Goal: Information Seeking & Learning: Learn about a topic

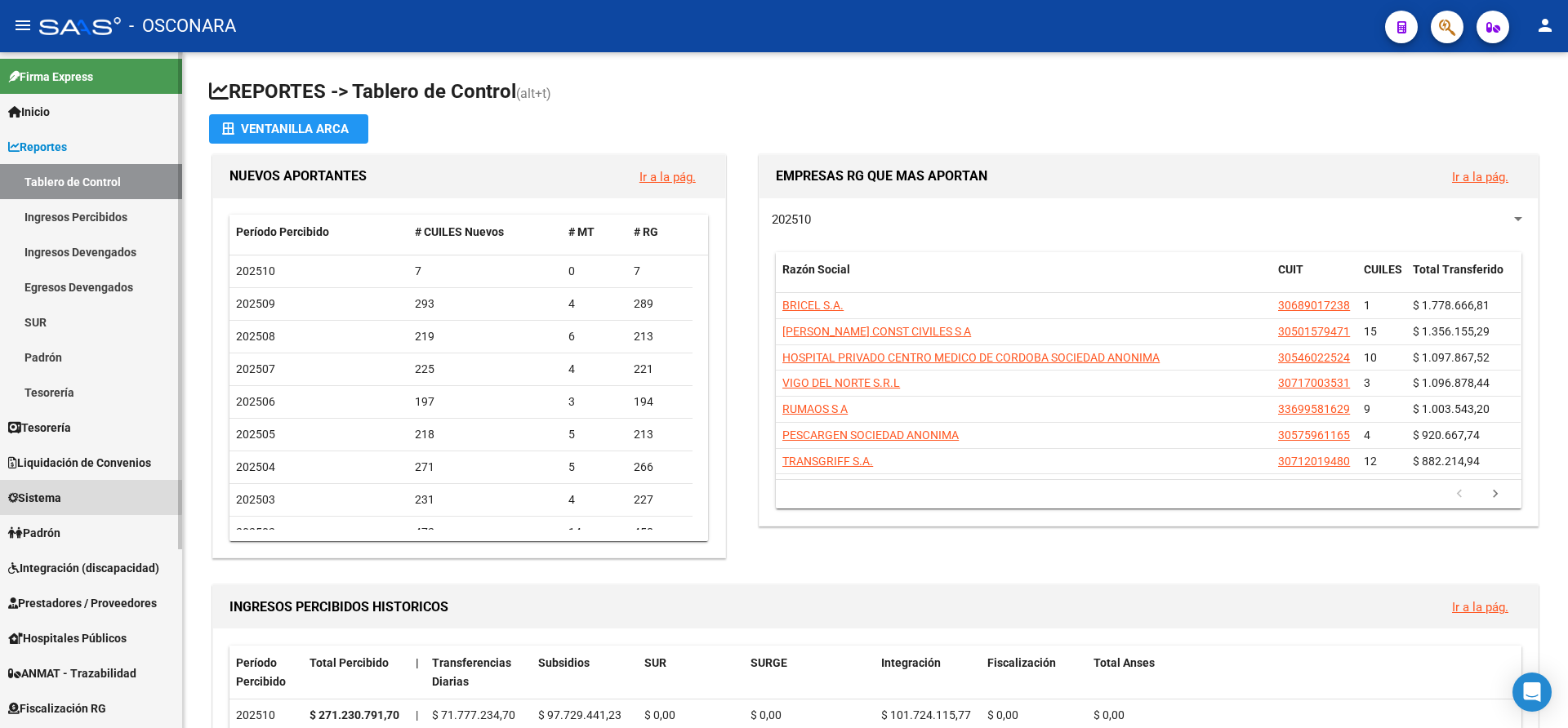
click at [54, 493] on span "Sistema" at bounding box center [34, 497] width 53 height 18
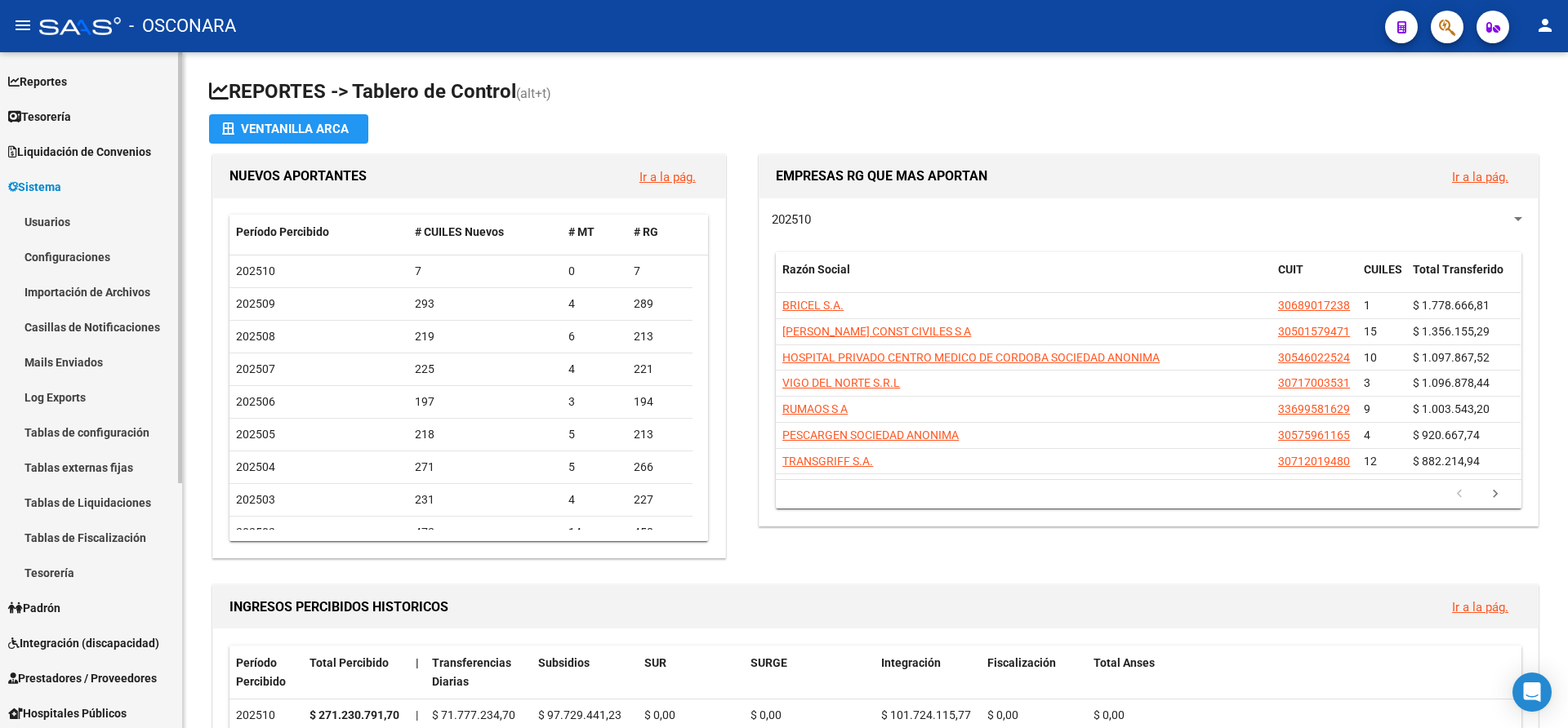
scroll to position [7, 0]
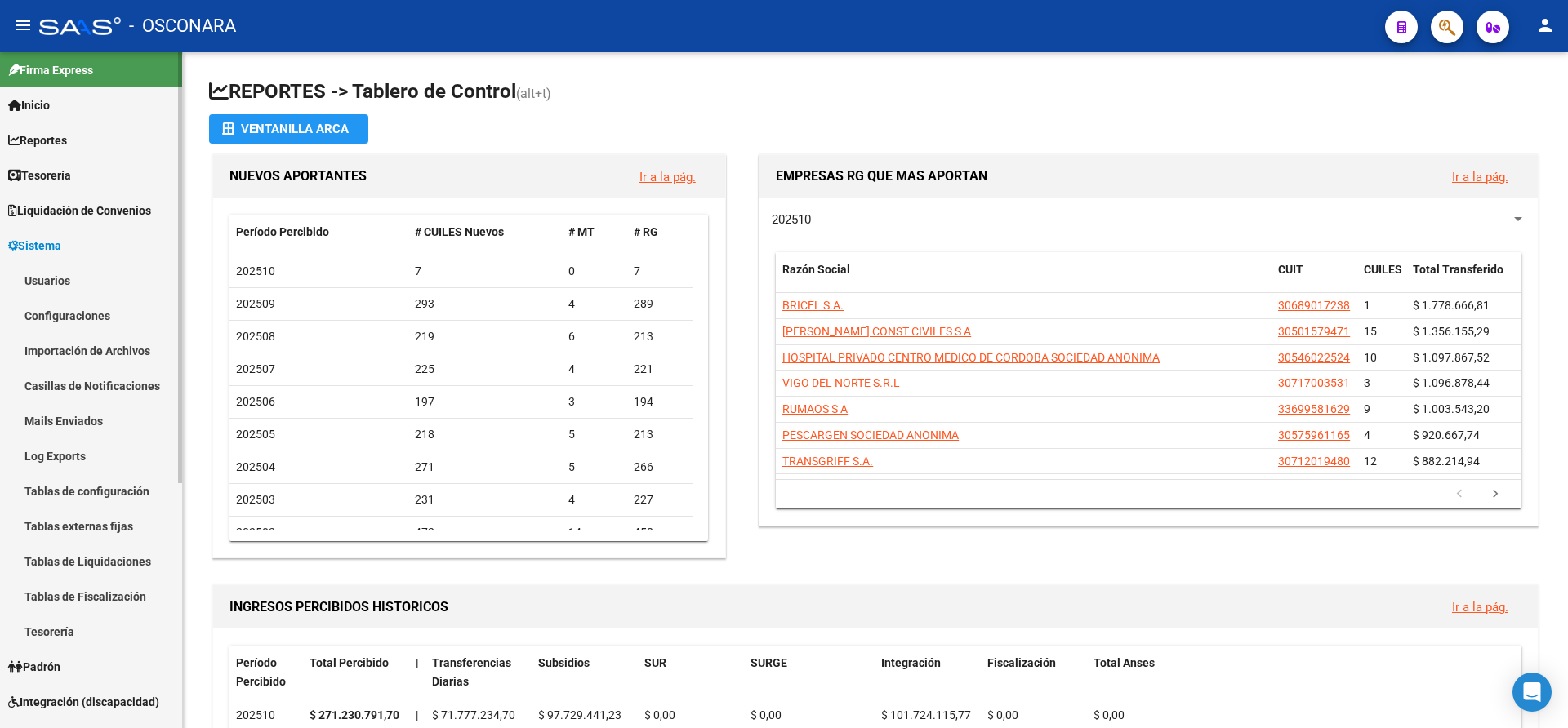
click at [175, 327] on div "Firma Express Inicio Calendario SSS Instructivos Contacto OS Reportes Tablero d…" at bounding box center [93, 574] width 186 height 1059
click at [60, 172] on span "Tesorería" at bounding box center [39, 175] width 63 height 18
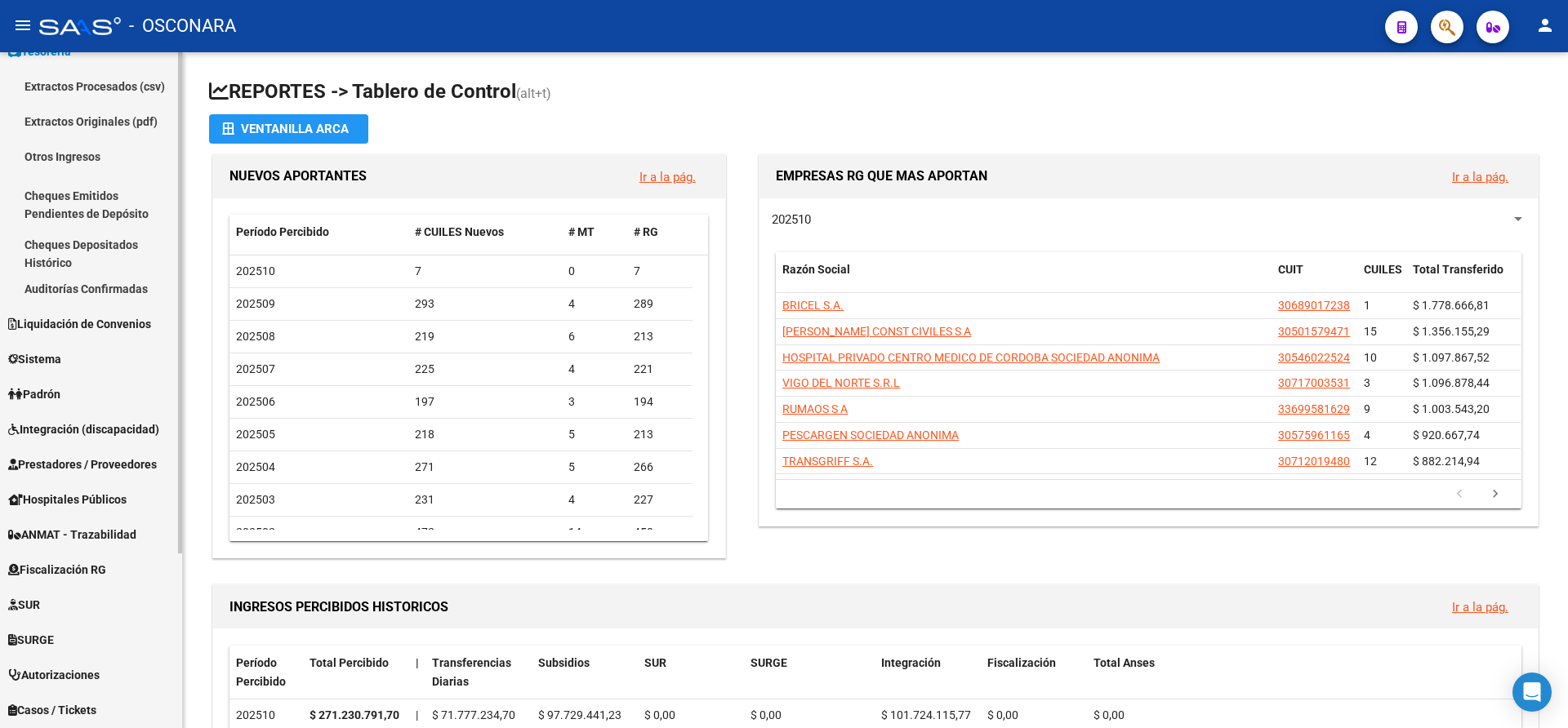
scroll to position [132, 0]
click at [179, 351] on div at bounding box center [180, 401] width 4 height 501
click at [50, 356] on span "Sistema" at bounding box center [34, 357] width 53 height 18
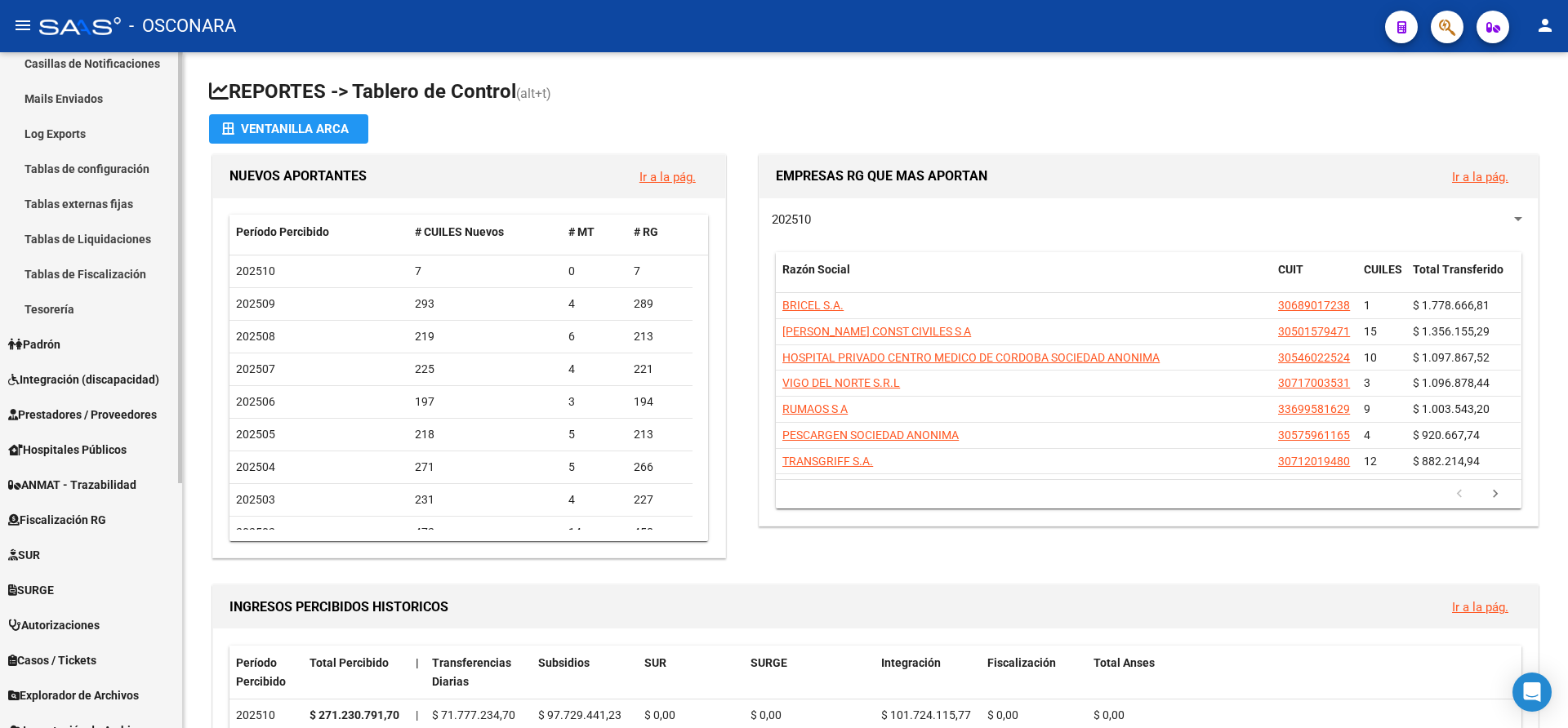
scroll to position [332, 0]
click at [177, 383] on div "Firma Express Inicio Calendario SSS Instructivos Contacto OS Reportes Tablero d…" at bounding box center [93, 249] width 186 height 1059
click at [67, 510] on span "Fiscalización RG" at bounding box center [56, 517] width 98 height 18
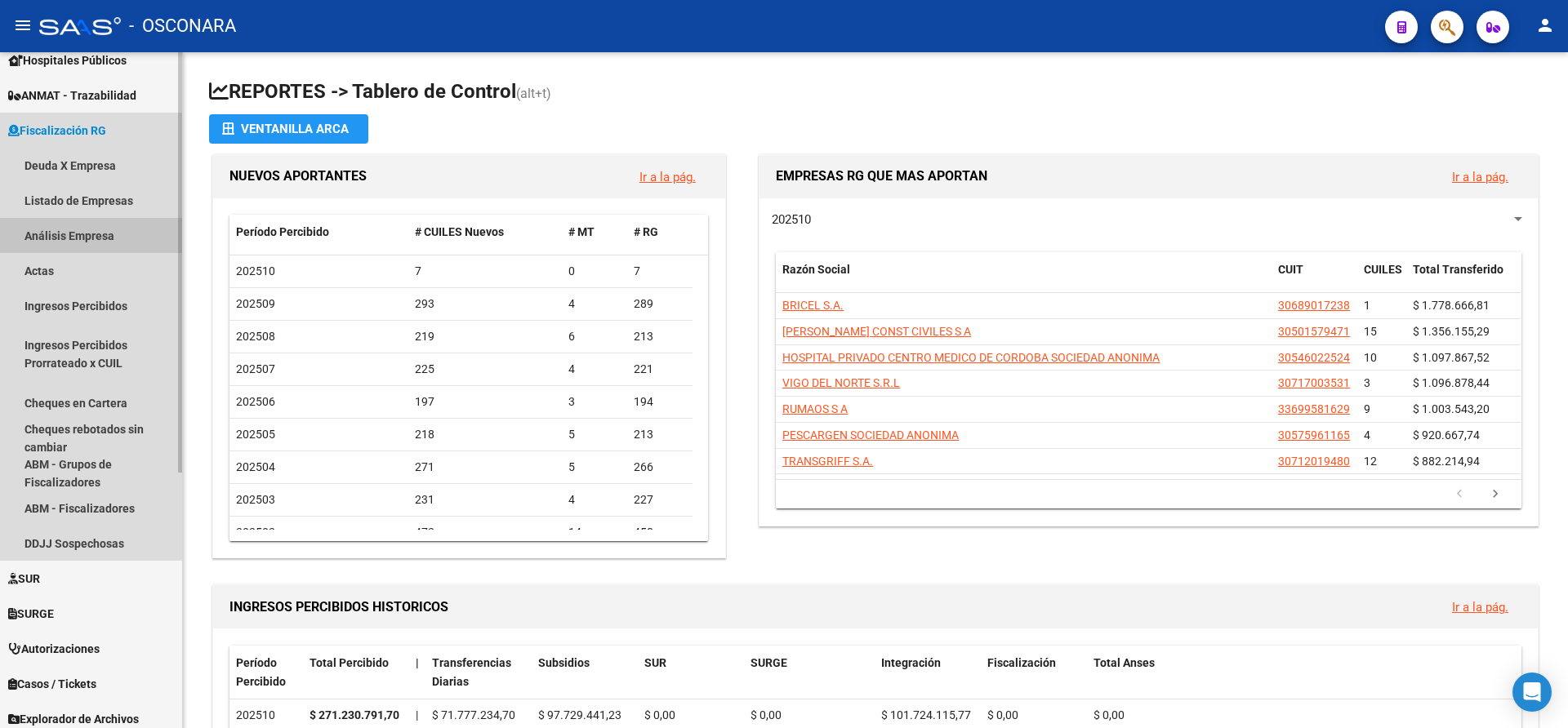
click at [113, 236] on link "Análisis Empresa" at bounding box center [91, 236] width 183 height 35
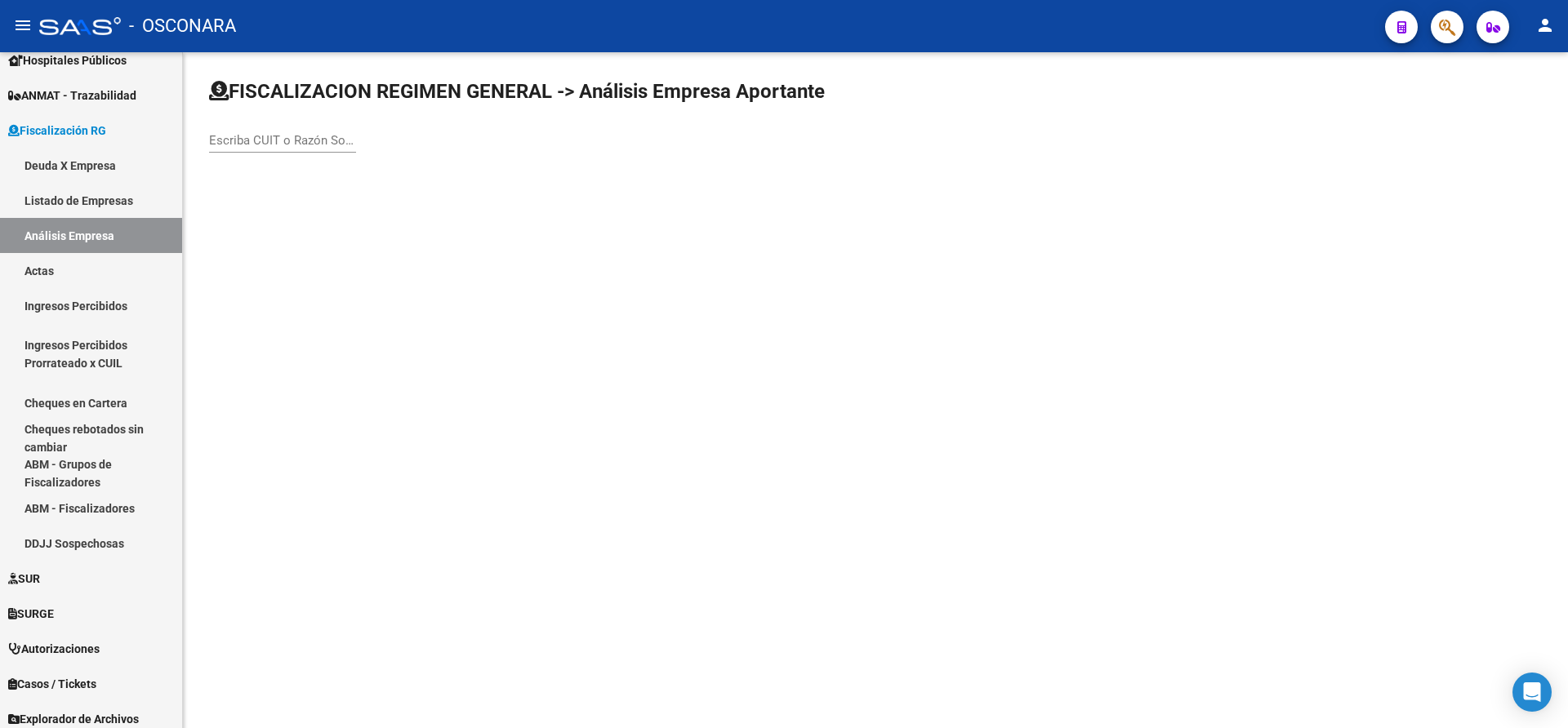
click at [222, 140] on input "Escriba CUIT o Razón Social para buscar" at bounding box center [282, 140] width 147 height 14
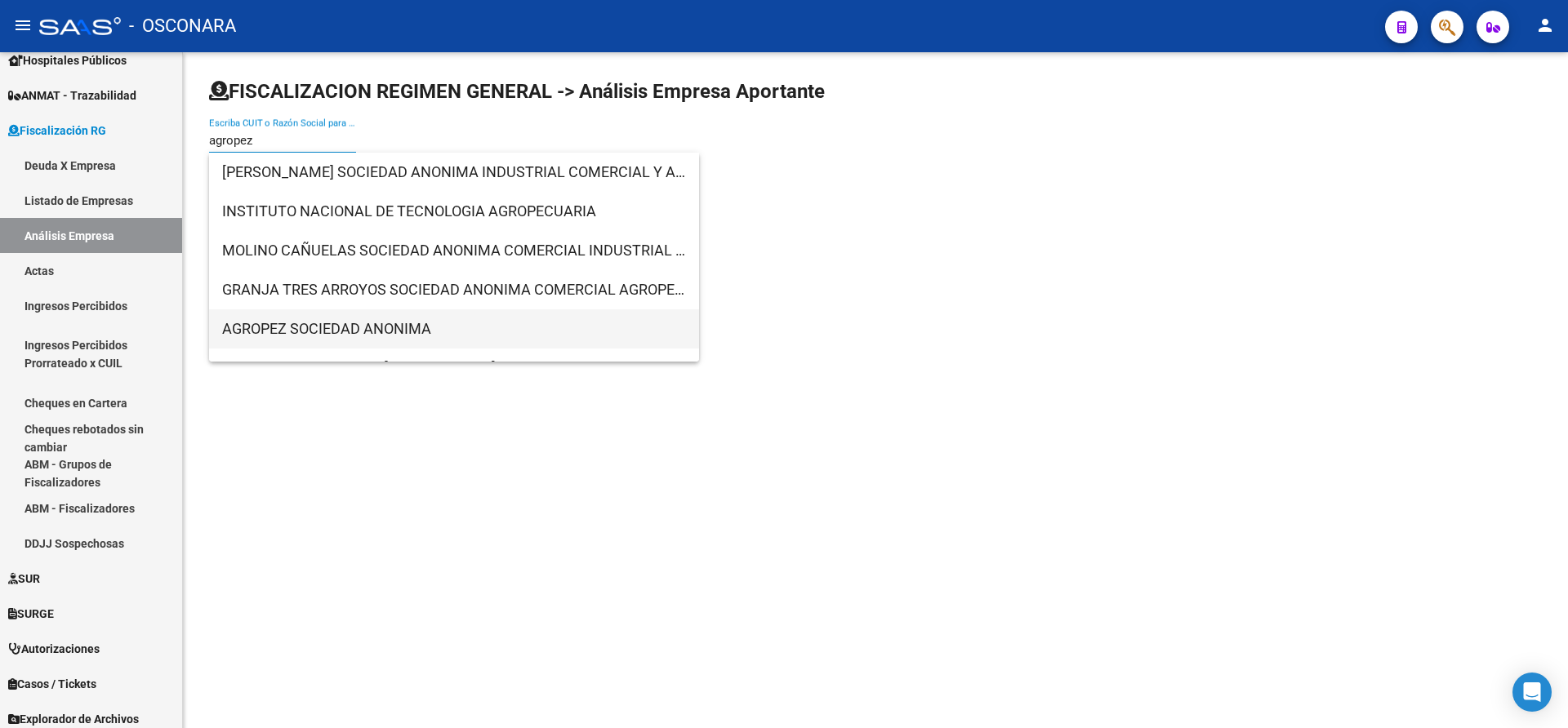
type input "agropez"
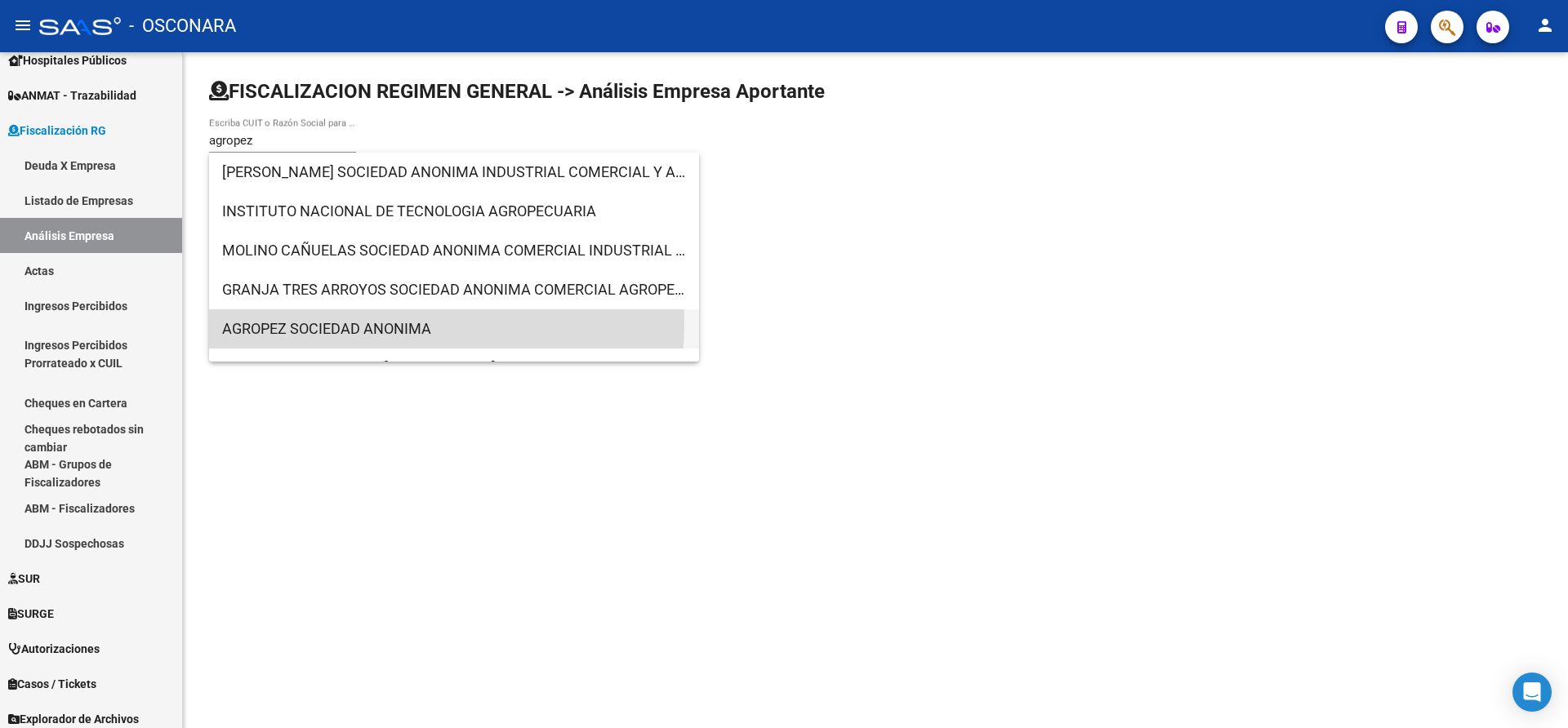
click at [325, 322] on span "AGROPEZ SOCIEDAD ANONIMA" at bounding box center [454, 328] width 464 height 40
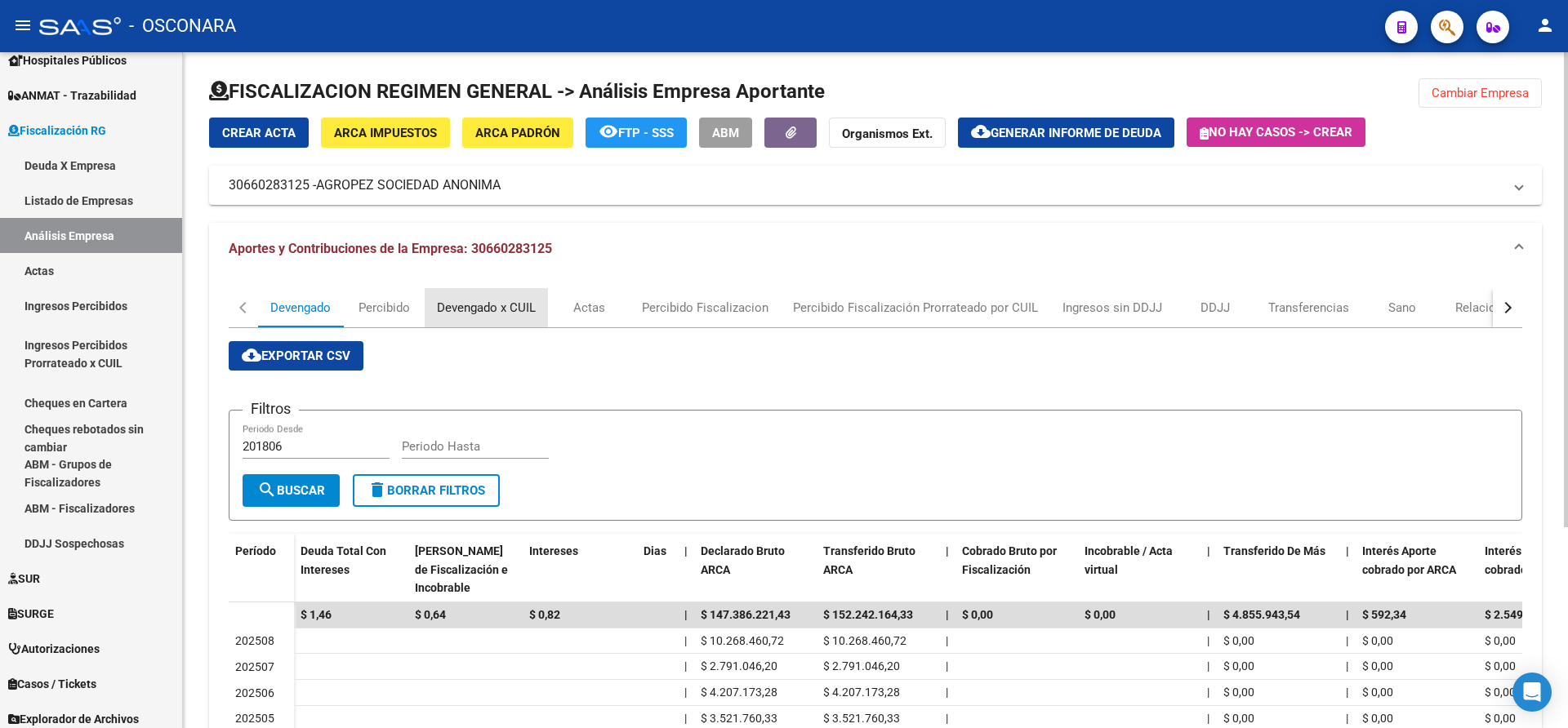
click at [471, 309] on div "Devengado x CUIL" at bounding box center [486, 307] width 99 height 18
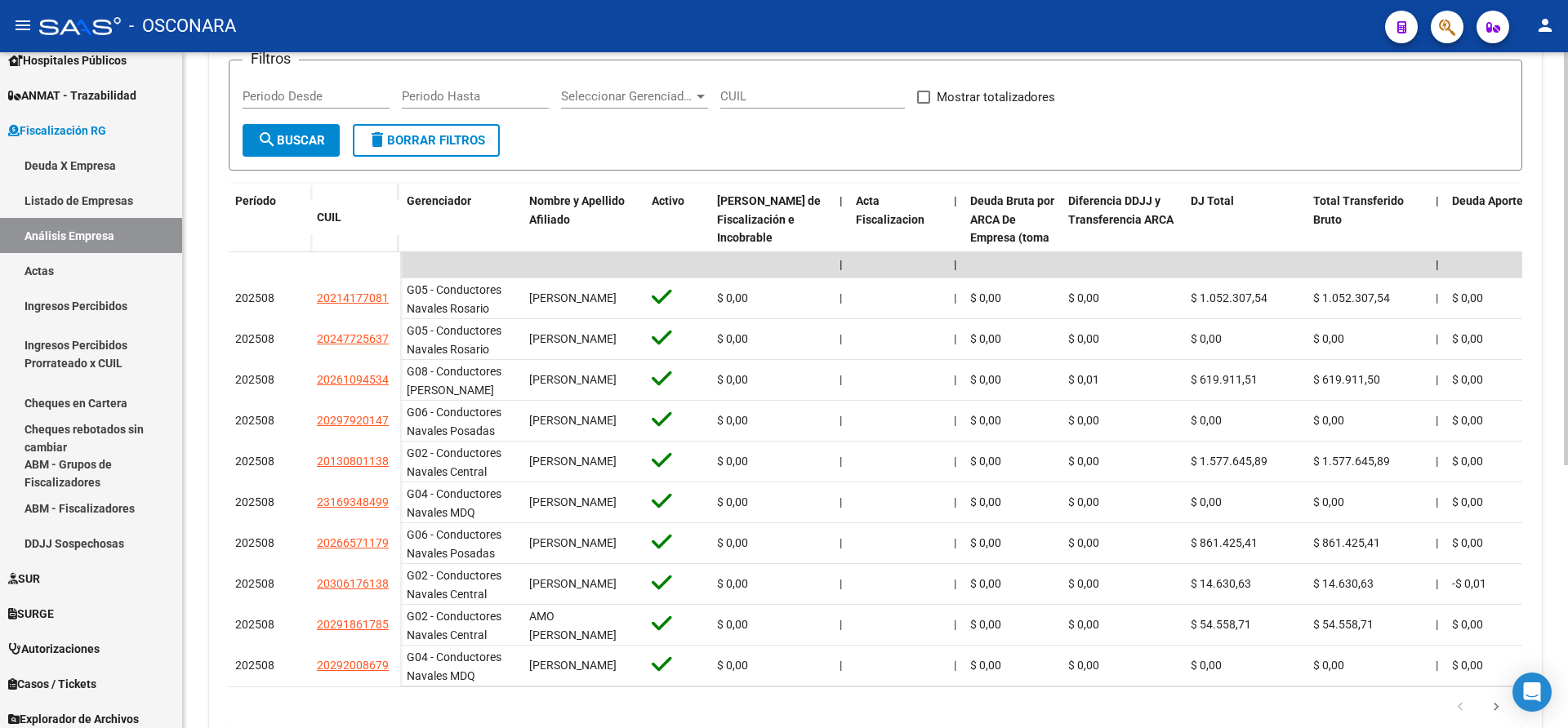
scroll to position [356, 0]
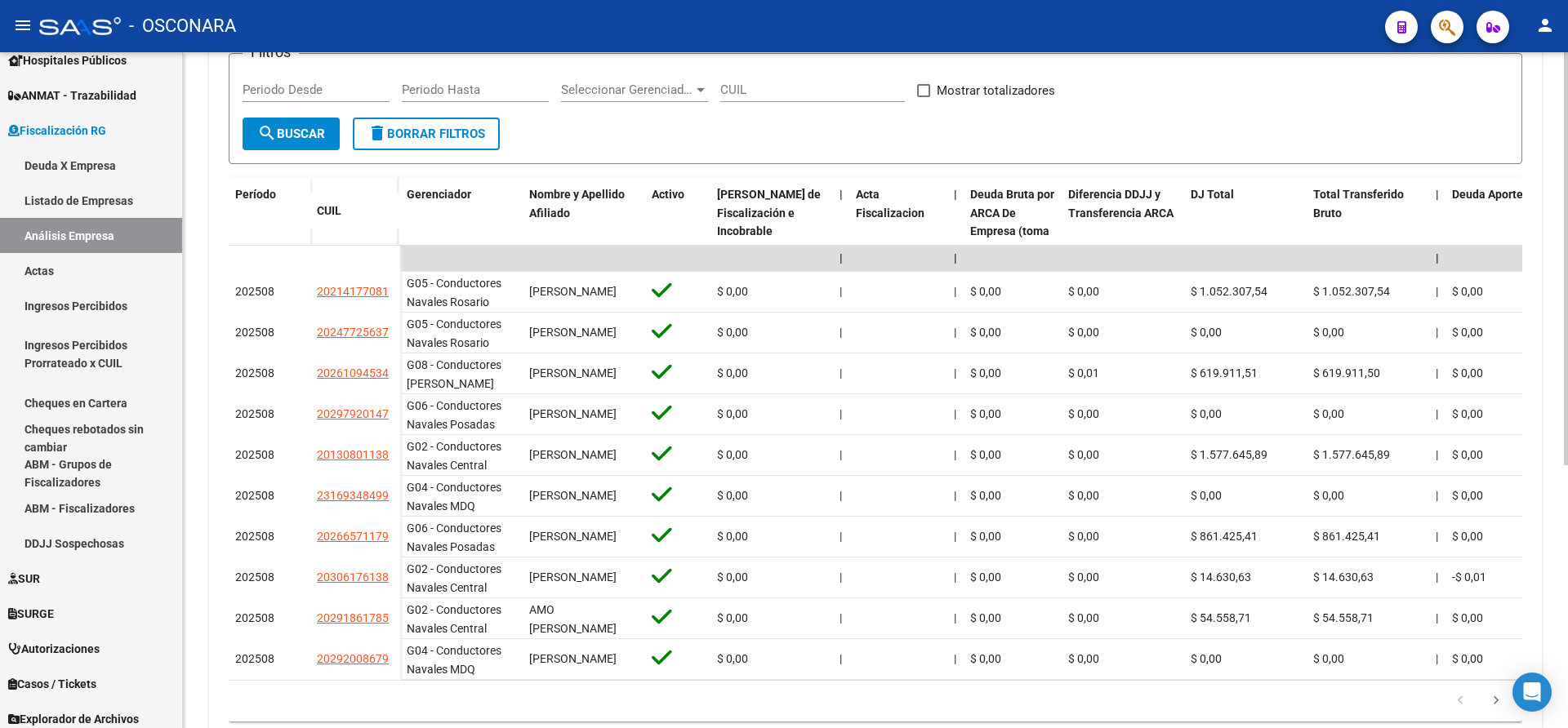
click at [1567, 425] on div at bounding box center [1566, 485] width 4 height 413
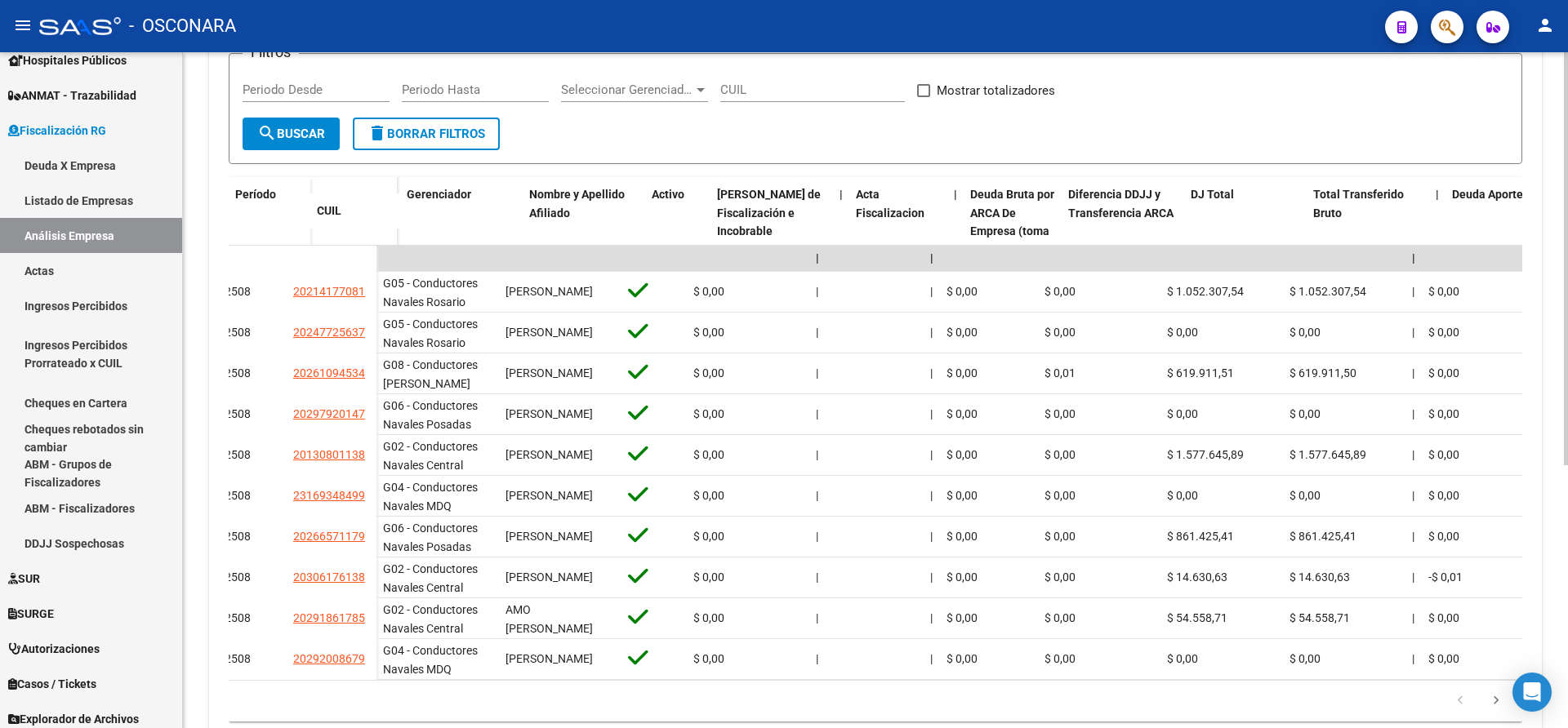
scroll to position [0, 0]
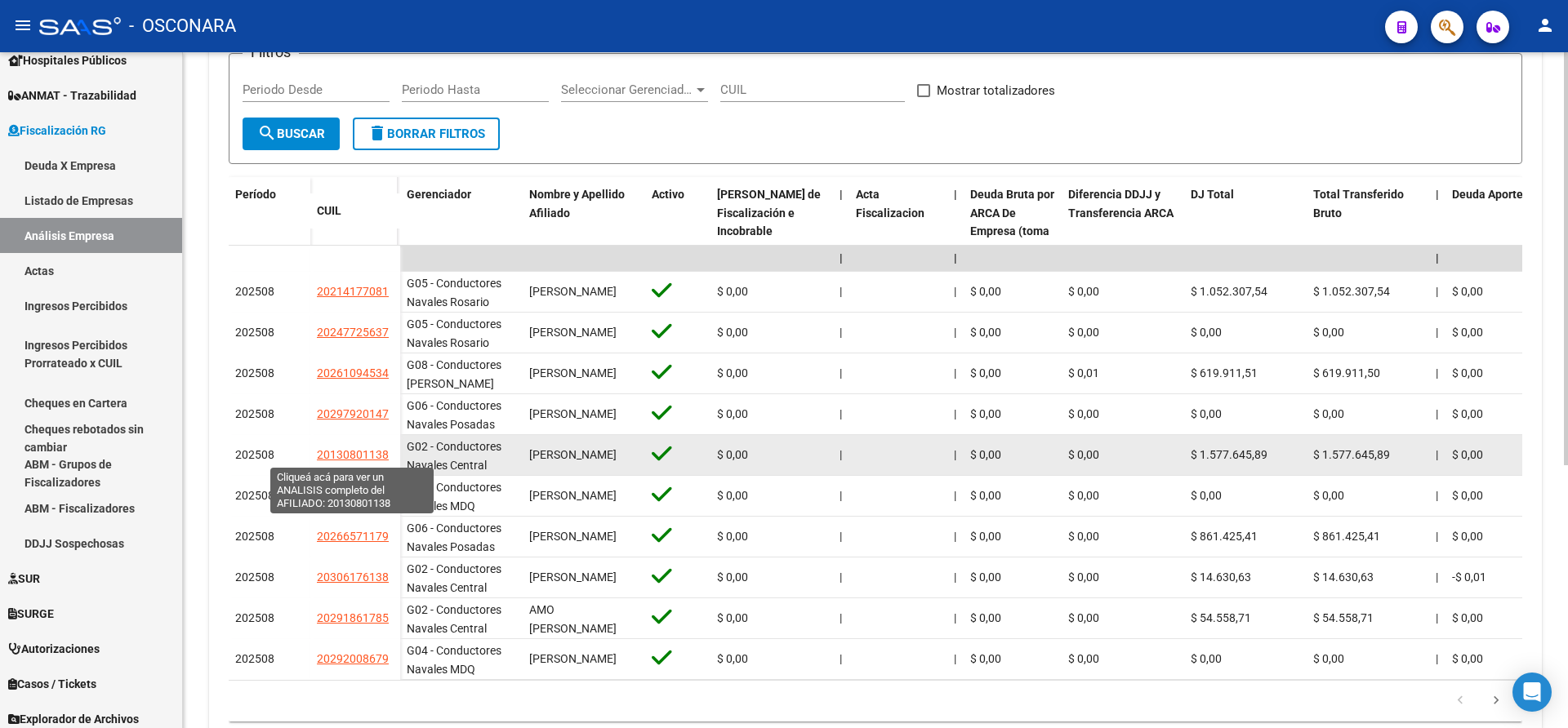
click at [346, 453] on span "20130801138" at bounding box center [353, 455] width 71 height 14
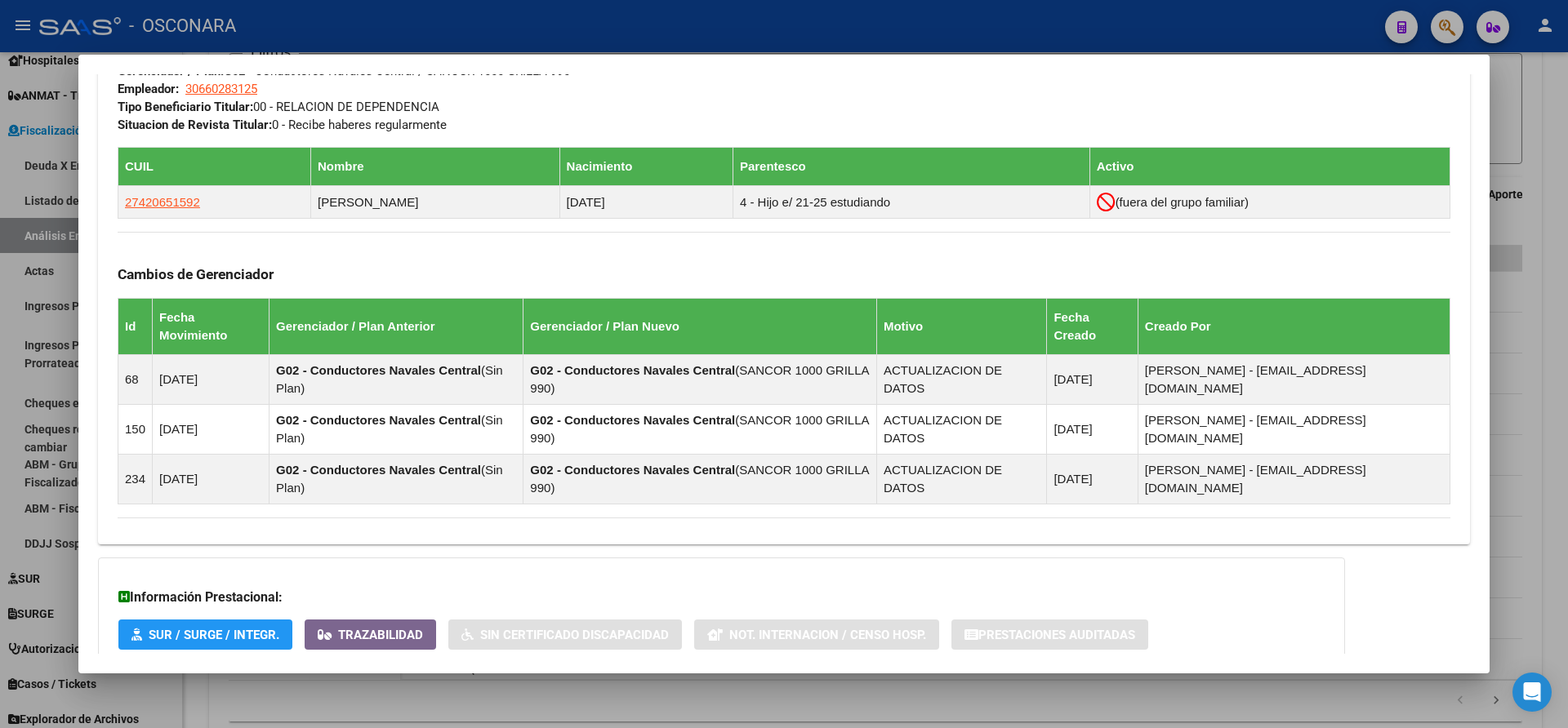
scroll to position [946, 0]
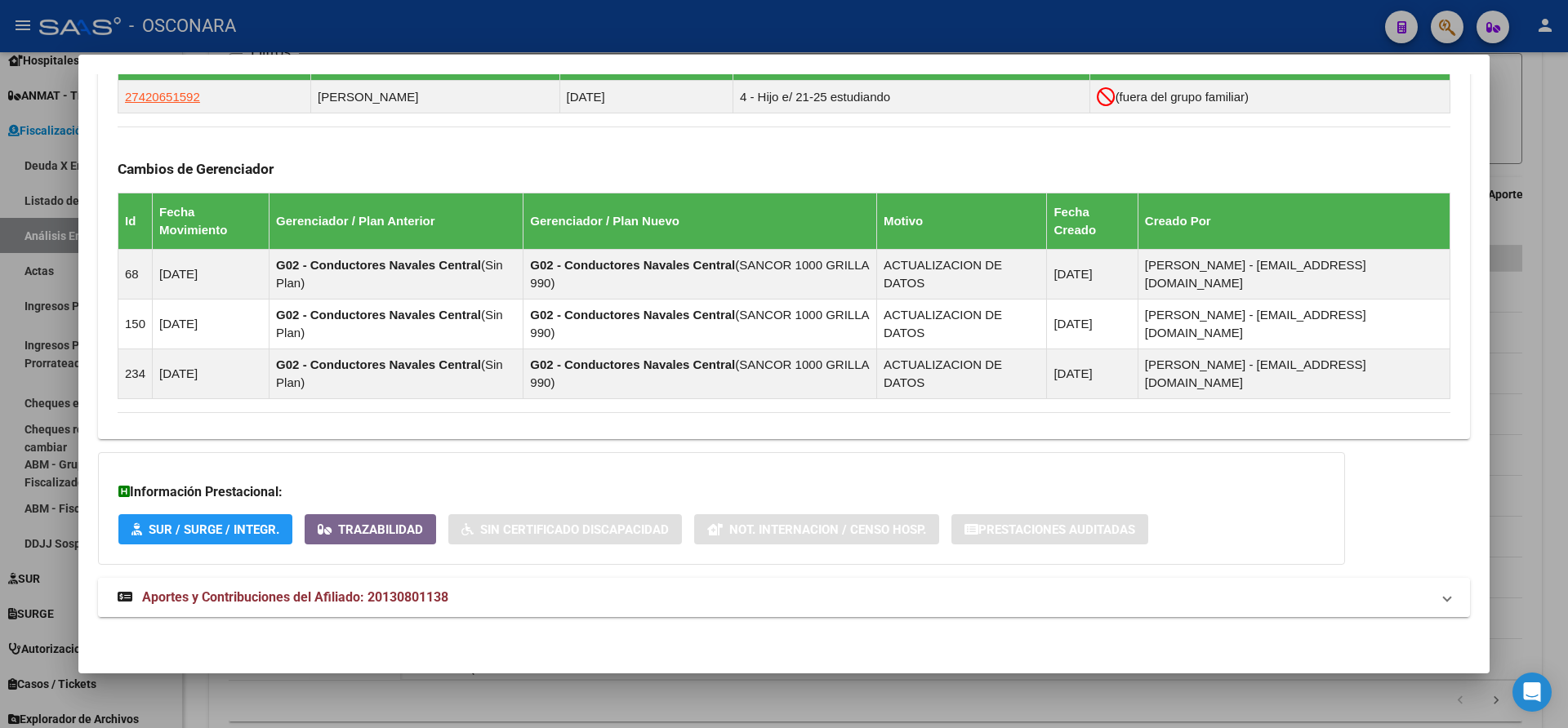
click at [1444, 604] on span at bounding box center [1447, 598] width 7 height 19
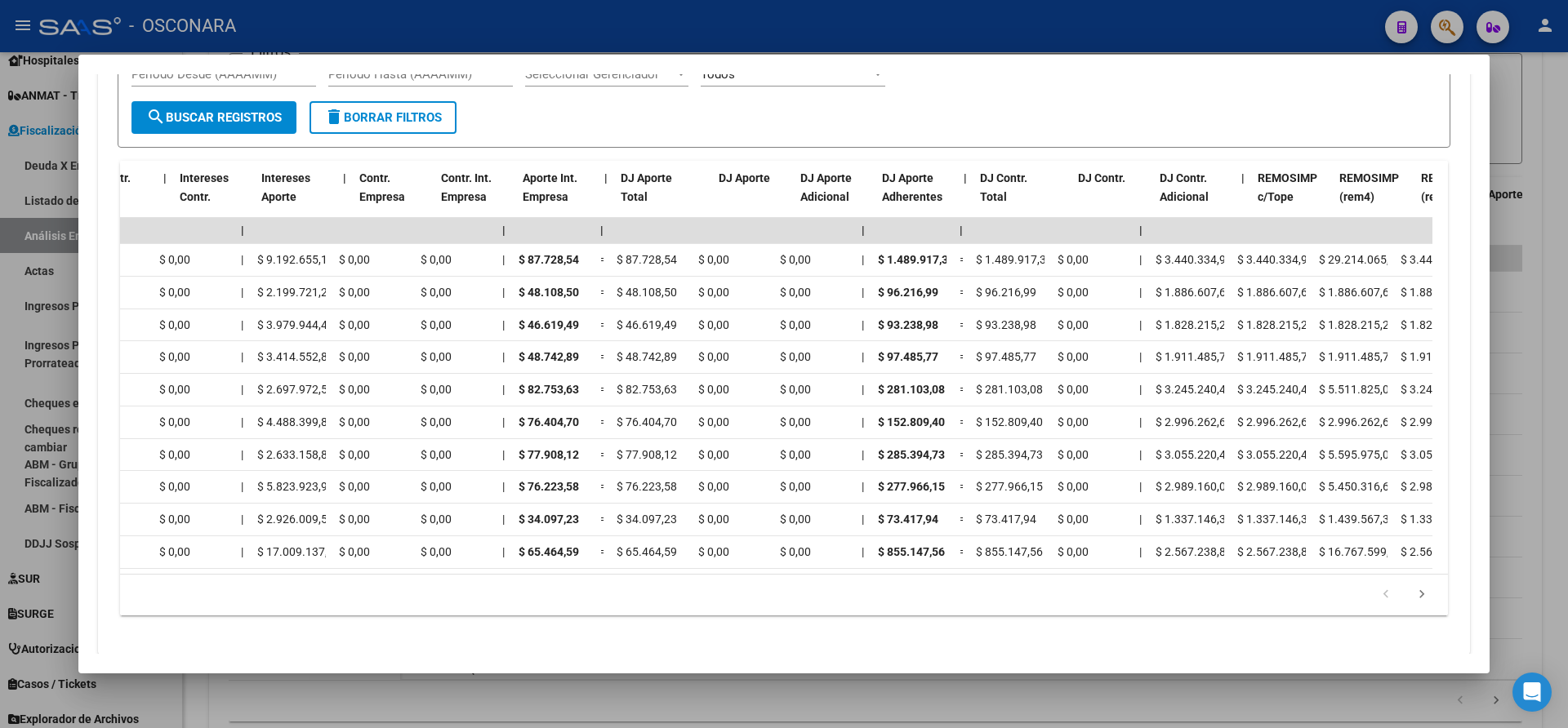
scroll to position [0, 1164]
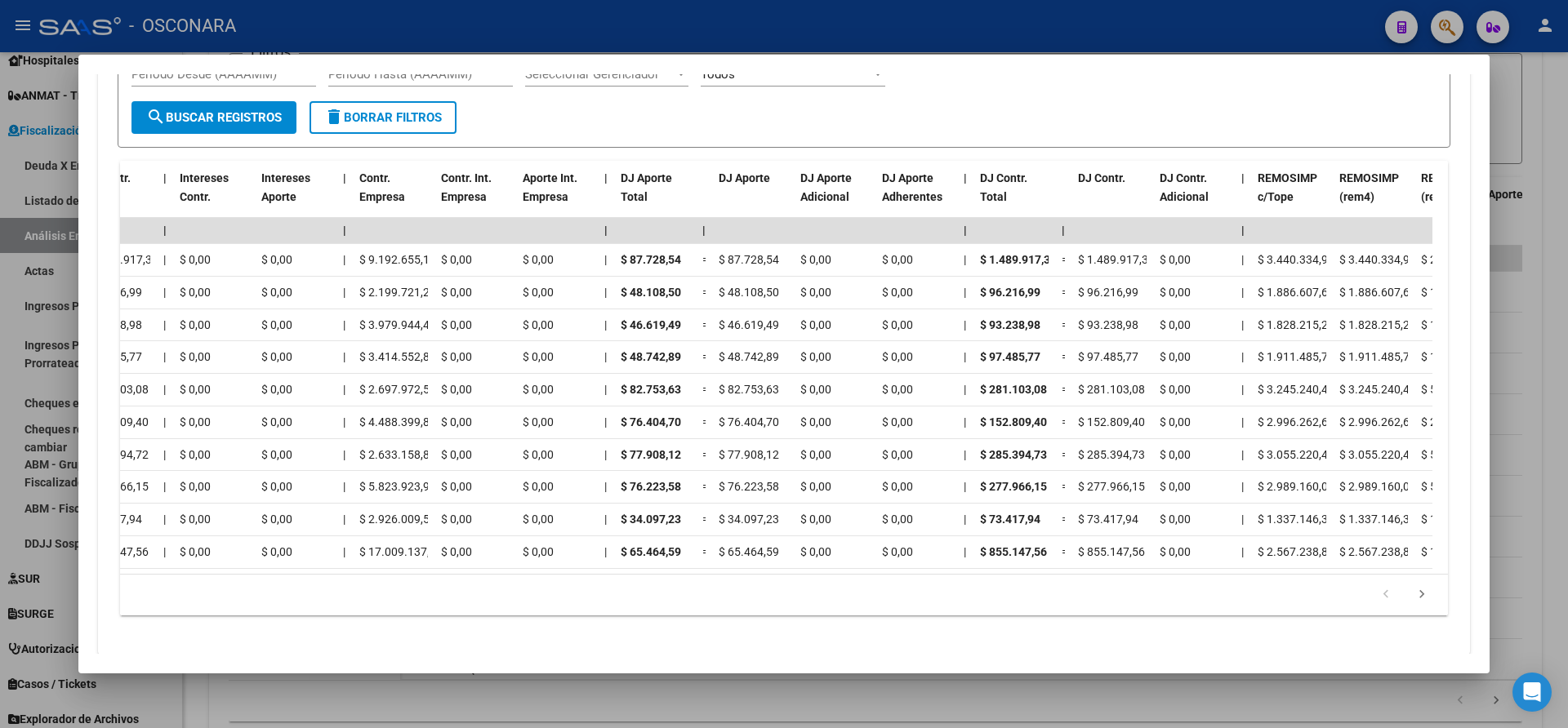
click at [1522, 442] on div at bounding box center [784, 364] width 1568 height 728
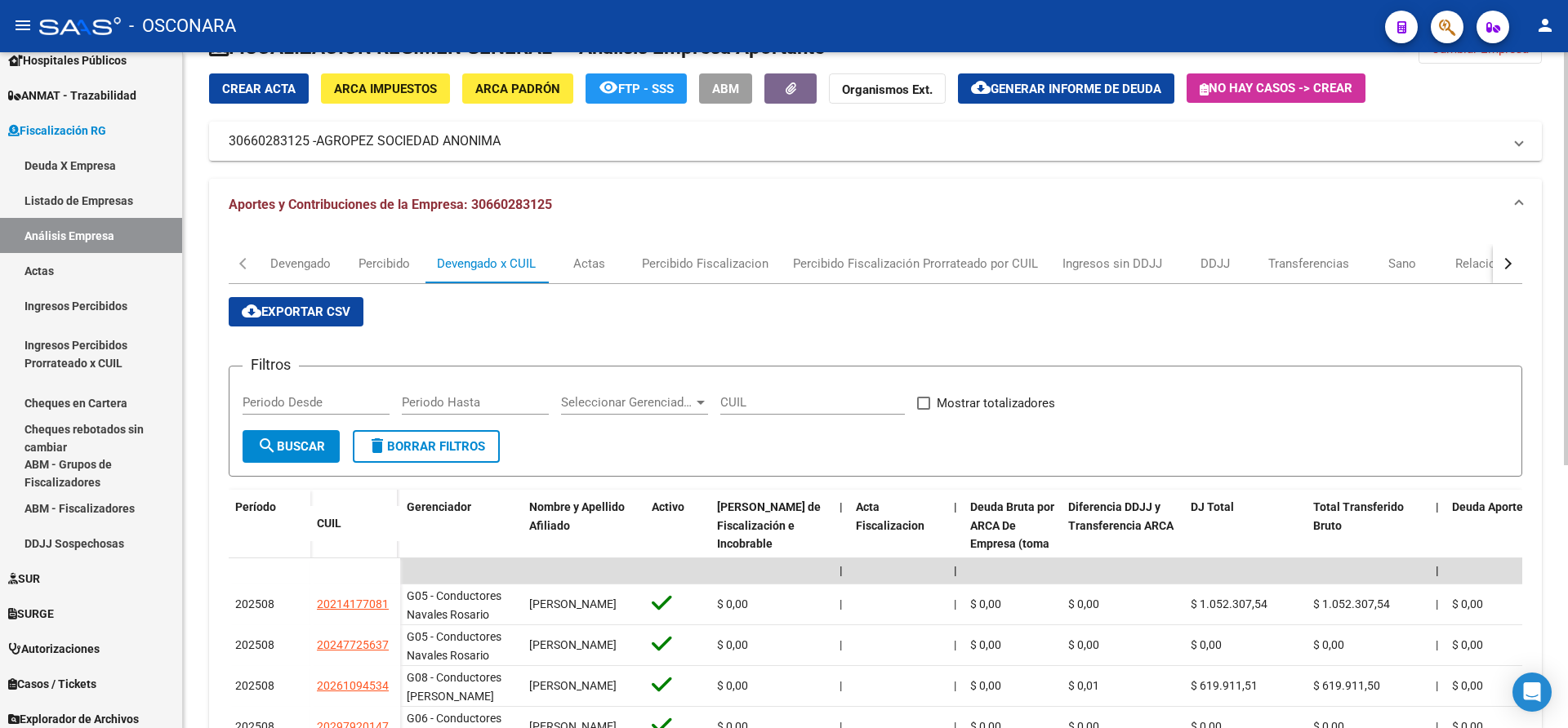
scroll to position [0, 0]
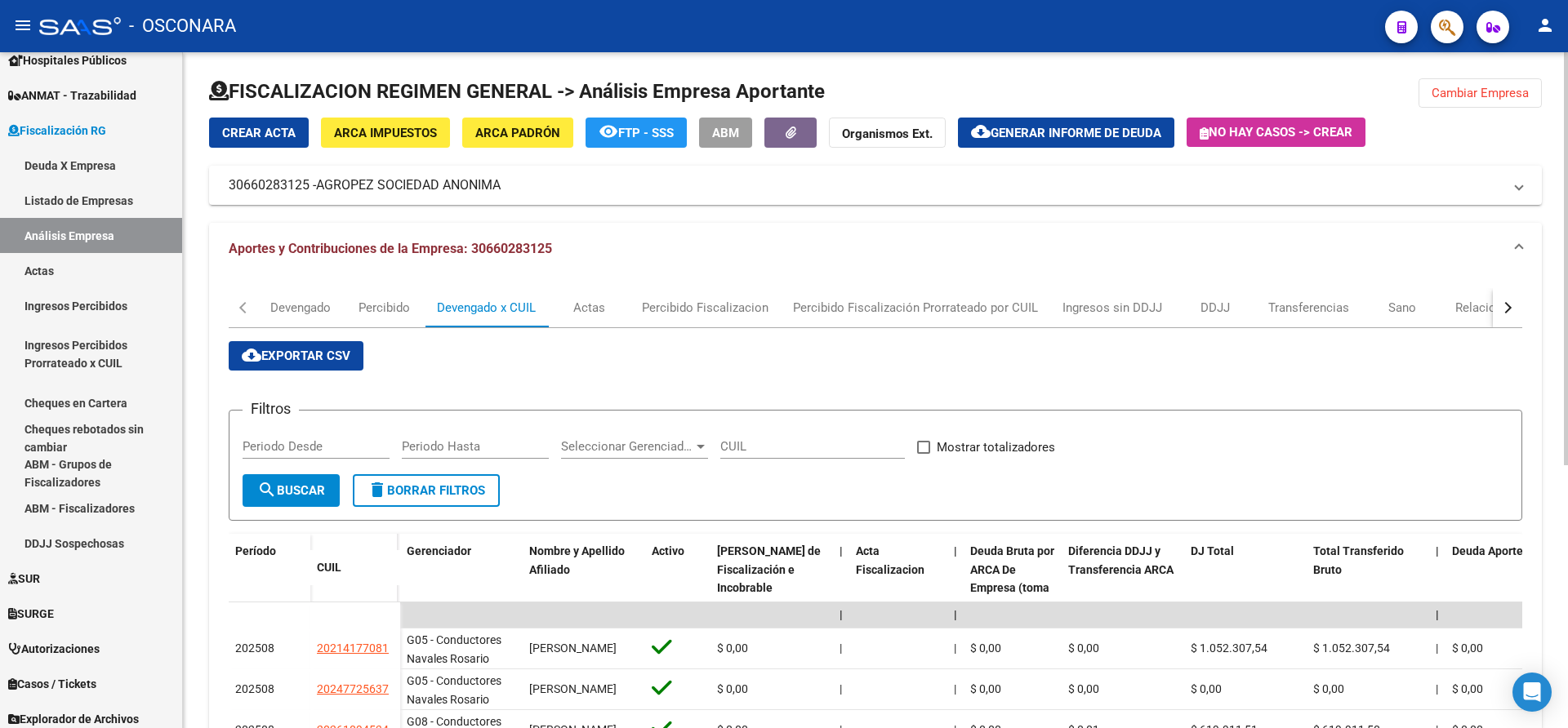
click at [1563, 112] on div "FISCALIZACION REGIMEN GENERAL -> Análisis Empresa Aportante Cambiar Empresa Cre…" at bounding box center [877, 598] width 1389 height 1091
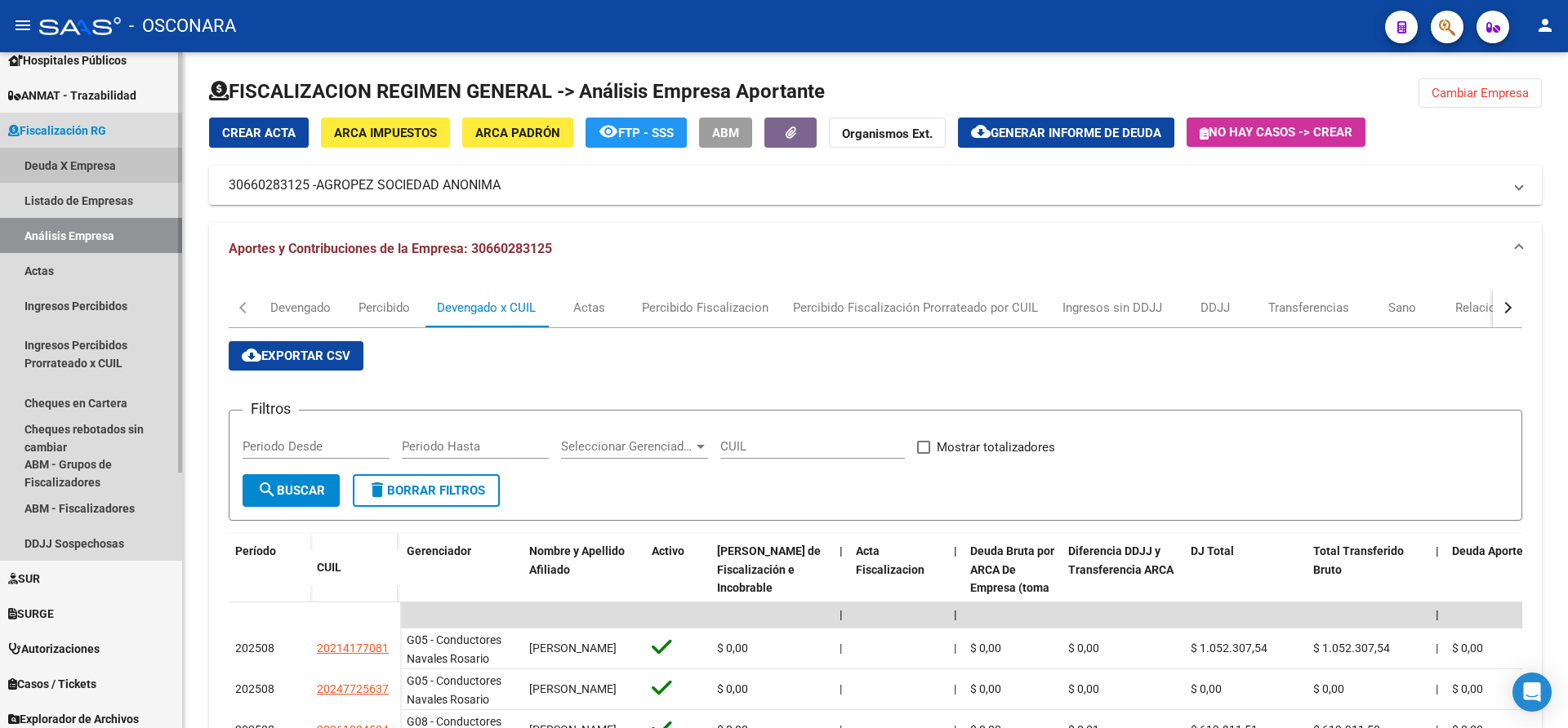
click at [97, 155] on link "Deuda X Empresa" at bounding box center [91, 165] width 183 height 35
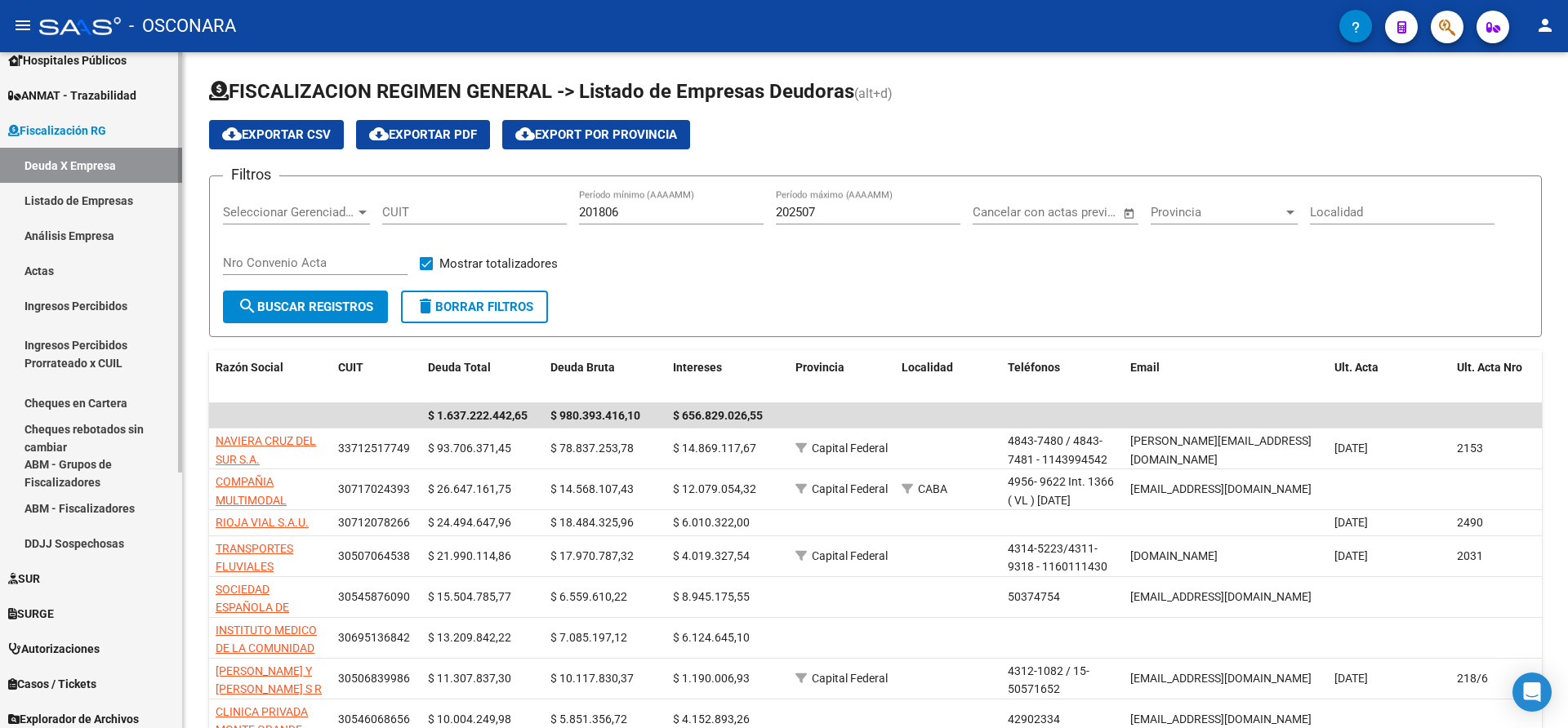
click at [81, 237] on link "Análisis Empresa" at bounding box center [91, 236] width 183 height 35
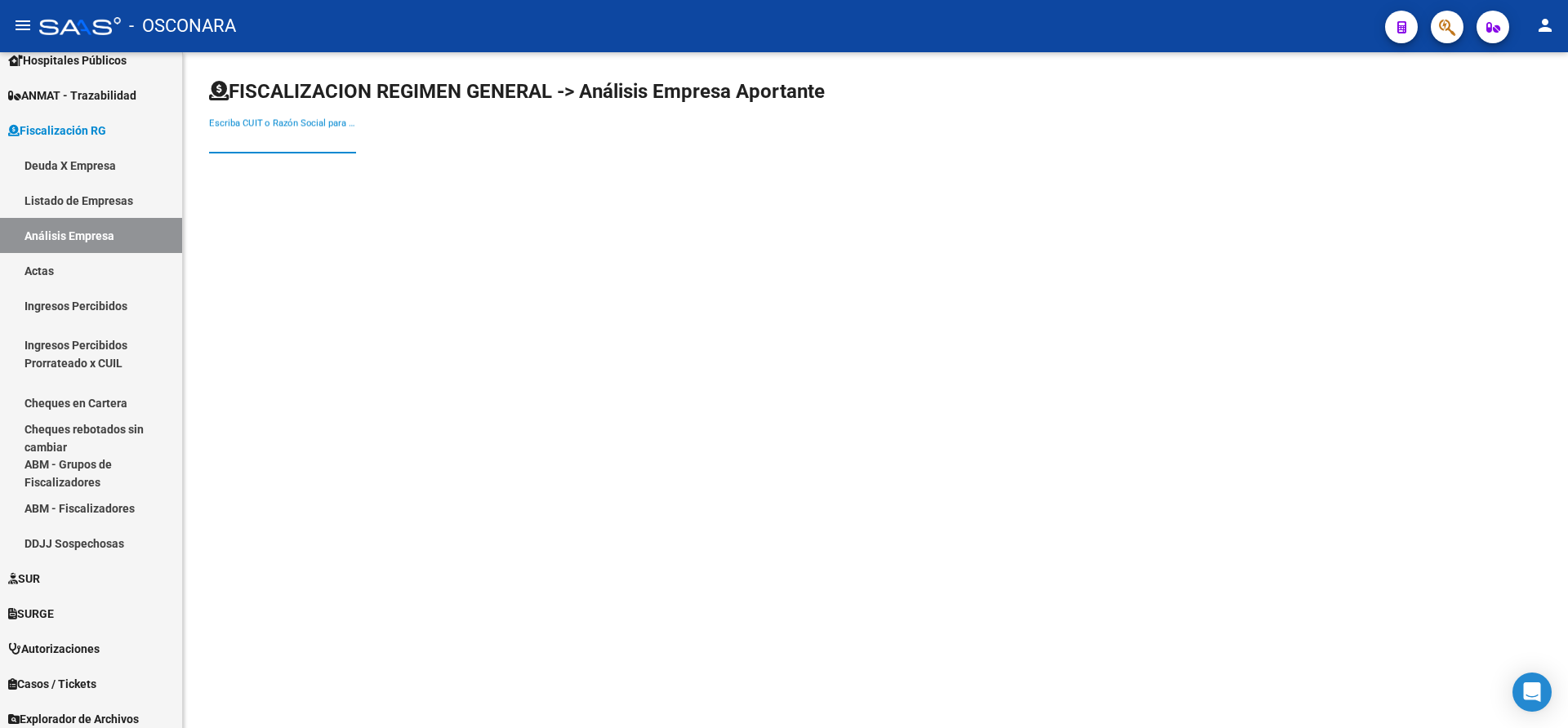
click at [242, 140] on input "Escriba CUIT o Razón Social para buscar" at bounding box center [282, 140] width 147 height 14
type input "altamare"
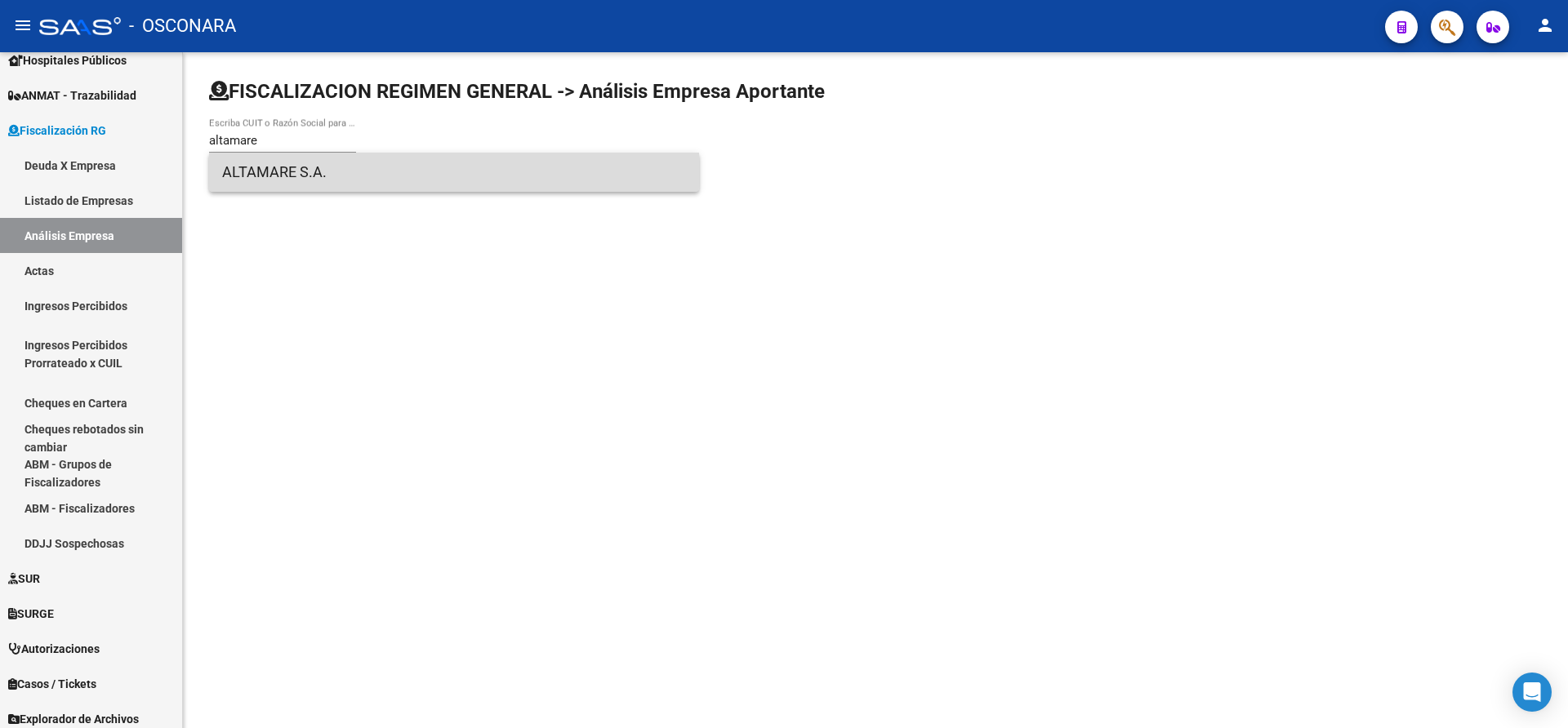
click at [275, 170] on span "ALTAMARE S.A." at bounding box center [454, 172] width 464 height 40
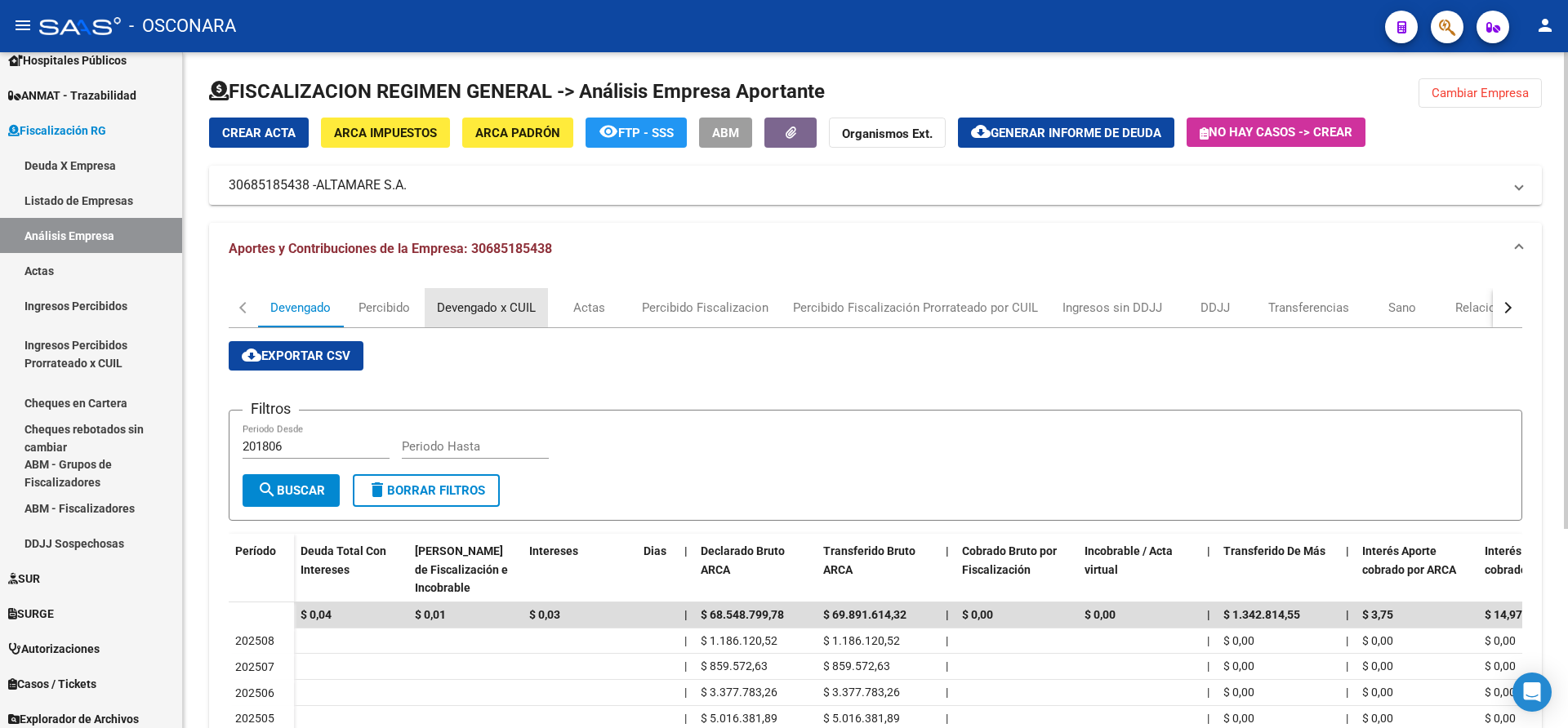
click at [466, 313] on div "Devengado x CUIL" at bounding box center [486, 307] width 99 height 18
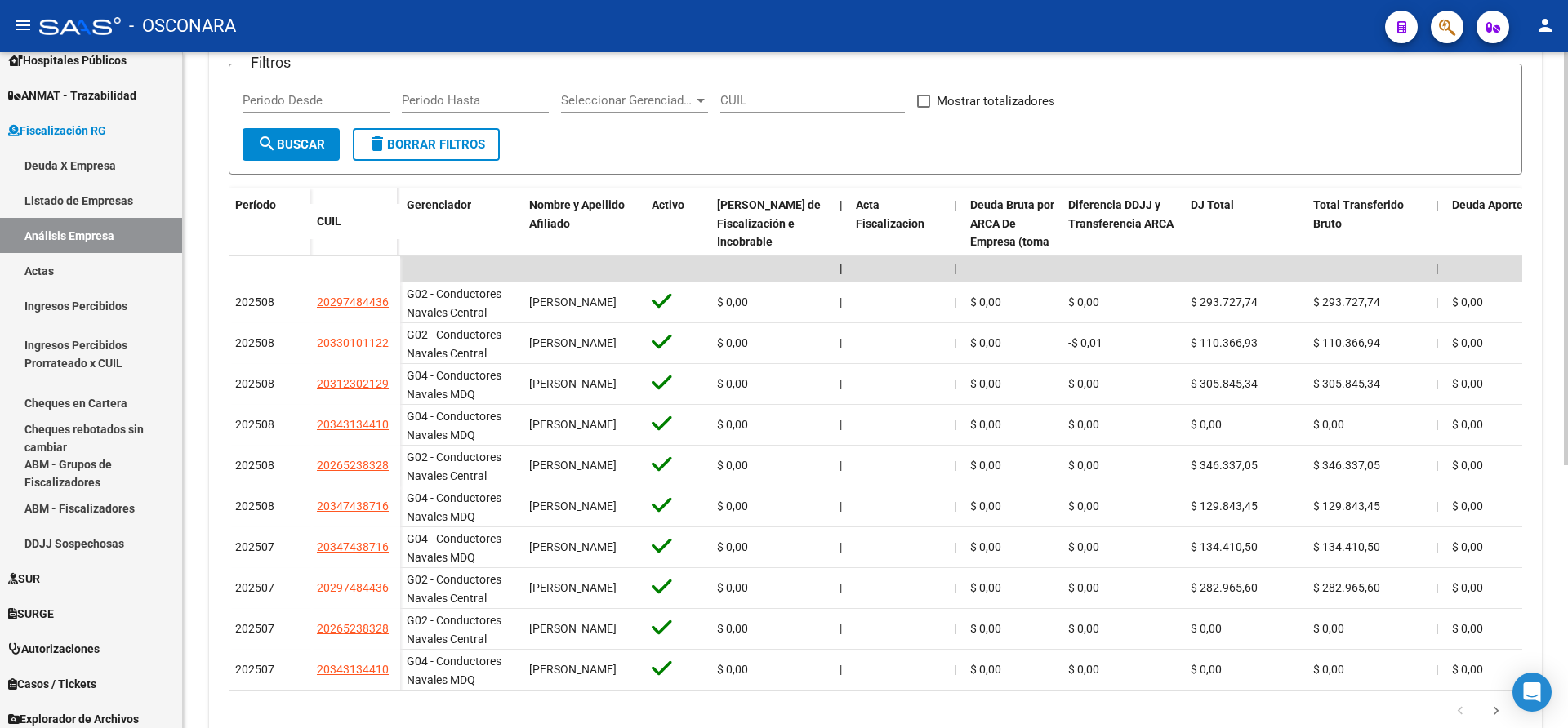
scroll to position [350, 0]
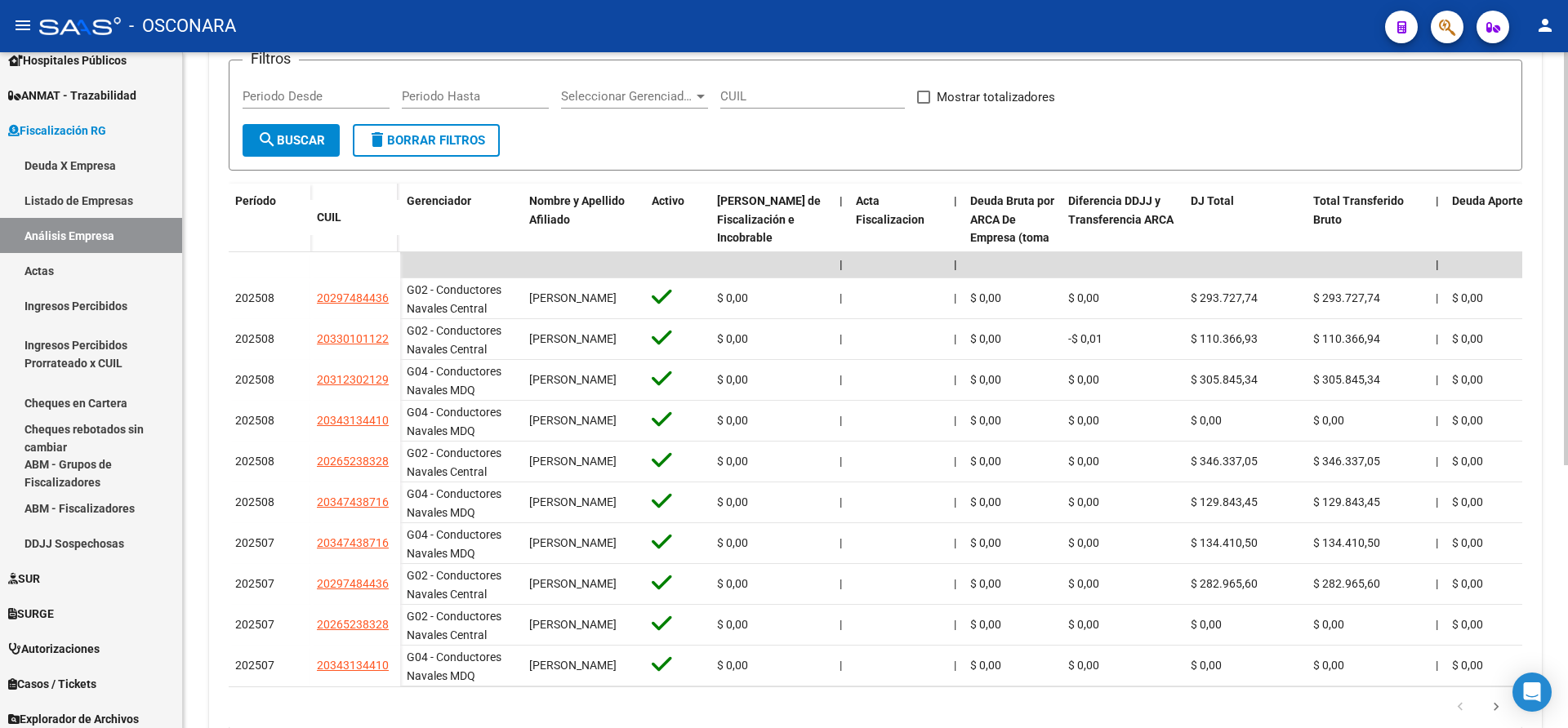
click at [1567, 398] on div at bounding box center [1566, 481] width 4 height 413
click at [596, 721] on datatable-pager "1 2 3 4 5" at bounding box center [875, 708] width 1277 height 28
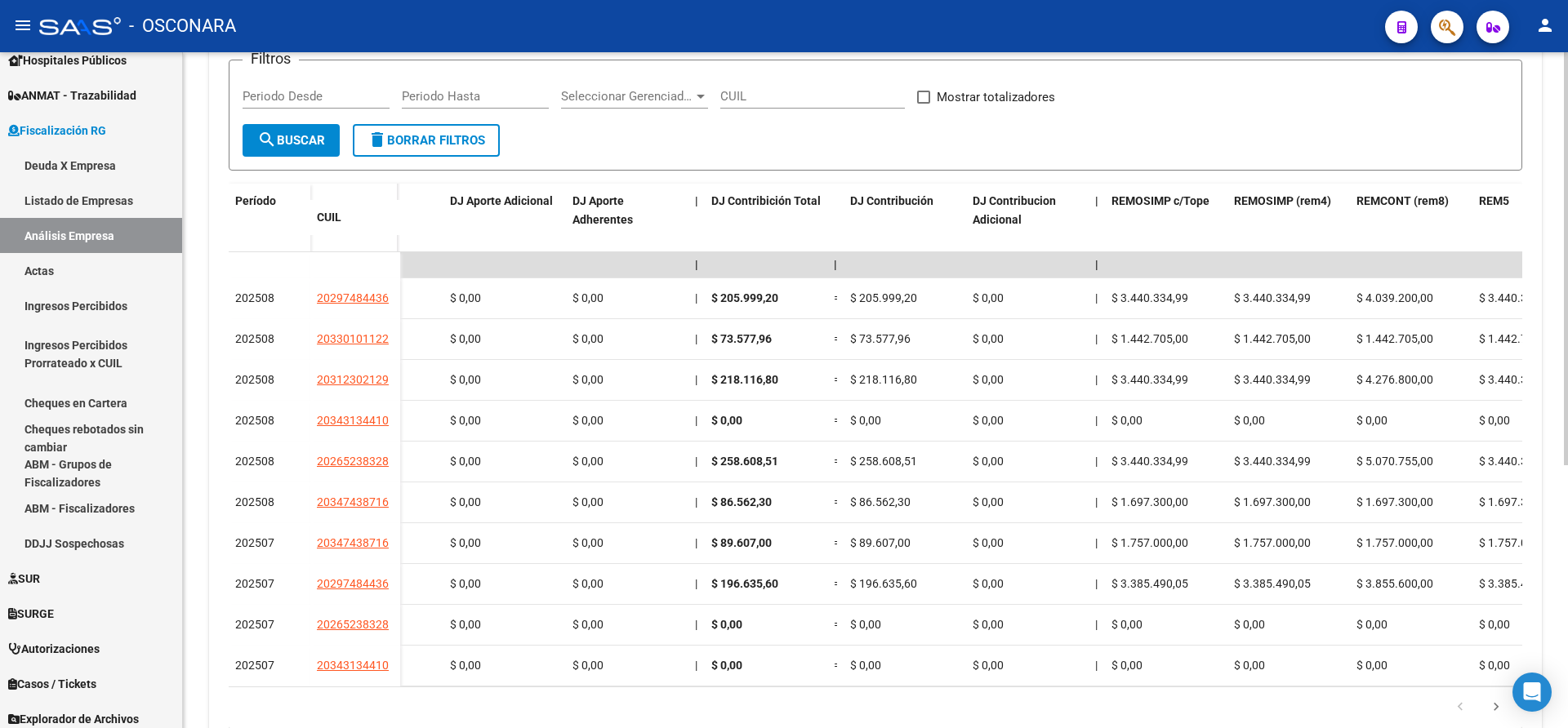
scroll to position [0, 2762]
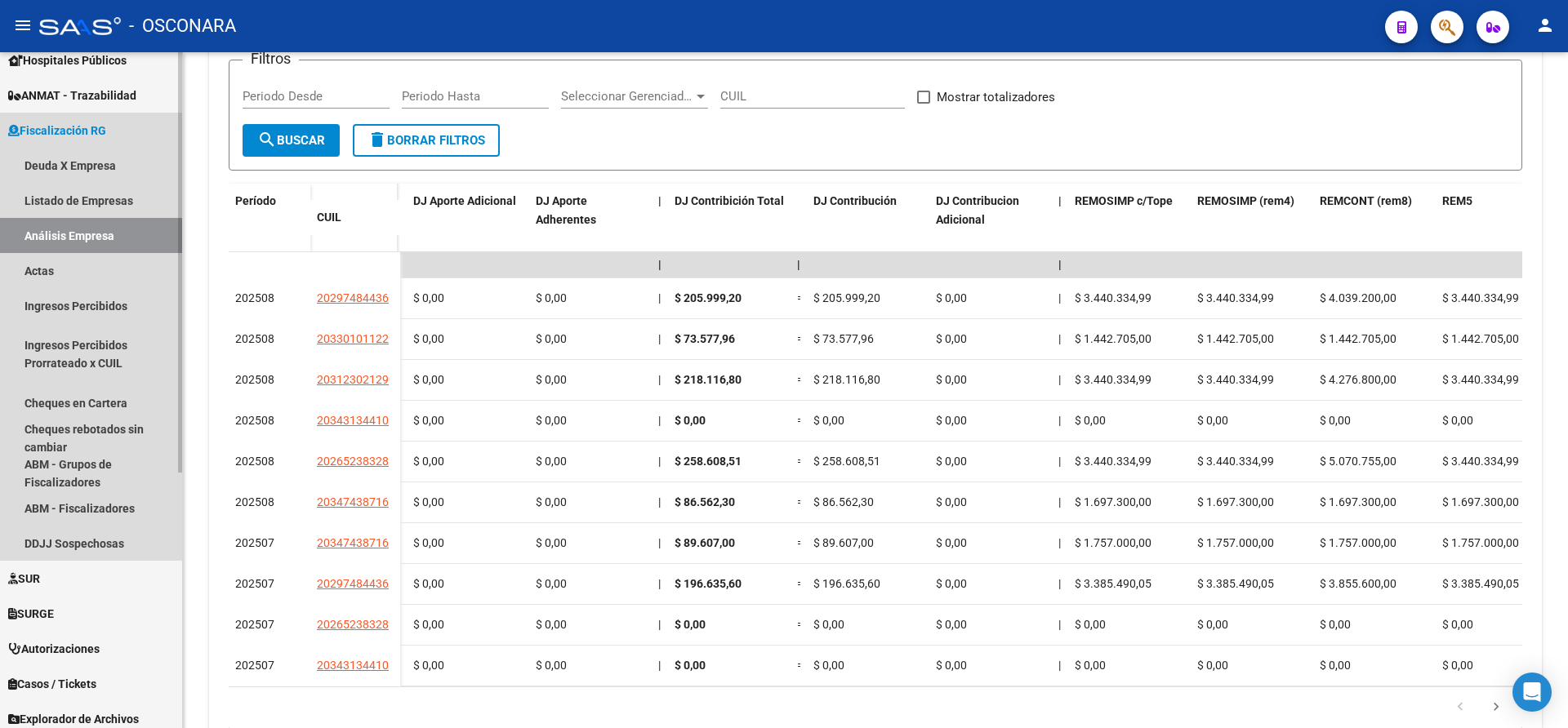
click at [87, 234] on link "Análisis Empresa" at bounding box center [91, 236] width 183 height 35
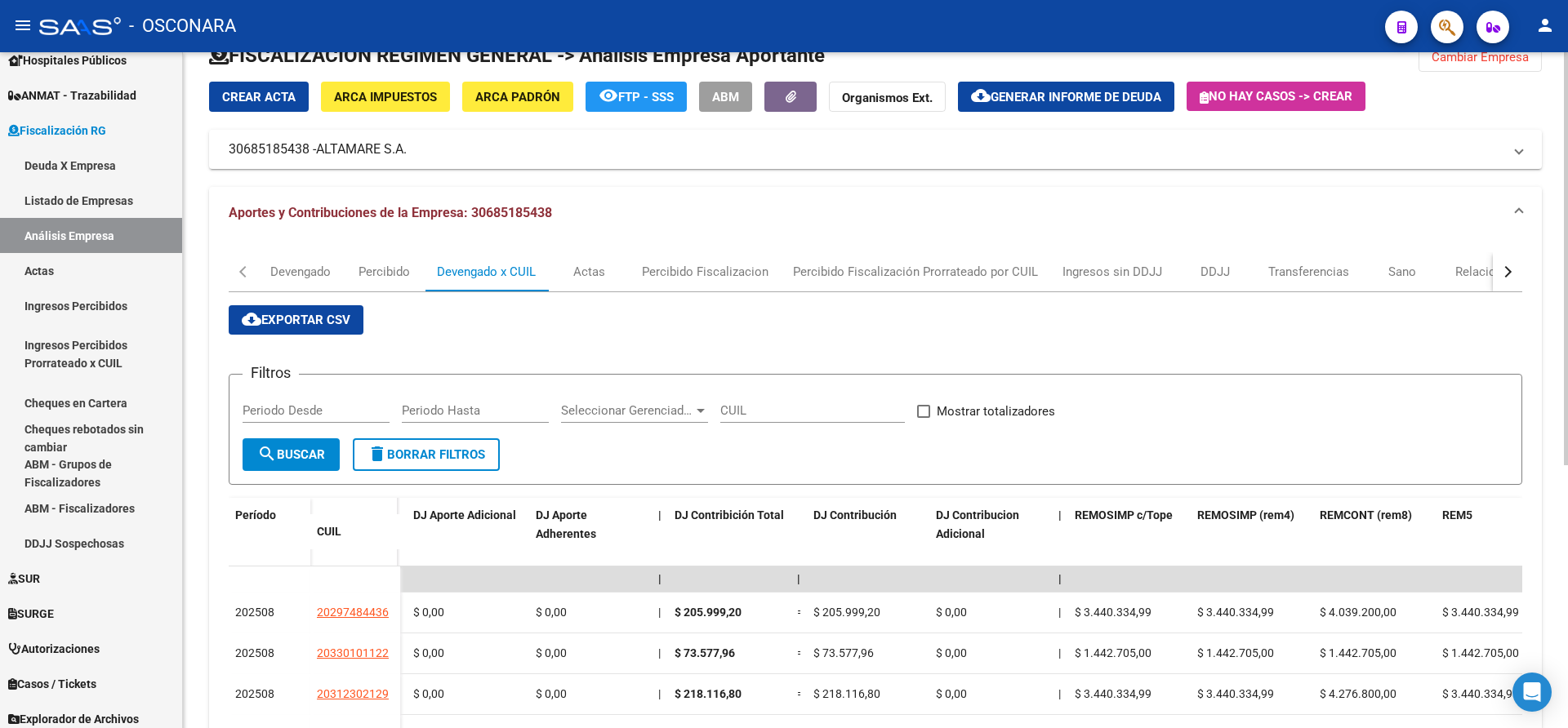
scroll to position [0, 0]
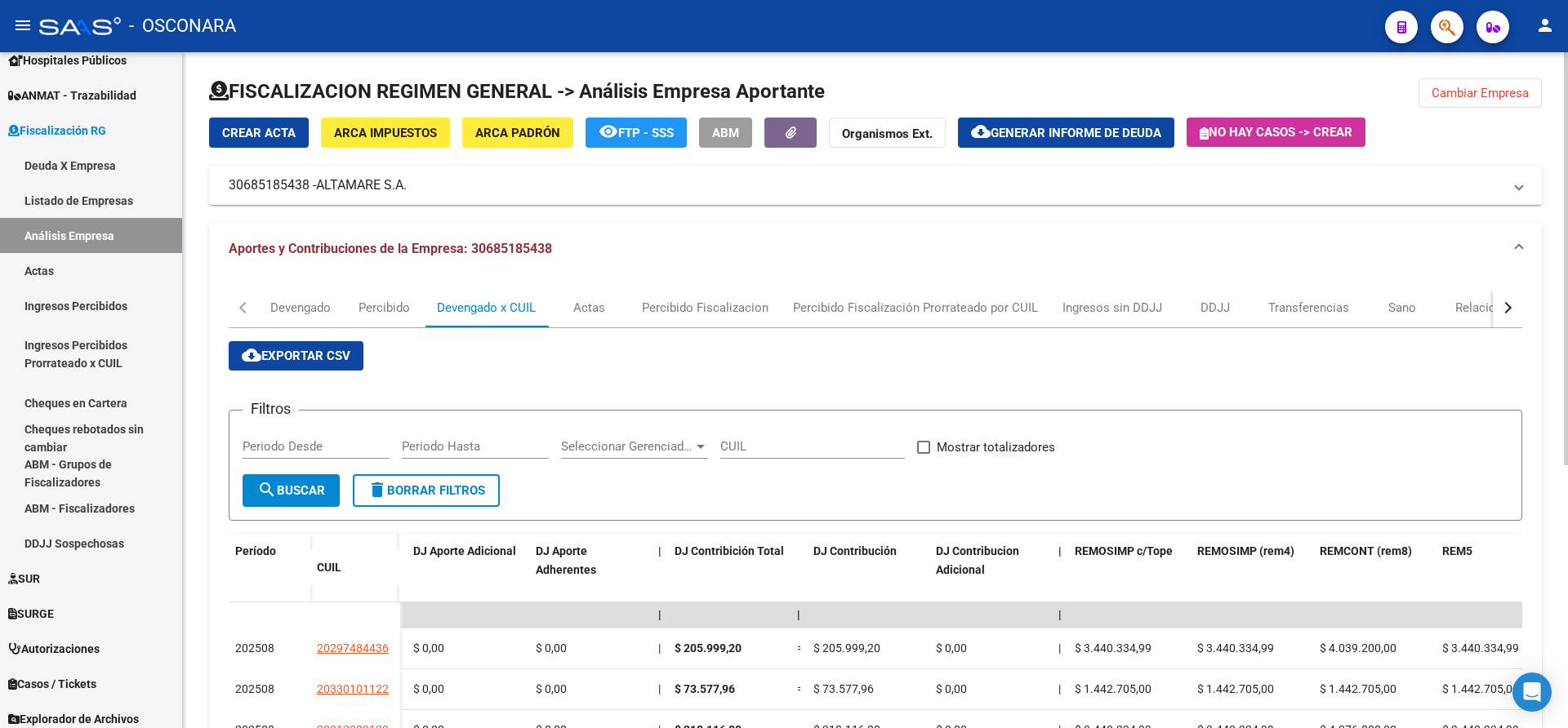
click at [1556, 47] on div "menu - OSCONARA person Firma Express Inicio Calendario SSS Instructivos Contact…" at bounding box center [784, 364] width 1568 height 728
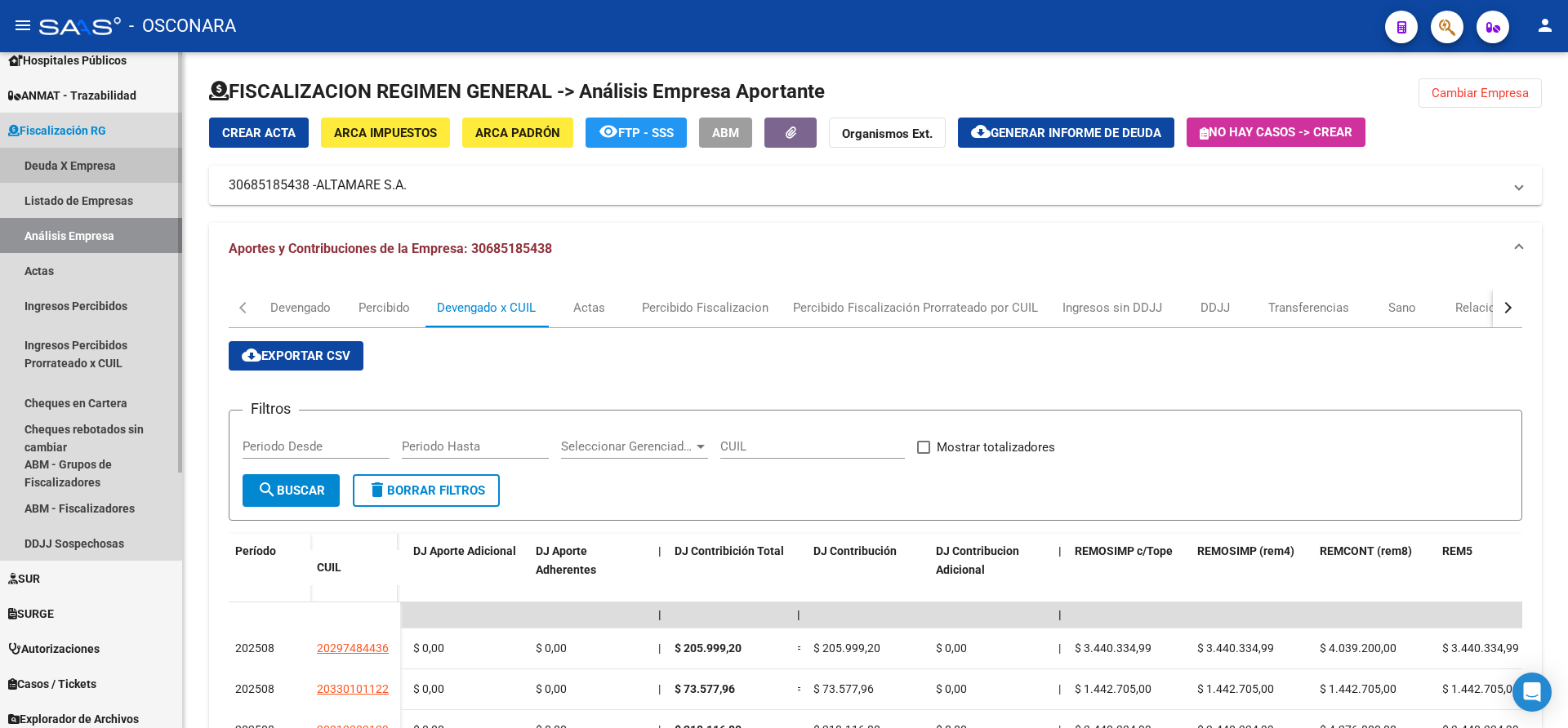
click at [88, 166] on link "Deuda X Empresa" at bounding box center [91, 165] width 183 height 35
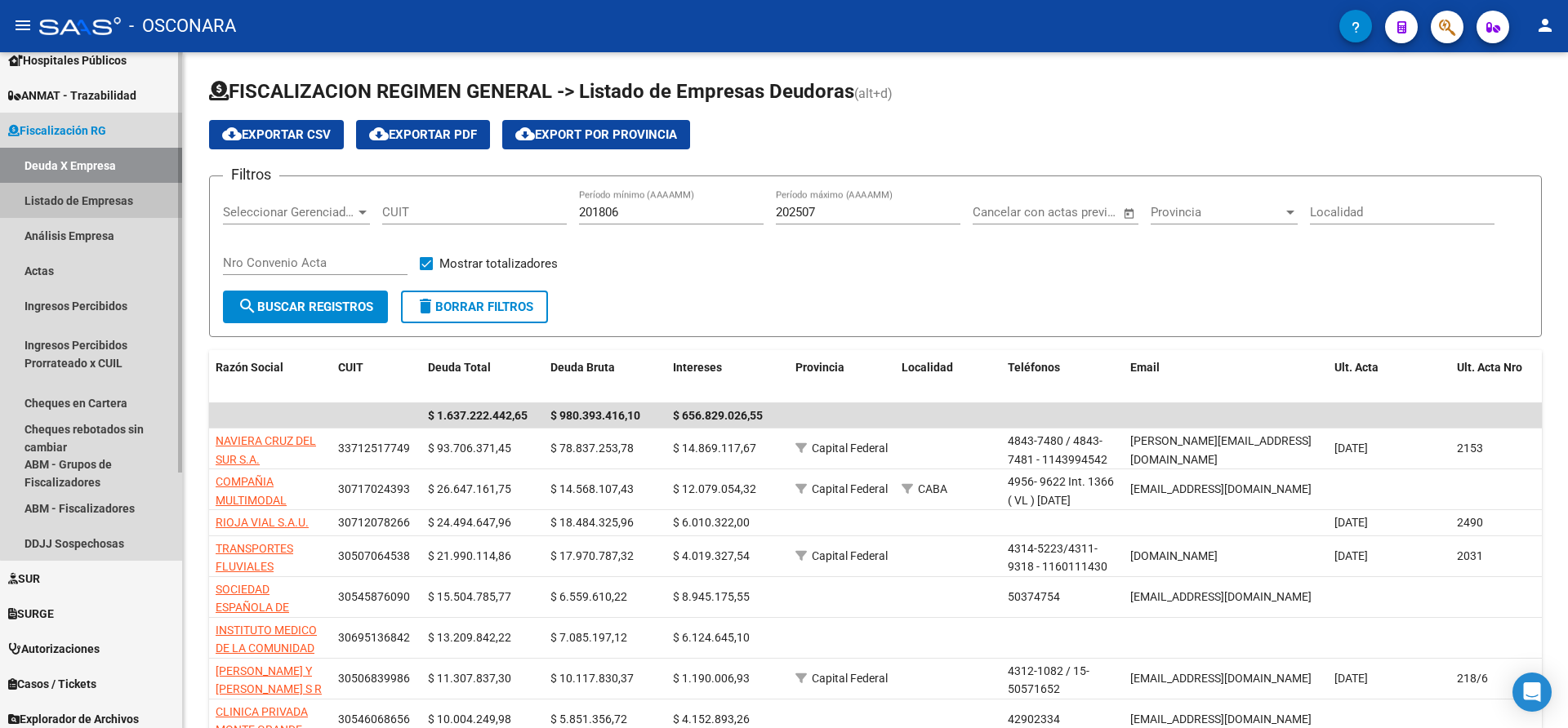
click at [115, 205] on link "Listado de Empresas" at bounding box center [91, 200] width 183 height 35
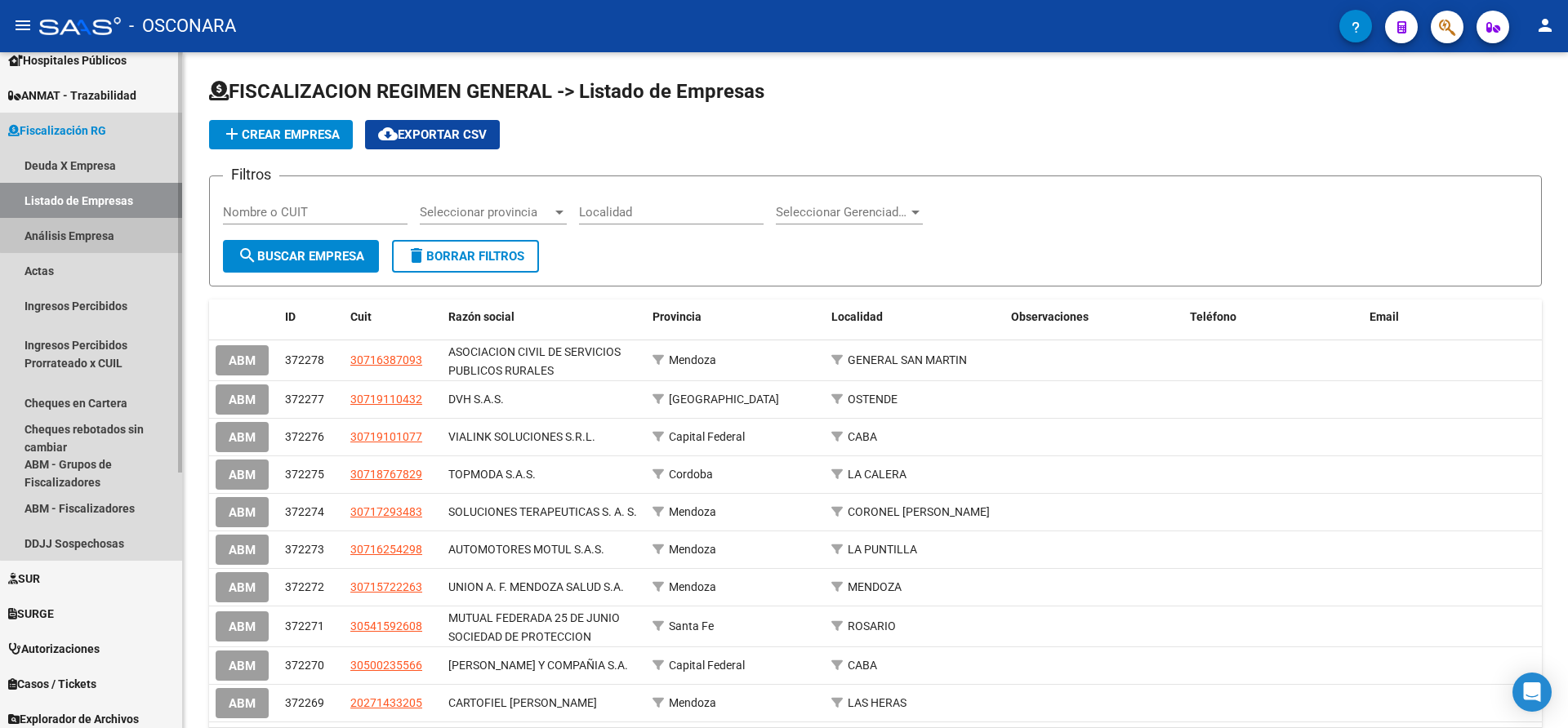
click at [100, 230] on link "Análisis Empresa" at bounding box center [91, 236] width 183 height 35
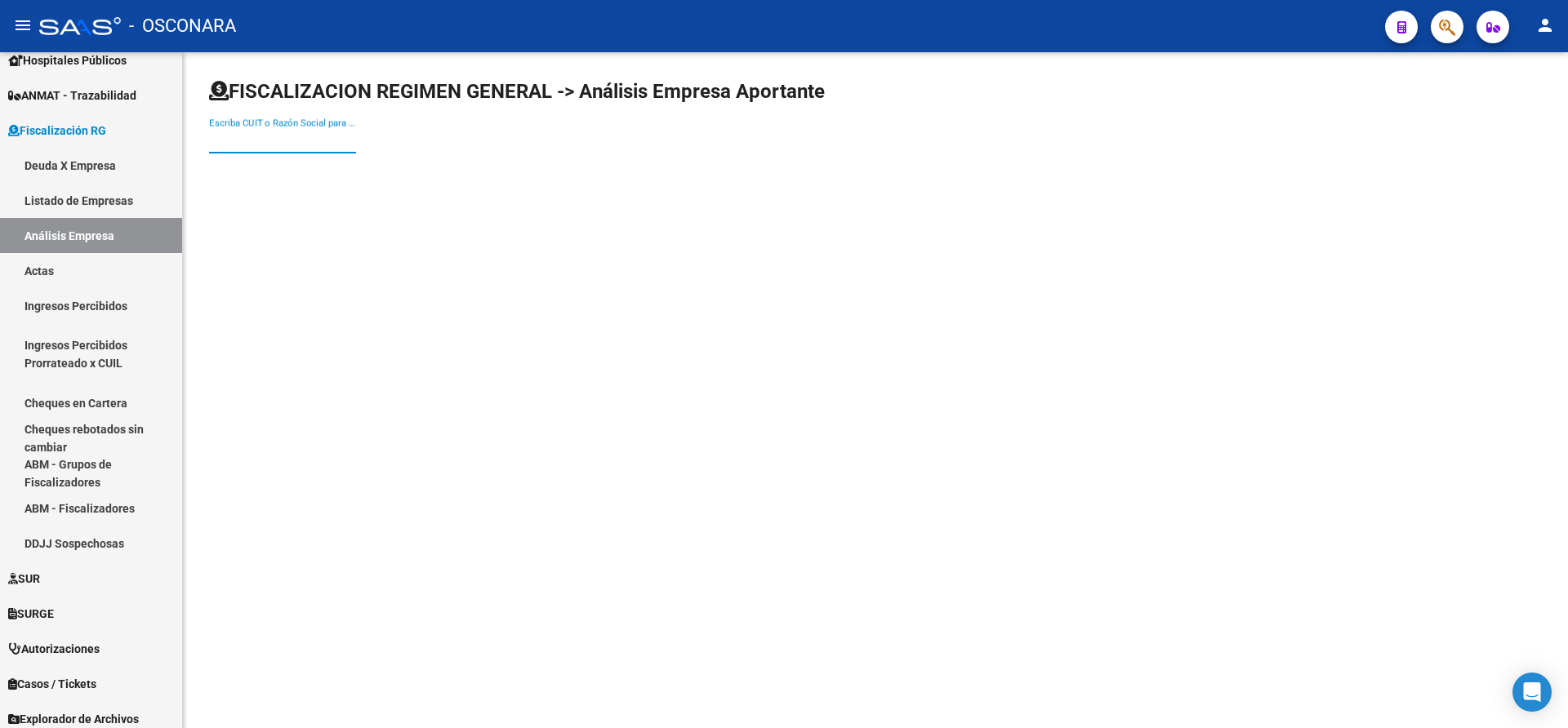
click at [235, 143] on input "Escriba CUIT o Razón Social para buscar" at bounding box center [282, 140] width 147 height 14
type input "Arbumasa"
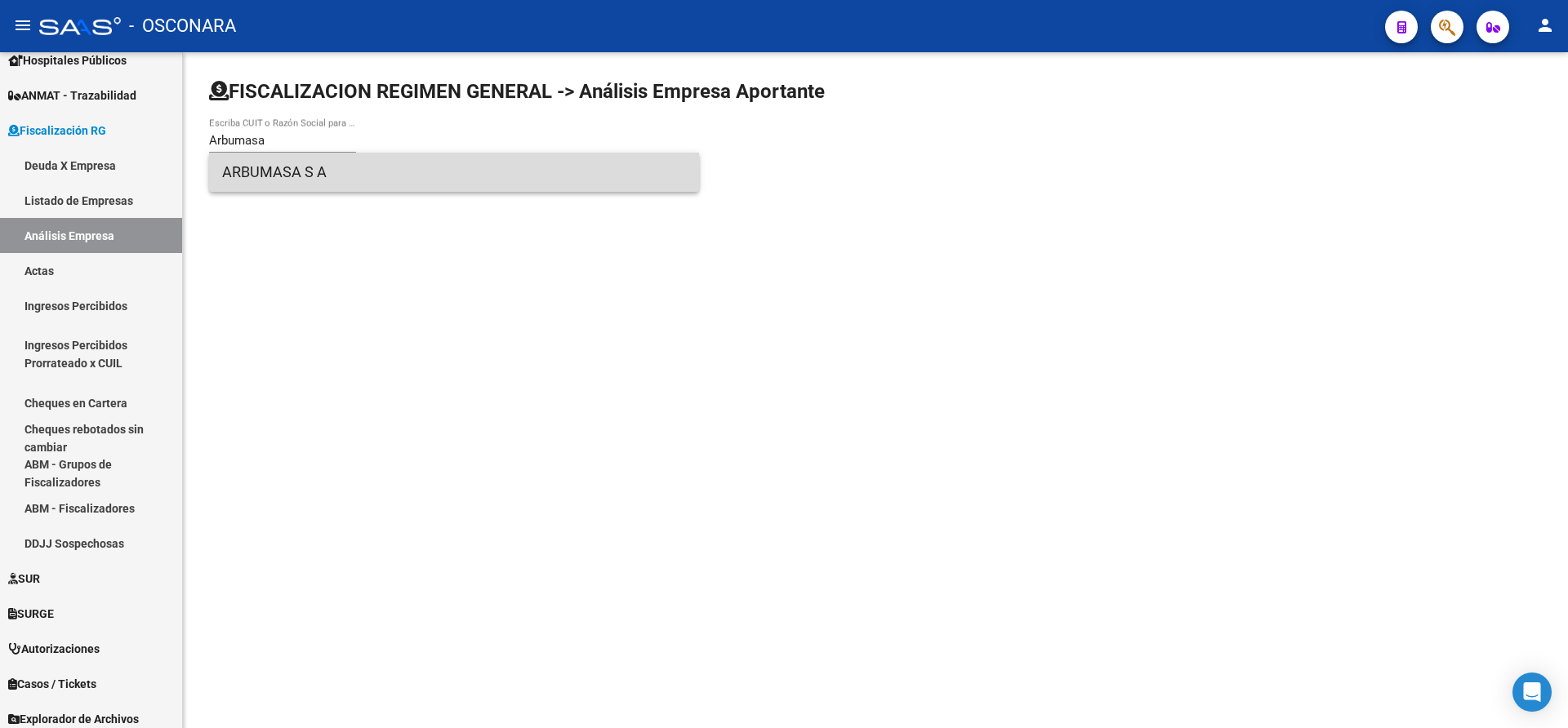
click at [268, 165] on span "ARBUMASA S A" at bounding box center [454, 172] width 464 height 40
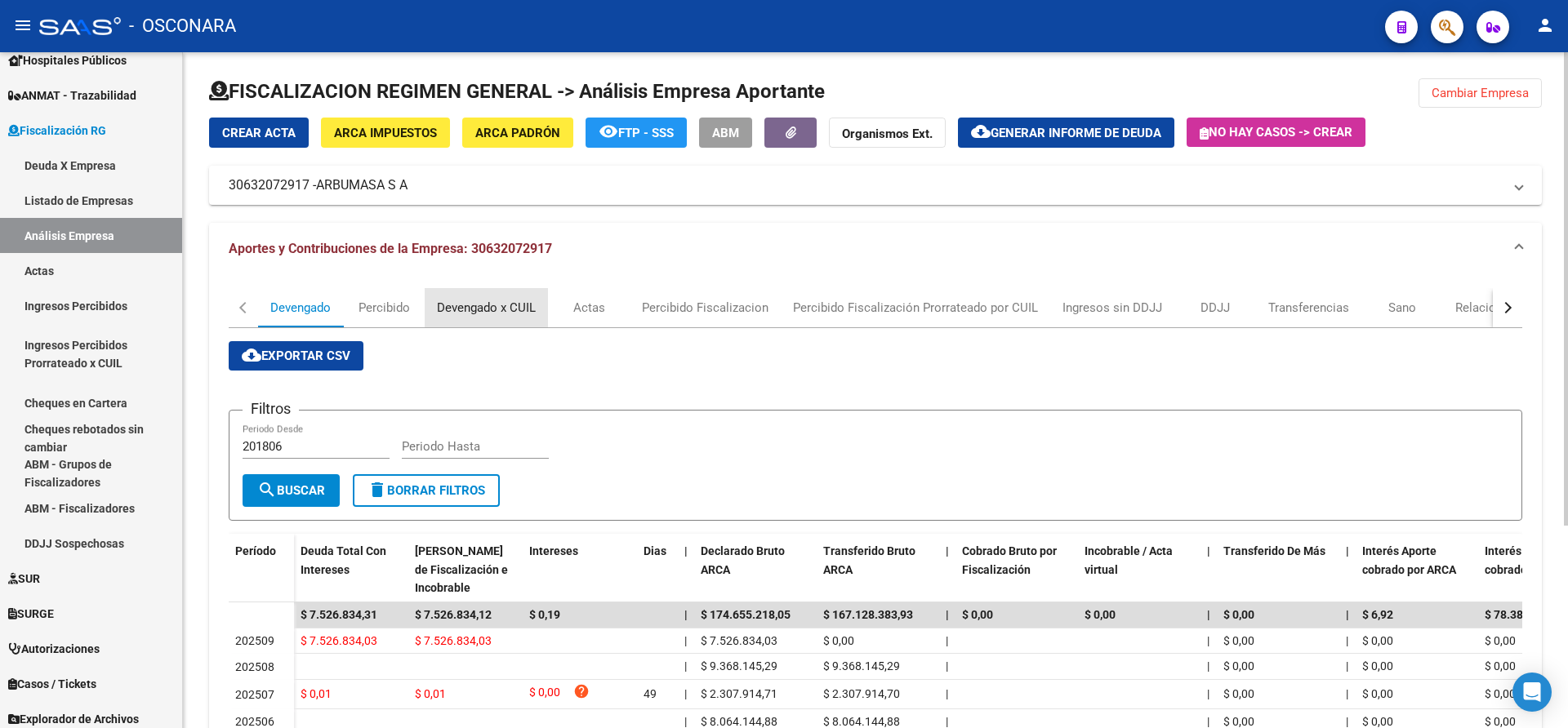
click at [477, 309] on div "Devengado x CUIL" at bounding box center [486, 307] width 99 height 18
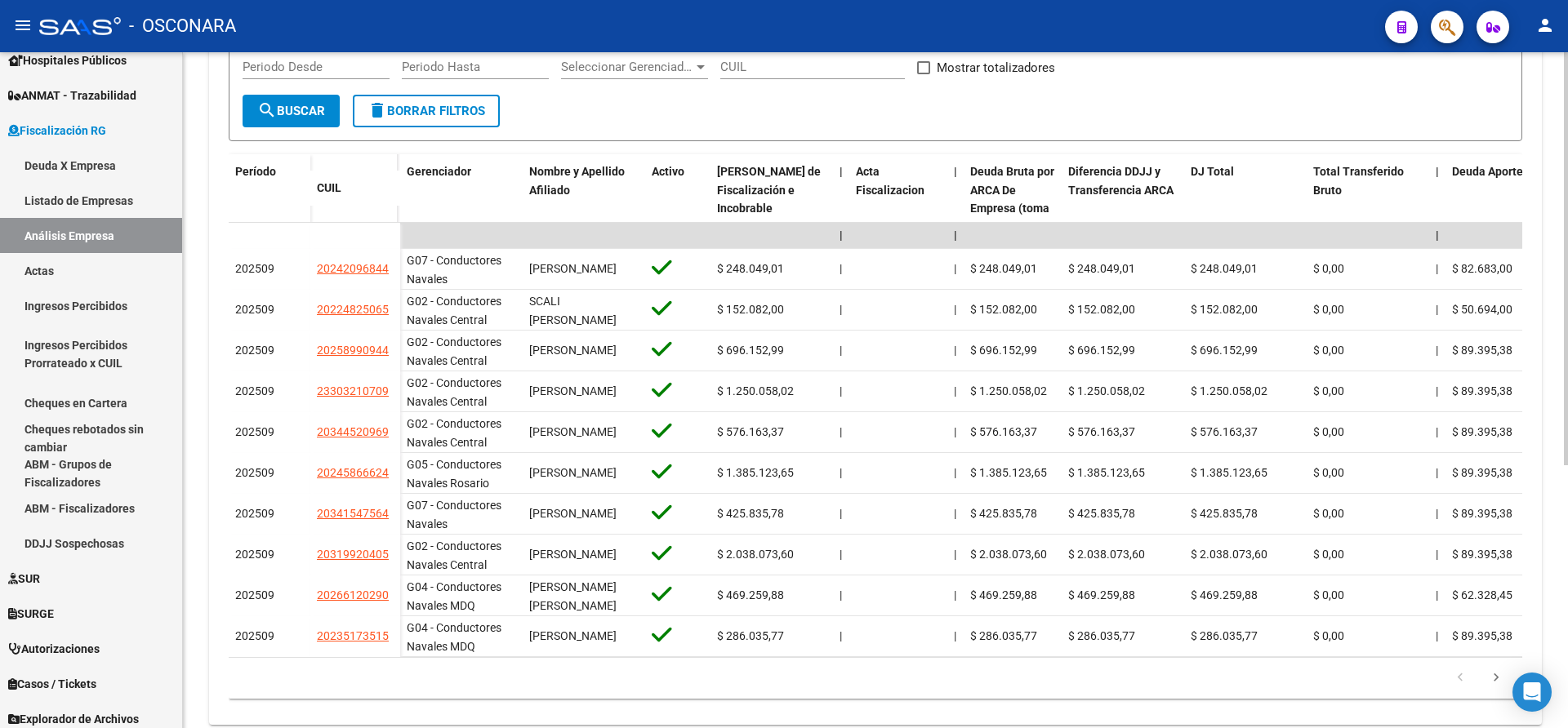
scroll to position [390, 0]
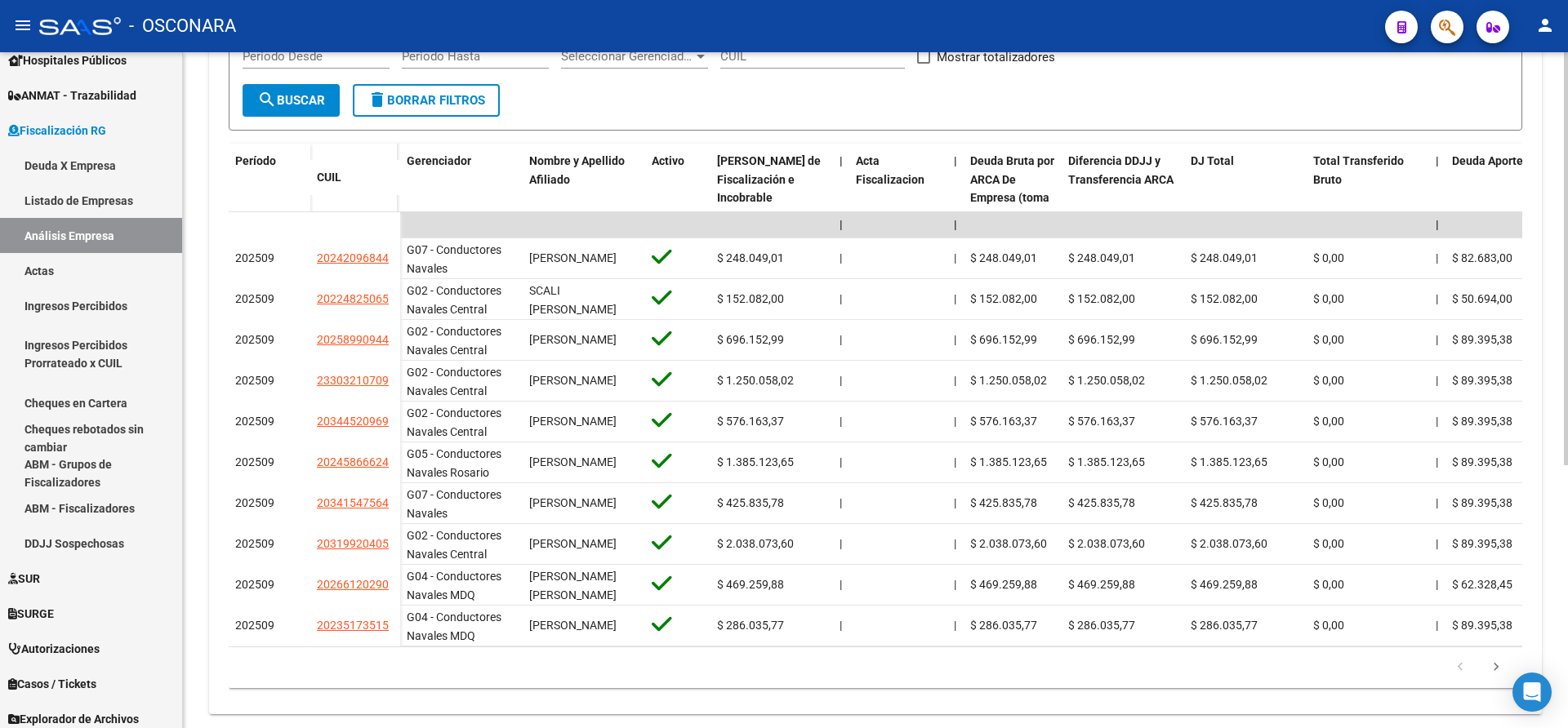
click at [1567, 402] on div at bounding box center [1566, 506] width 4 height 413
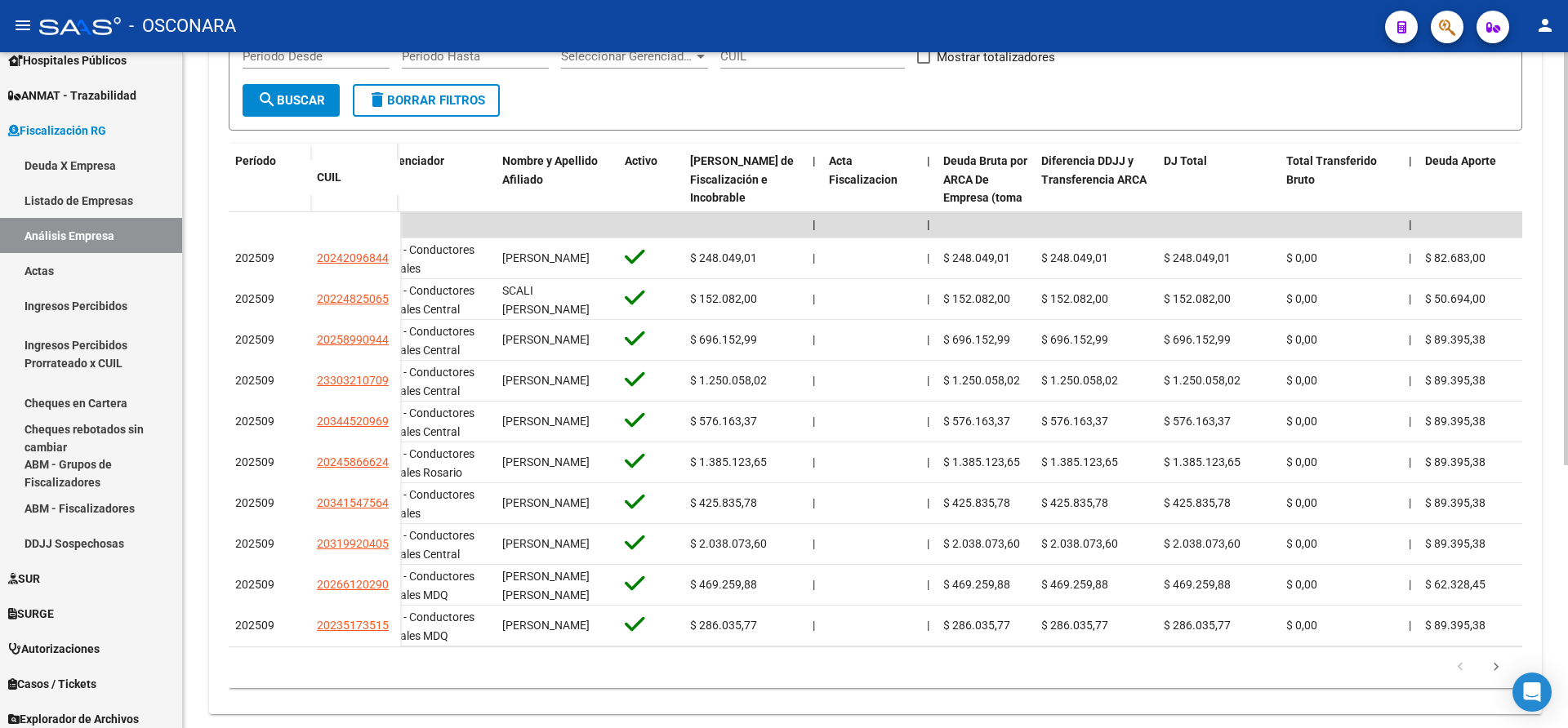
scroll to position [393, 0]
click at [1567, 356] on div at bounding box center [1566, 508] width 4 height 413
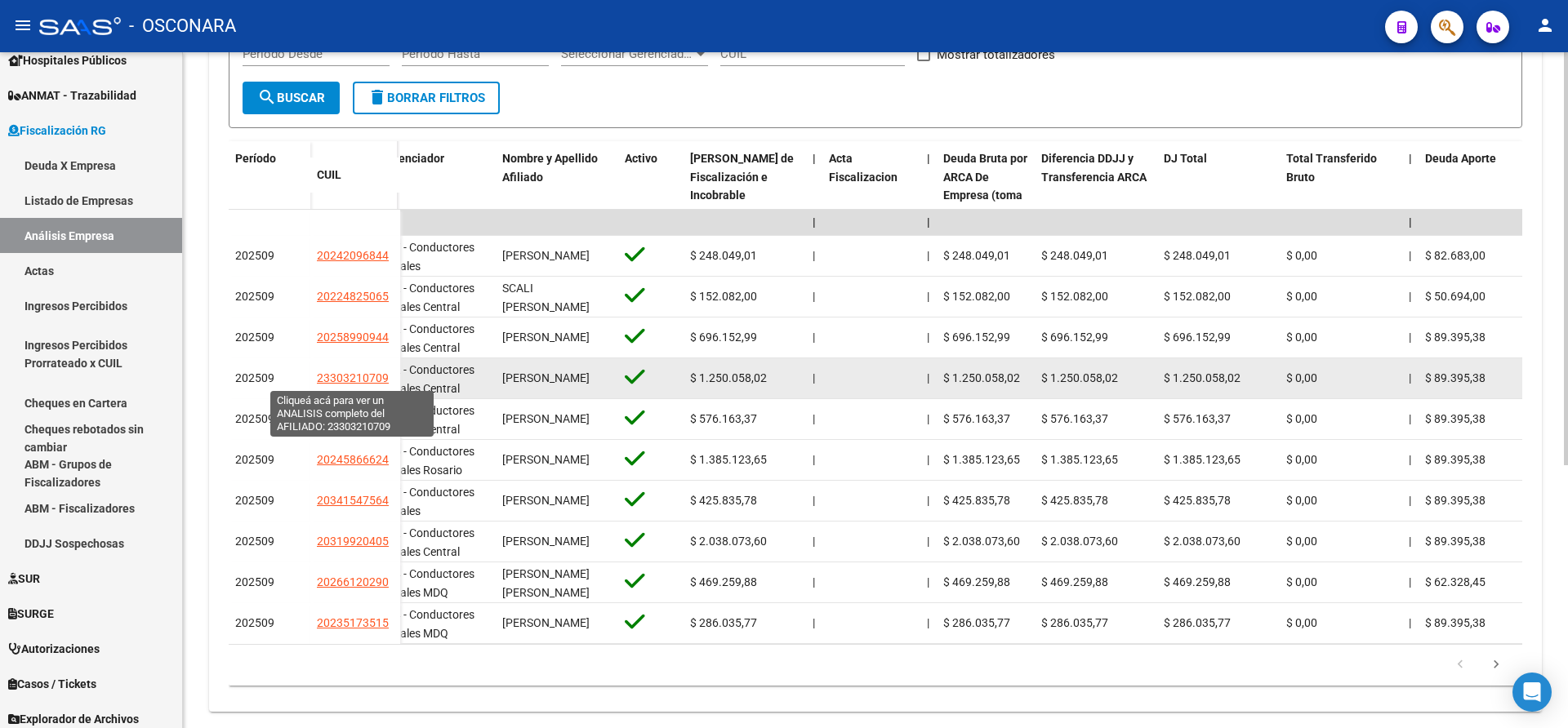
click at [330, 383] on span "23303210709" at bounding box center [353, 378] width 71 height 14
type textarea "23303210709"
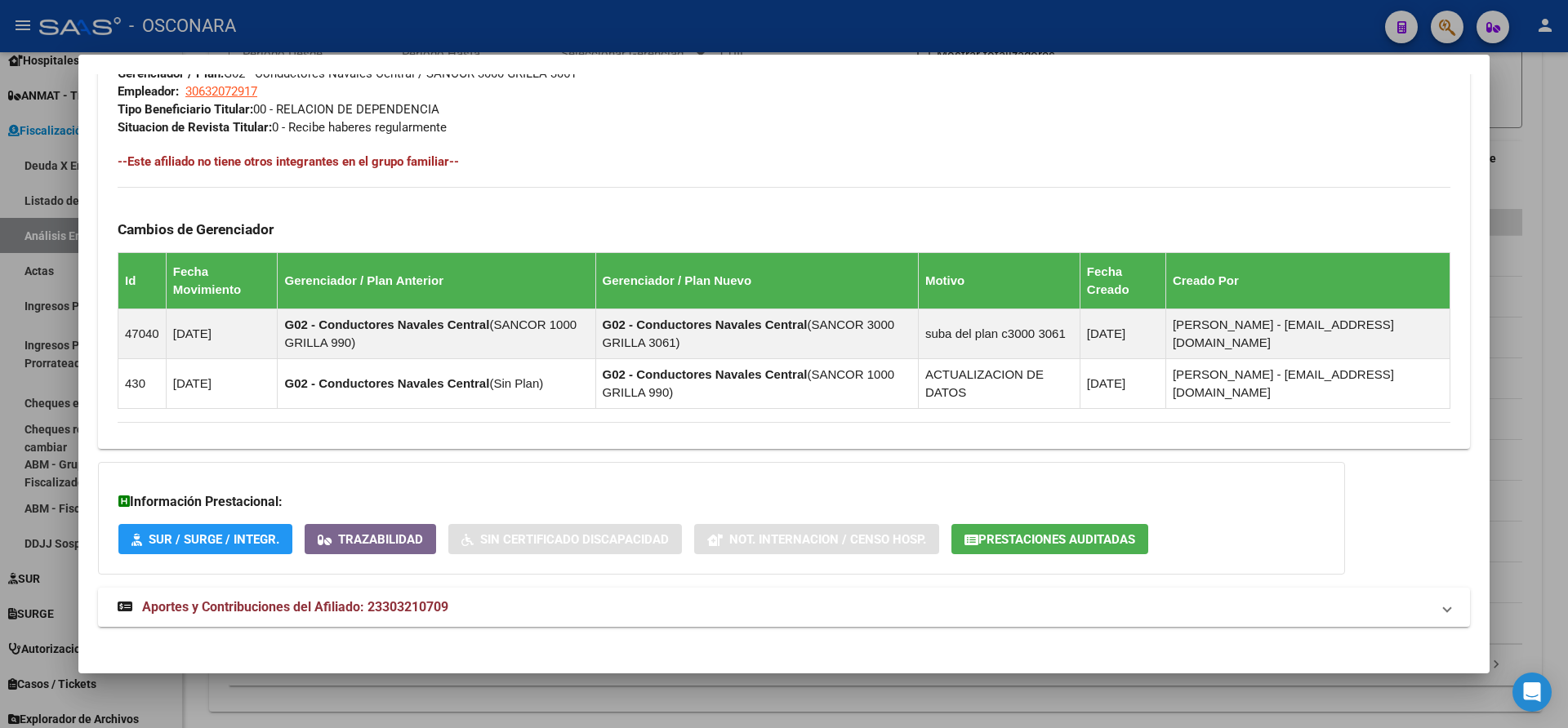
scroll to position [830, 0]
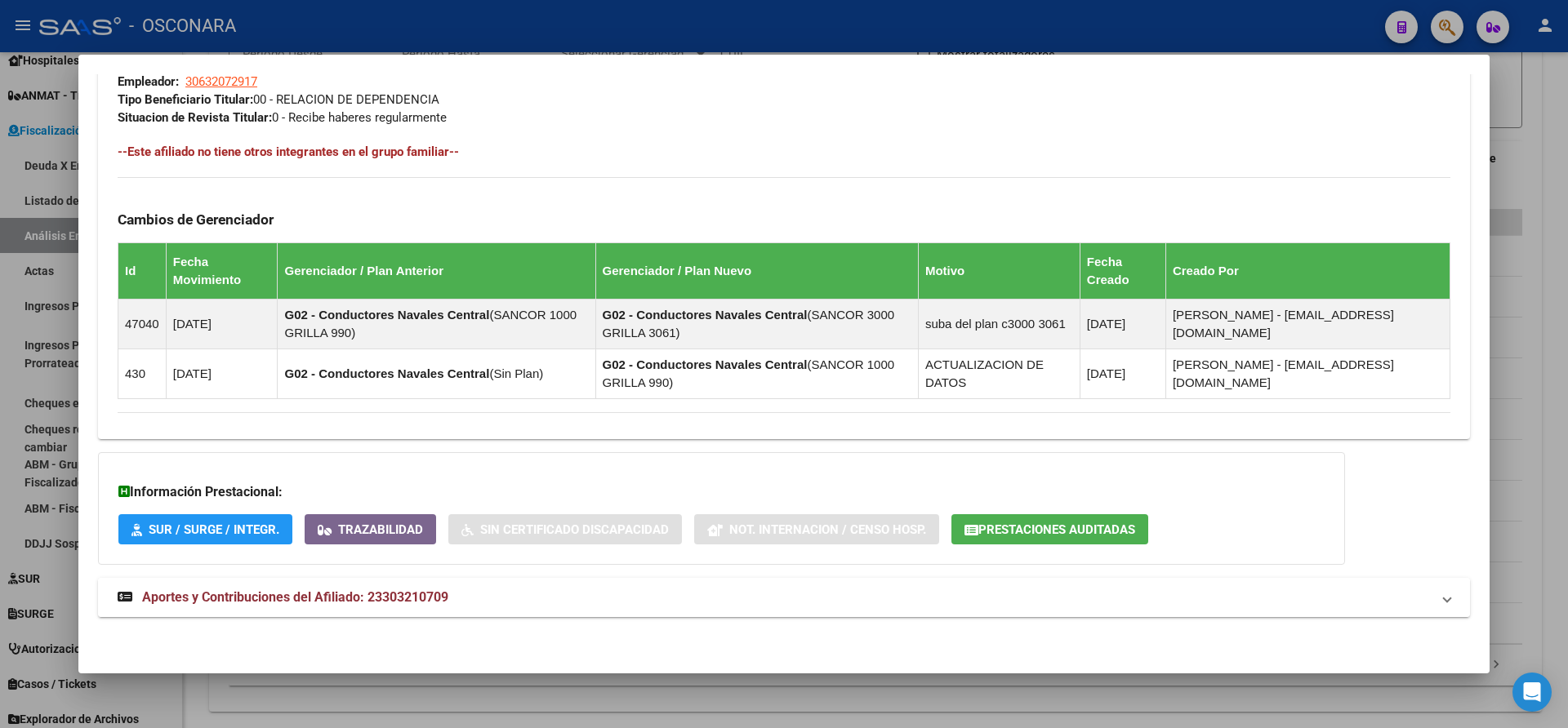
click at [1444, 595] on span at bounding box center [1447, 598] width 7 height 19
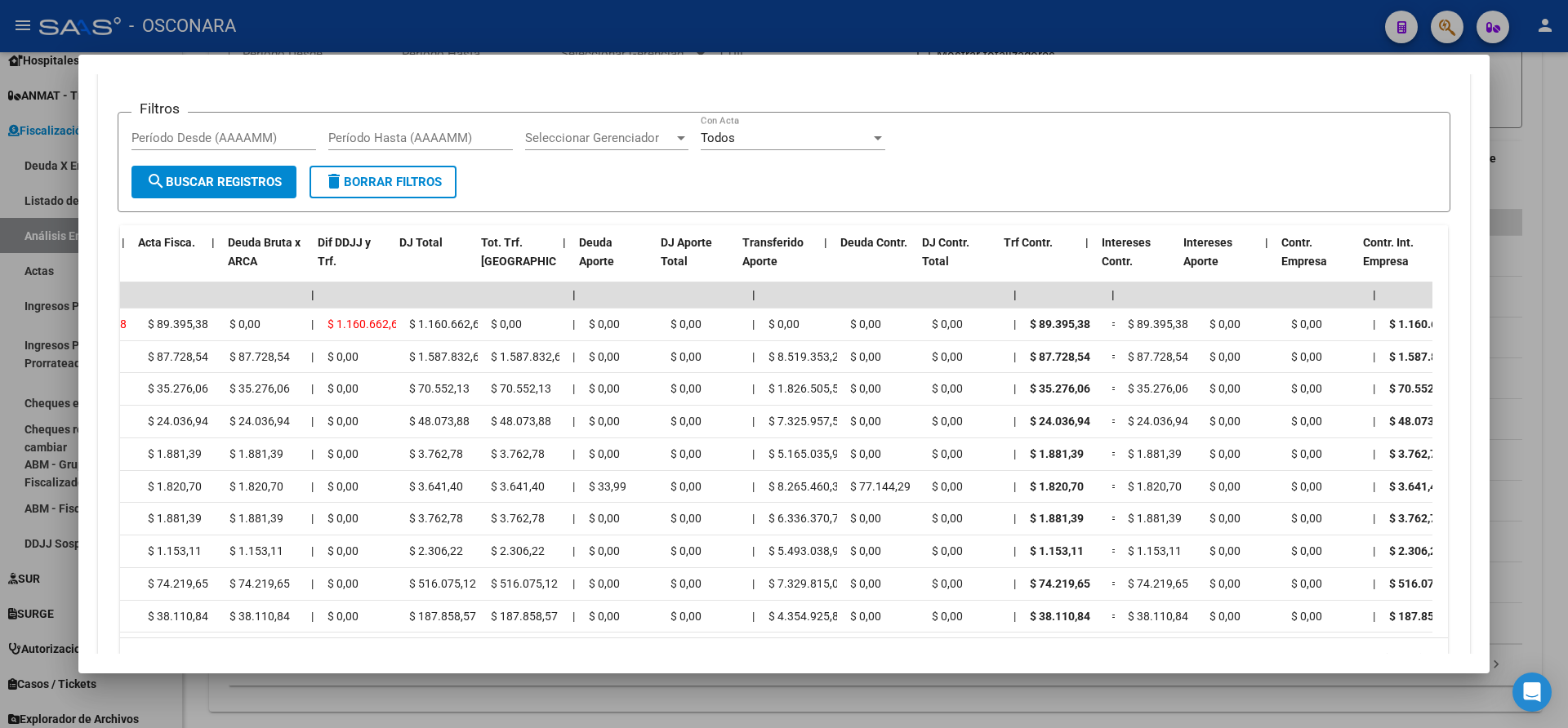
scroll to position [0, 242]
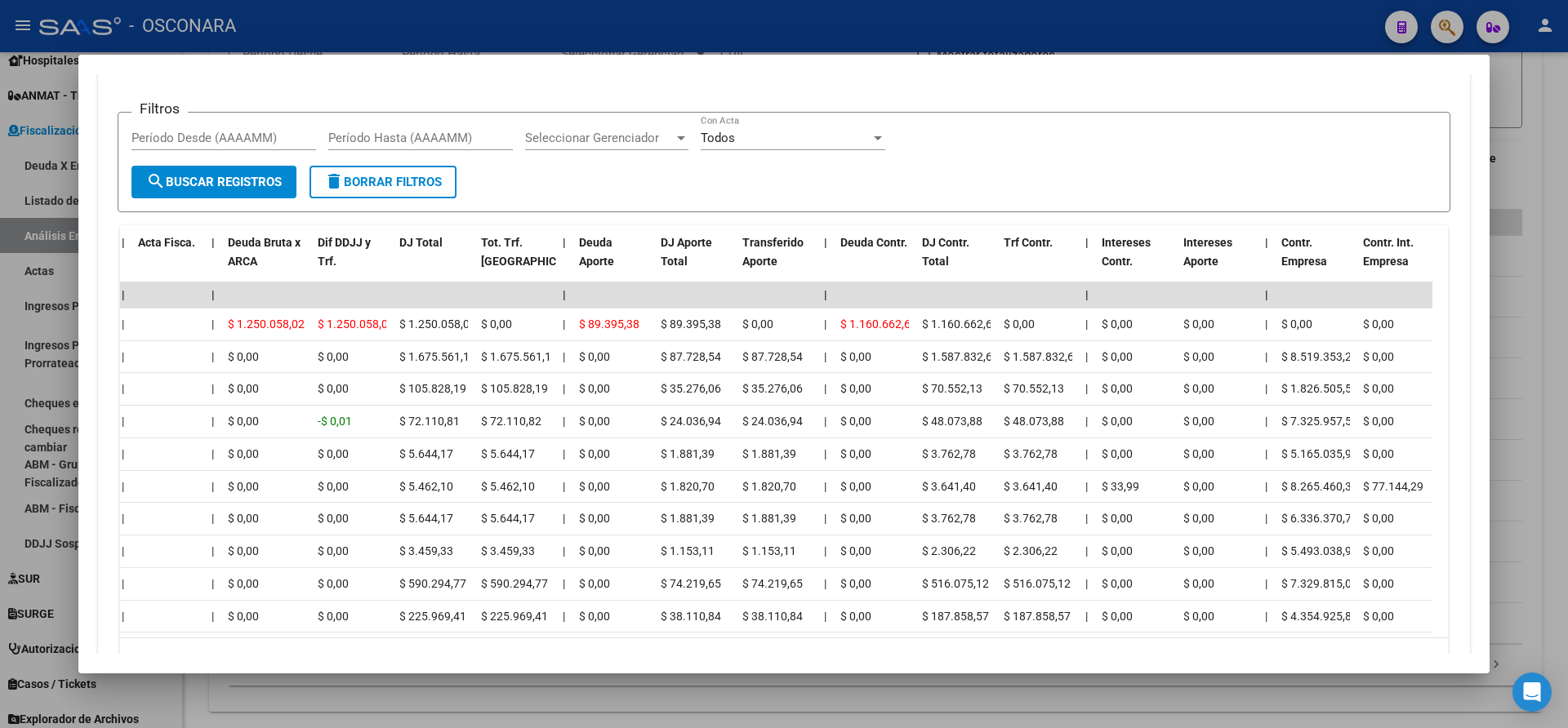
click at [1507, 425] on div at bounding box center [784, 364] width 1568 height 728
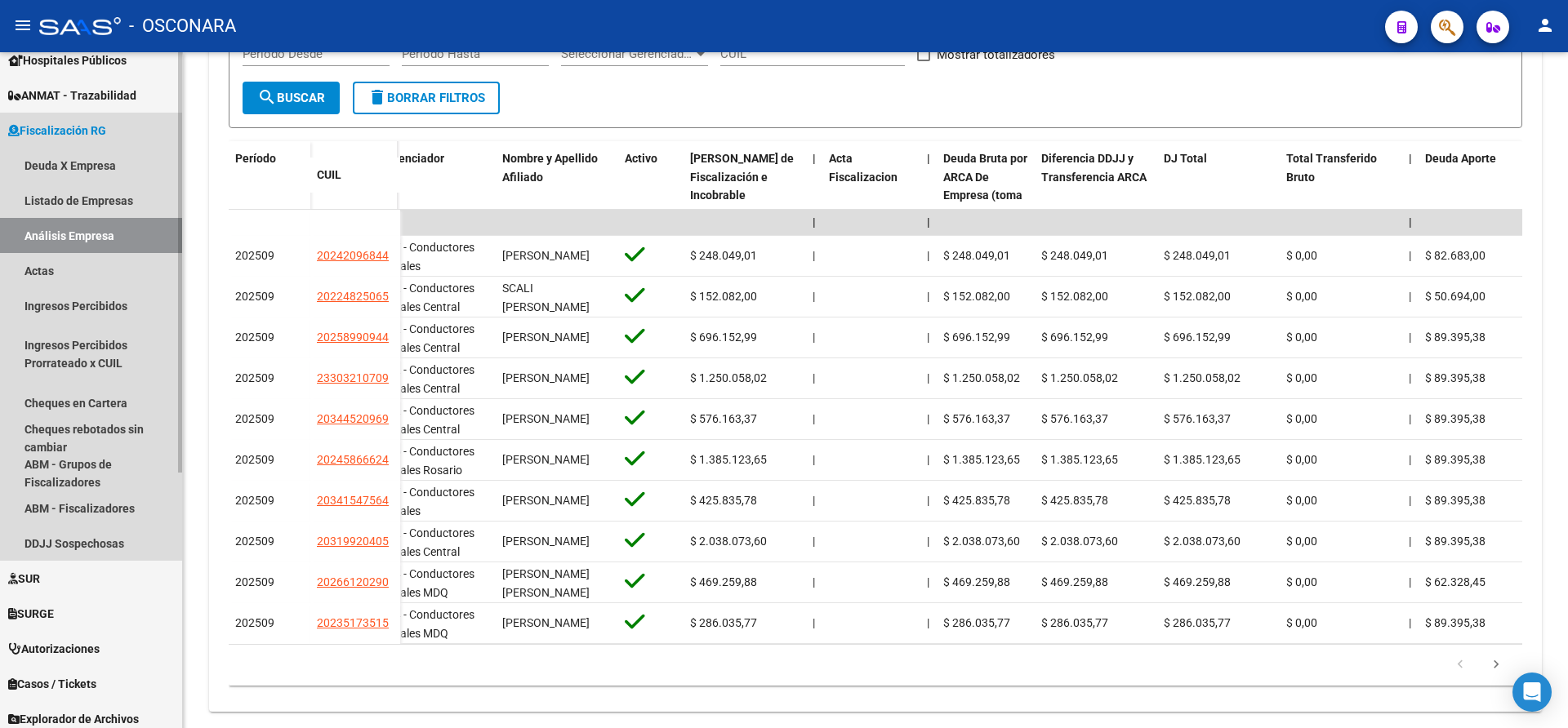
click at [79, 240] on link "Análisis Empresa" at bounding box center [91, 236] width 183 height 35
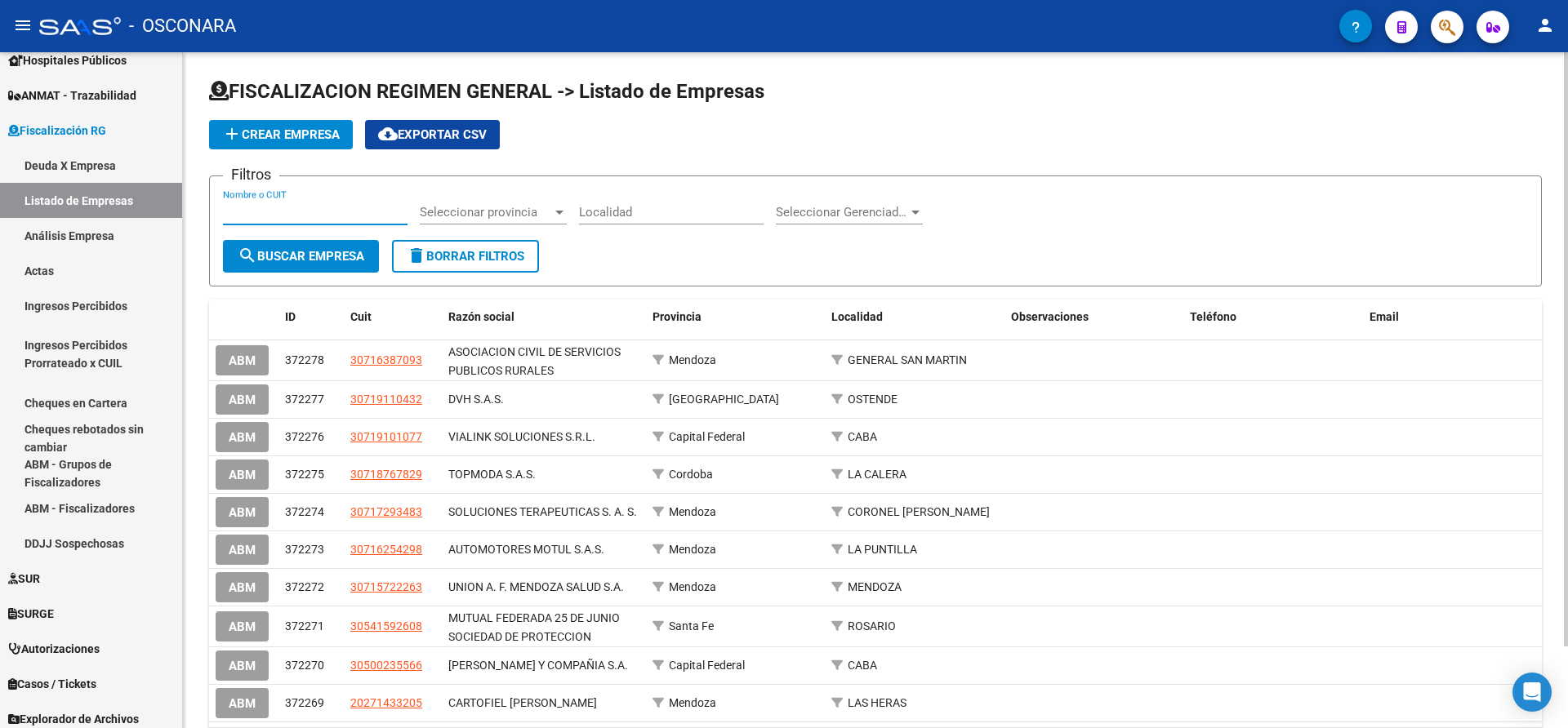
click at [245, 209] on input "Nombre o CUIT" at bounding box center [315, 211] width 185 height 14
type input "arela"
click at [324, 261] on span "search Buscar Empresa" at bounding box center [300, 256] width 127 height 14
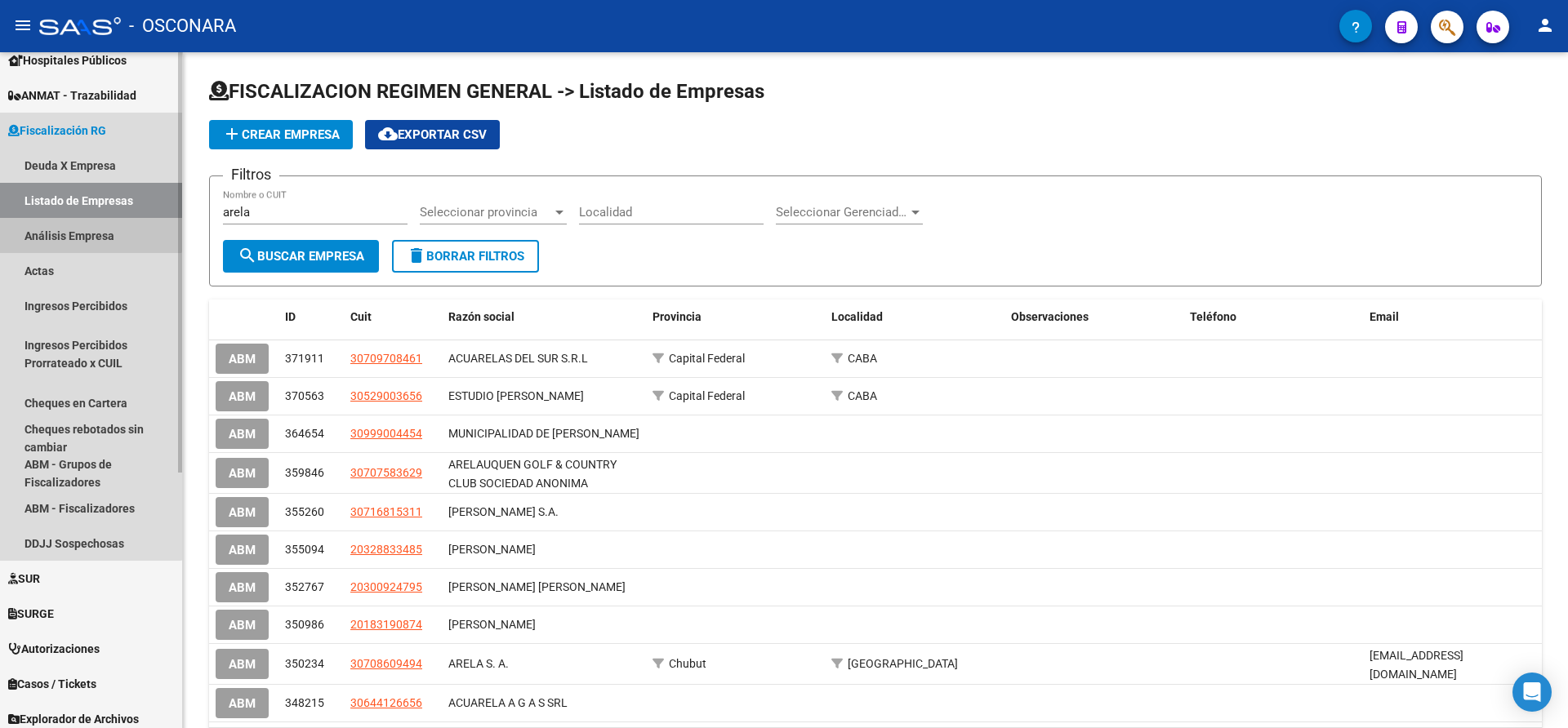
click at [90, 230] on link "Análisis Empresa" at bounding box center [91, 236] width 183 height 35
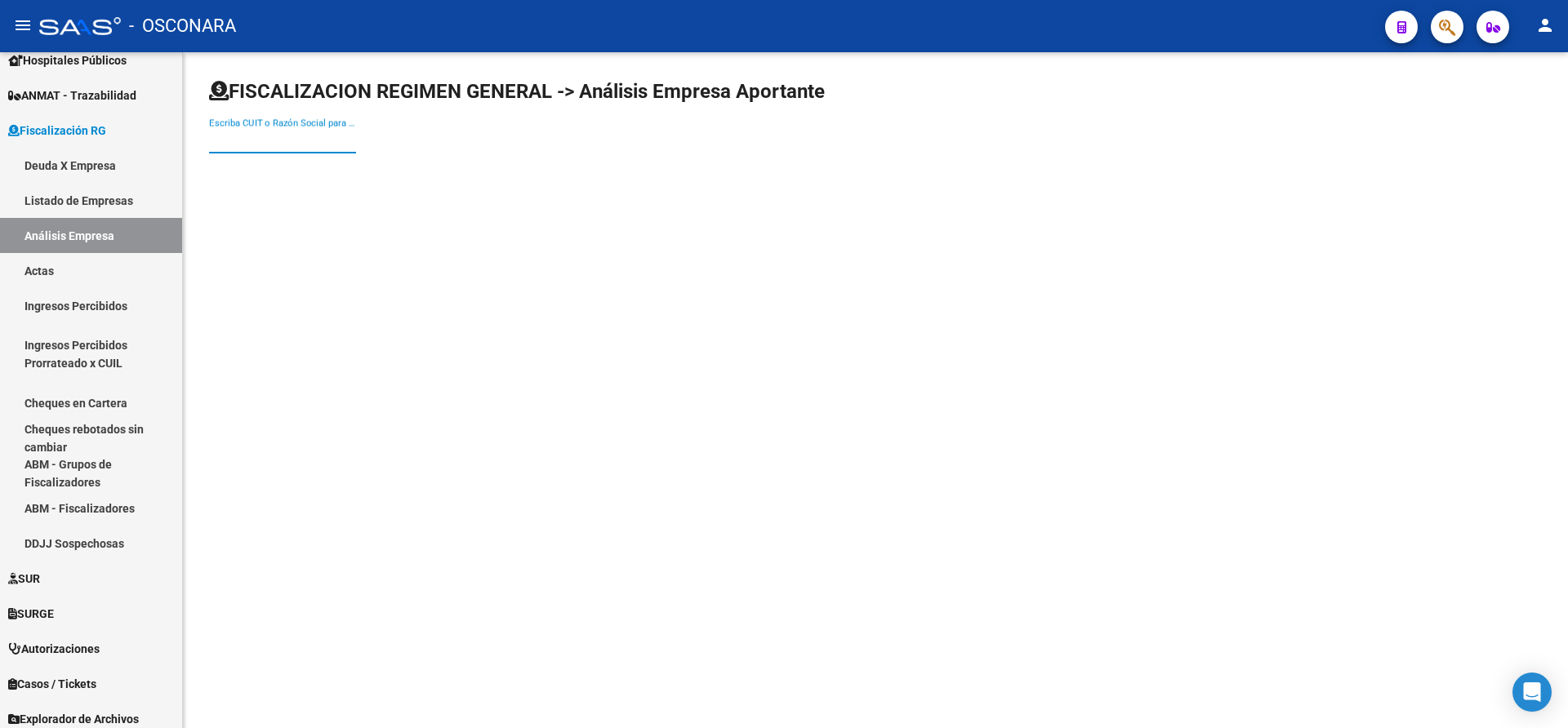
click at [241, 142] on input "Escriba CUIT o Razón Social para buscar" at bounding box center [282, 140] width 147 height 14
type input "a"
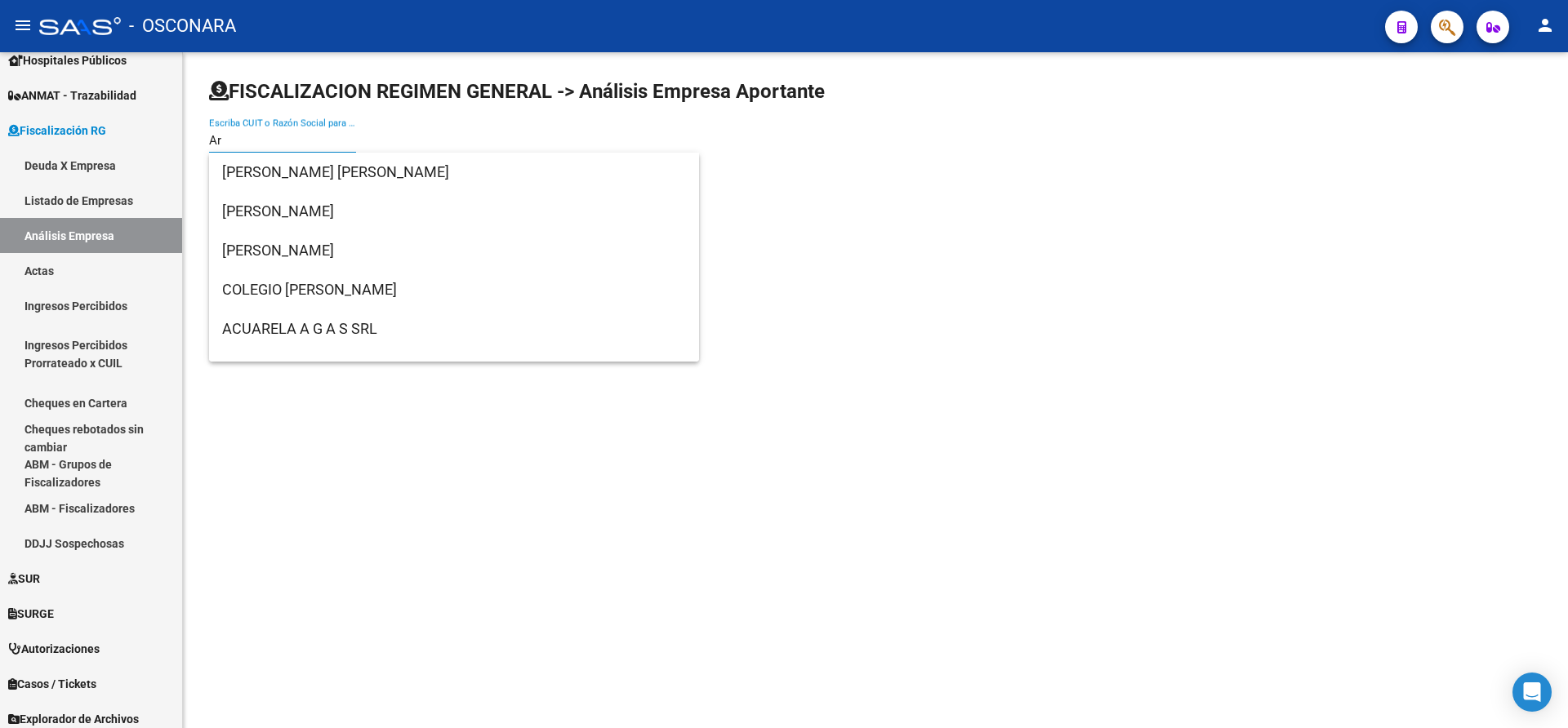
type input "A"
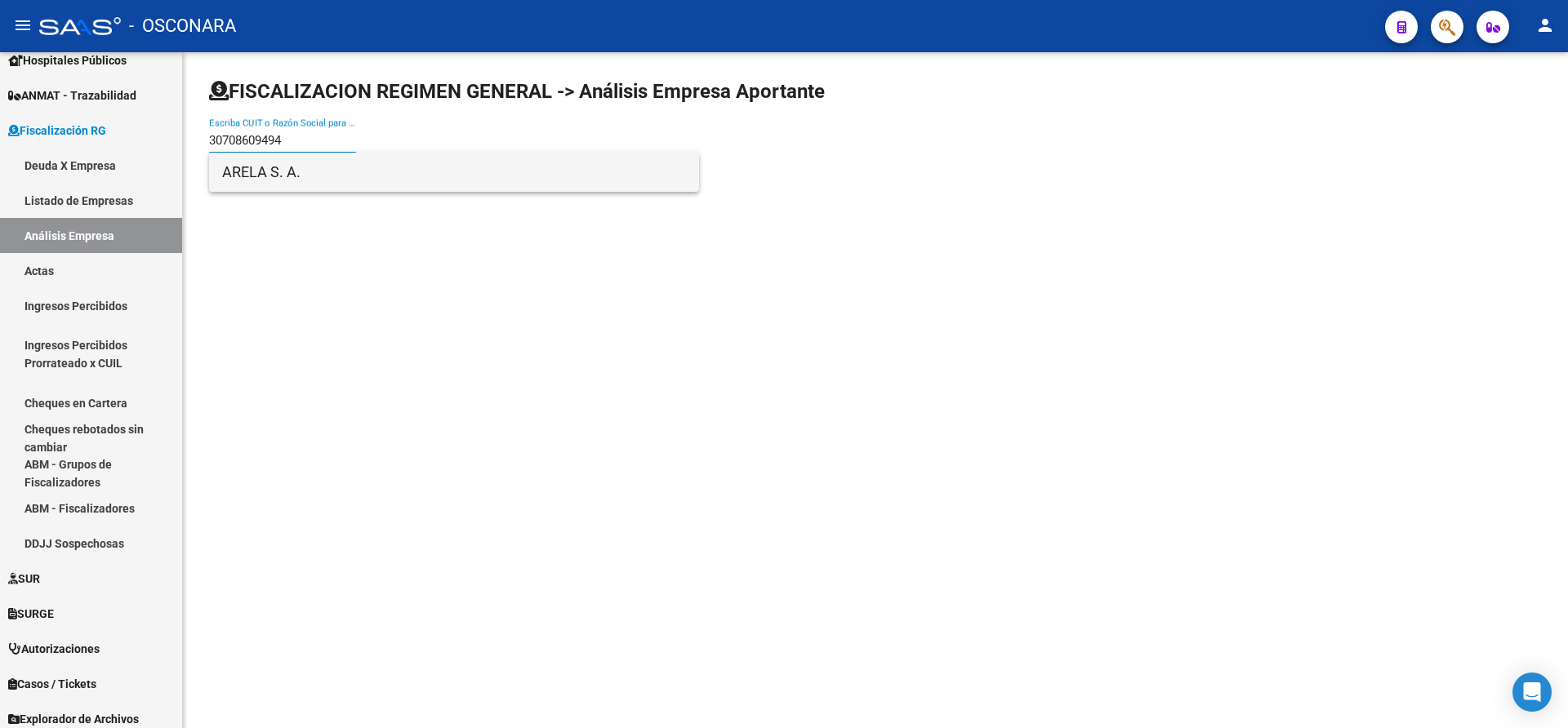
type input "30708609494"
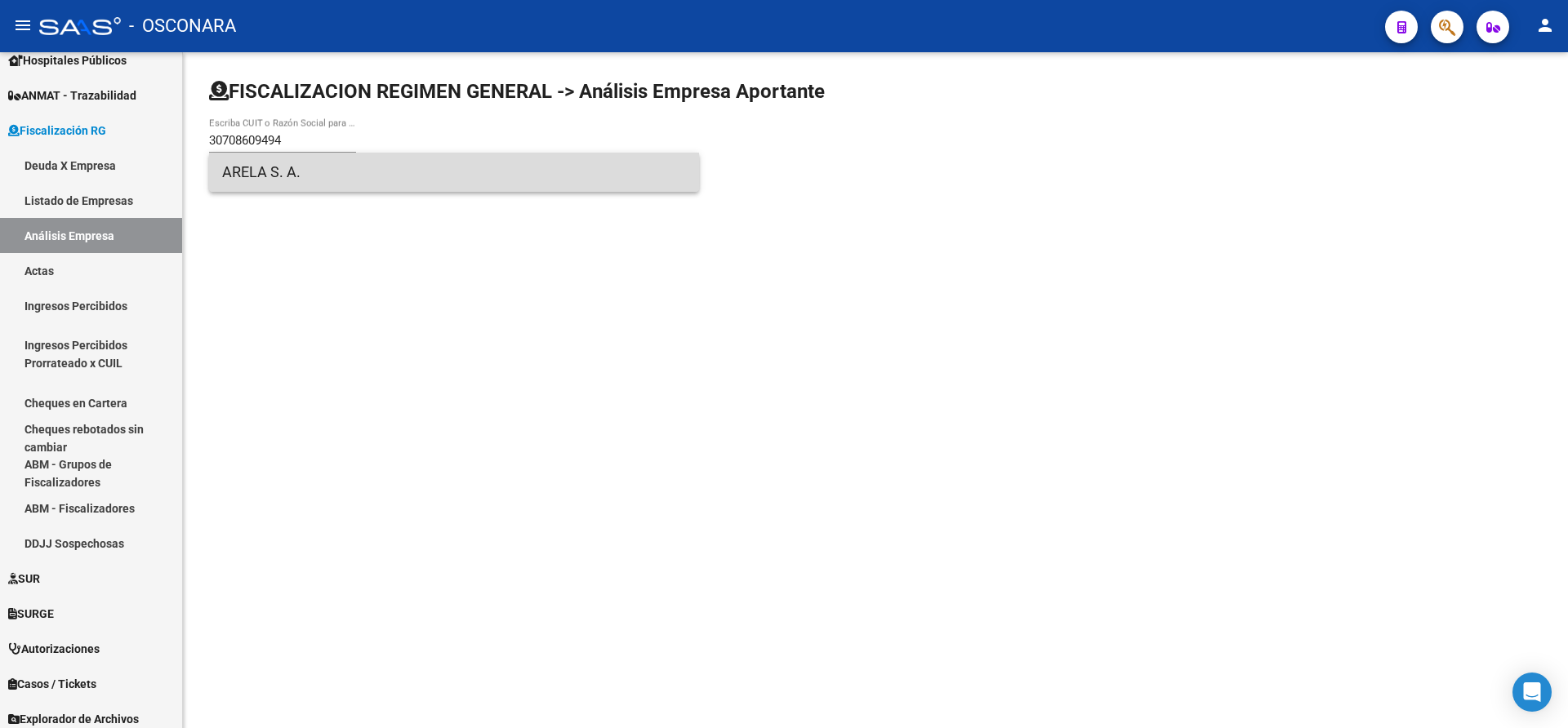
click at [247, 175] on span "ARELA S. A." at bounding box center [454, 172] width 464 height 40
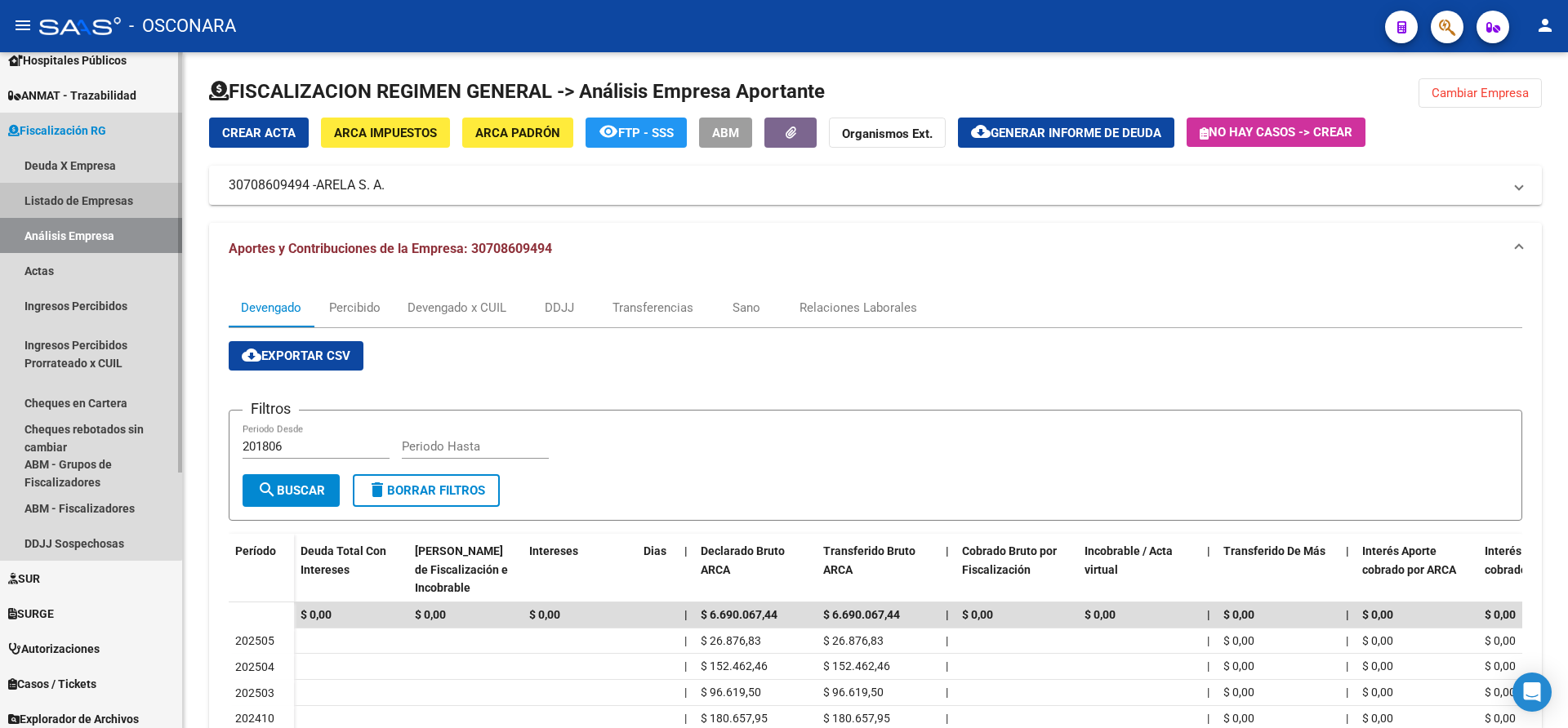
click at [42, 202] on link "Listado de Empresas" at bounding box center [91, 200] width 183 height 35
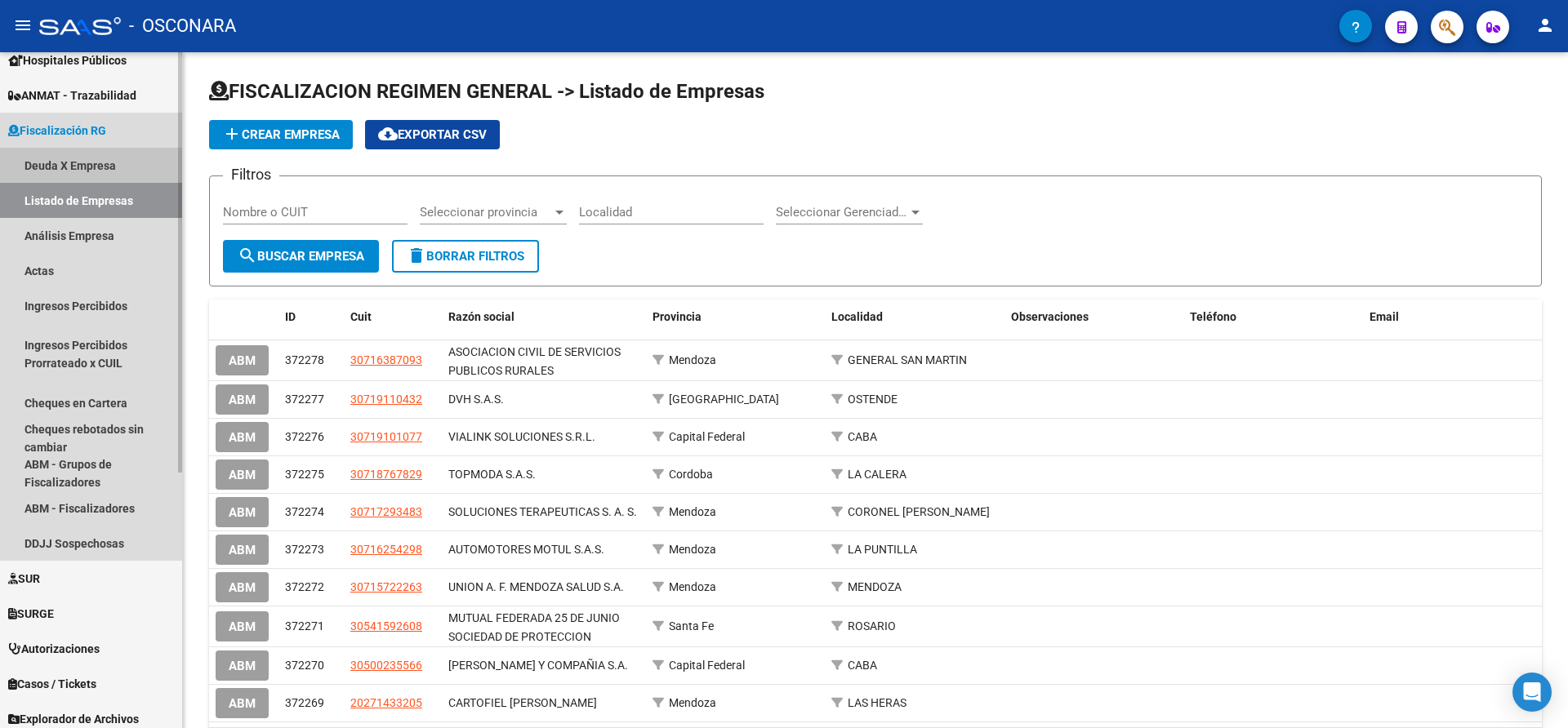
click at [77, 167] on link "Deuda X Empresa" at bounding box center [91, 165] width 183 height 35
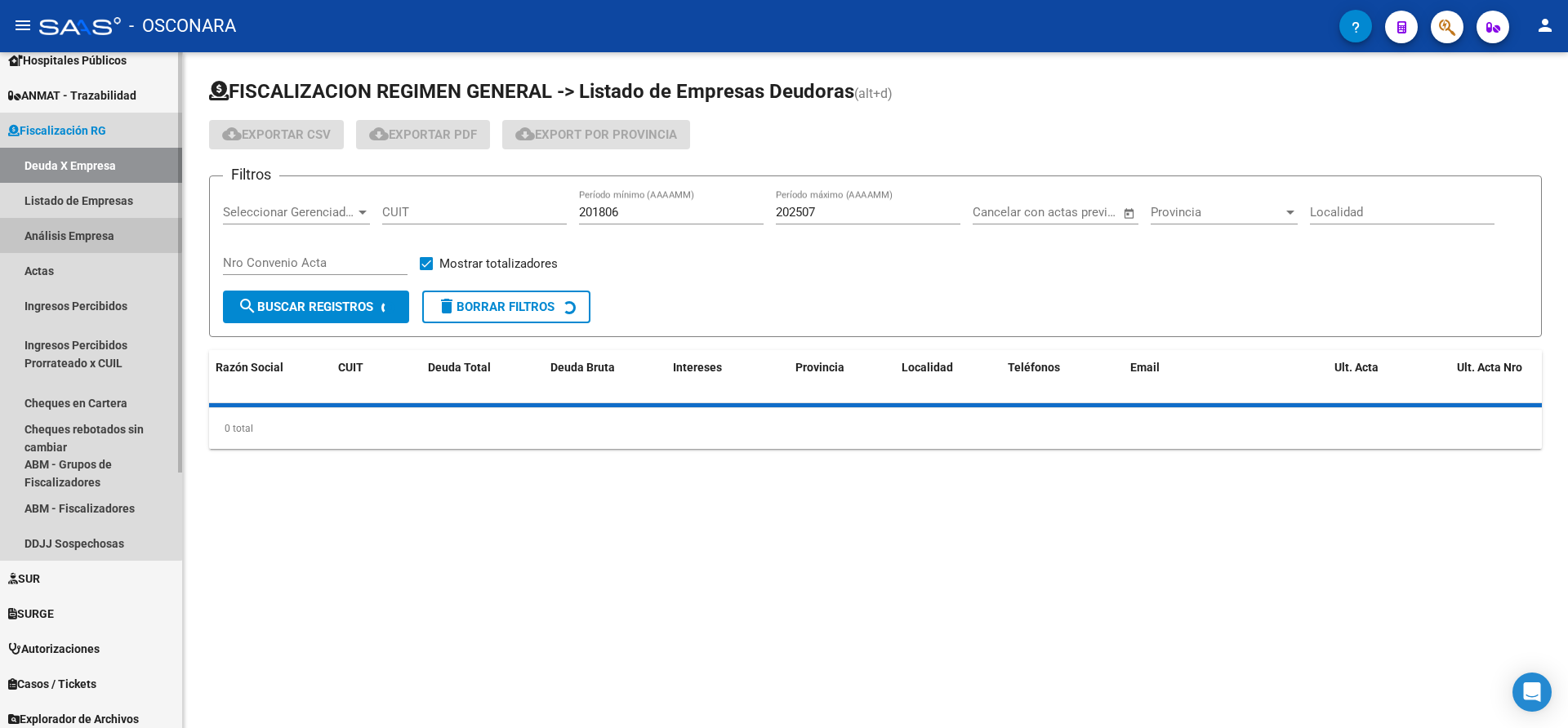
click at [71, 228] on link "Análisis Empresa" at bounding box center [91, 236] width 183 height 35
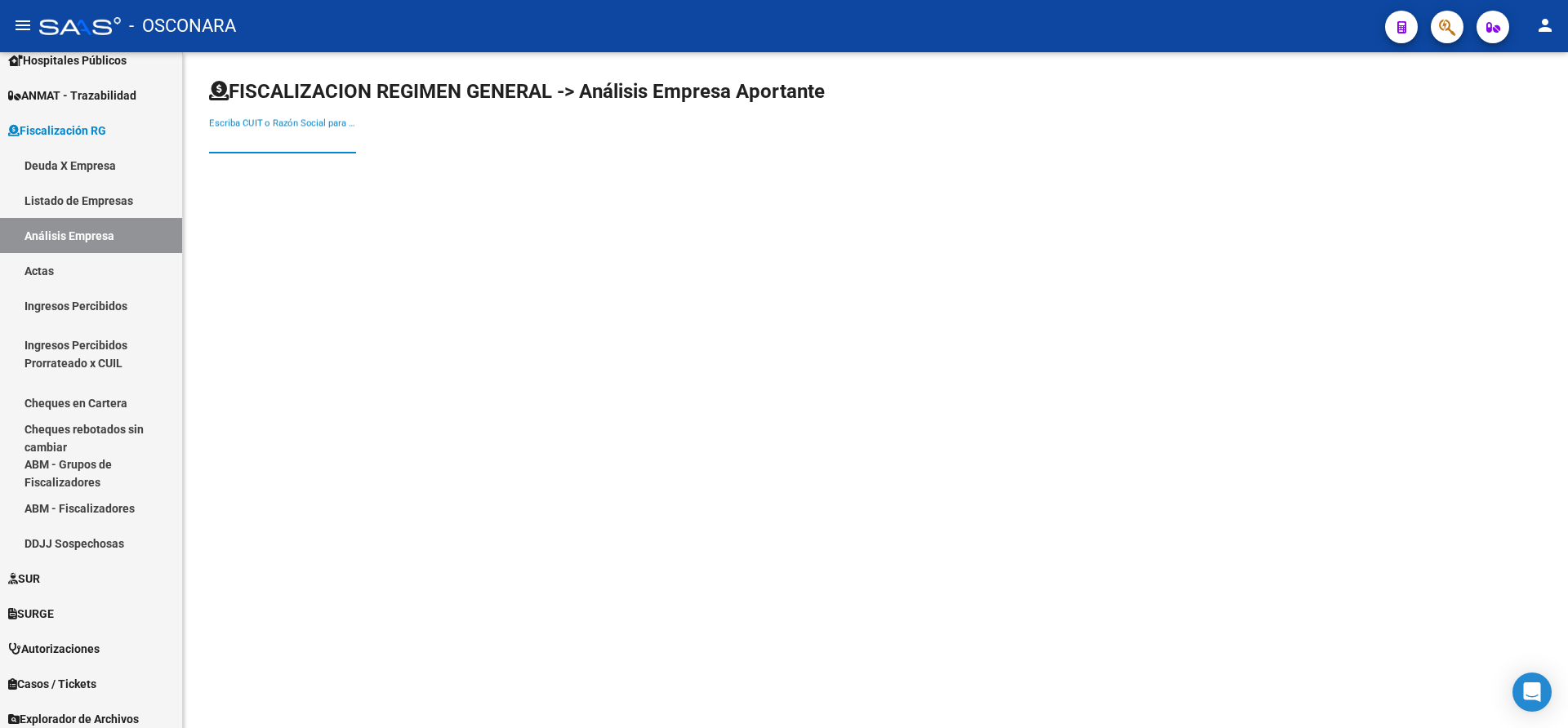
click at [248, 134] on input "Escriba CUIT o Razón Social para buscar" at bounding box center [282, 140] width 147 height 14
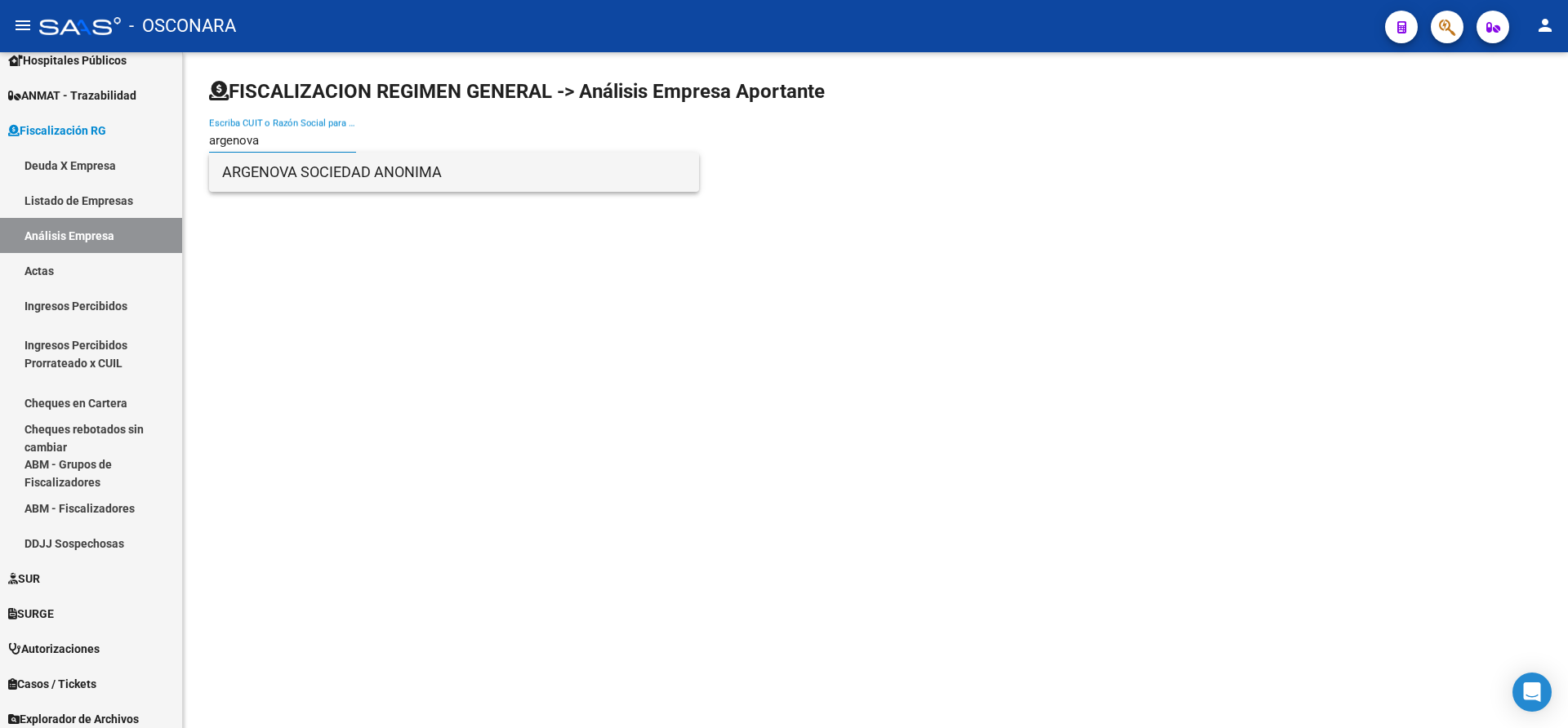
type input "argenova"
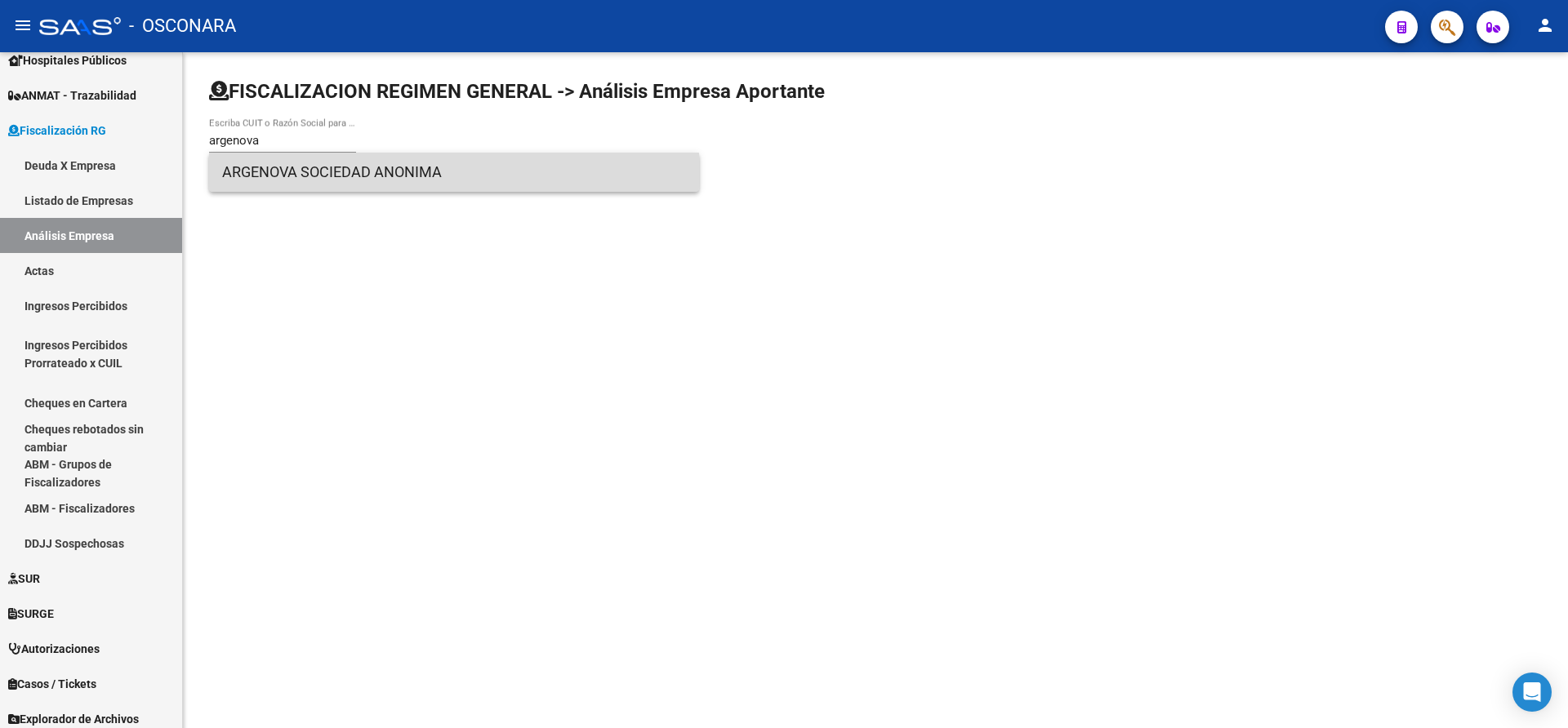
click at [276, 180] on span "ARGENOVA SOCIEDAD ANONIMA" at bounding box center [454, 172] width 464 height 40
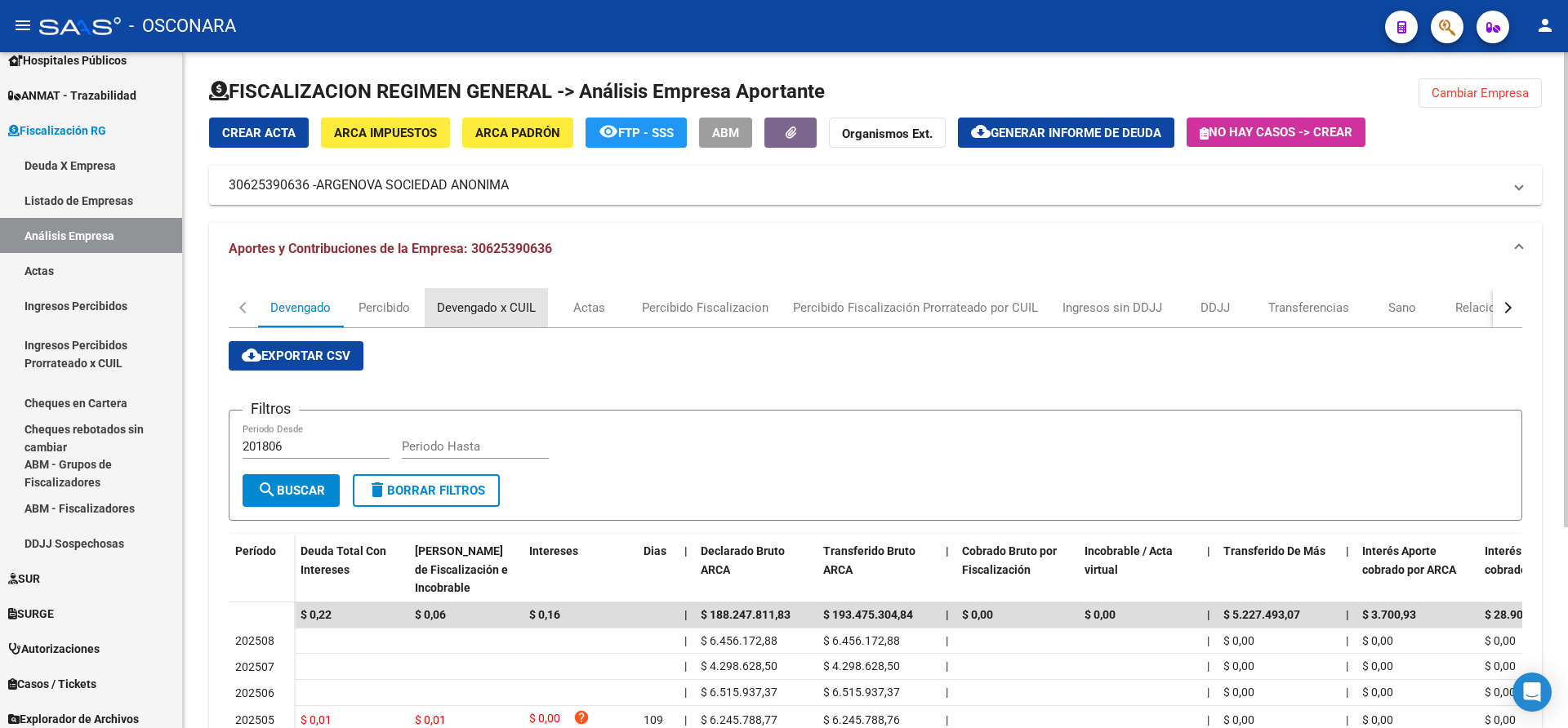
click at [473, 301] on div "Devengado x CUIL" at bounding box center [486, 307] width 99 height 18
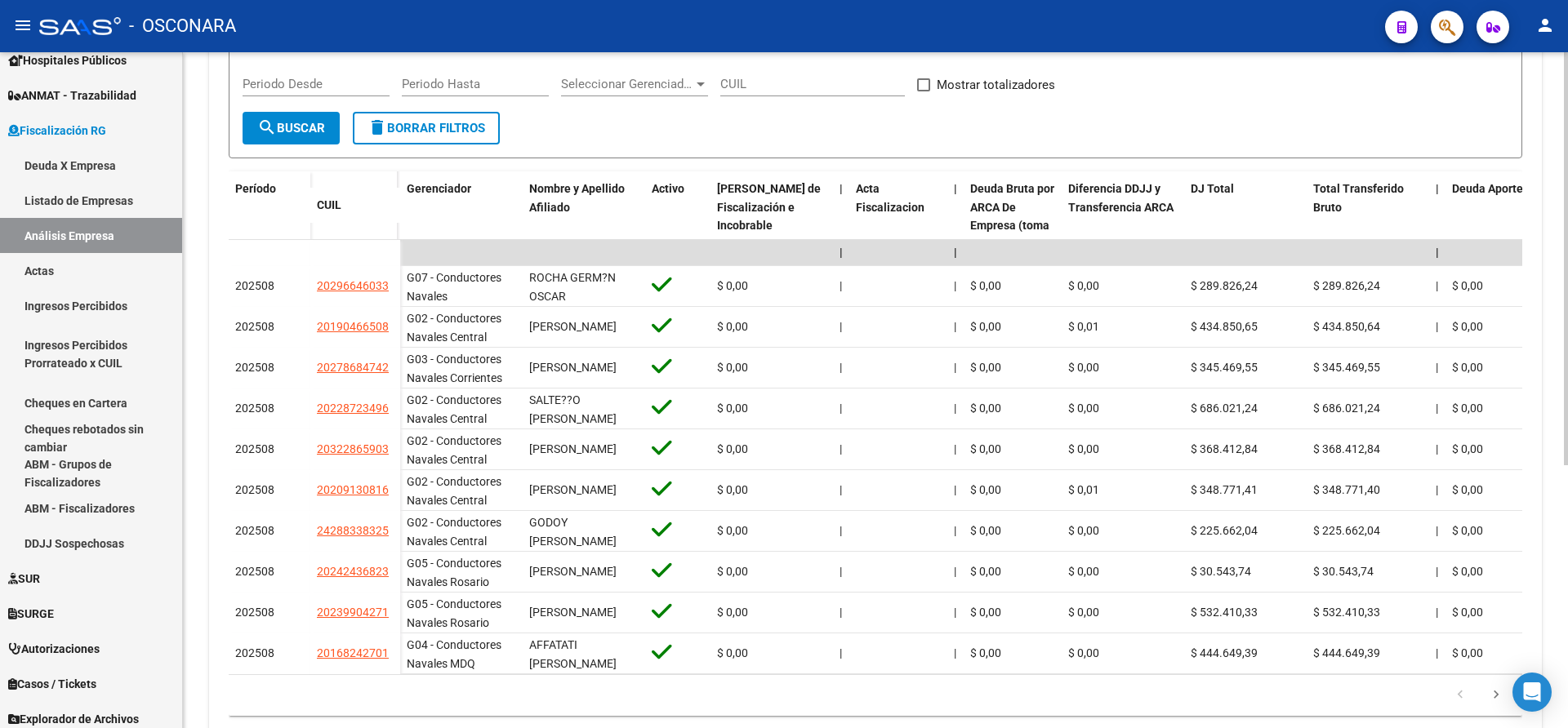
scroll to position [382, 0]
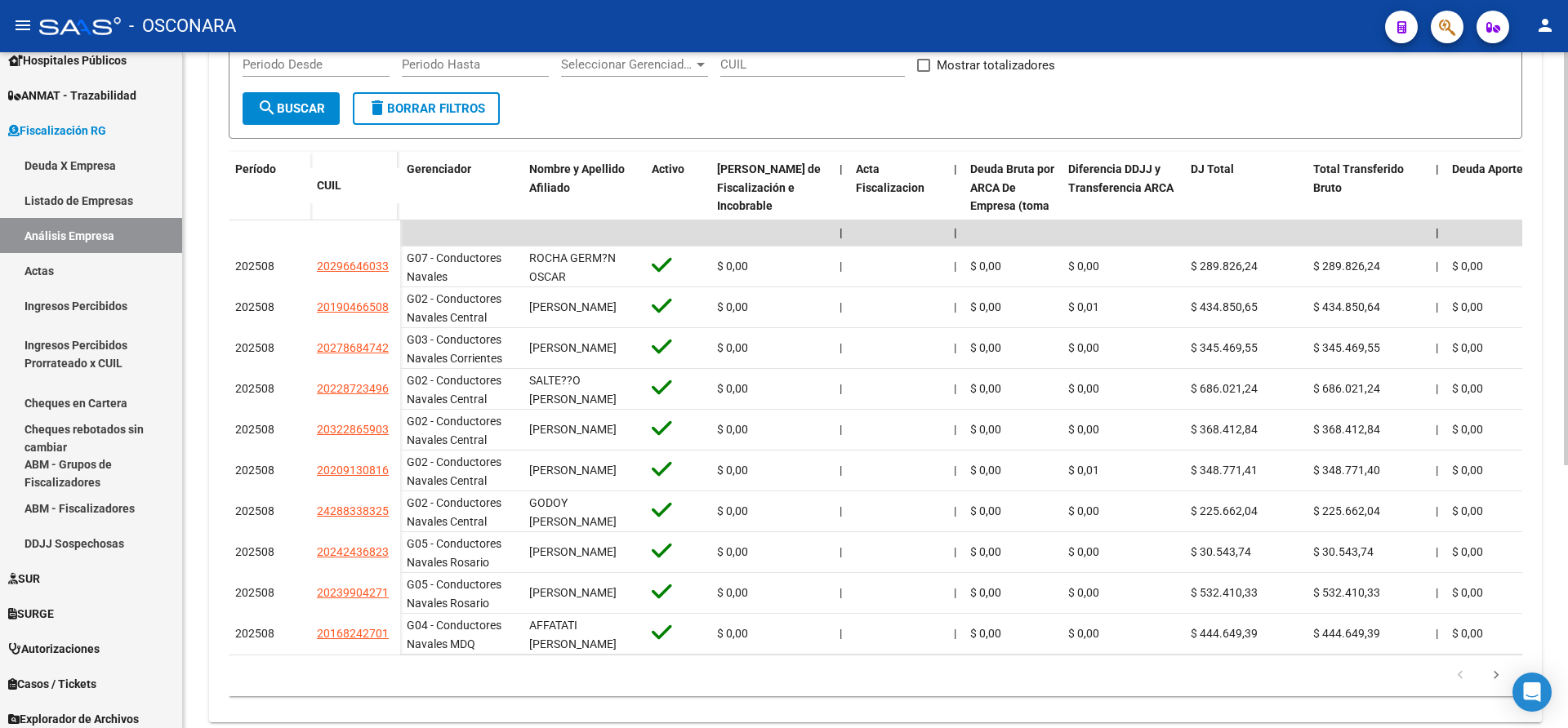
click at [1564, 459] on div at bounding box center [1566, 500] width 4 height 413
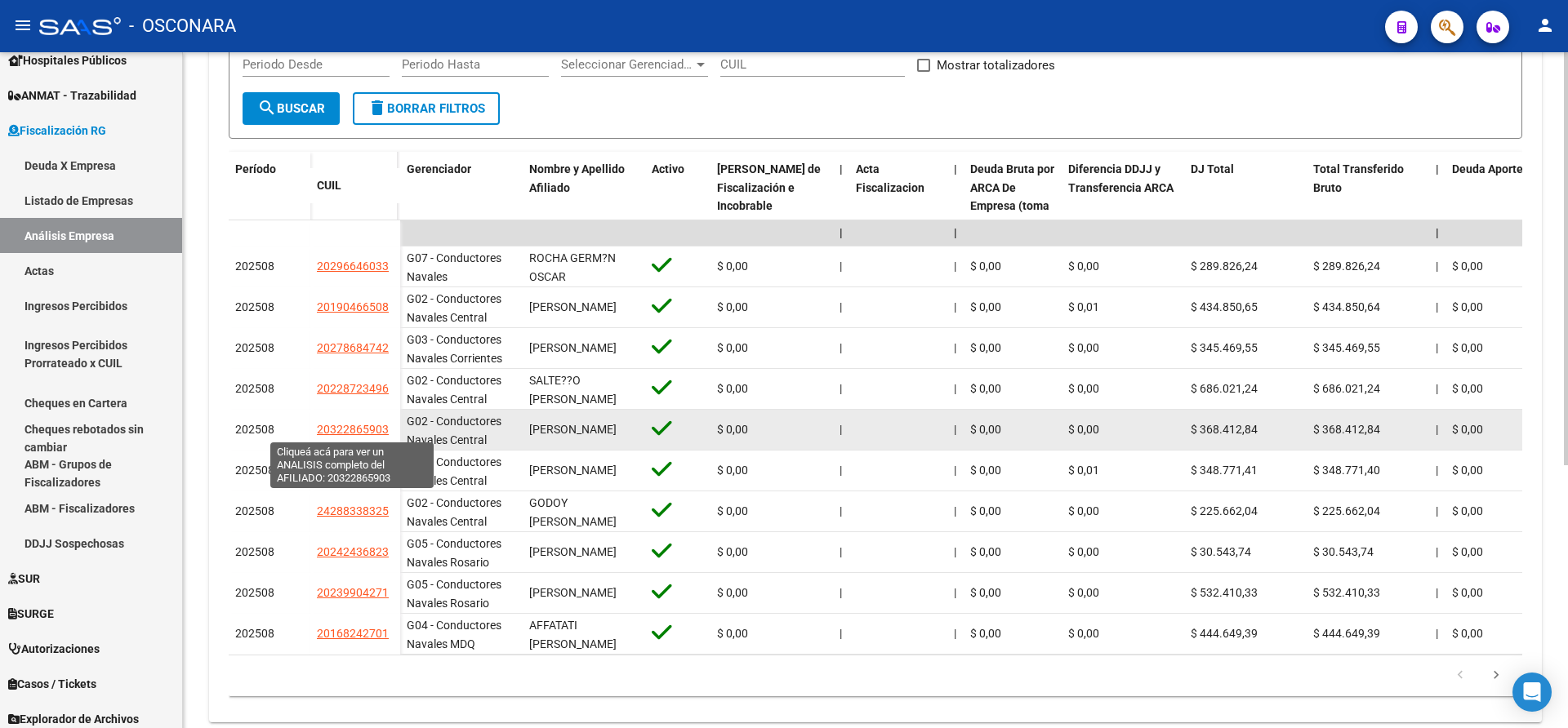
click at [356, 427] on span "20322865903" at bounding box center [353, 430] width 71 height 14
type textarea "20322865903"
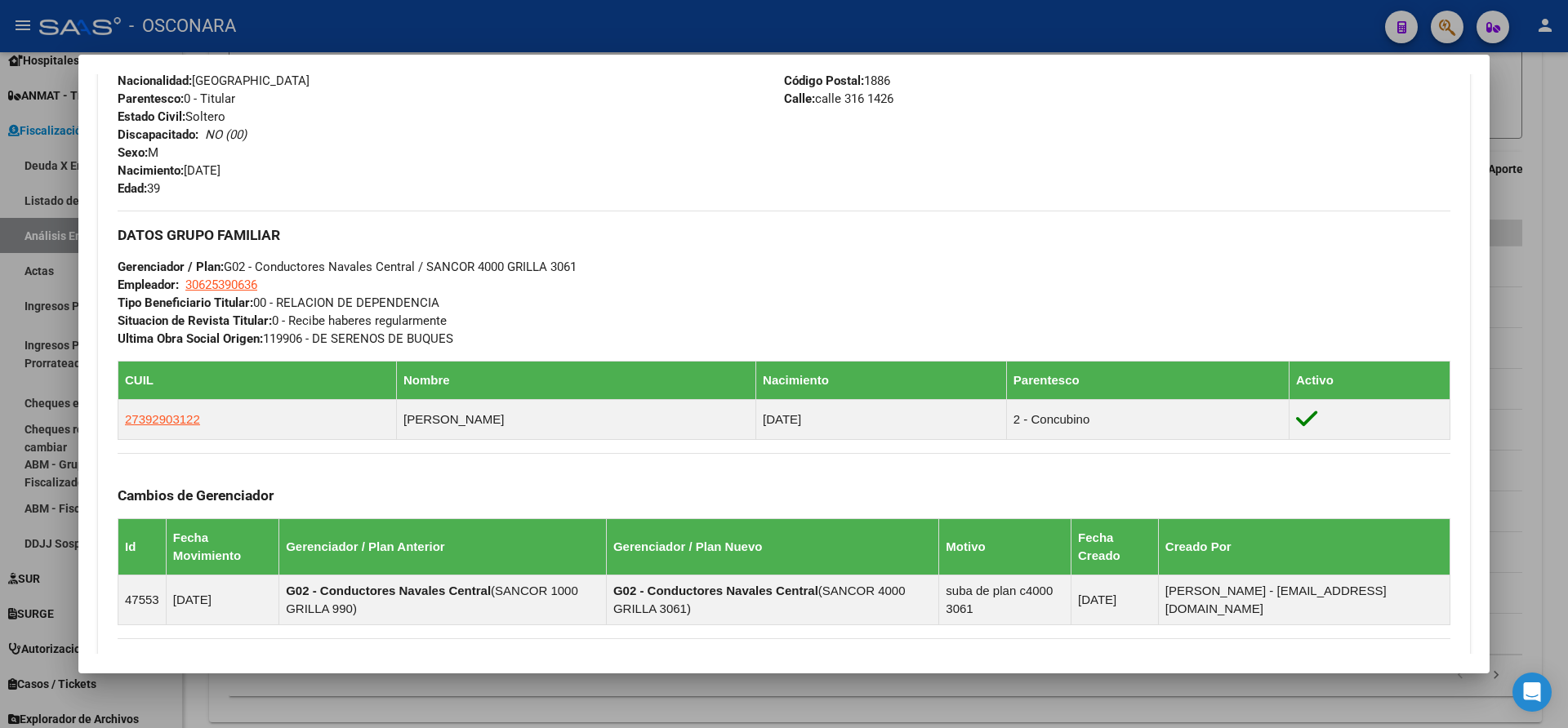
scroll to position [853, 0]
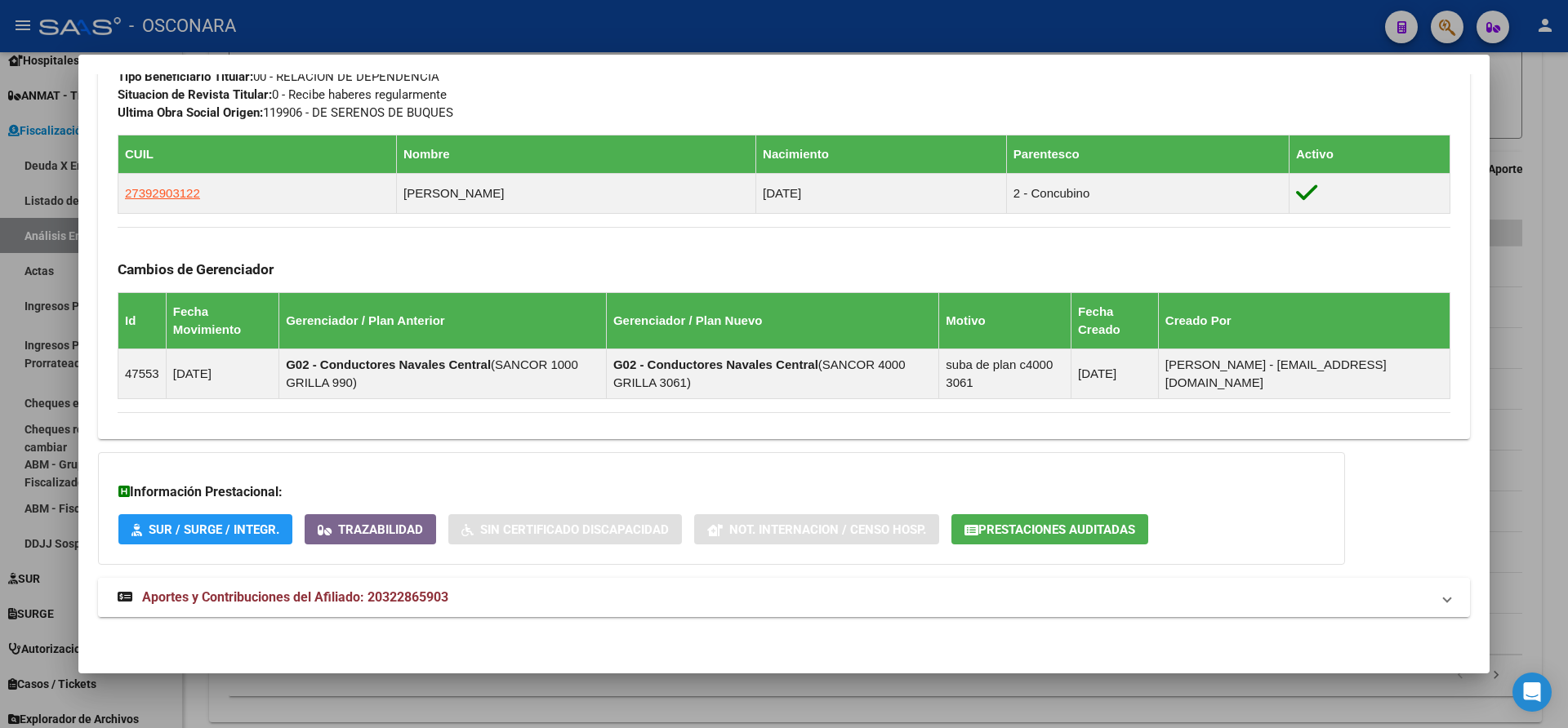
click at [1444, 601] on span at bounding box center [1447, 598] width 7 height 19
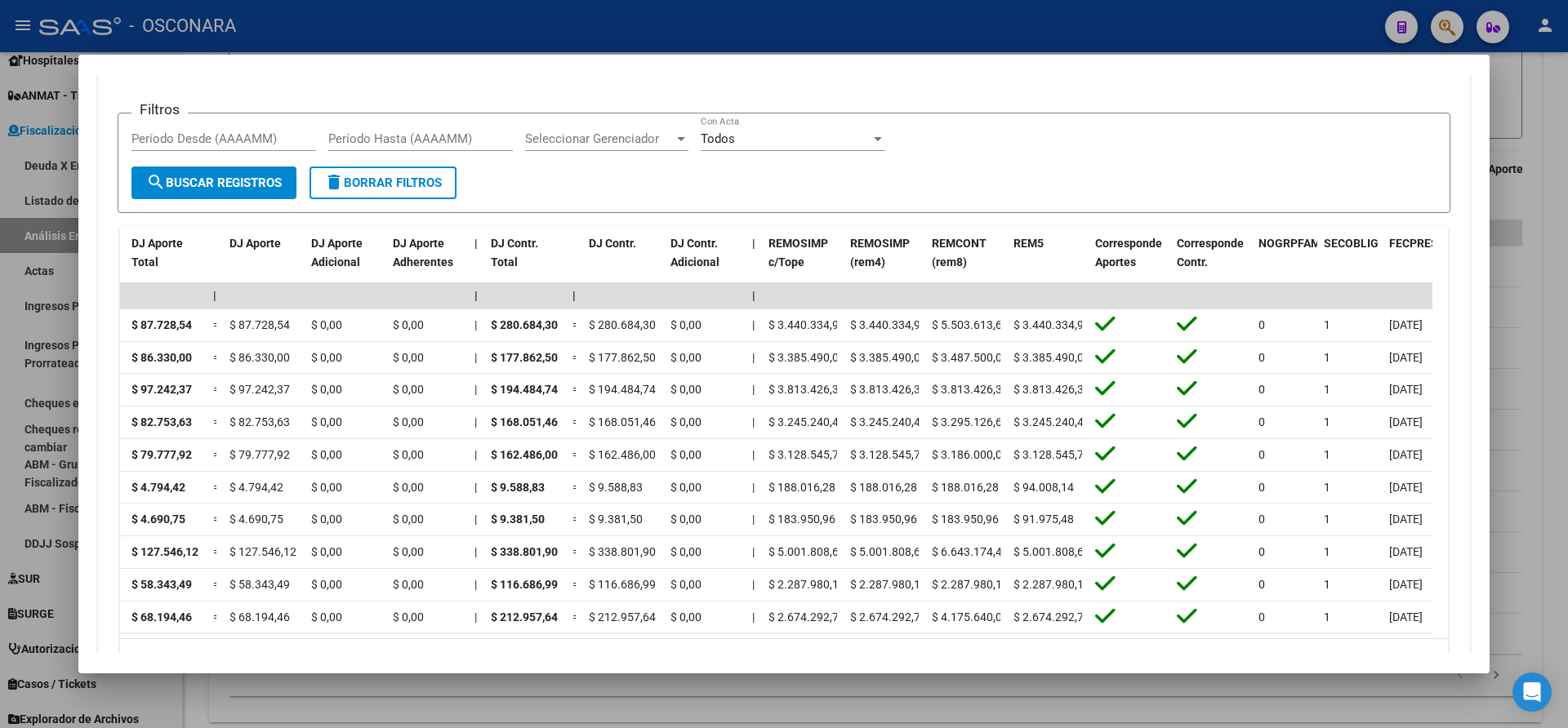
scroll to position [1609, 0]
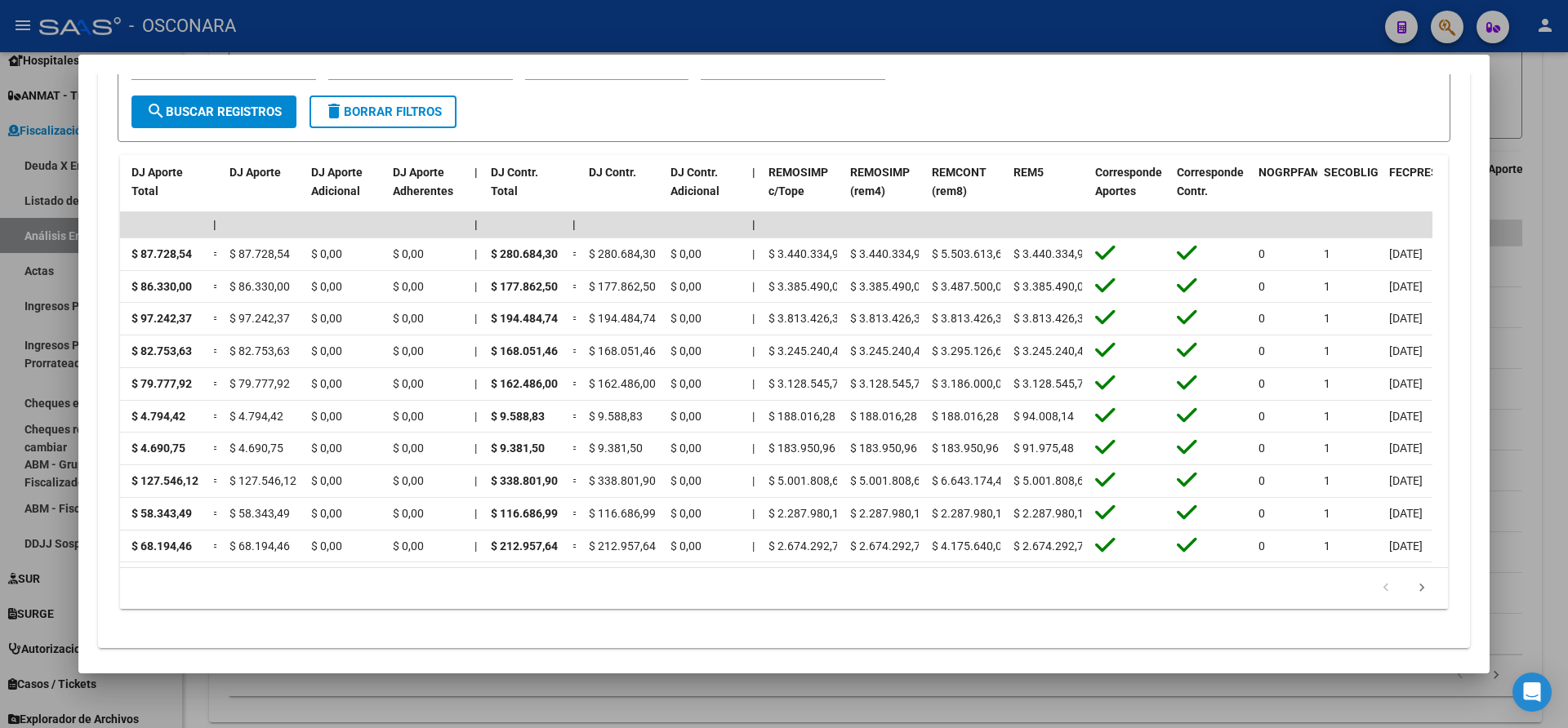
click at [1558, 308] on div at bounding box center [784, 364] width 1568 height 728
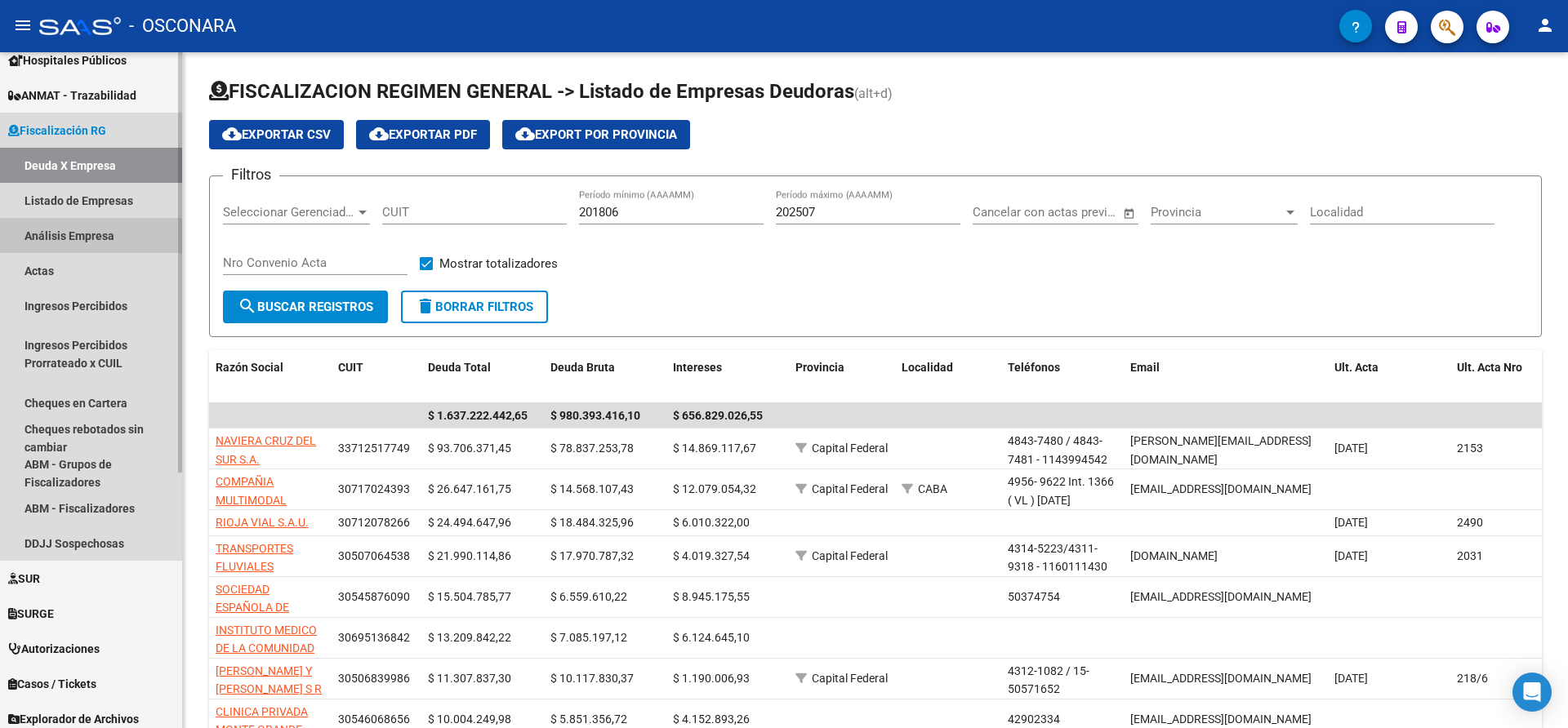
click at [76, 241] on link "Análisis Empresa" at bounding box center [91, 236] width 183 height 35
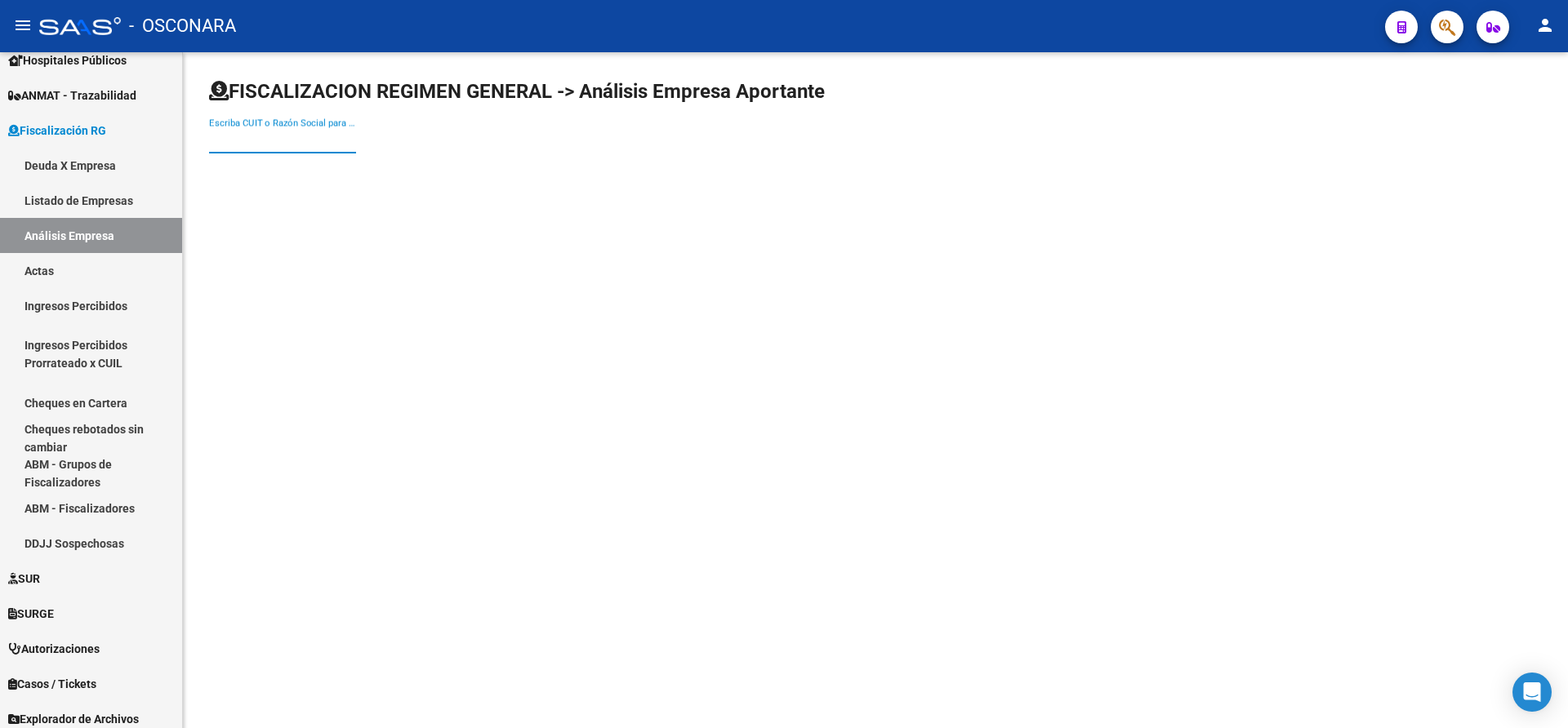
click at [219, 141] on input "Escriba CUIT o Razón Social para buscar" at bounding box center [282, 140] width 147 height 14
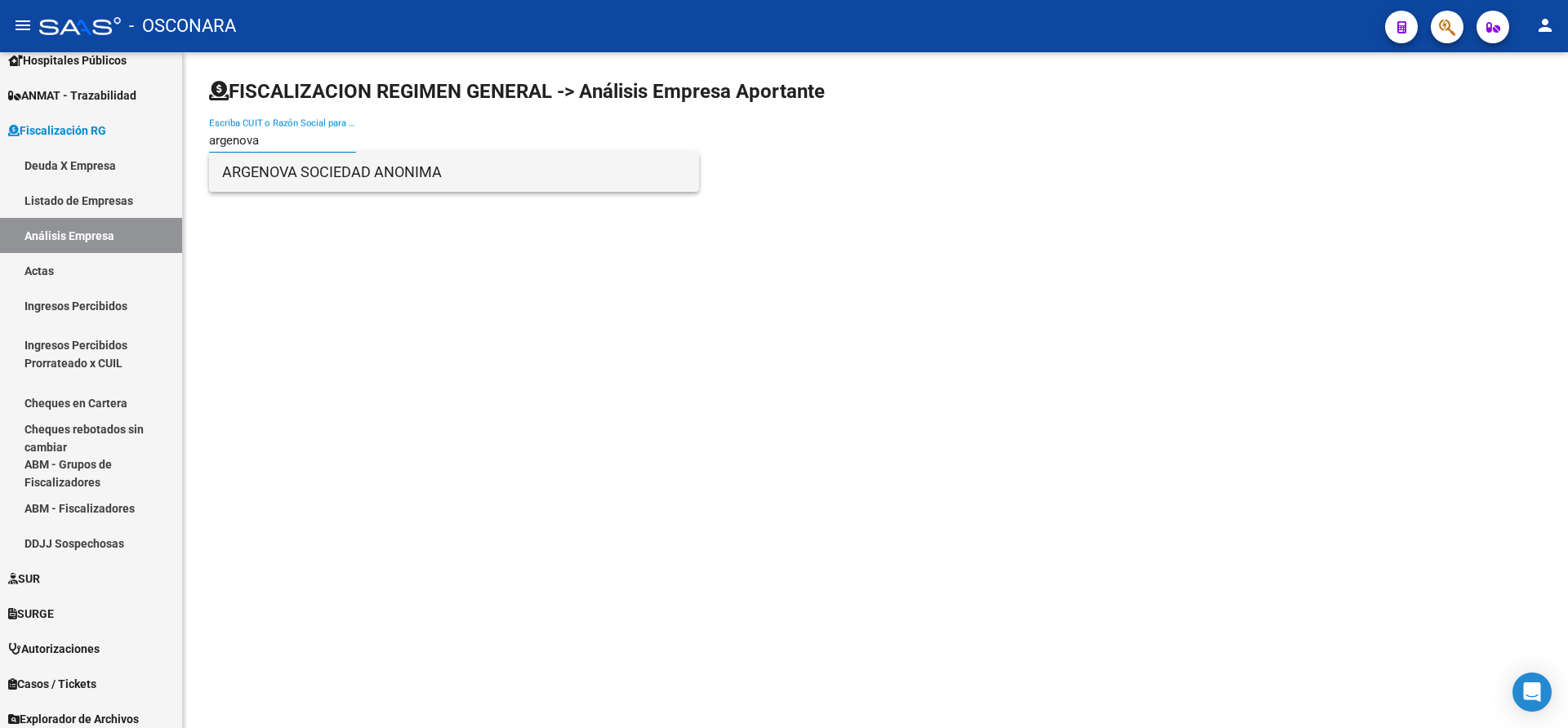
type input "argenova"
click at [317, 167] on span "ARGENOVA SOCIEDAD ANONIMA" at bounding box center [454, 172] width 464 height 40
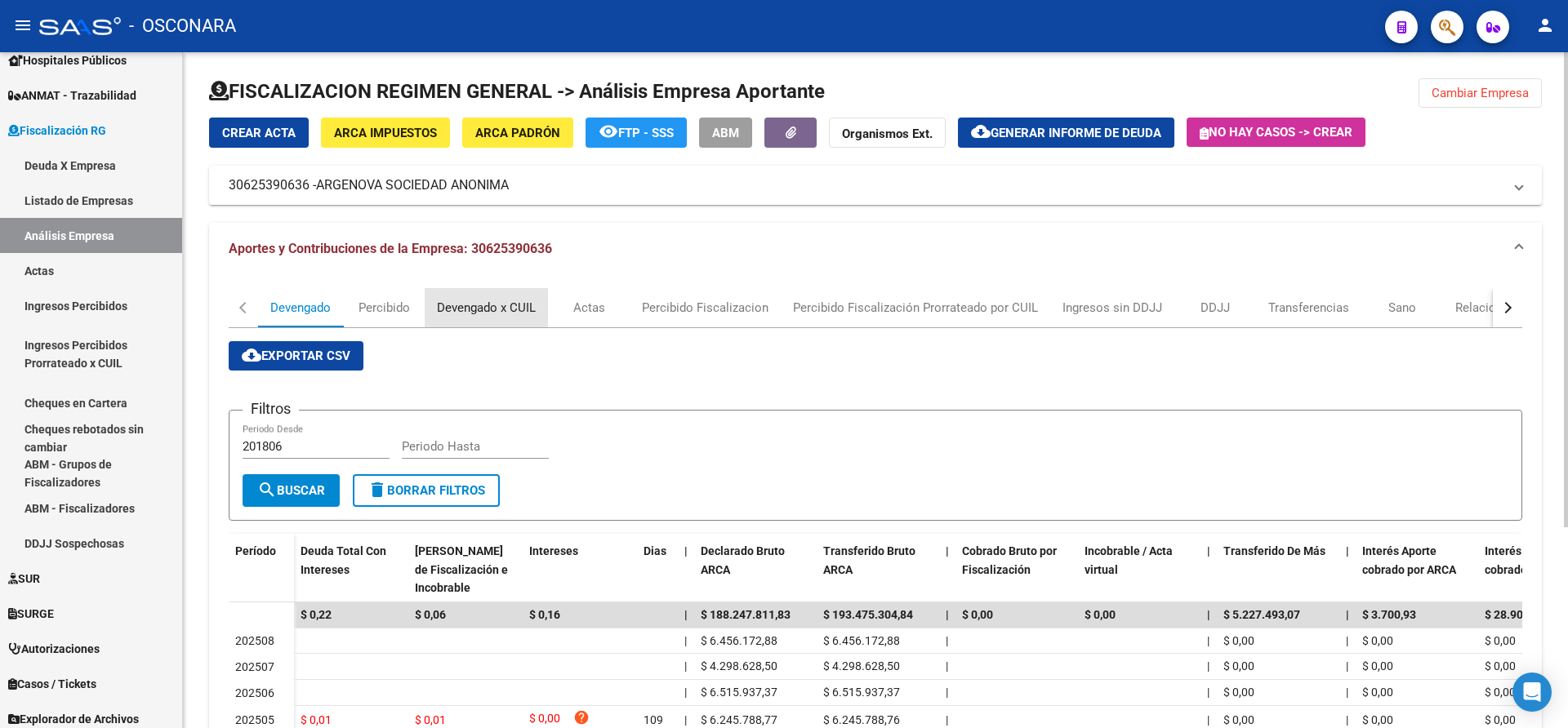
click at [471, 298] on div "Devengado x CUIL" at bounding box center [486, 307] width 99 height 18
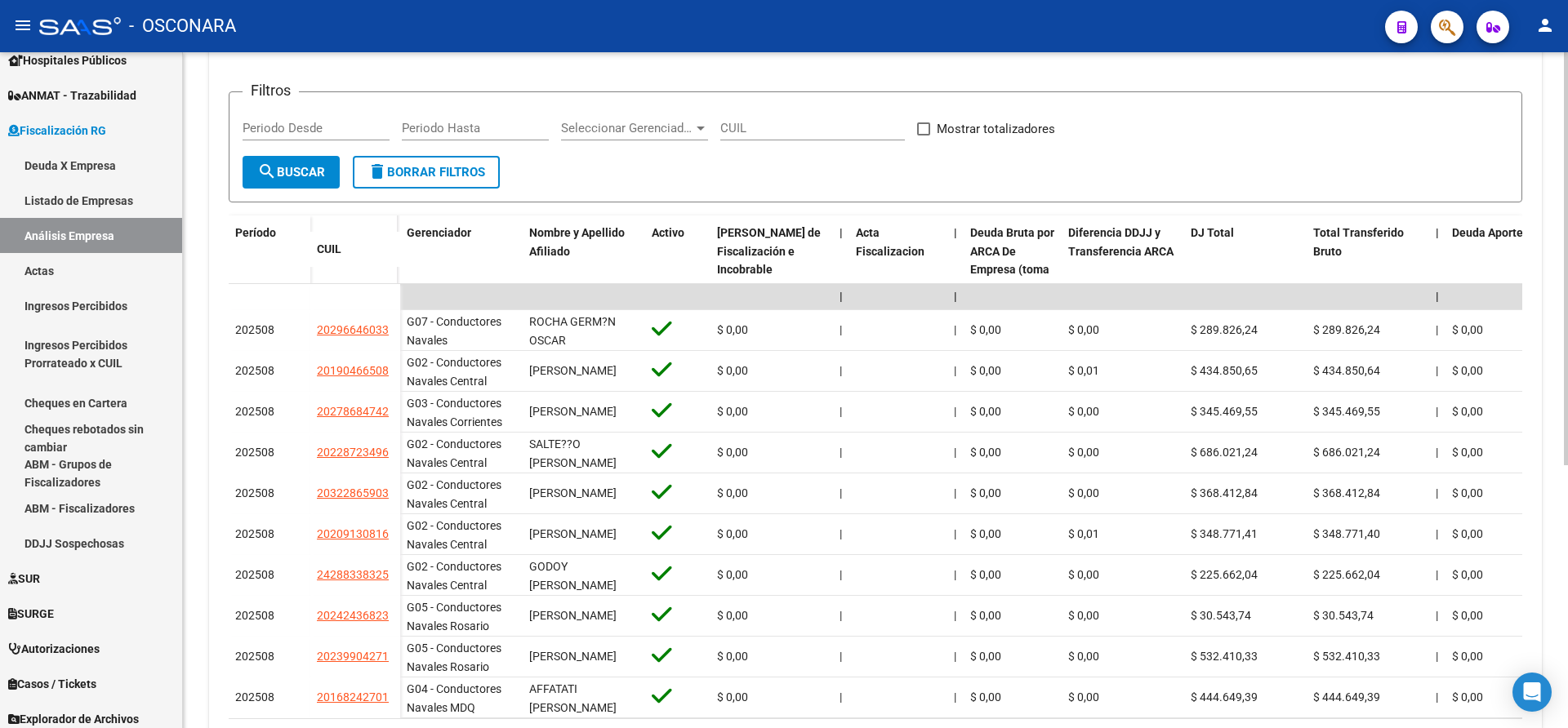
scroll to position [321, 0]
click at [1559, 481] on div "FISCALIZACION REGIMEN GENERAL -> Análisis Empresa Aportante Cambiar Empresa Cre…" at bounding box center [877, 277] width 1389 height 1091
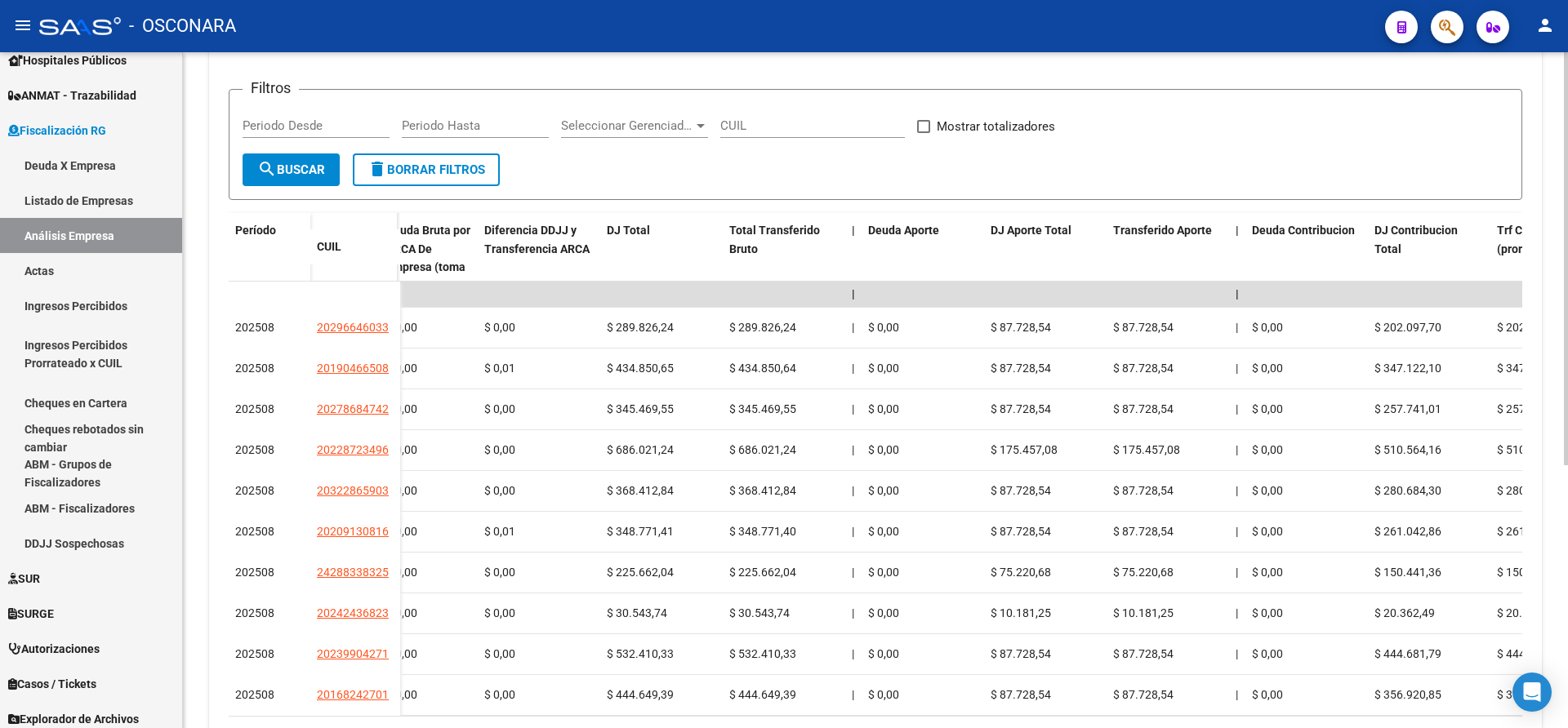
scroll to position [0, 564]
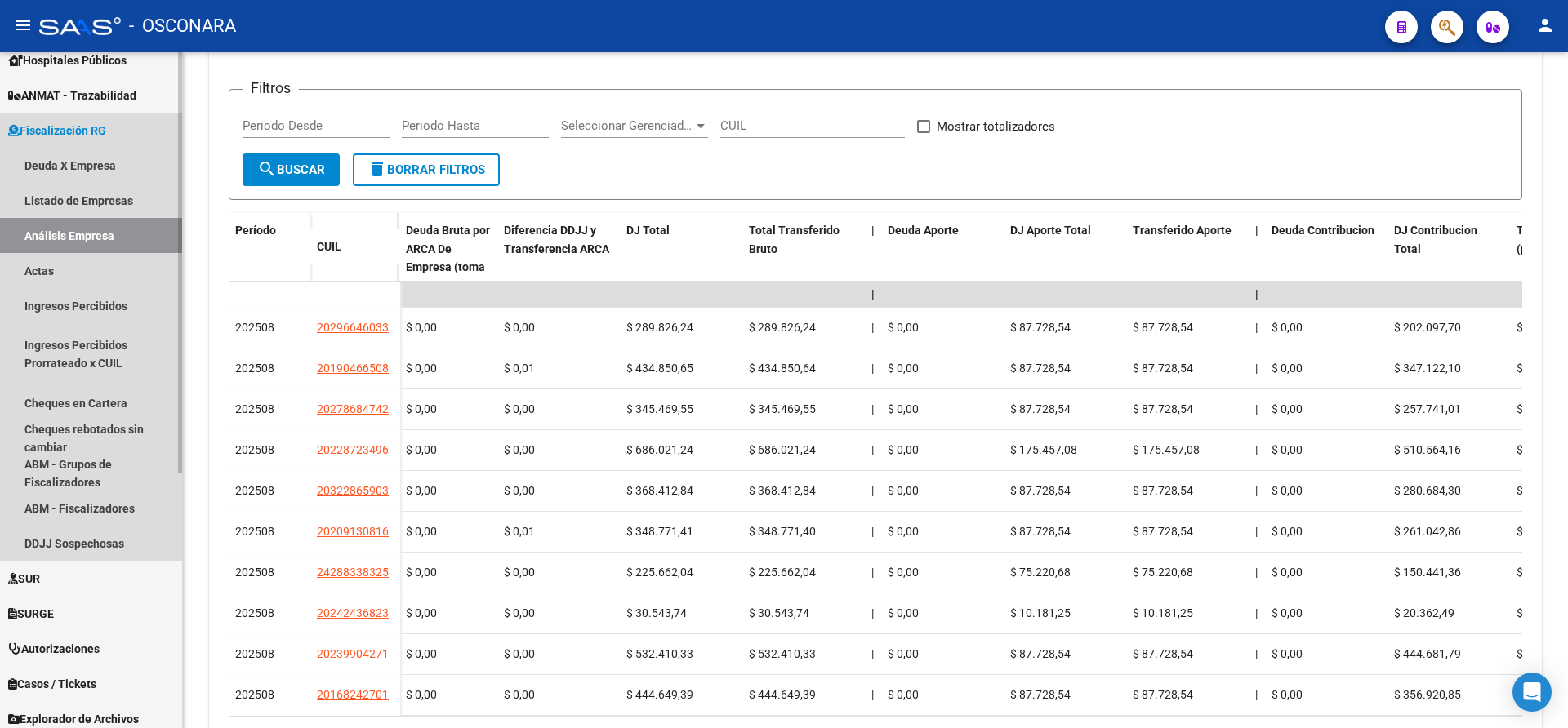
click at [51, 236] on link "Análisis Empresa" at bounding box center [91, 236] width 183 height 35
click at [48, 188] on link "Listado de Empresas" at bounding box center [91, 200] width 183 height 35
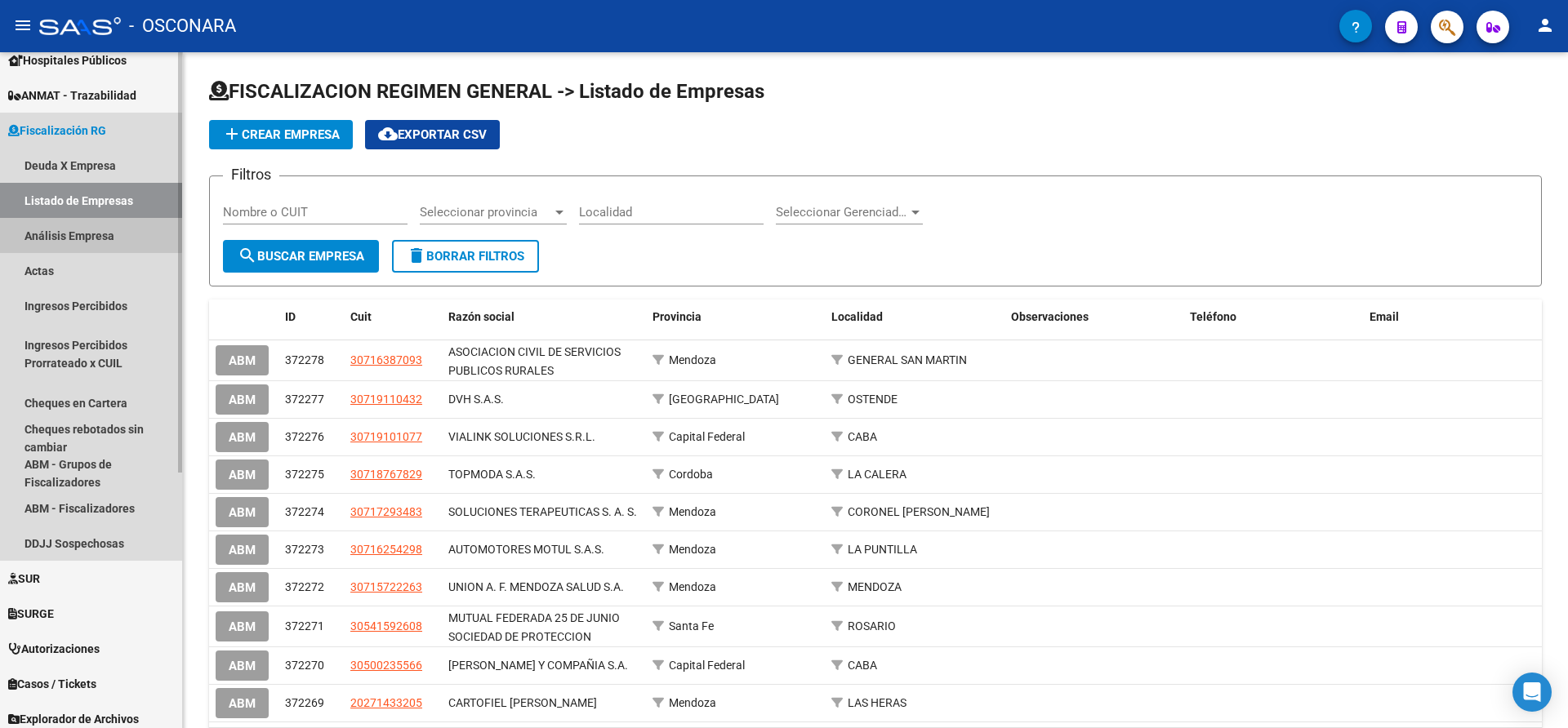
click at [48, 226] on link "Análisis Empresa" at bounding box center [91, 236] width 183 height 35
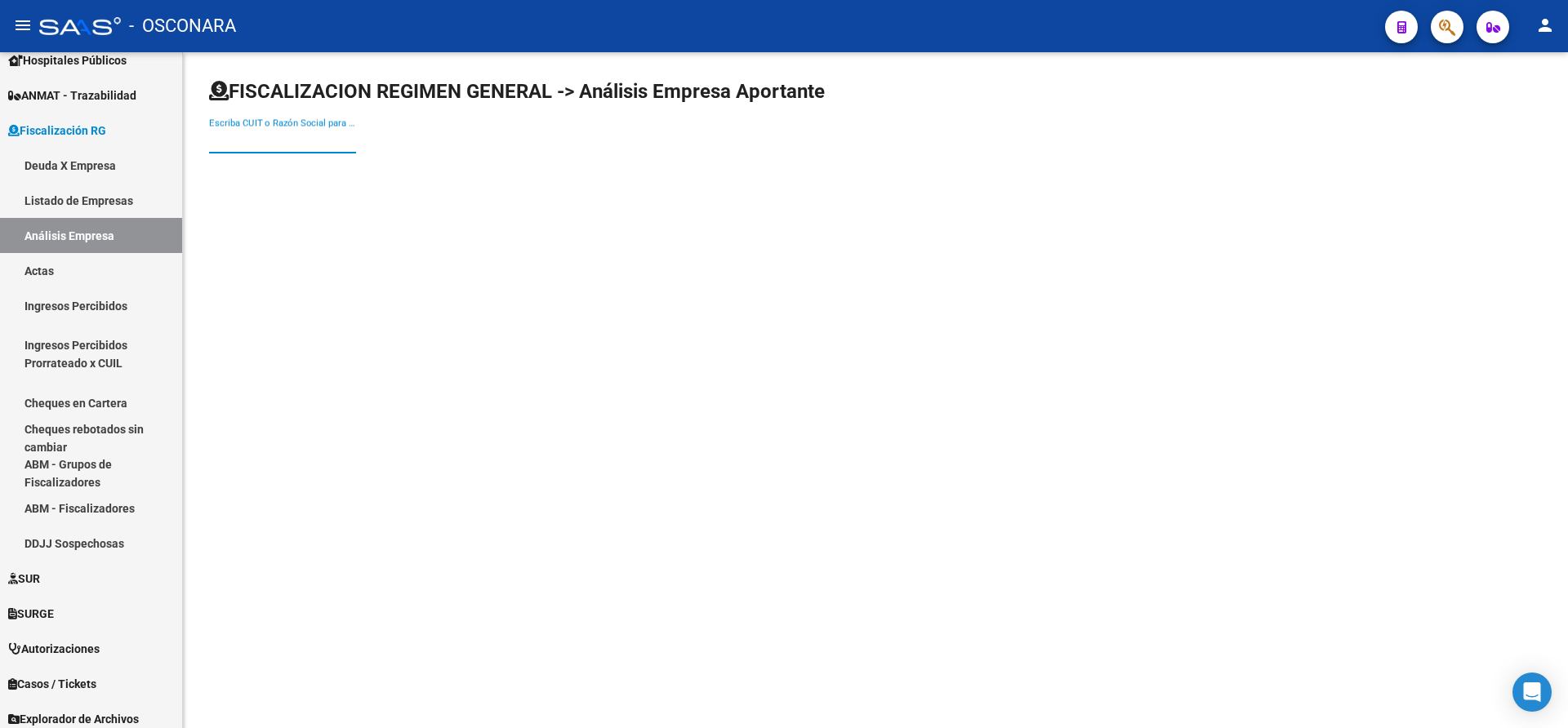
click at [239, 135] on input "Escriba CUIT o Razón Social para buscar" at bounding box center [282, 140] width 147 height 14
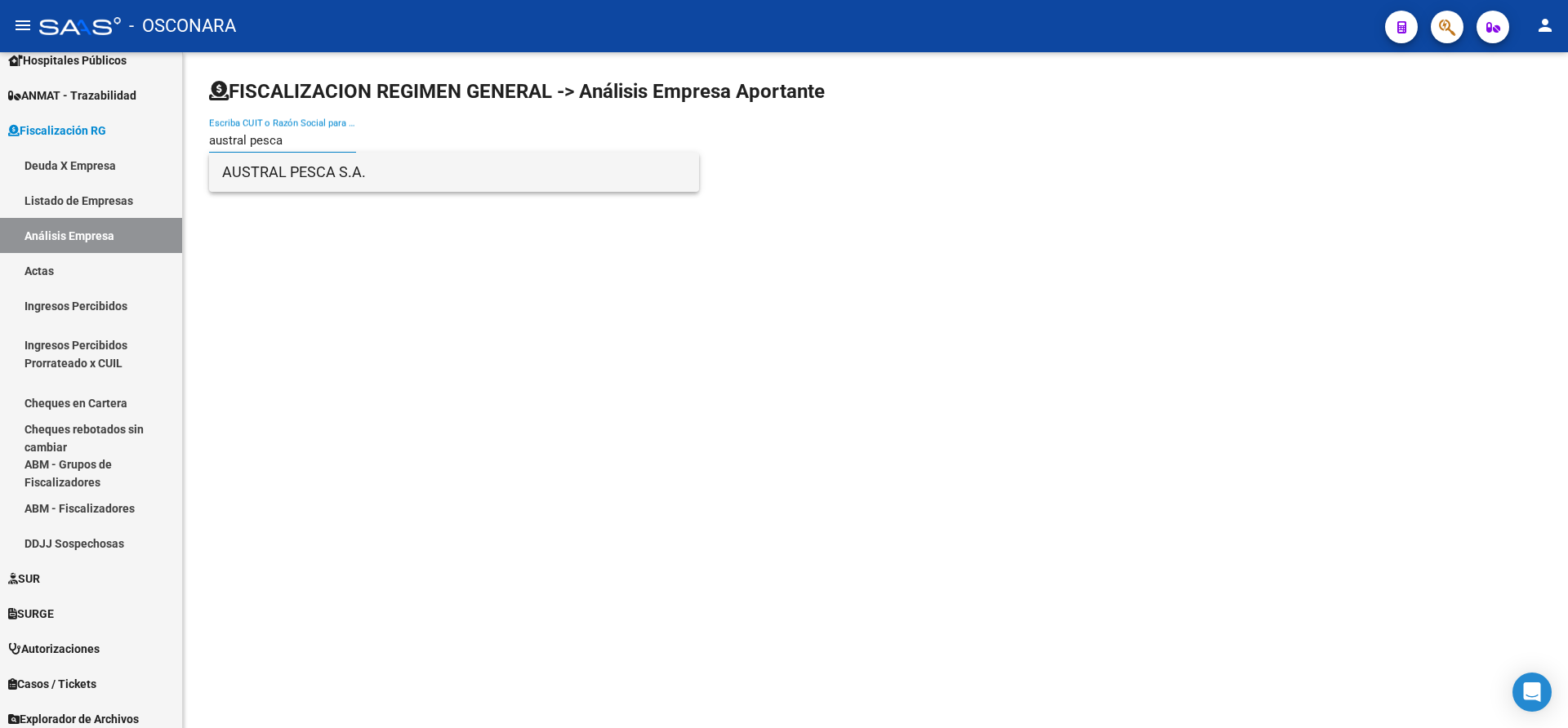
type input "austral pesca"
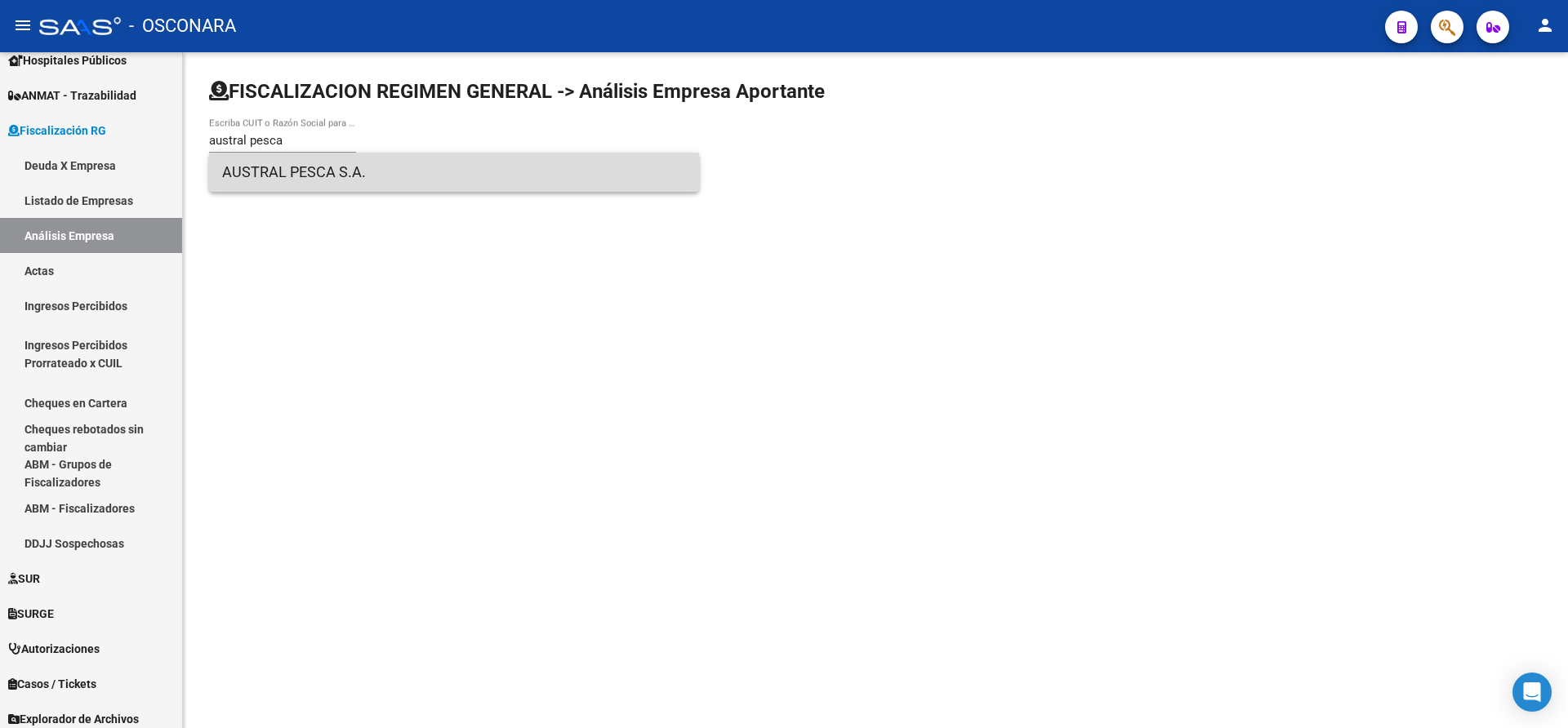
click at [258, 170] on span "AUSTRAL PESCA S.A." at bounding box center [454, 172] width 464 height 40
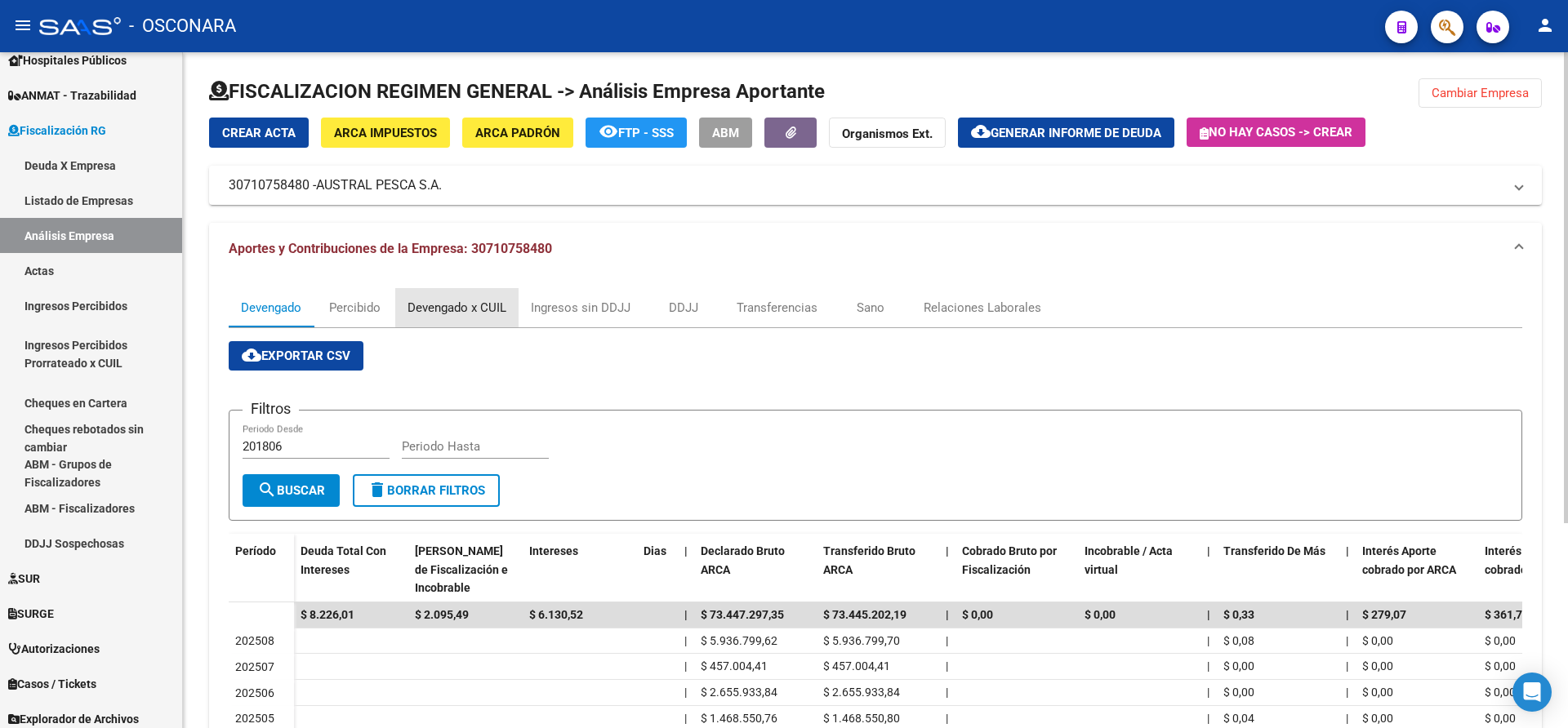
click at [441, 305] on div "Devengado x CUIL" at bounding box center [457, 307] width 99 height 18
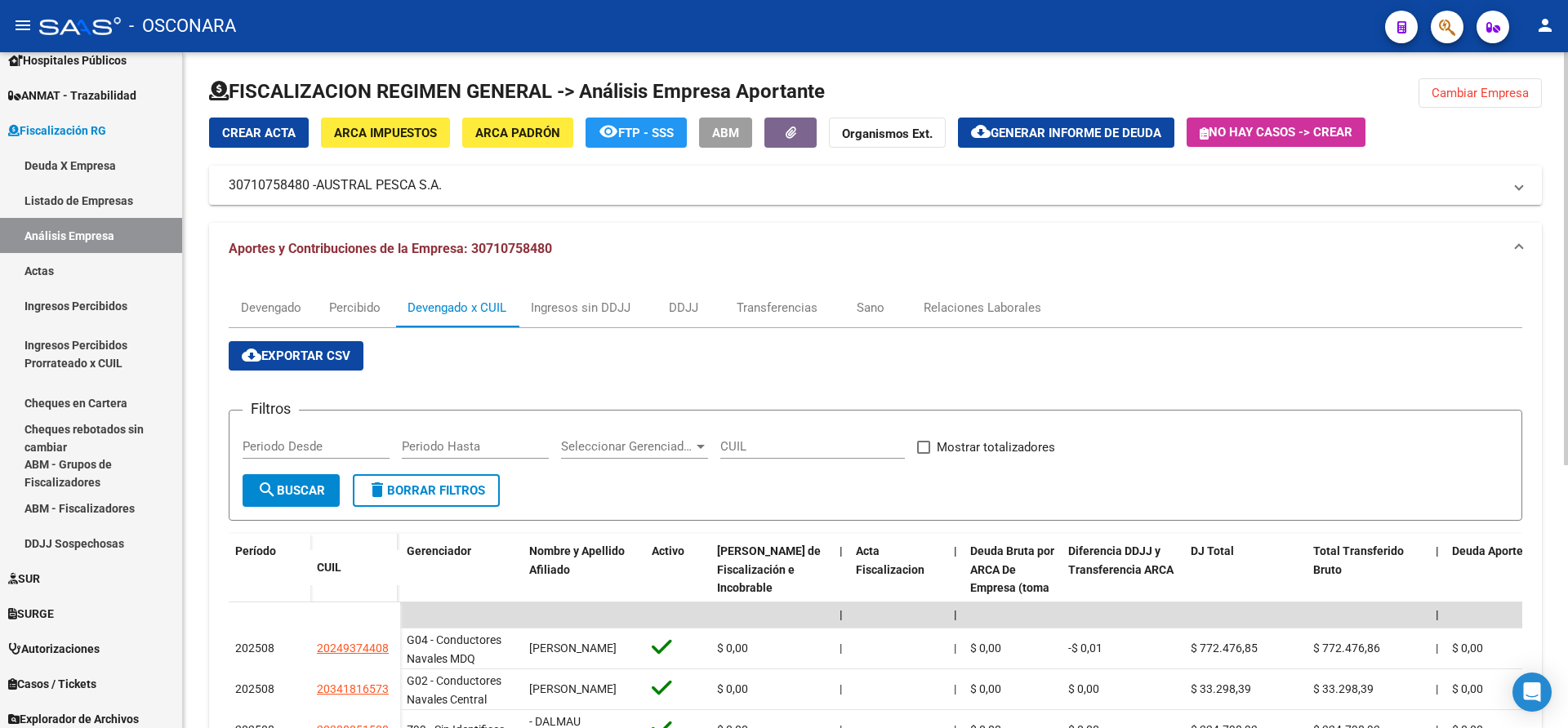
drag, startPoint x: 1562, startPoint y: 214, endPoint x: 1567, endPoint y: 279, distance: 65.2
click at [1567, 279] on div "FISCALIZACION REGIMEN GENERAL -> Análisis Empresa Aportante Cambiar Empresa Cre…" at bounding box center [877, 598] width 1389 height 1091
click at [1313, 92] on div at bounding box center [875, 98] width 1333 height 40
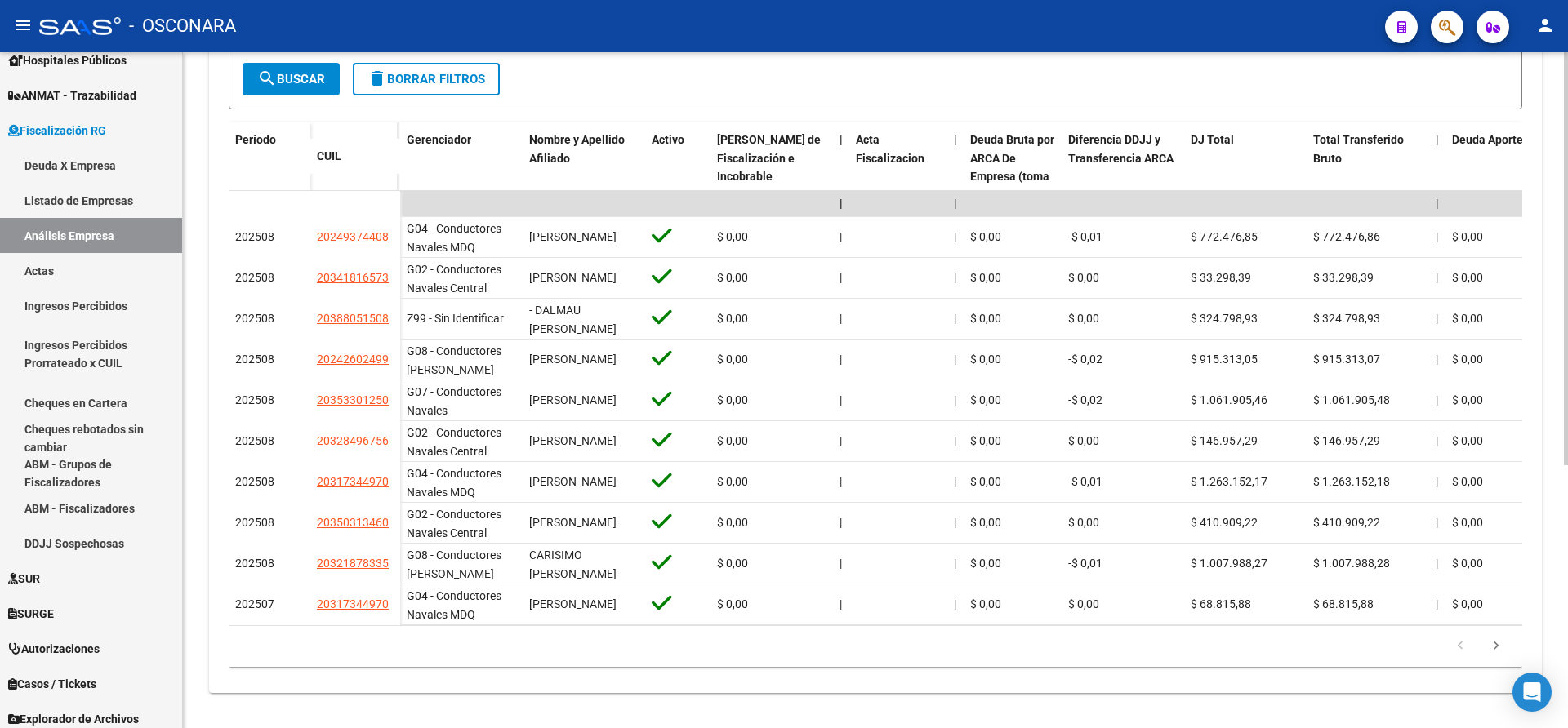
scroll to position [420, 0]
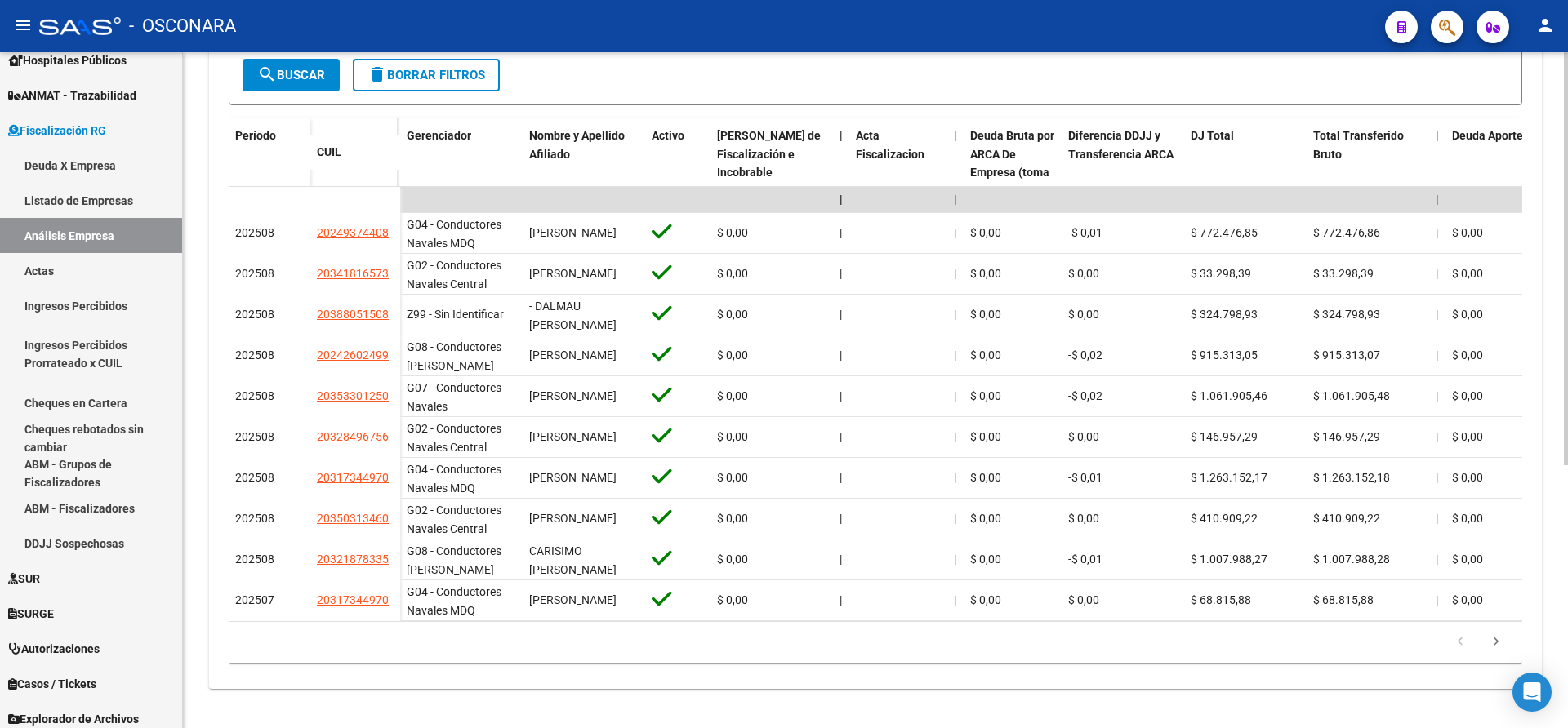
click at [1563, 473] on div "FISCALIZACION REGIMEN GENERAL -> Análisis Empresa Aportante Cambiar Empresa Cre…" at bounding box center [877, 182] width 1389 height 1091
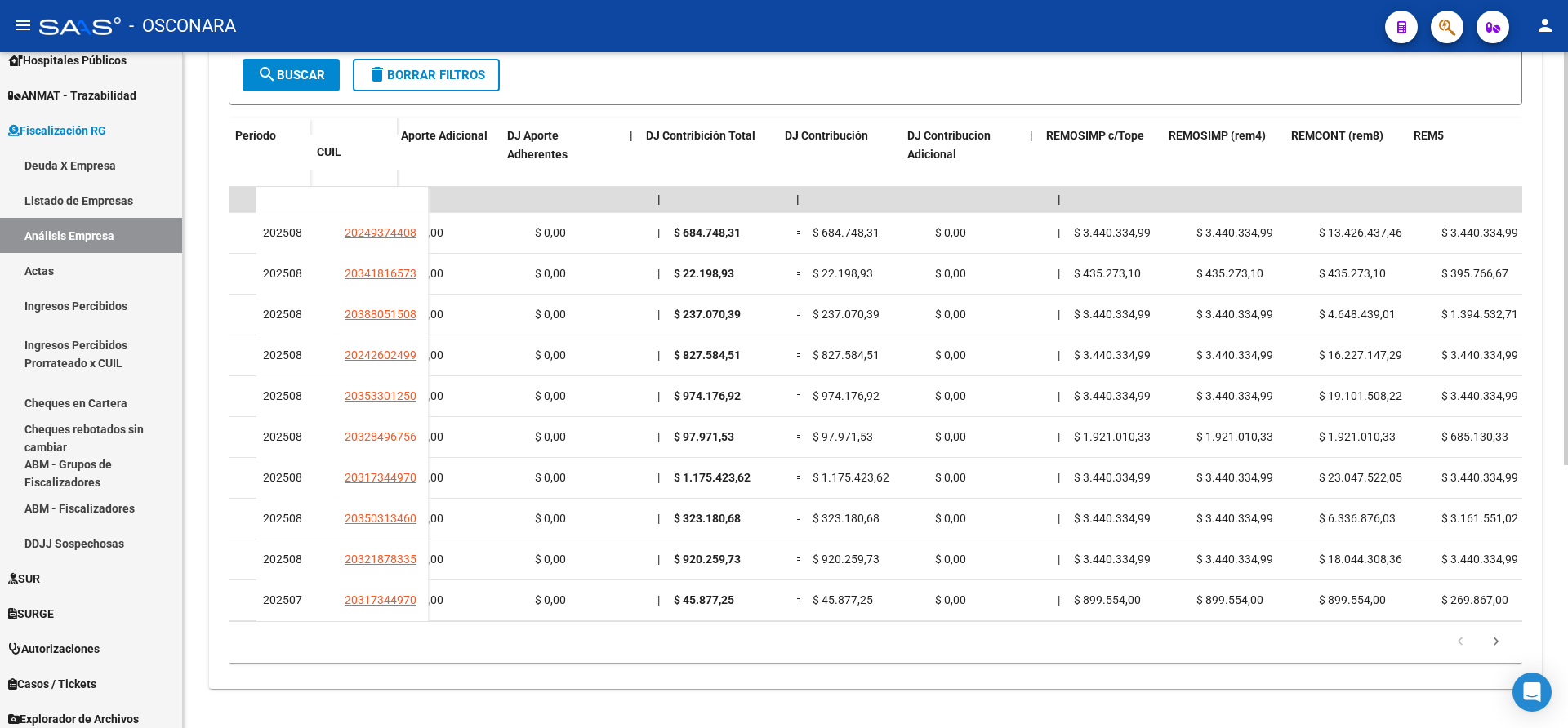
scroll to position [0, 2791]
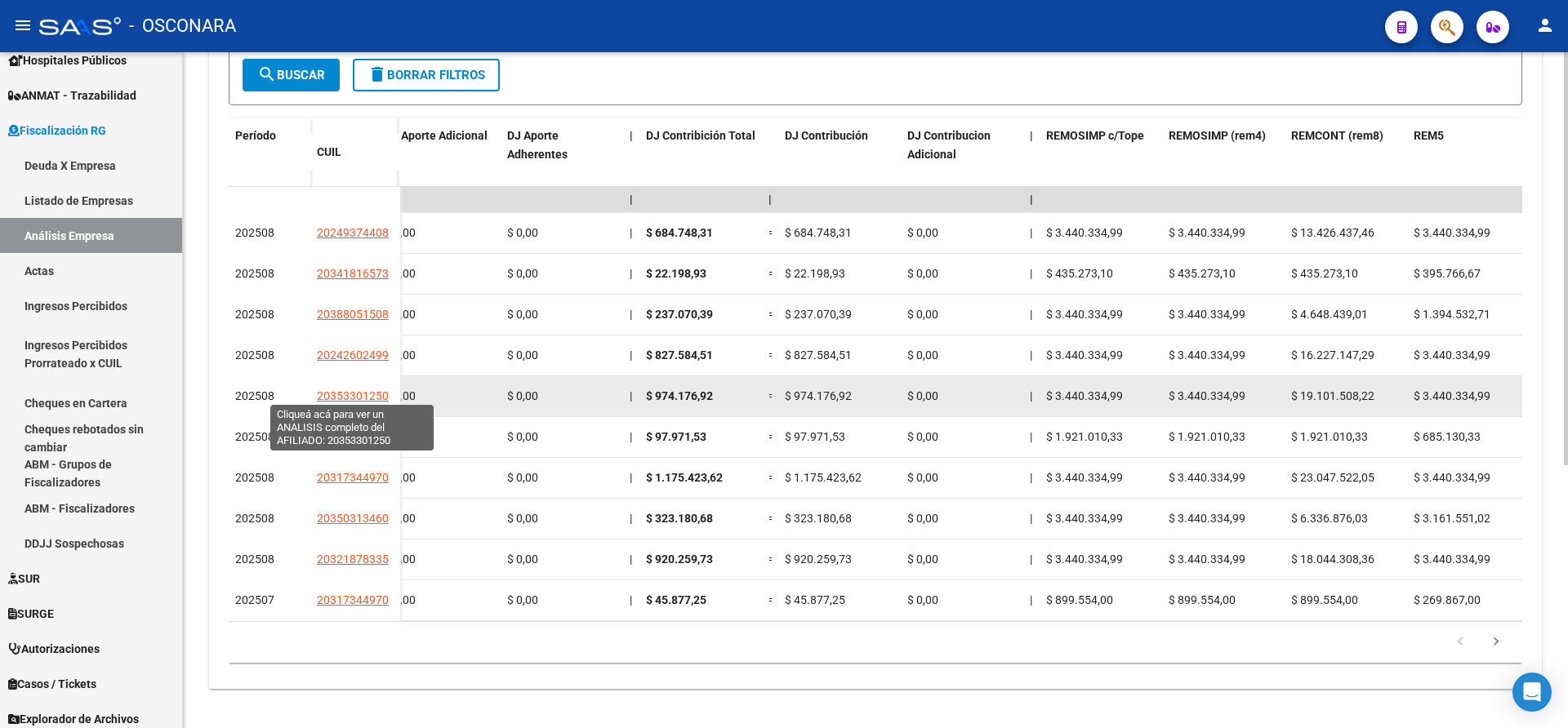
click at [340, 389] on span "20353301250" at bounding box center [353, 396] width 71 height 14
type textarea "20353301250"
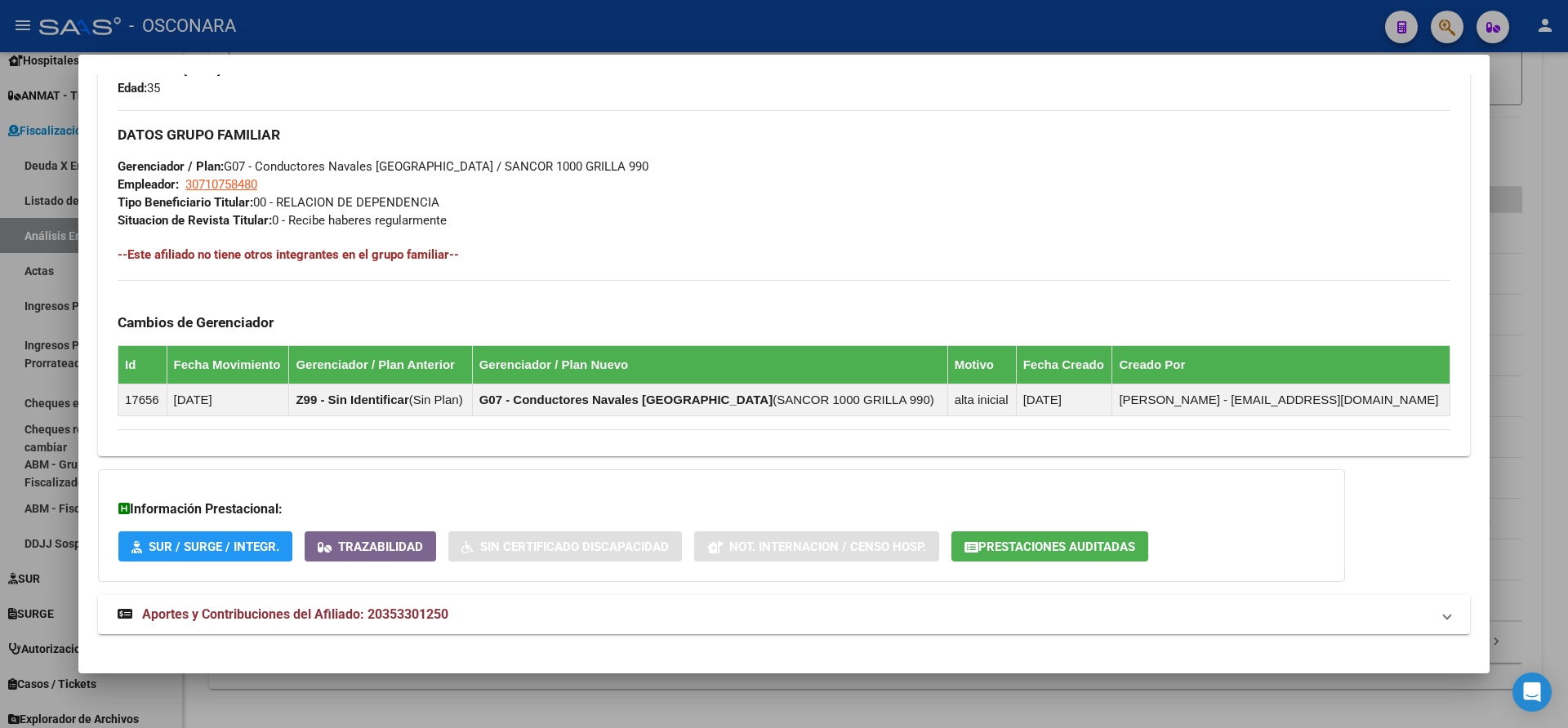
scroll to position [744, 0]
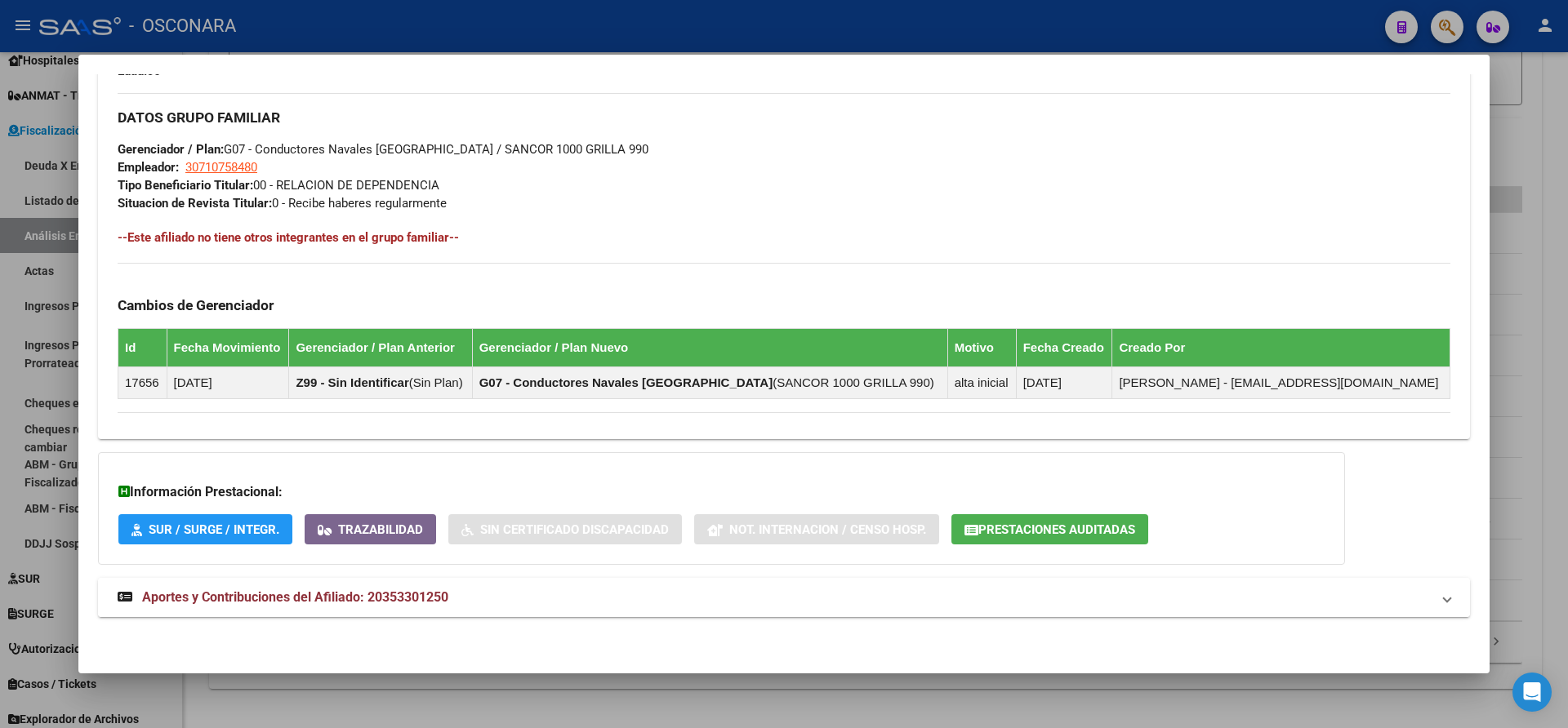
click at [1444, 595] on span at bounding box center [1447, 598] width 7 height 19
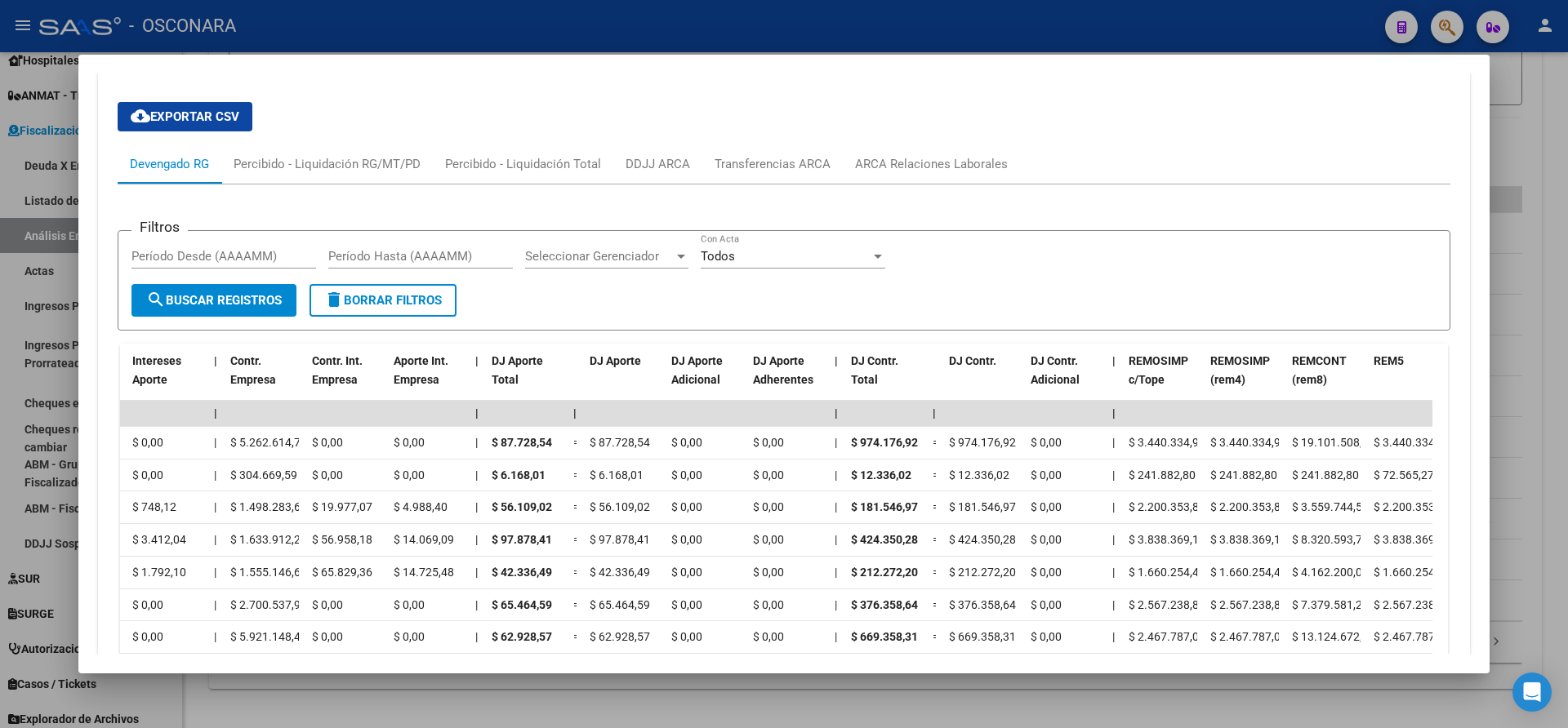
scroll to position [1315, 0]
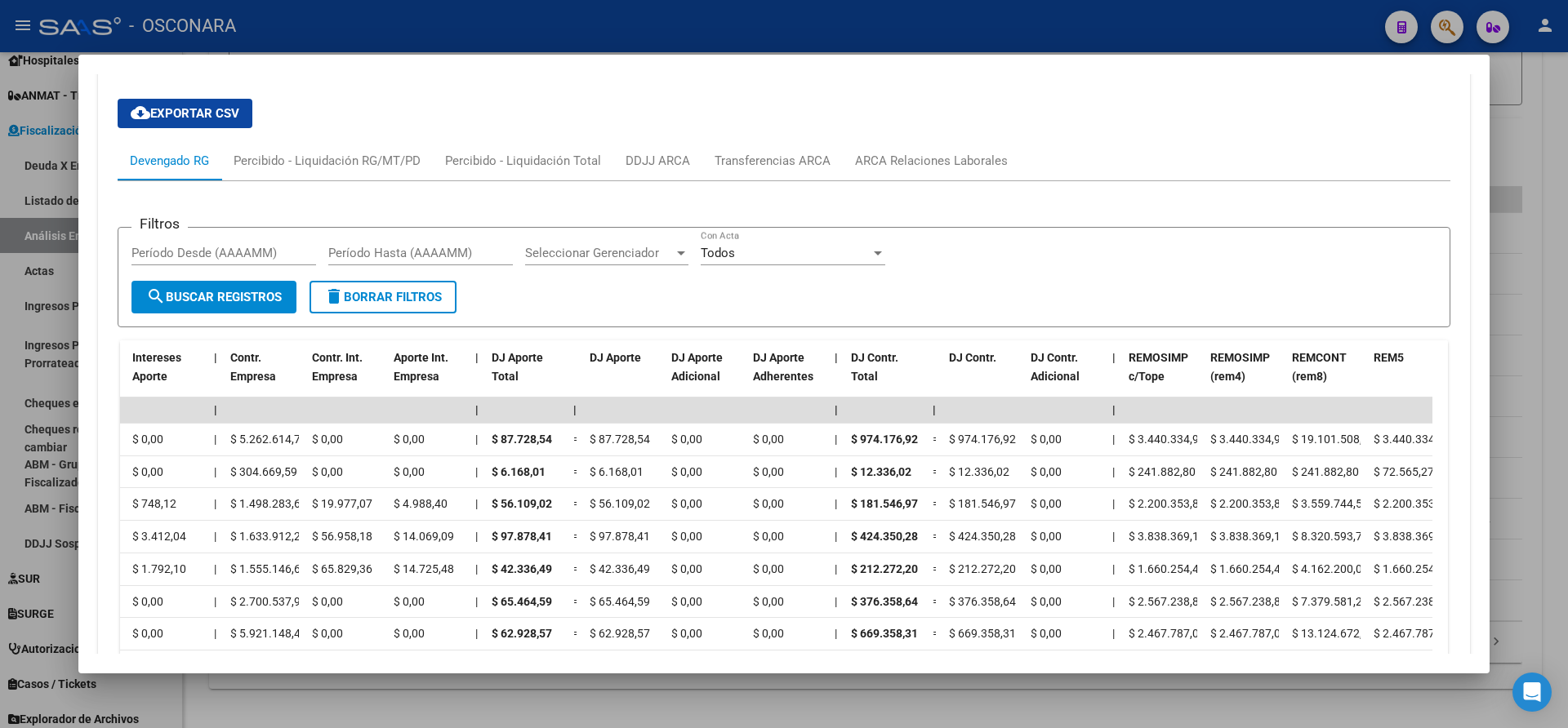
click at [1518, 355] on div at bounding box center [784, 364] width 1568 height 728
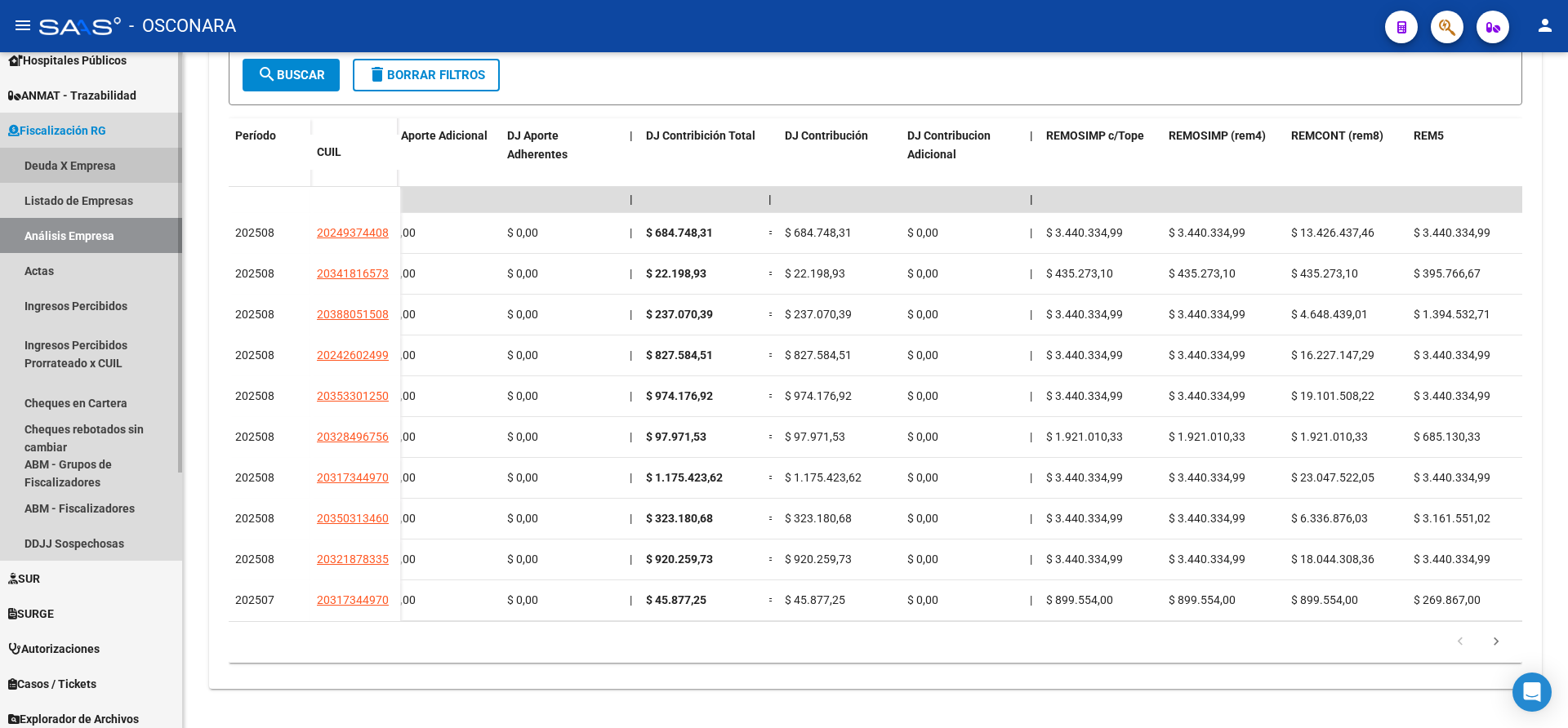
click at [87, 166] on link "Deuda X Empresa" at bounding box center [91, 165] width 183 height 35
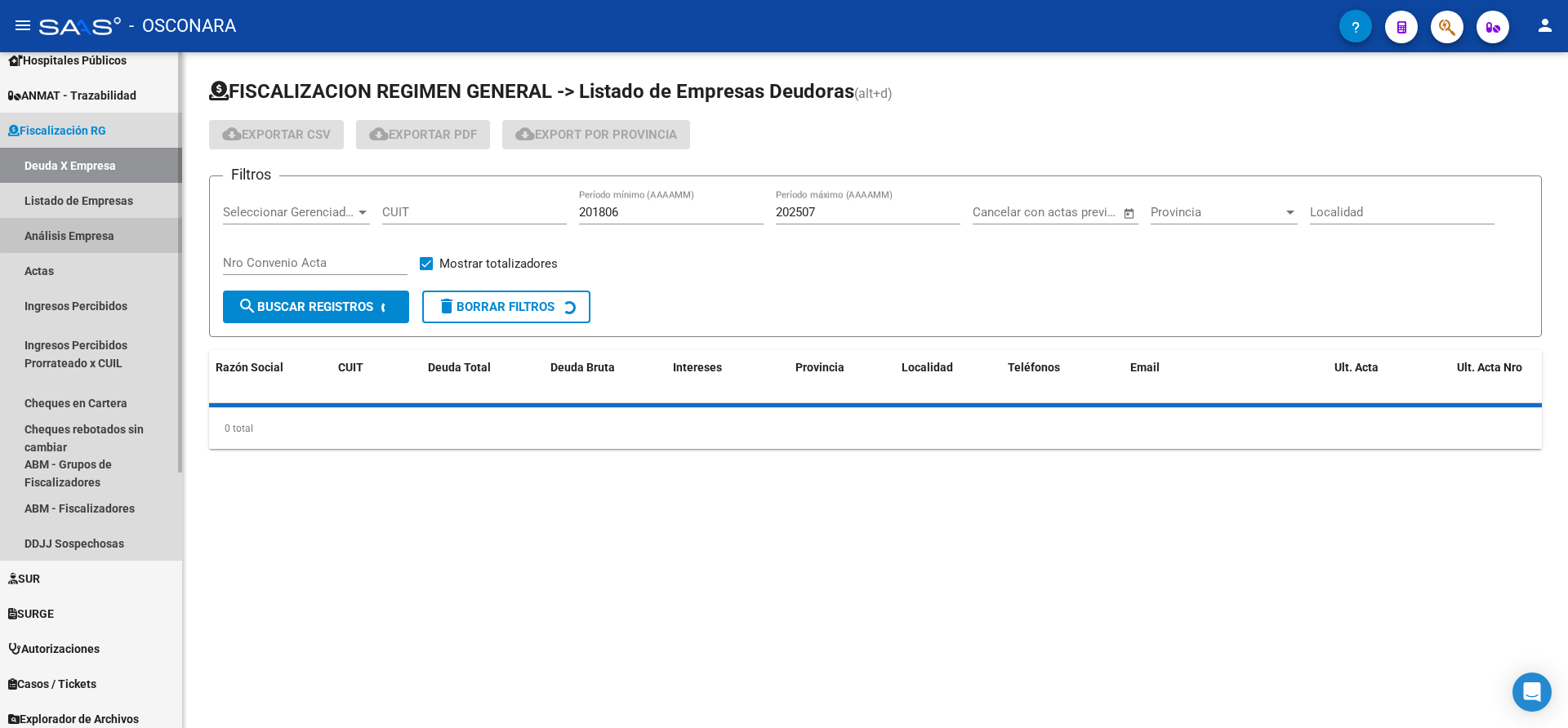
click at [93, 235] on link "Análisis Empresa" at bounding box center [91, 236] width 183 height 35
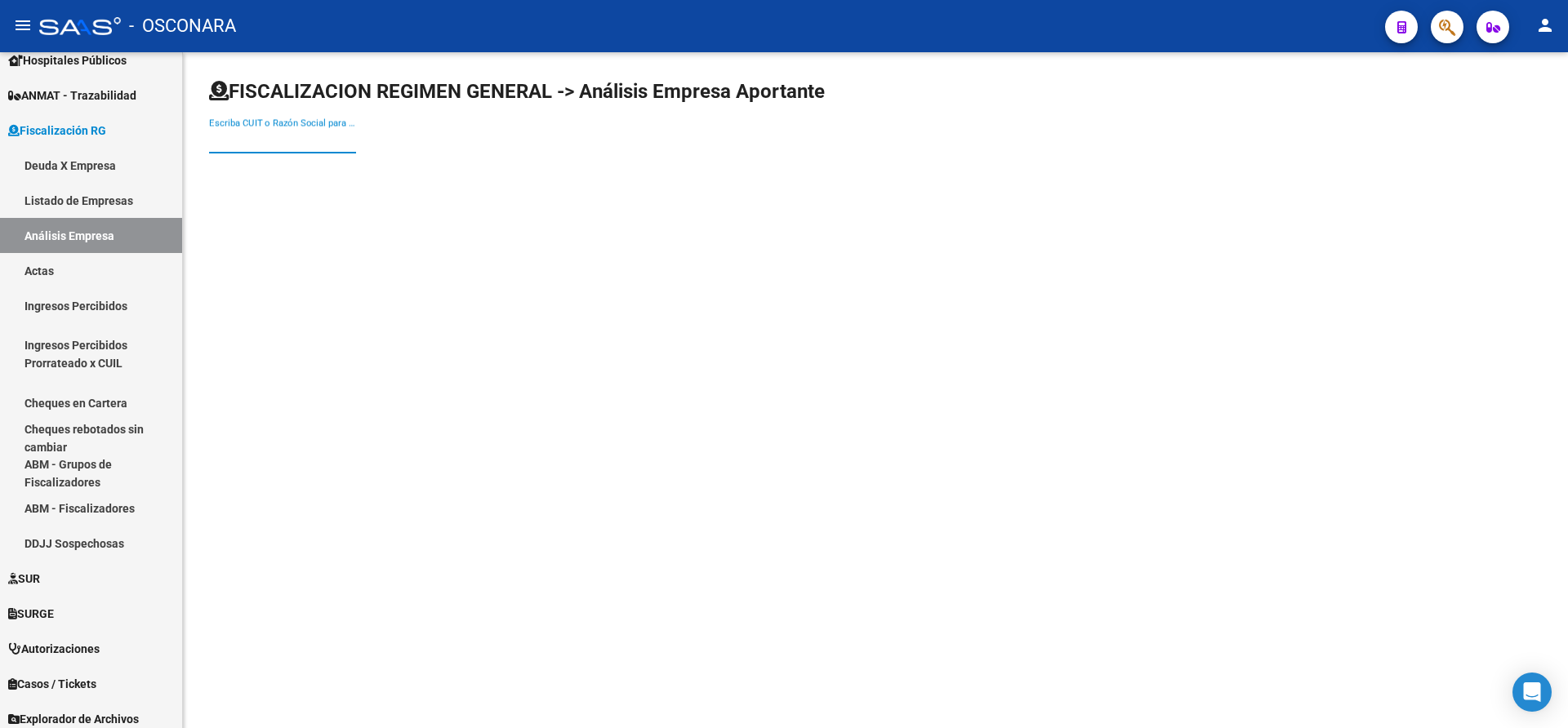
click at [219, 139] on input "Escriba CUIT o Razón Social para buscar" at bounding box center [282, 140] width 147 height 14
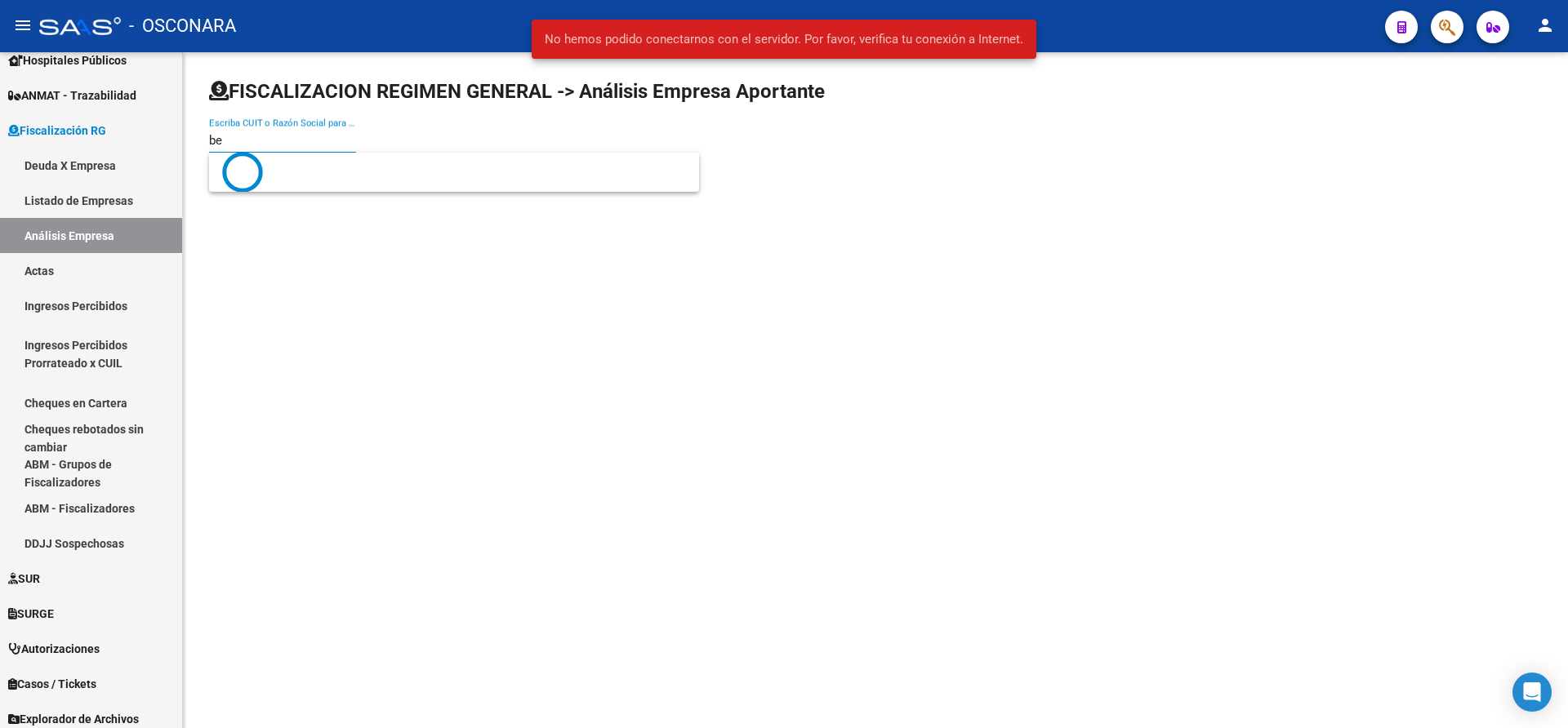
type input "b"
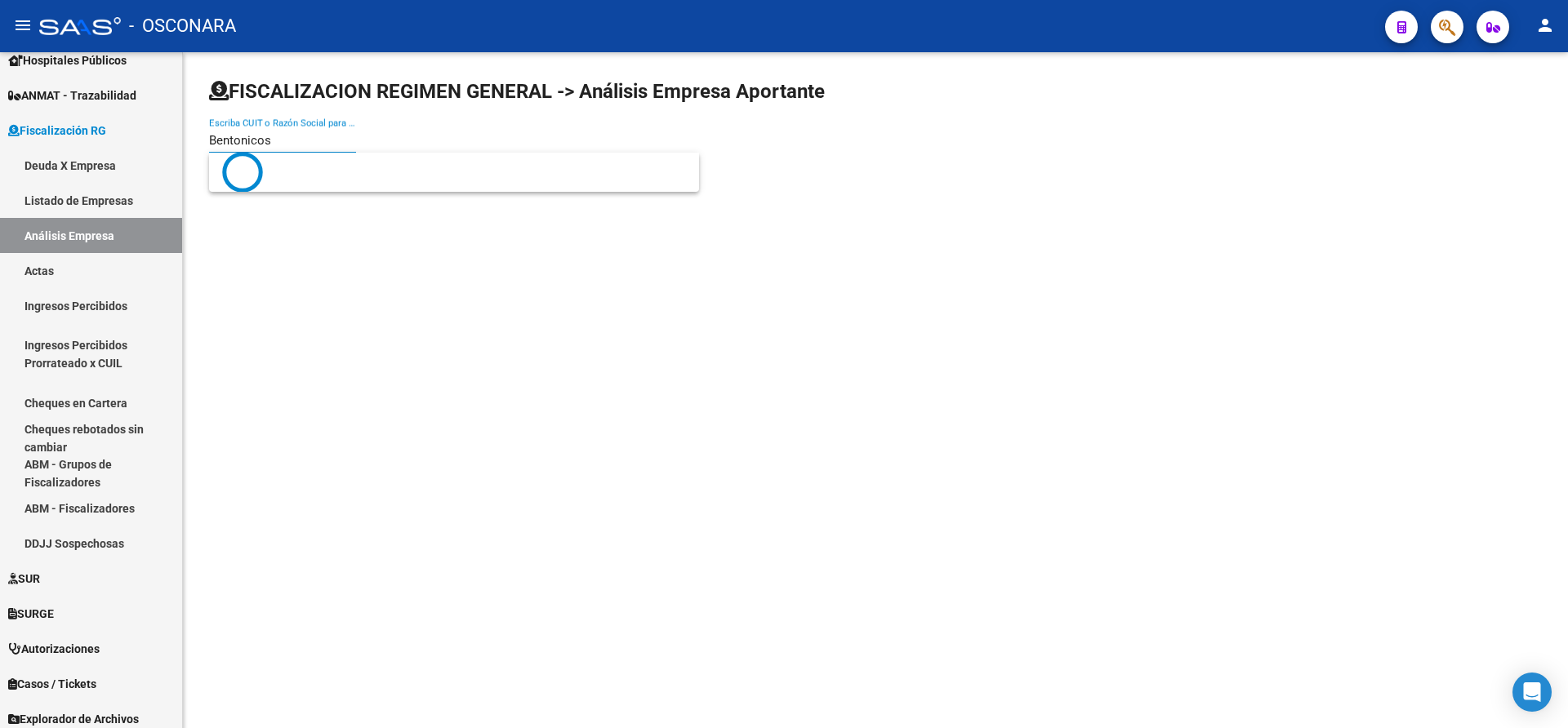
type input "Bentonicos"
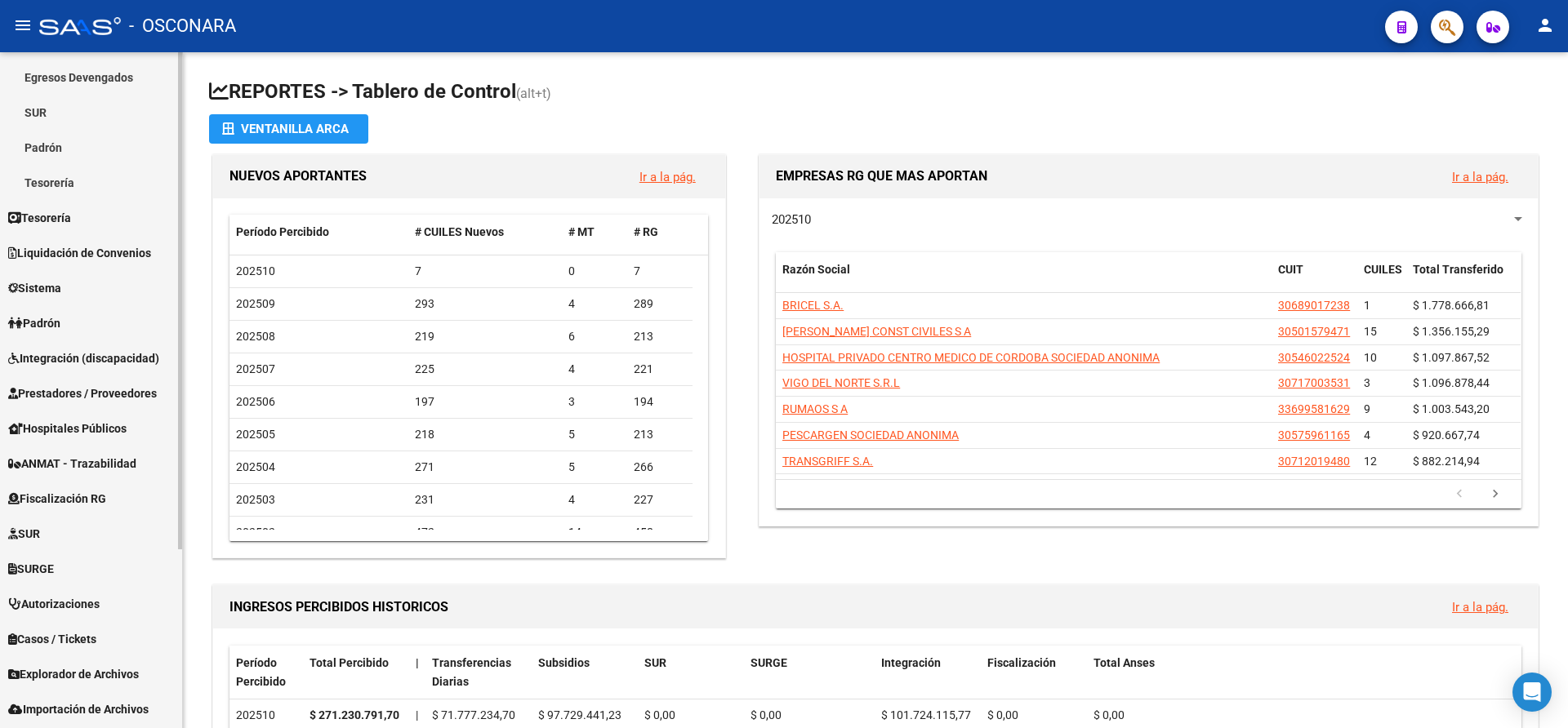
scroll to position [219, 0]
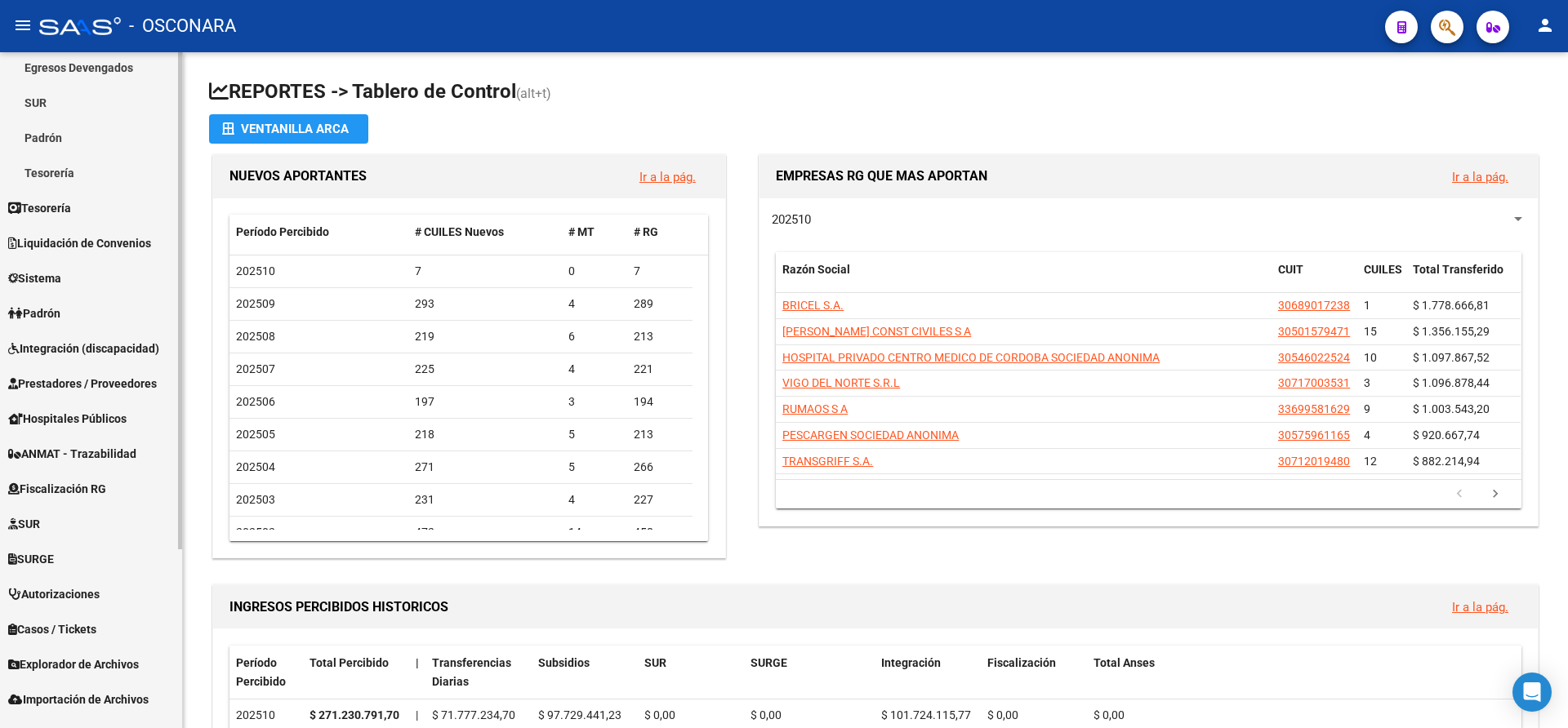
click at [177, 475] on div "Firma Express Inicio Calendario SSS Instructivos Contacto OS Reportes Tablero d…" at bounding box center [93, 293] width 186 height 919
click at [74, 480] on span "Fiscalización RG" at bounding box center [56, 489] width 98 height 18
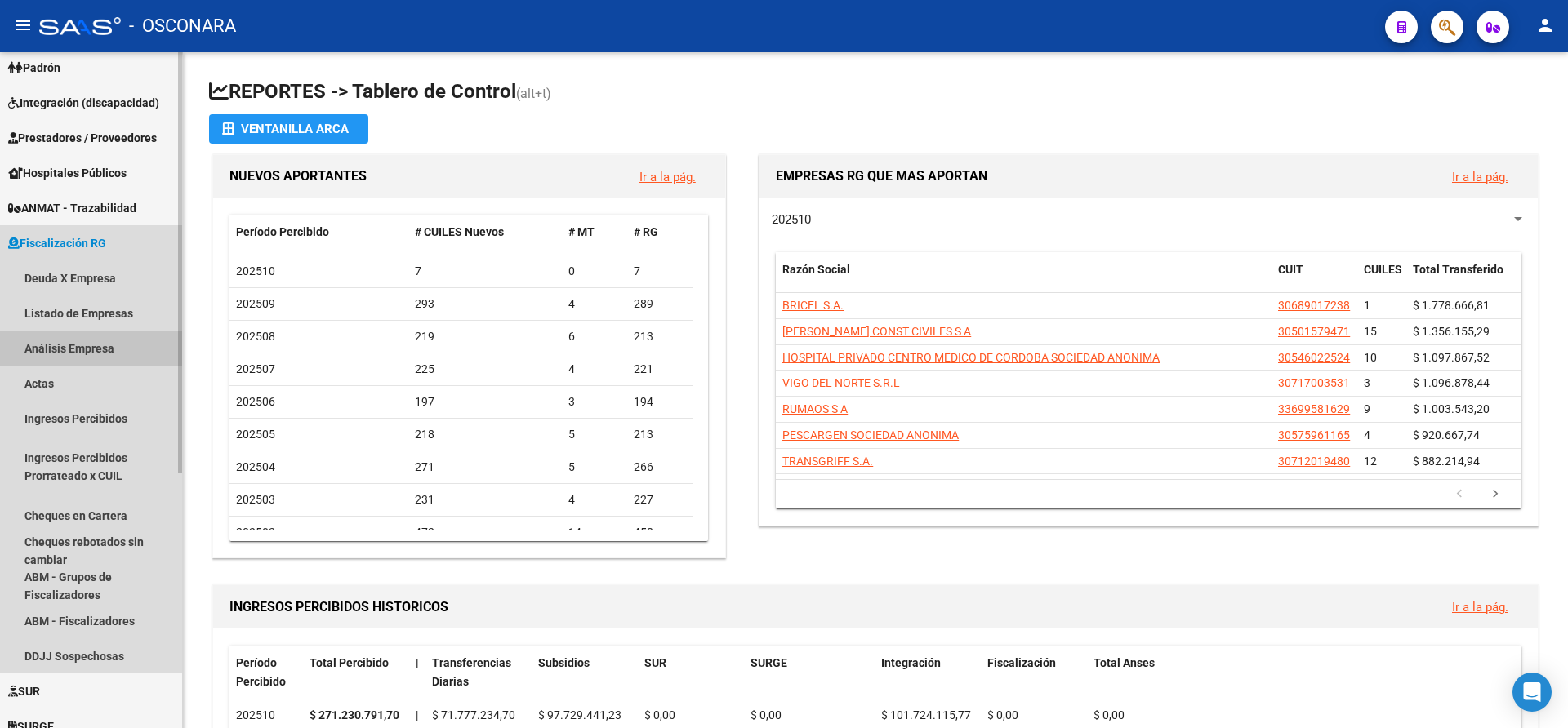
click at [79, 345] on link "Análisis Empresa" at bounding box center [91, 348] width 183 height 35
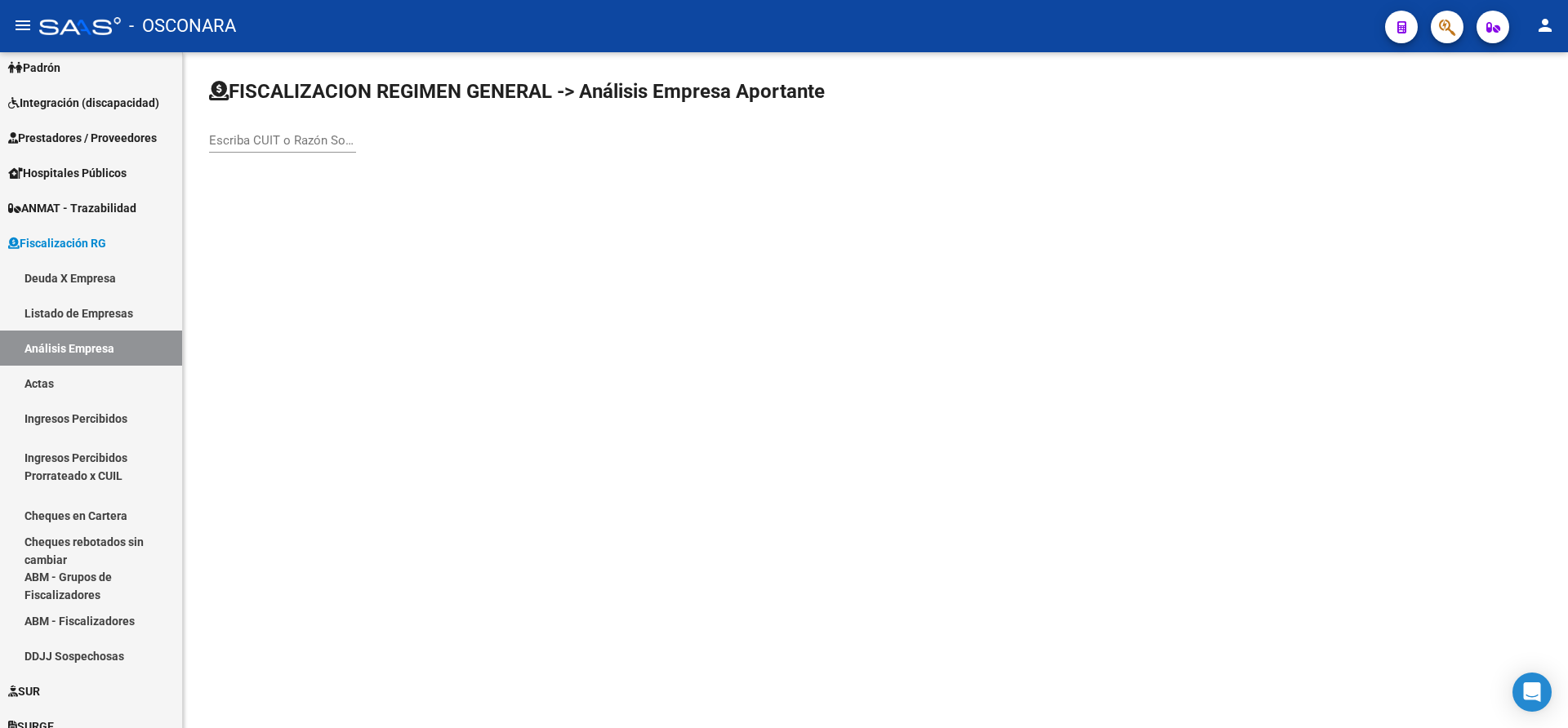
click at [232, 144] on input "Escriba CUIT o Razón Social para buscar" at bounding box center [282, 140] width 147 height 14
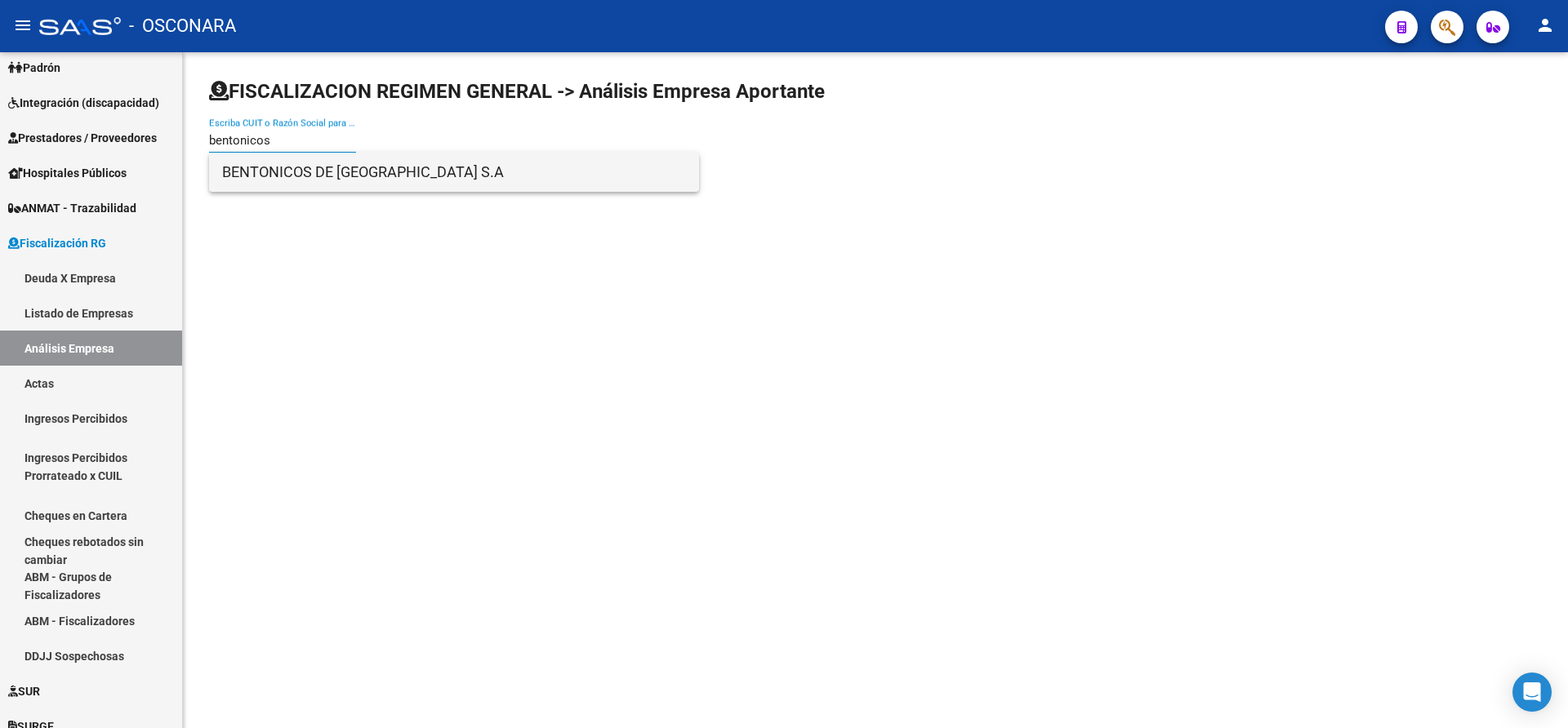
type input "bentonicos"
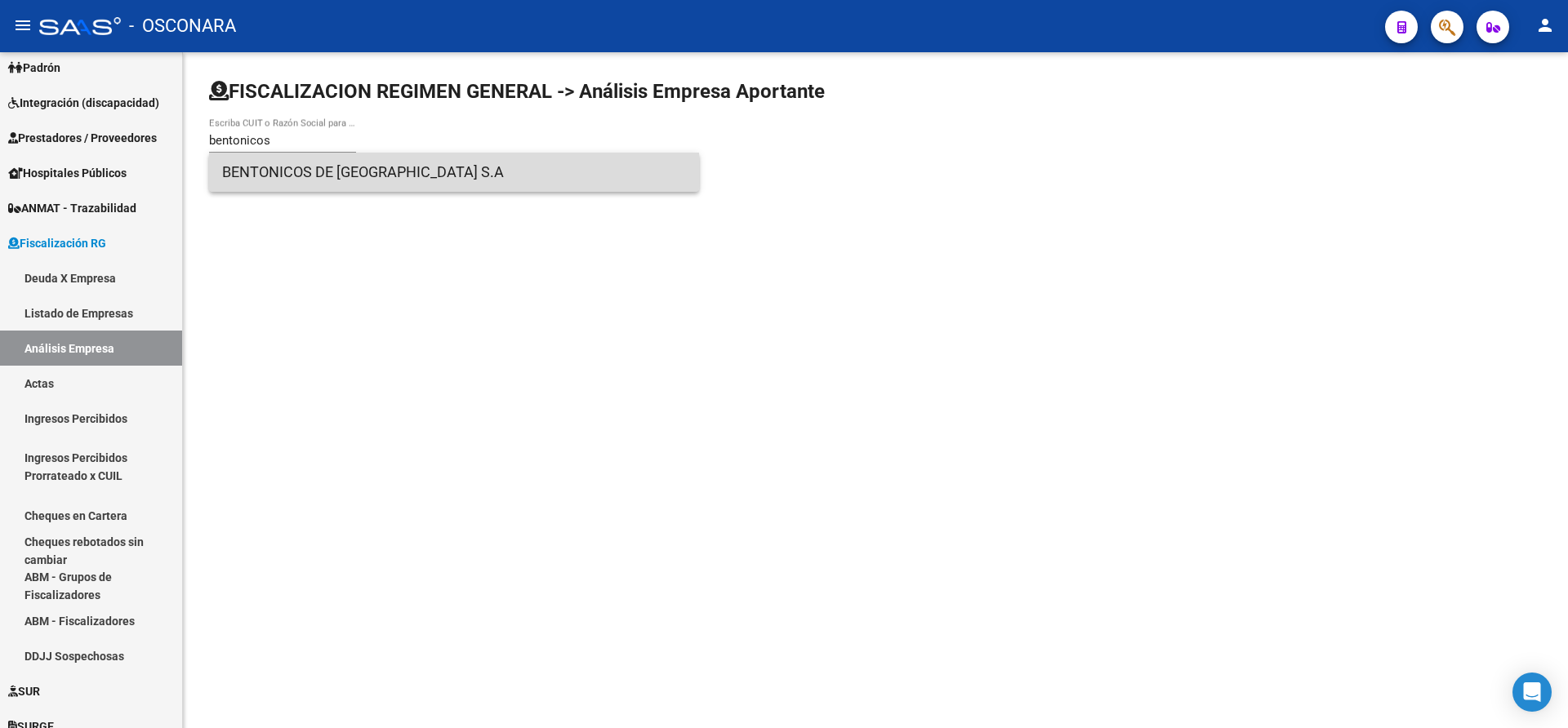
click at [294, 171] on span "BENTONICOS DE [GEOGRAPHIC_DATA] S.A" at bounding box center [454, 172] width 464 height 40
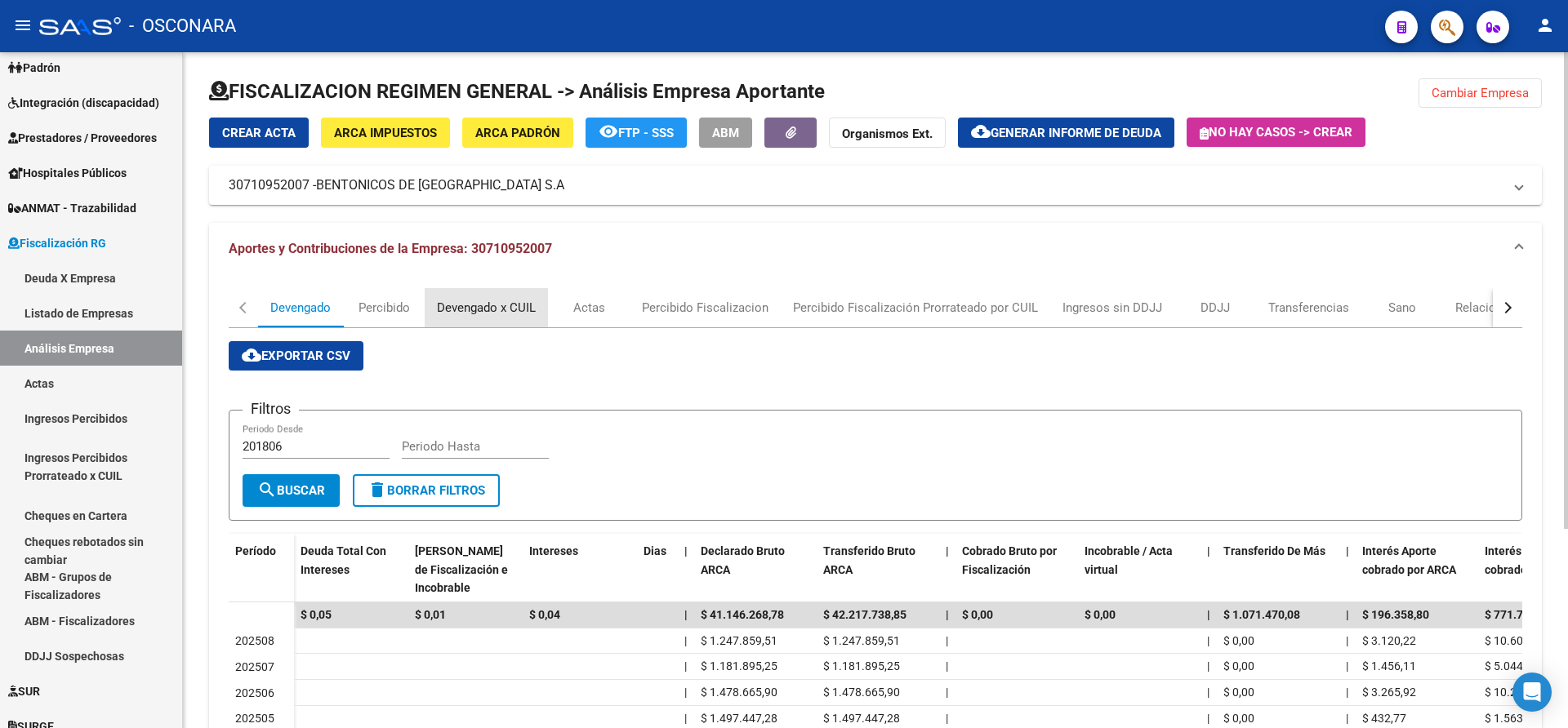
click at [479, 309] on div "Devengado x CUIL" at bounding box center [486, 307] width 99 height 18
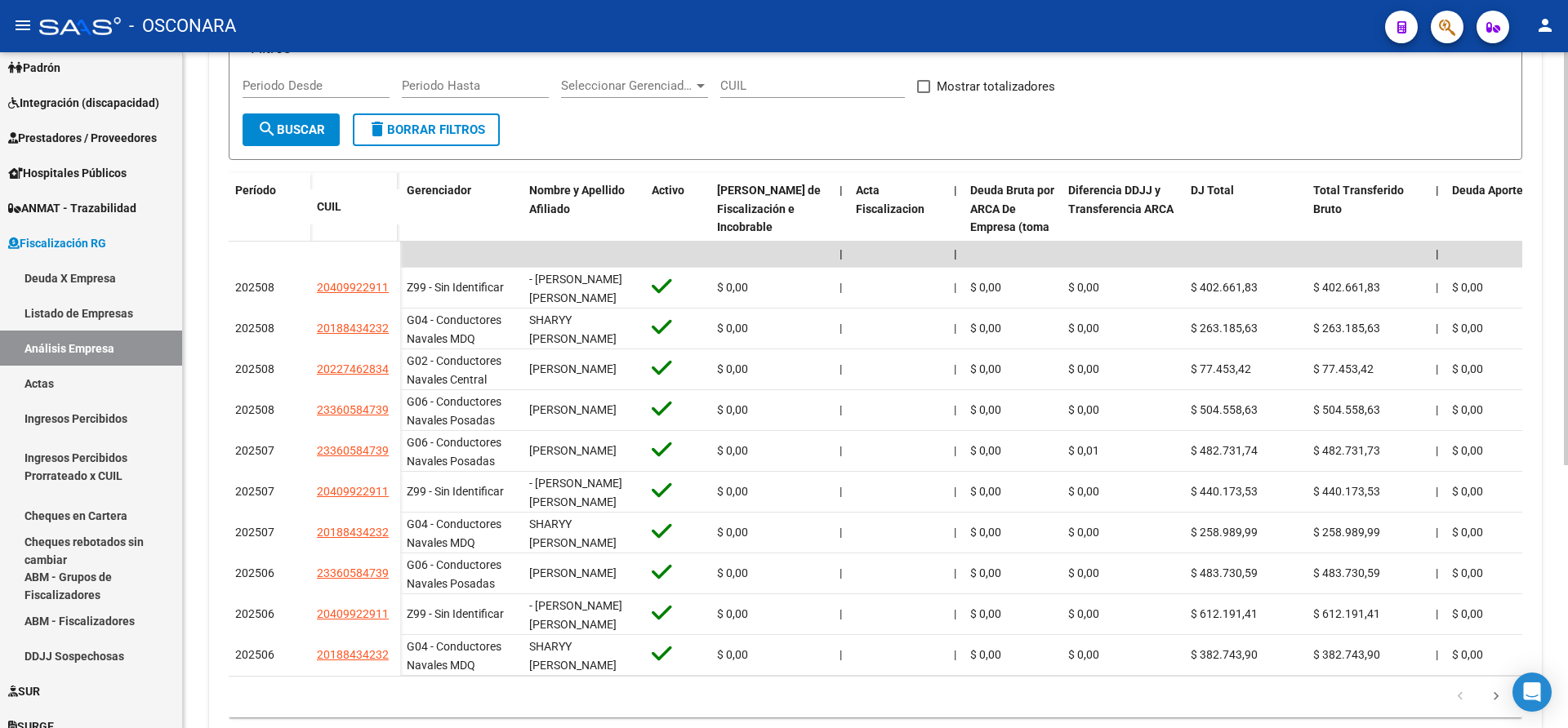
scroll to position [385, 0]
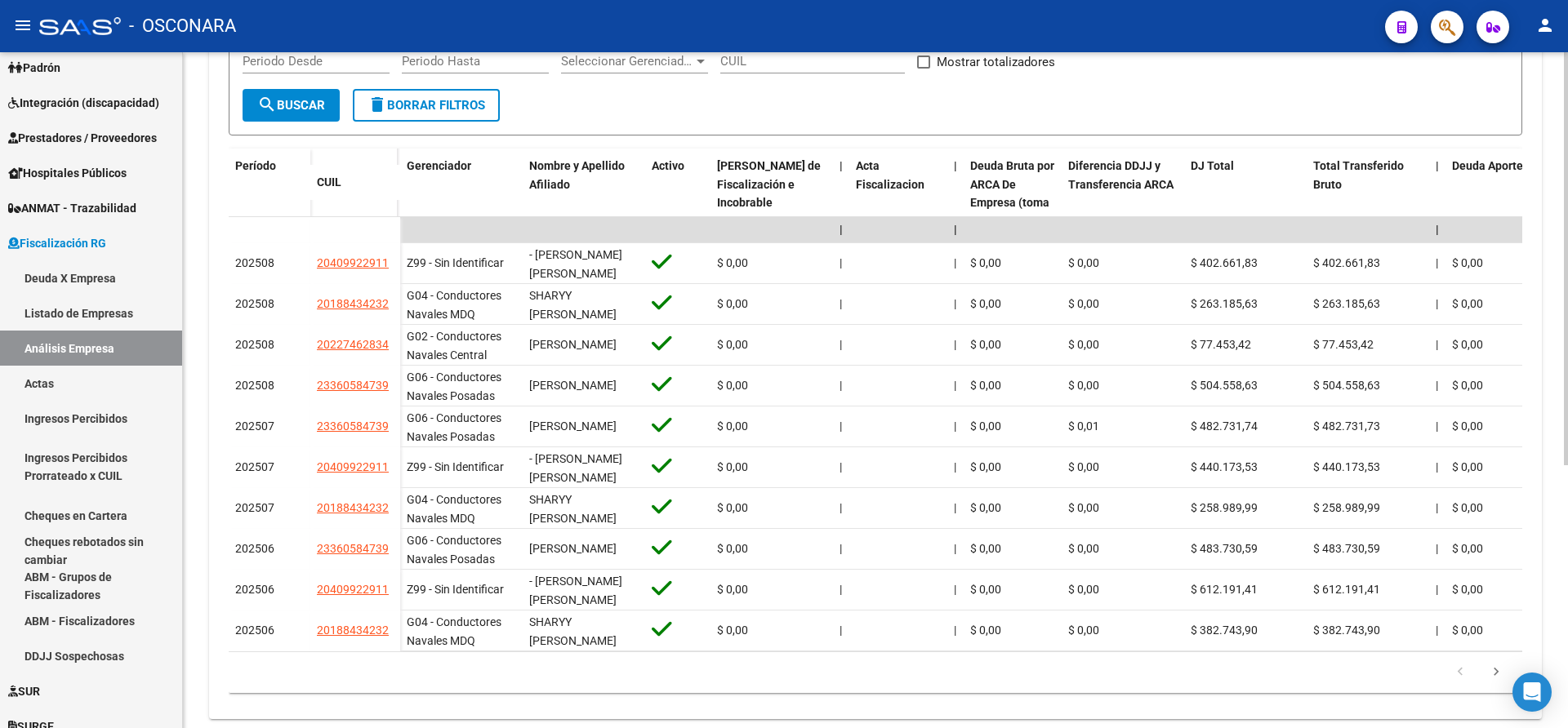
click at [1567, 434] on div at bounding box center [1566, 503] width 4 height 413
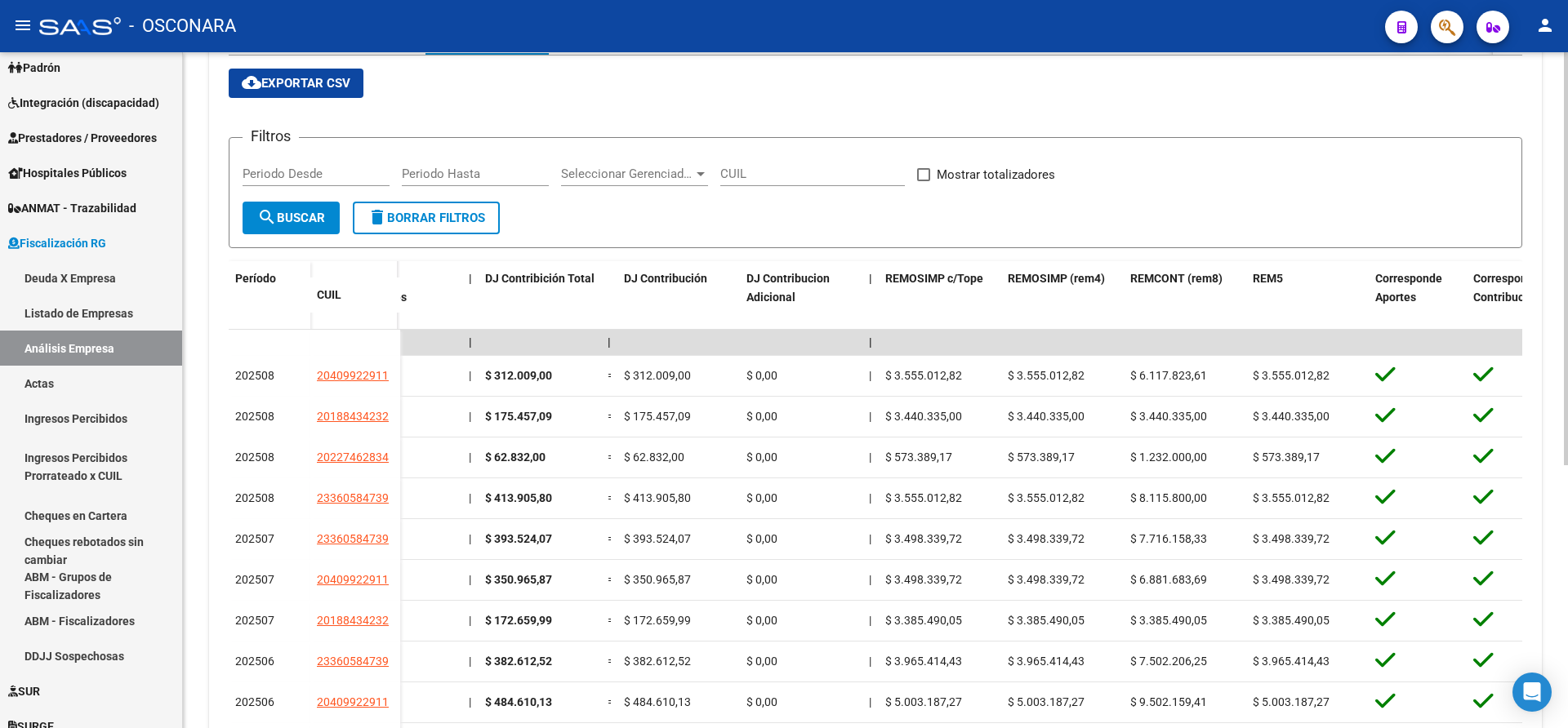
scroll to position [276, 0]
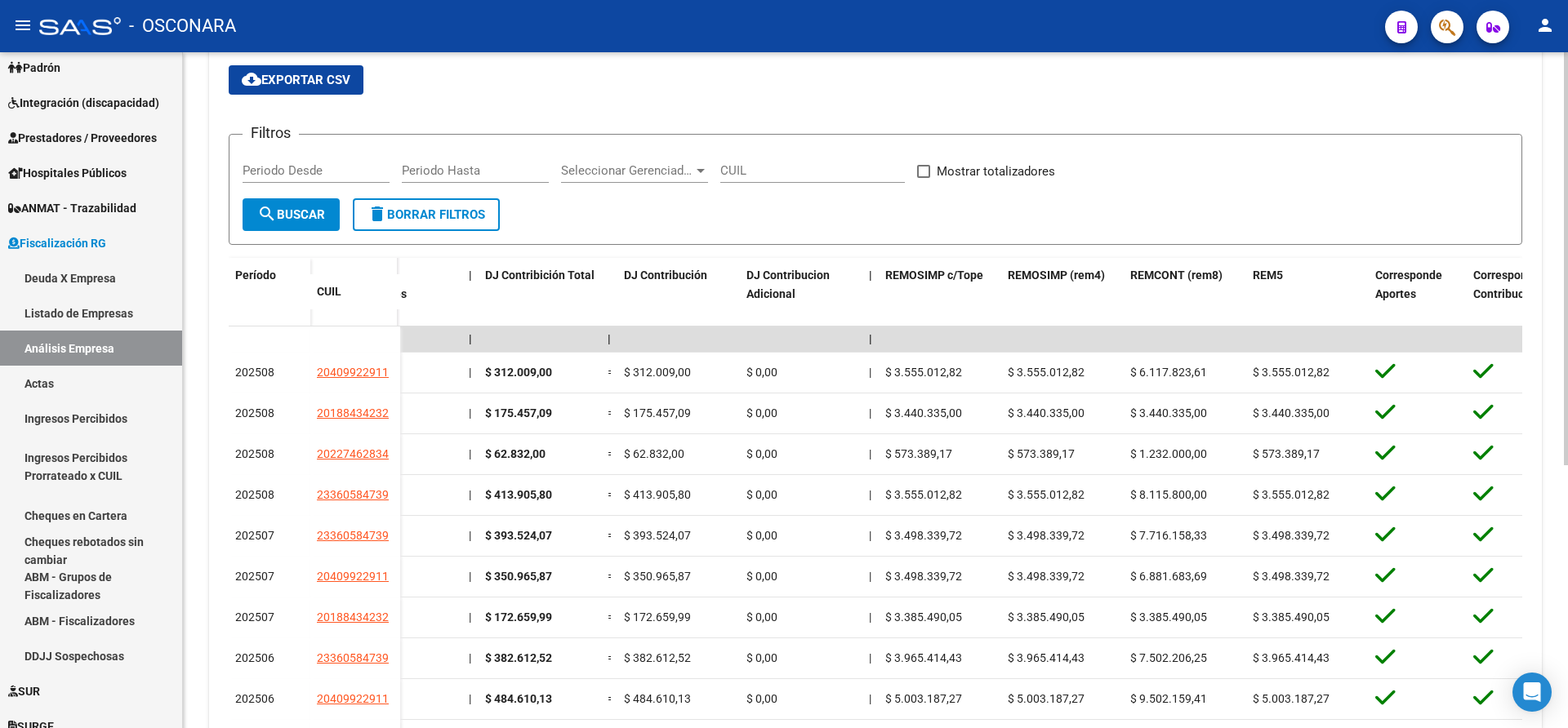
click at [1567, 306] on div at bounding box center [1566, 434] width 4 height 413
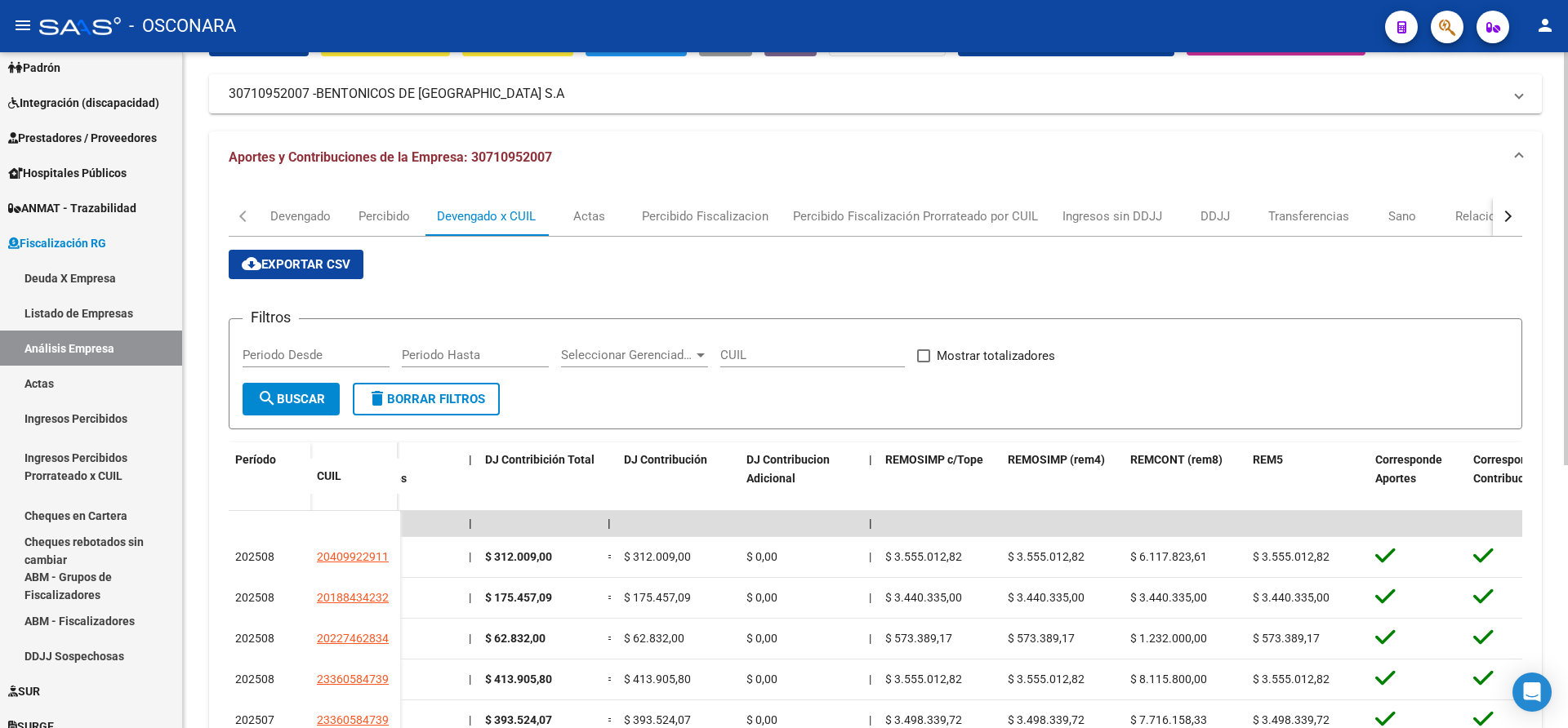
scroll to position [0, 0]
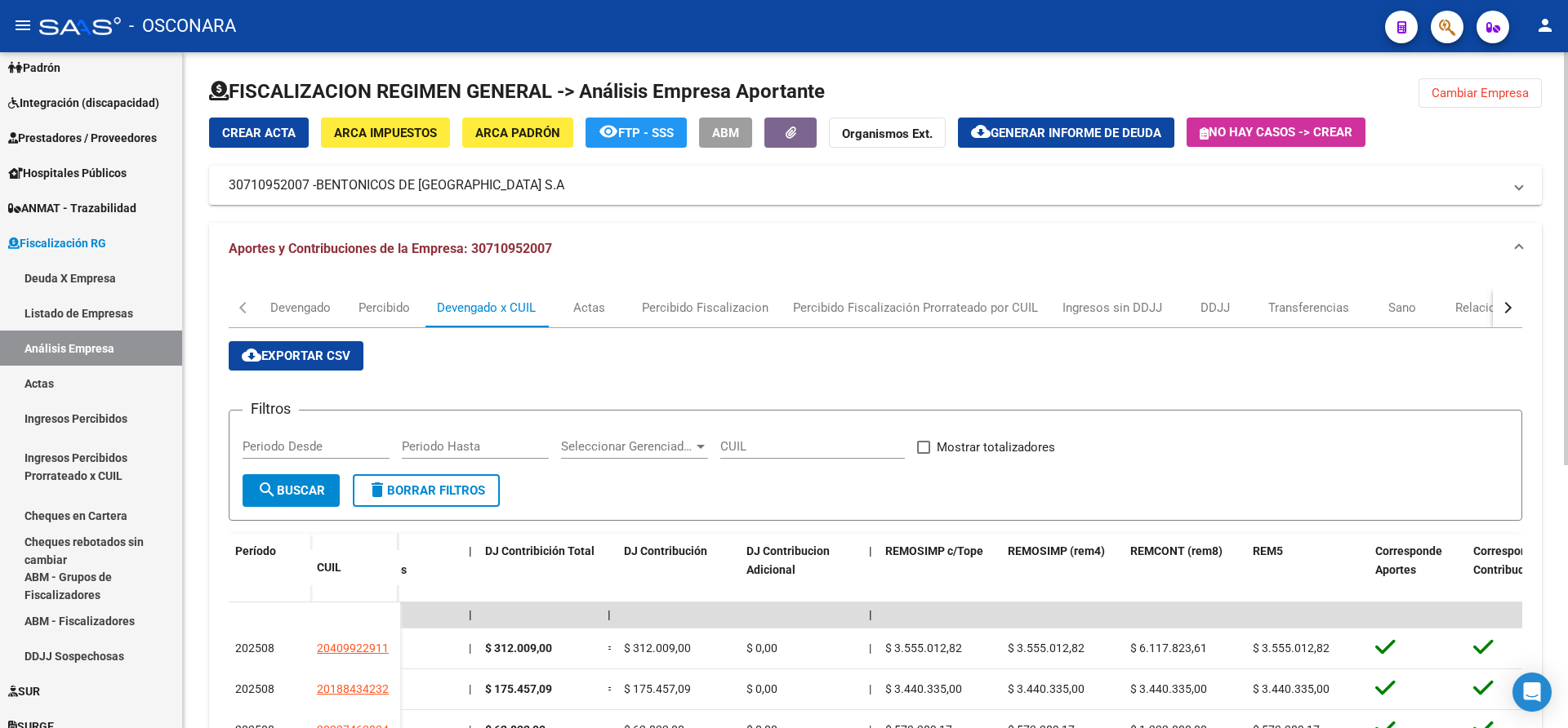
click at [1537, 18] on div "menu - OSCONARA person Firma Express Inicio Calendario SSS Instructivos Contact…" at bounding box center [784, 364] width 1568 height 728
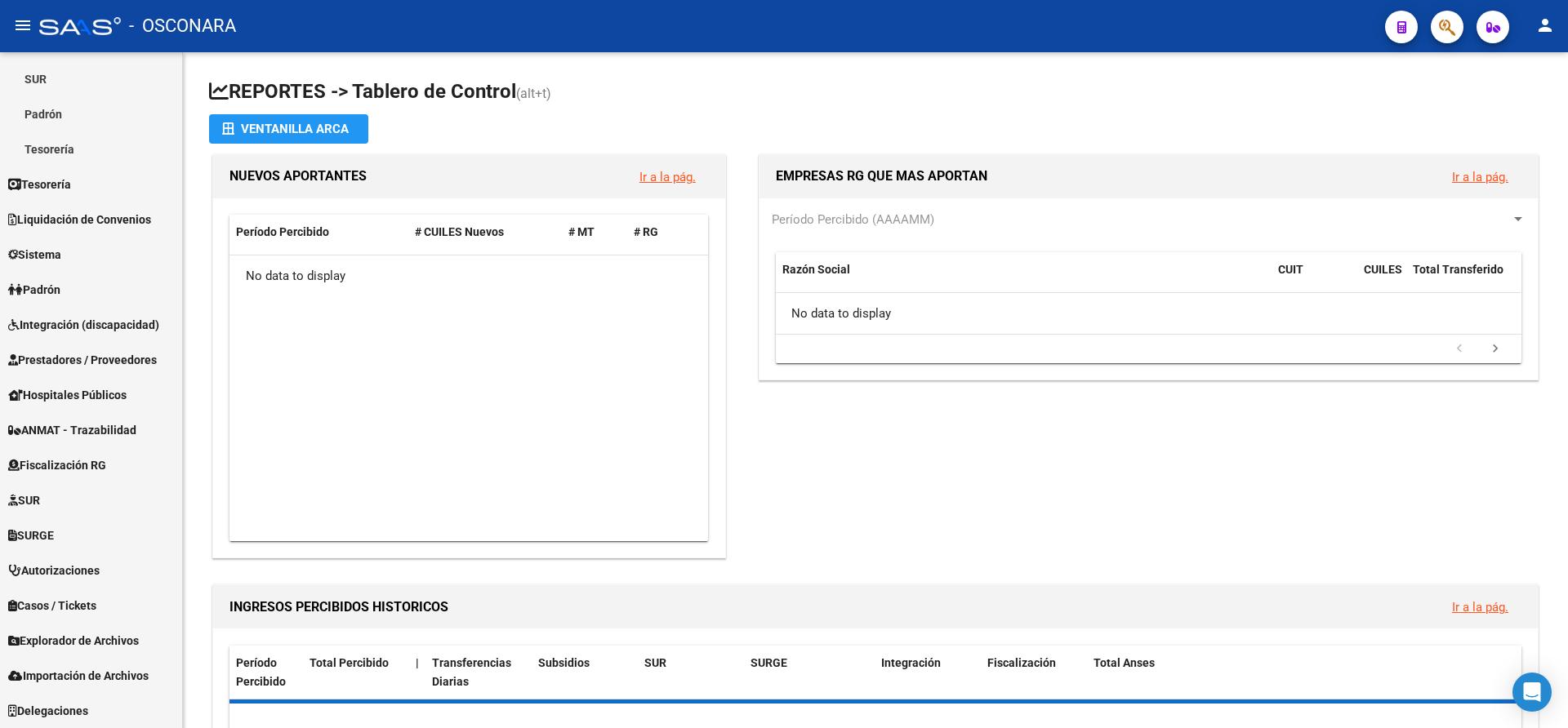
scroll to position [243, 0]
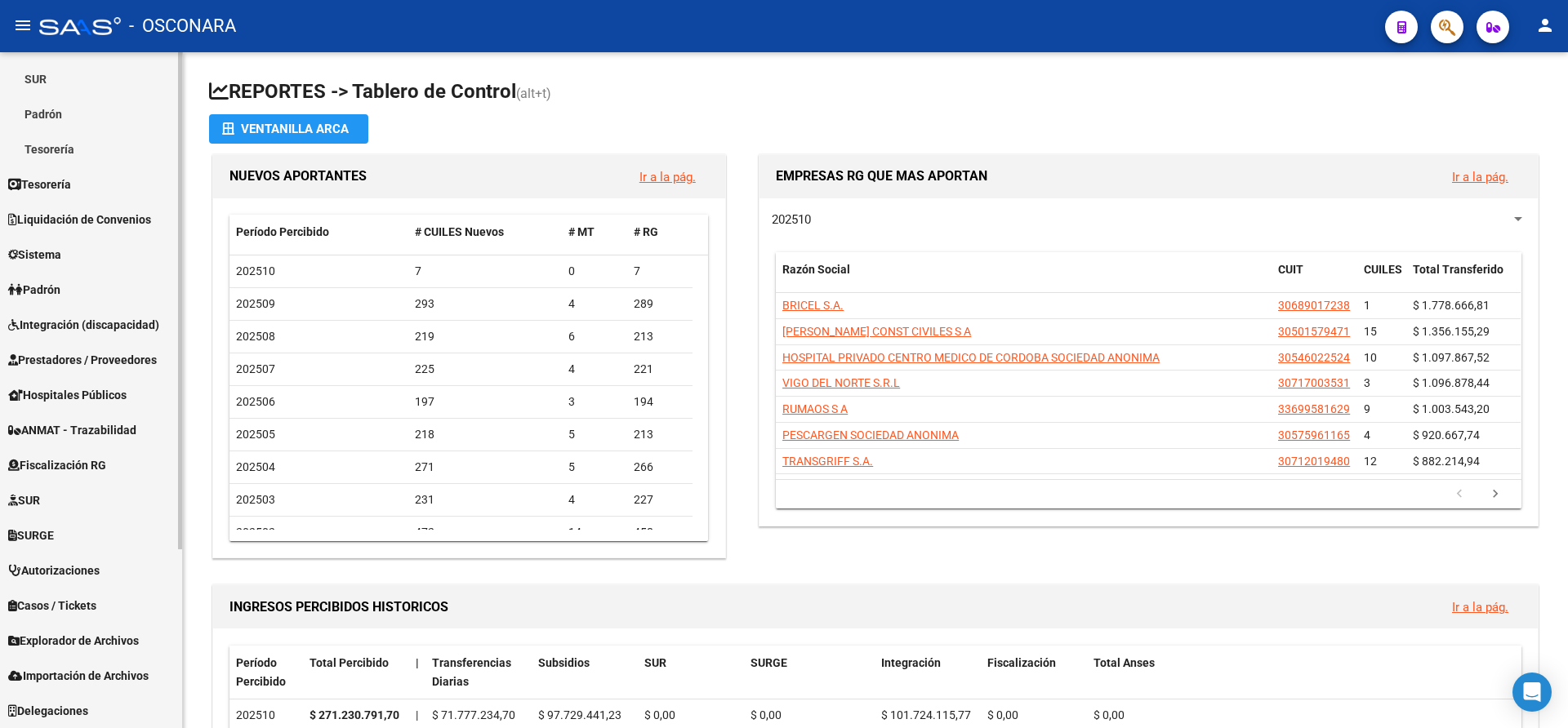
click at [179, 430] on div at bounding box center [180, 479] width 4 height 497
click at [179, 428] on div at bounding box center [180, 479] width 4 height 497
click at [74, 466] on span "Fiscalización RG" at bounding box center [56, 465] width 98 height 18
click at [64, 460] on span "Fiscalización RG" at bounding box center [56, 465] width 98 height 18
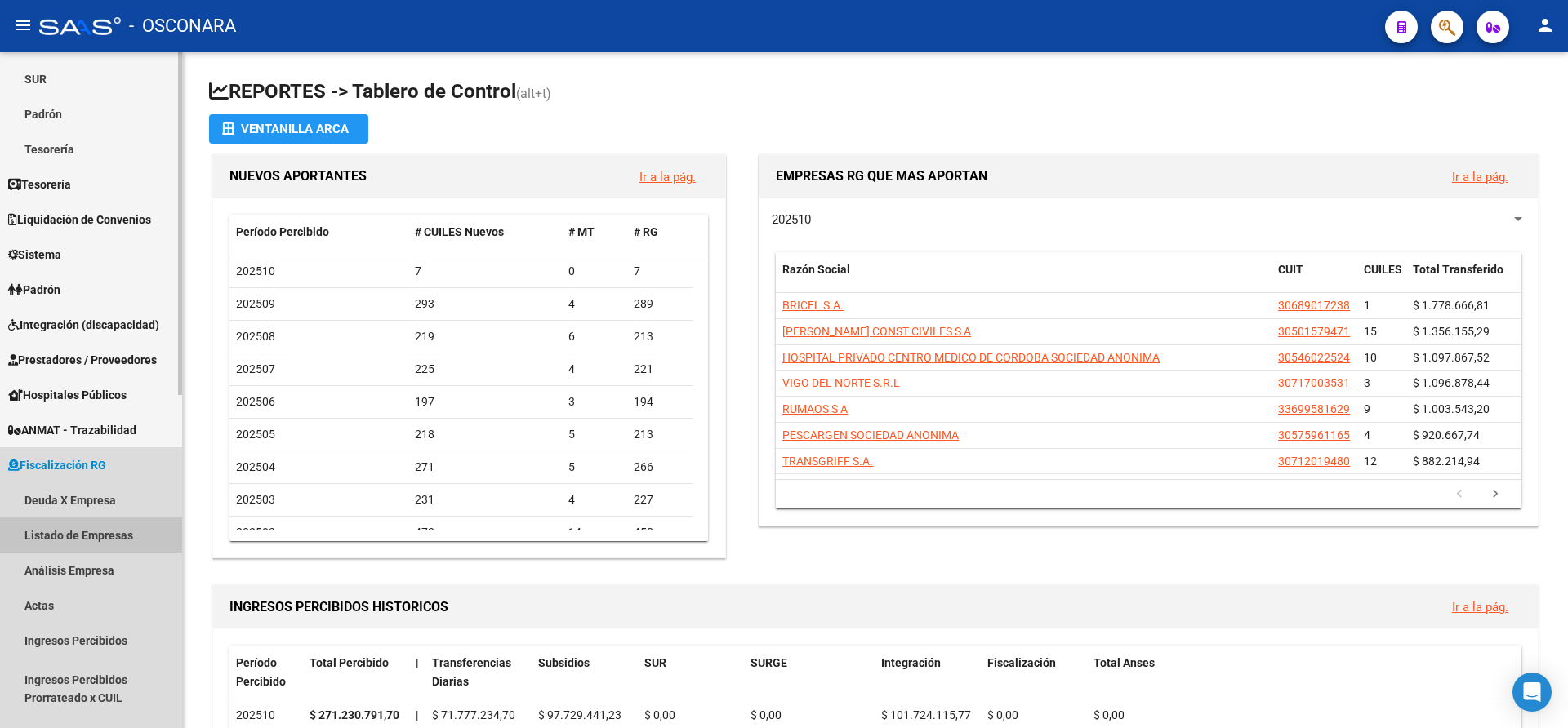
click at [39, 526] on link "Listado de Empresas" at bounding box center [91, 535] width 183 height 35
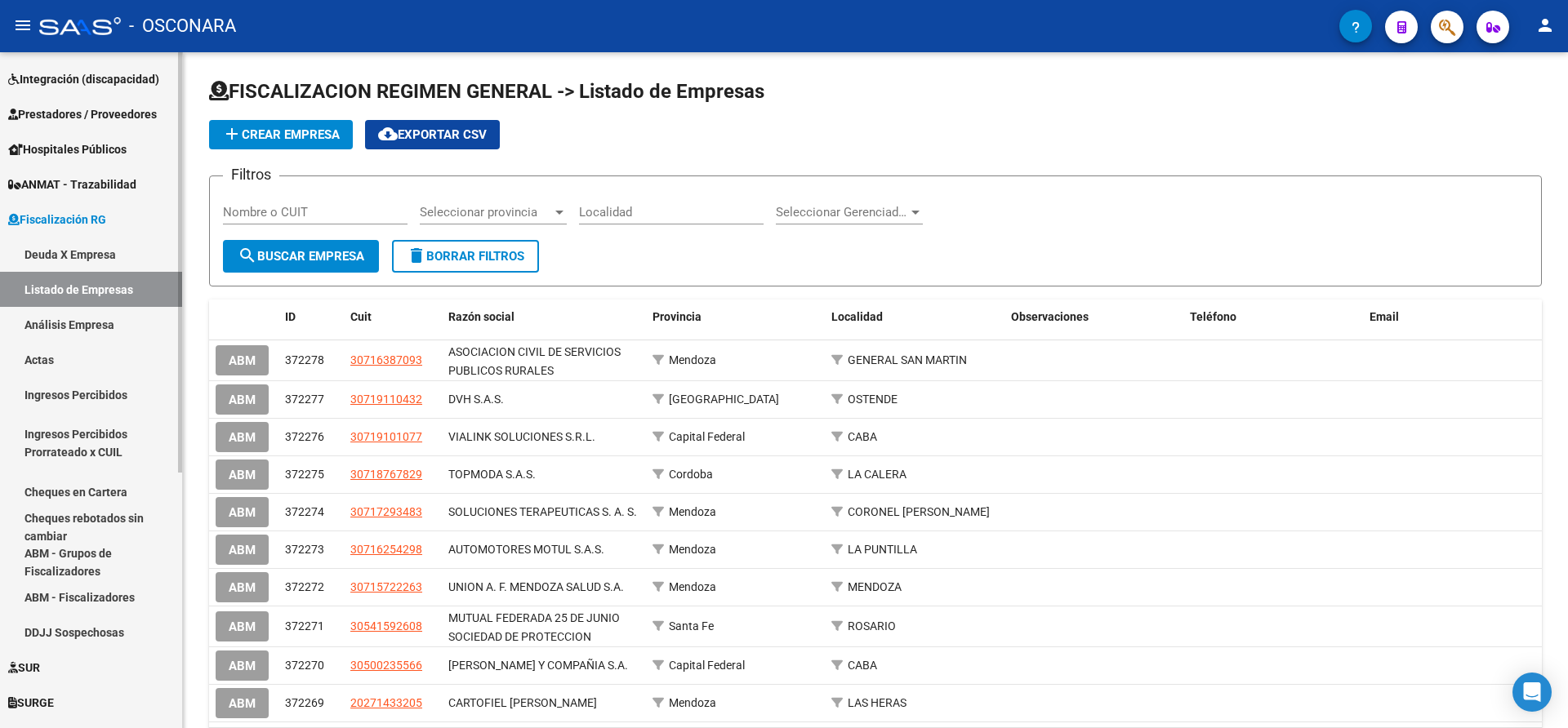
click at [100, 324] on link "Análisis Empresa" at bounding box center [91, 324] width 183 height 35
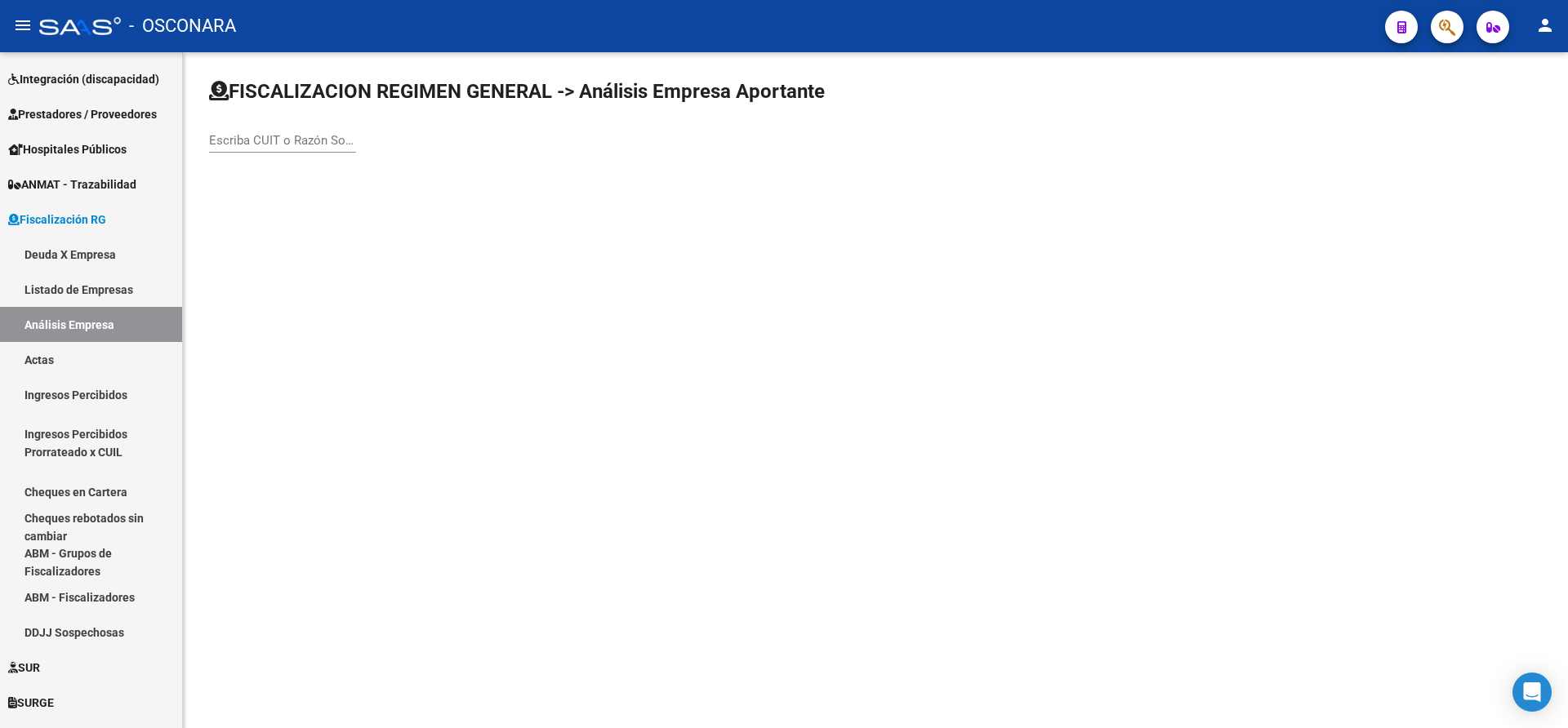
click at [240, 145] on input "Escriba CUIT o Razón Social para buscar" at bounding box center [282, 140] width 147 height 14
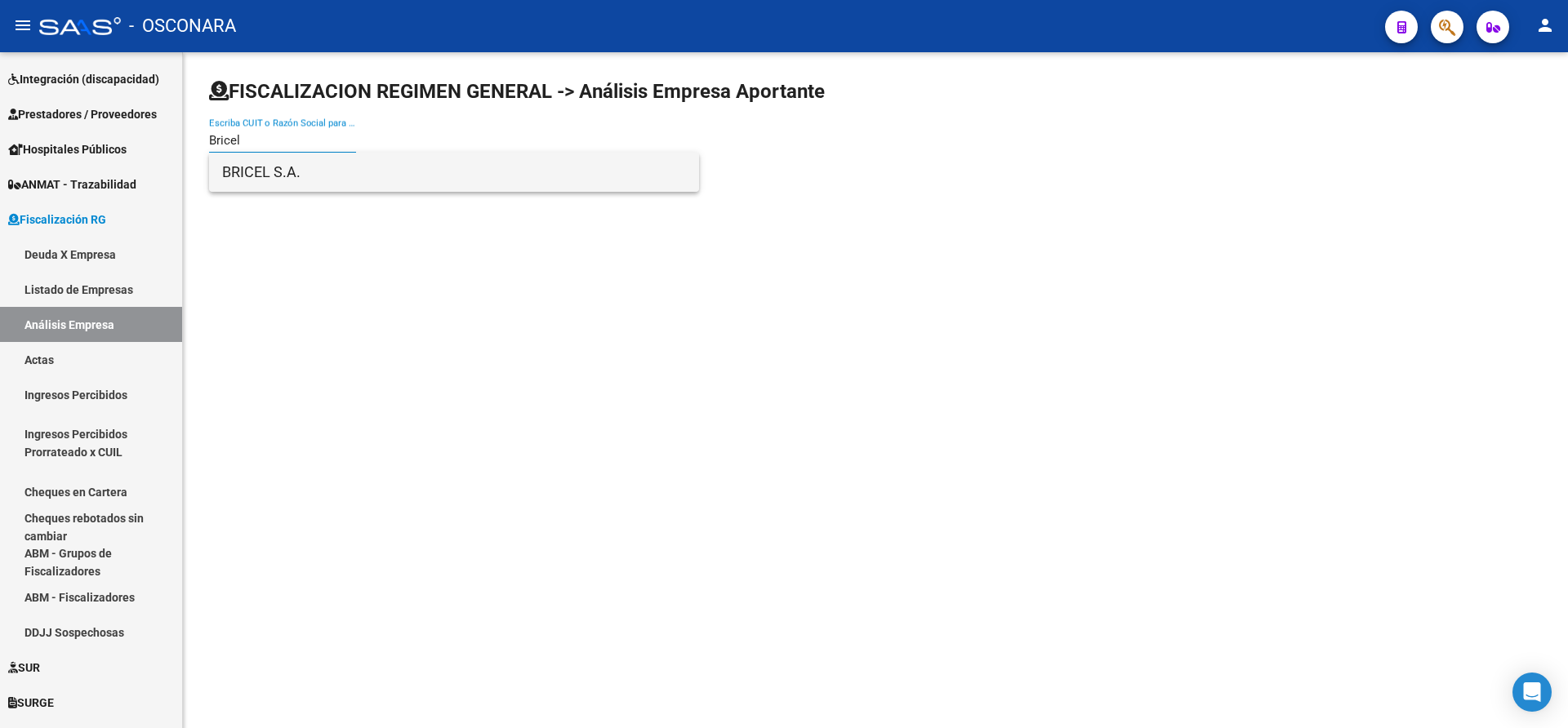
type input "Bricel"
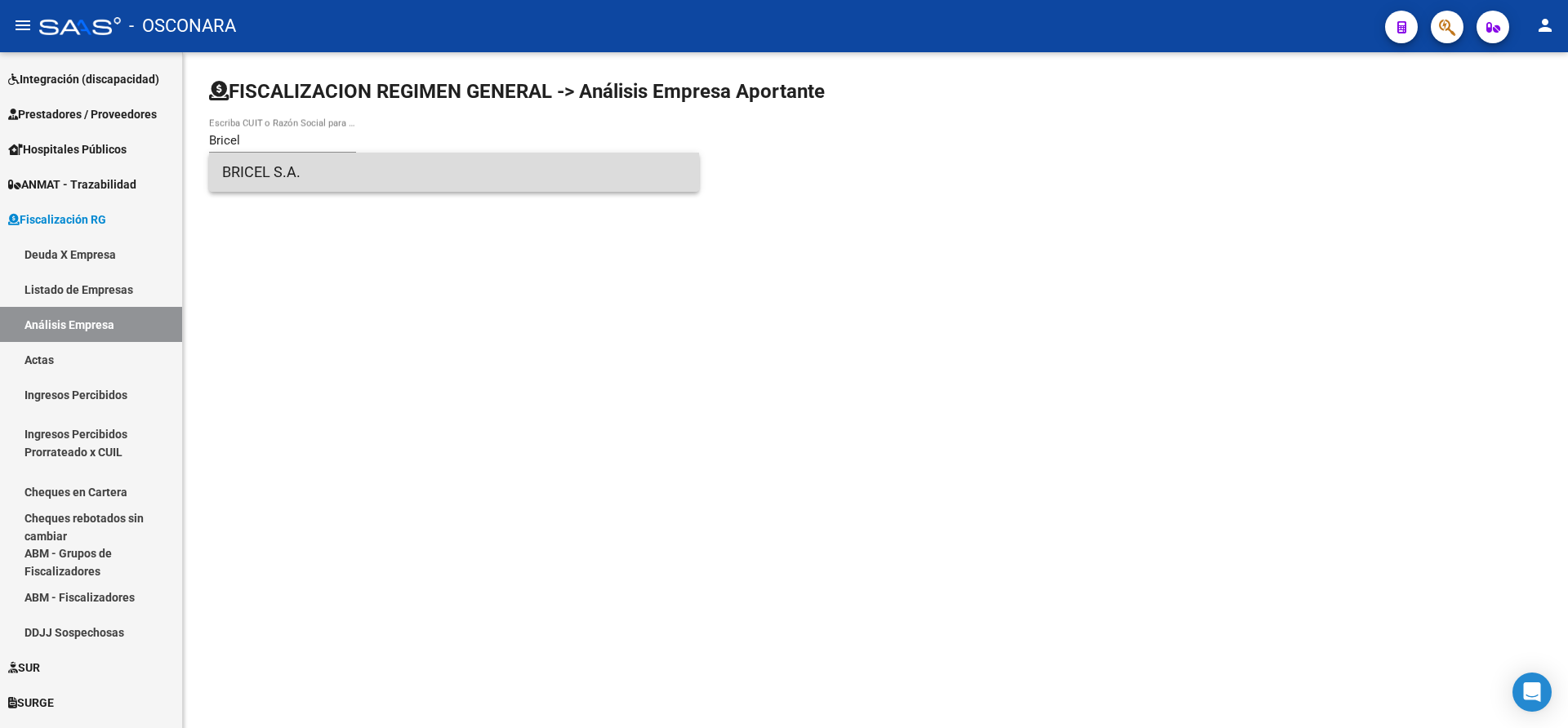
click at [252, 171] on span "BRICEL S.A." at bounding box center [454, 172] width 464 height 40
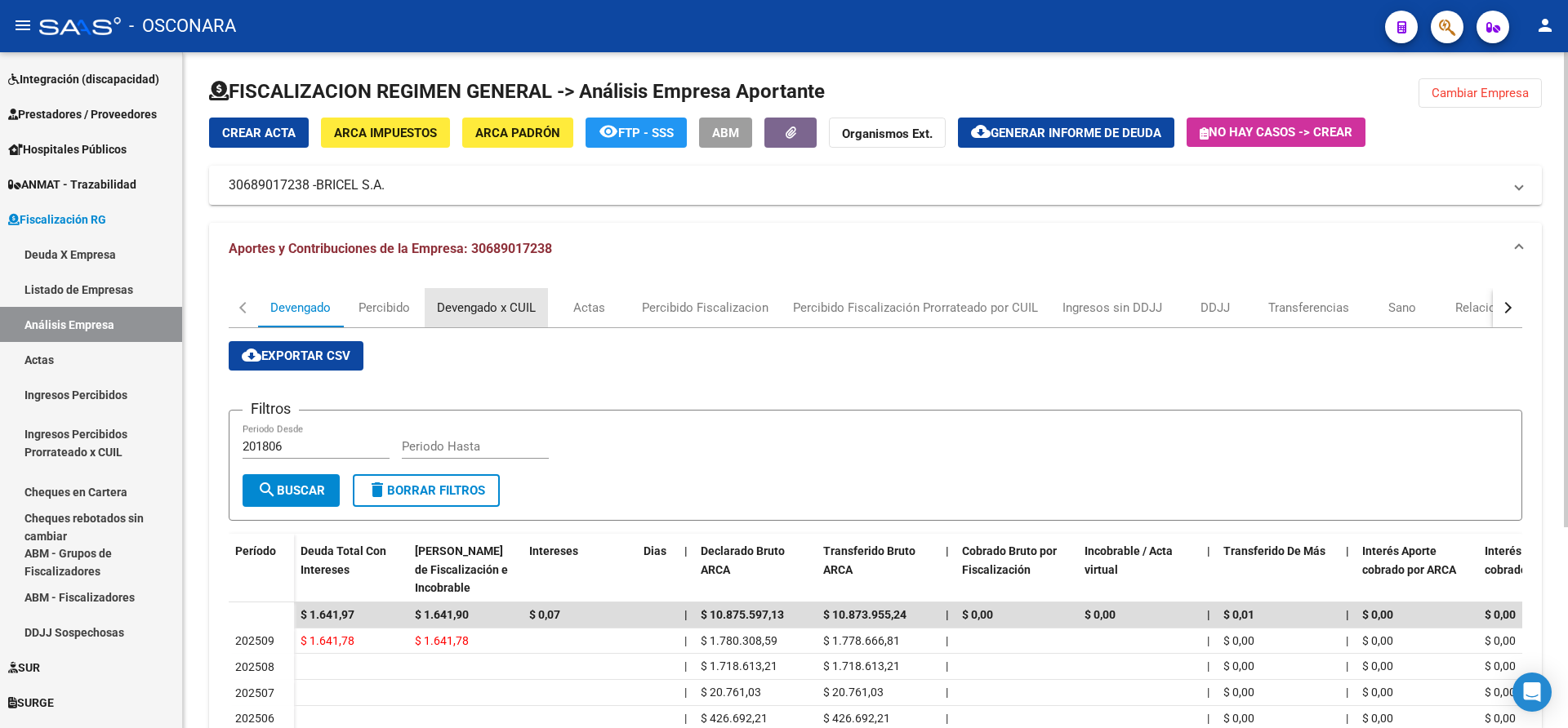
click at [494, 300] on div "Devengado x CUIL" at bounding box center [486, 307] width 99 height 18
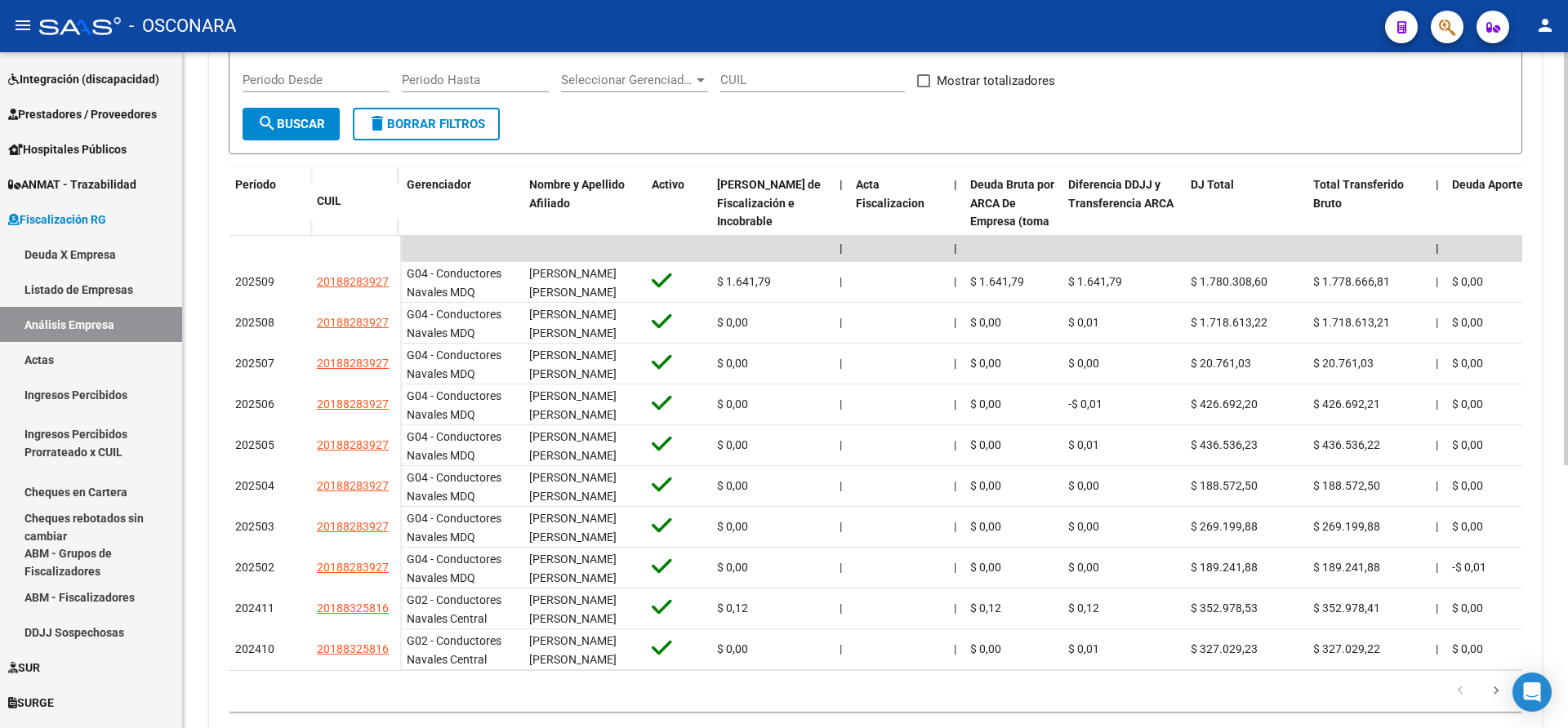
scroll to position [375, 0]
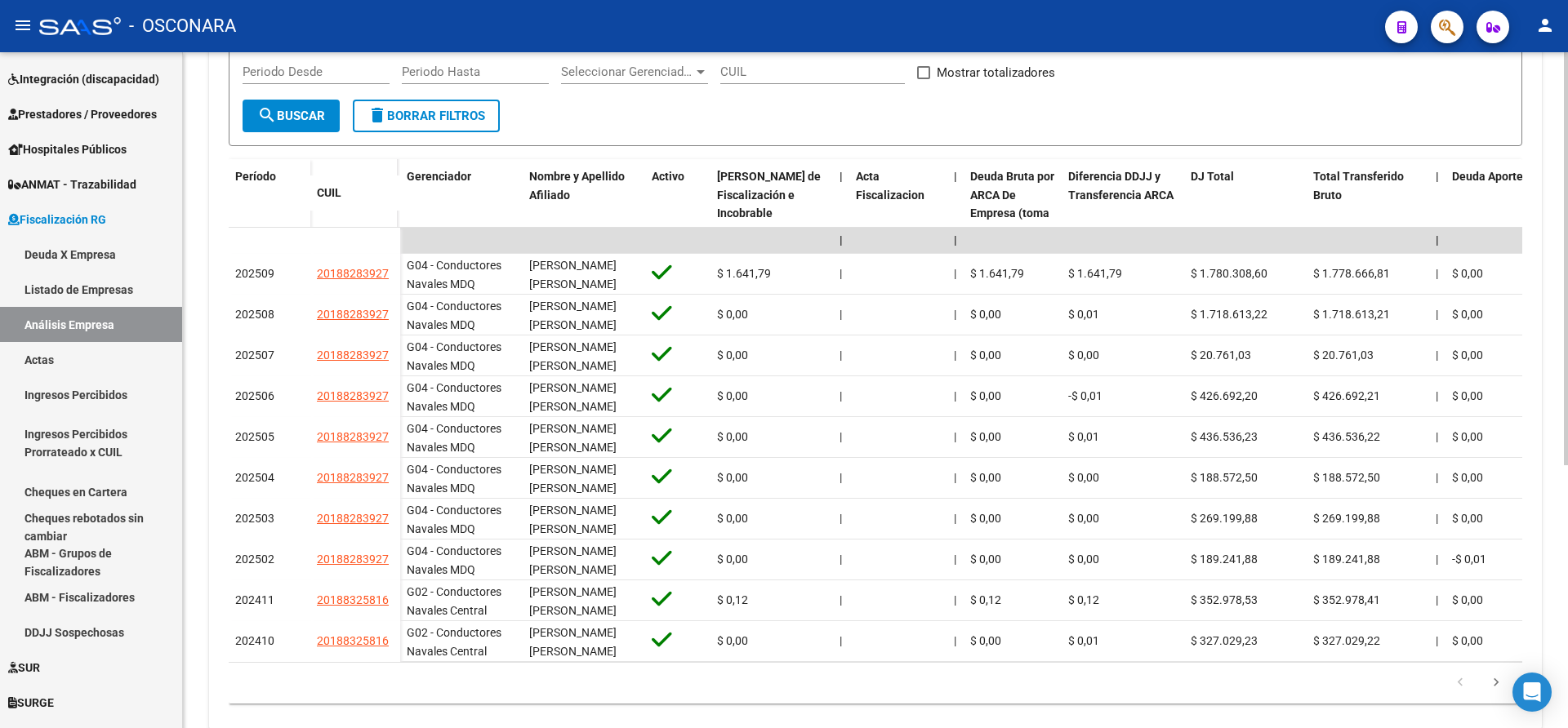
click at [1567, 456] on div at bounding box center [1566, 496] width 4 height 413
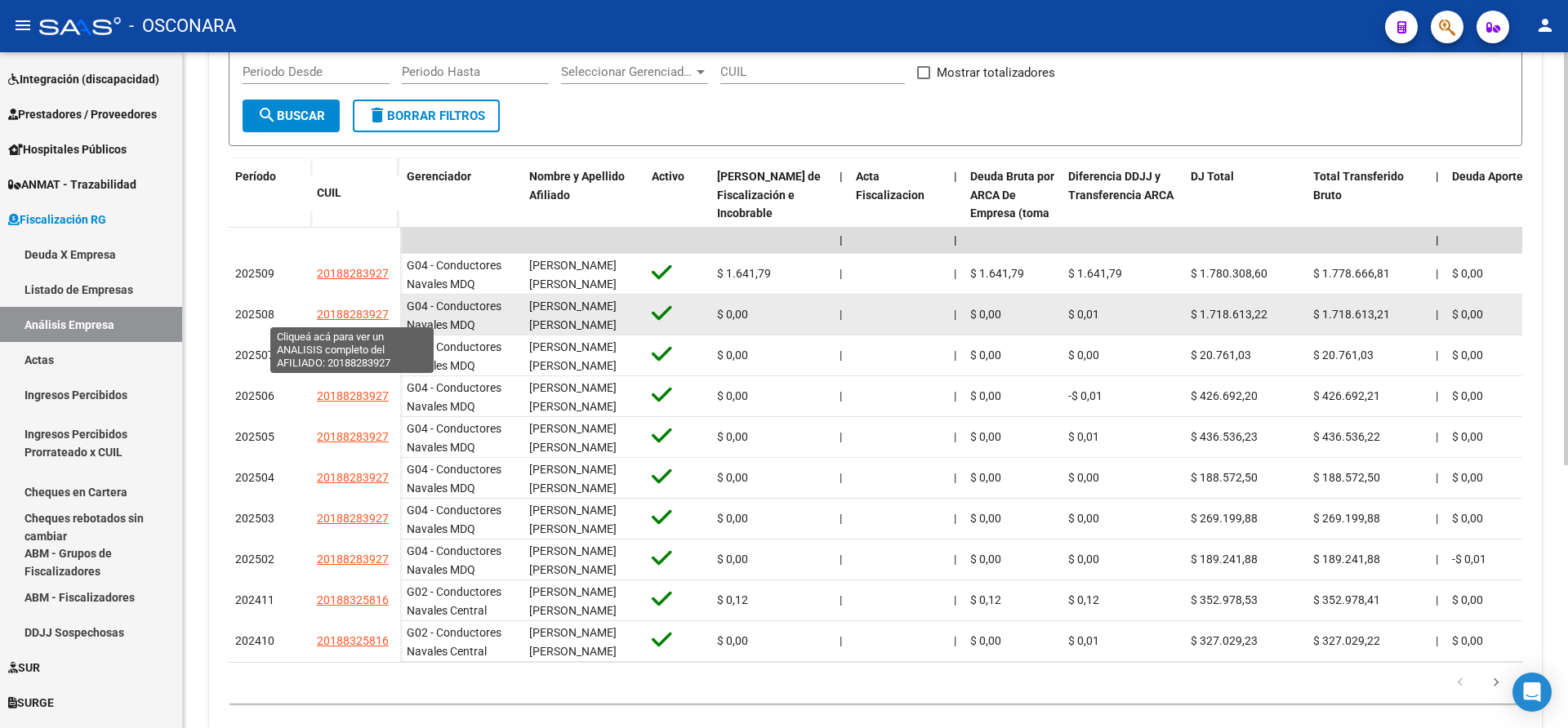
click at [361, 312] on span "20188283927" at bounding box center [353, 315] width 71 height 14
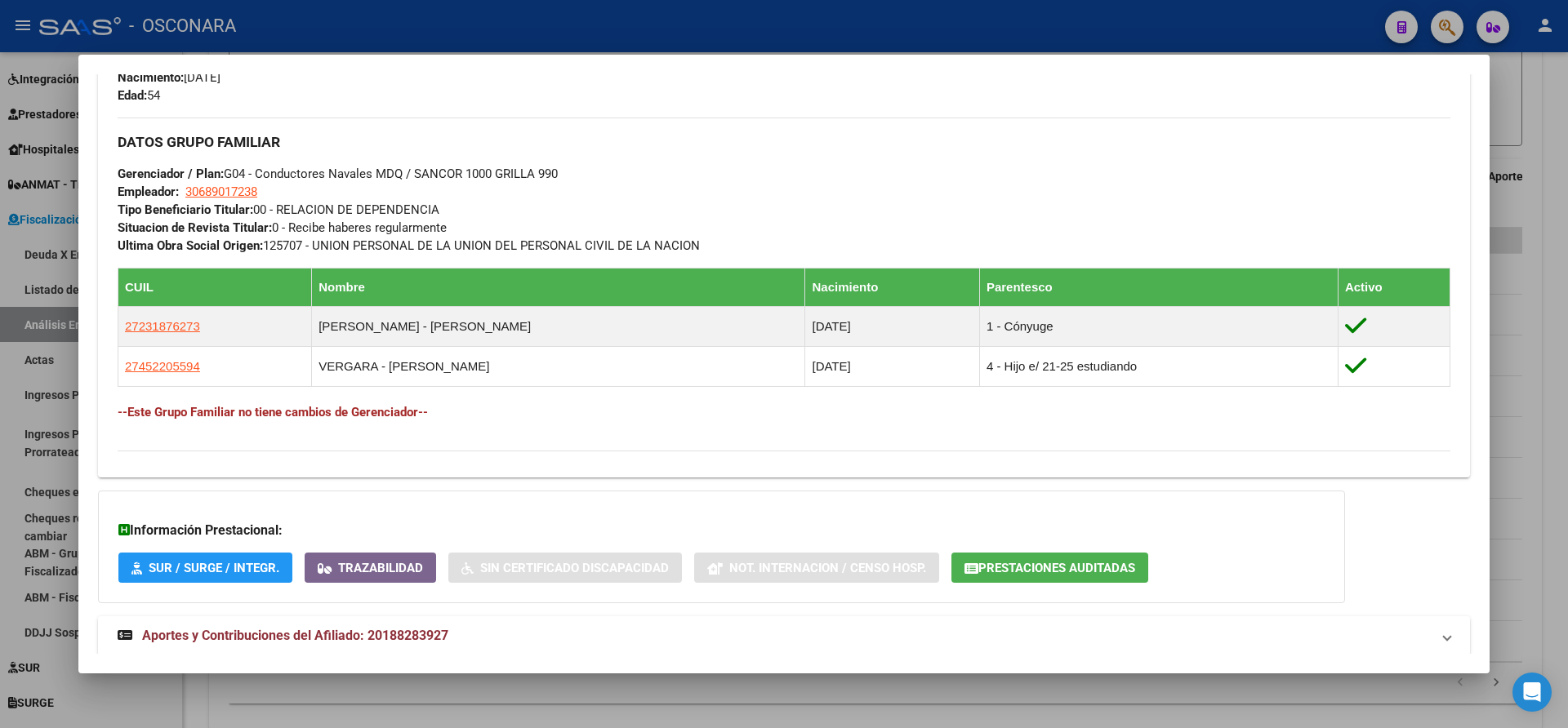
scroll to position [776, 0]
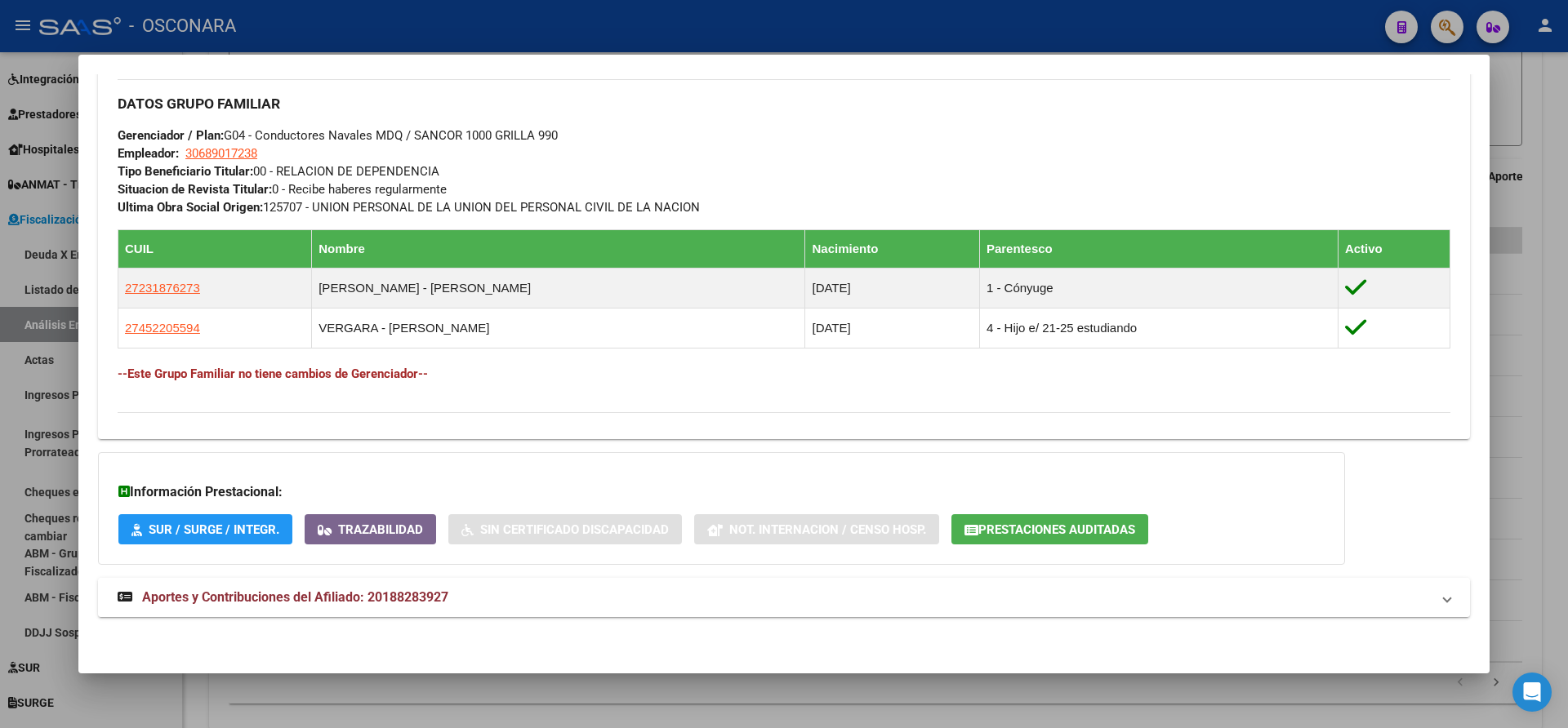
click at [1444, 600] on span at bounding box center [1447, 598] width 7 height 19
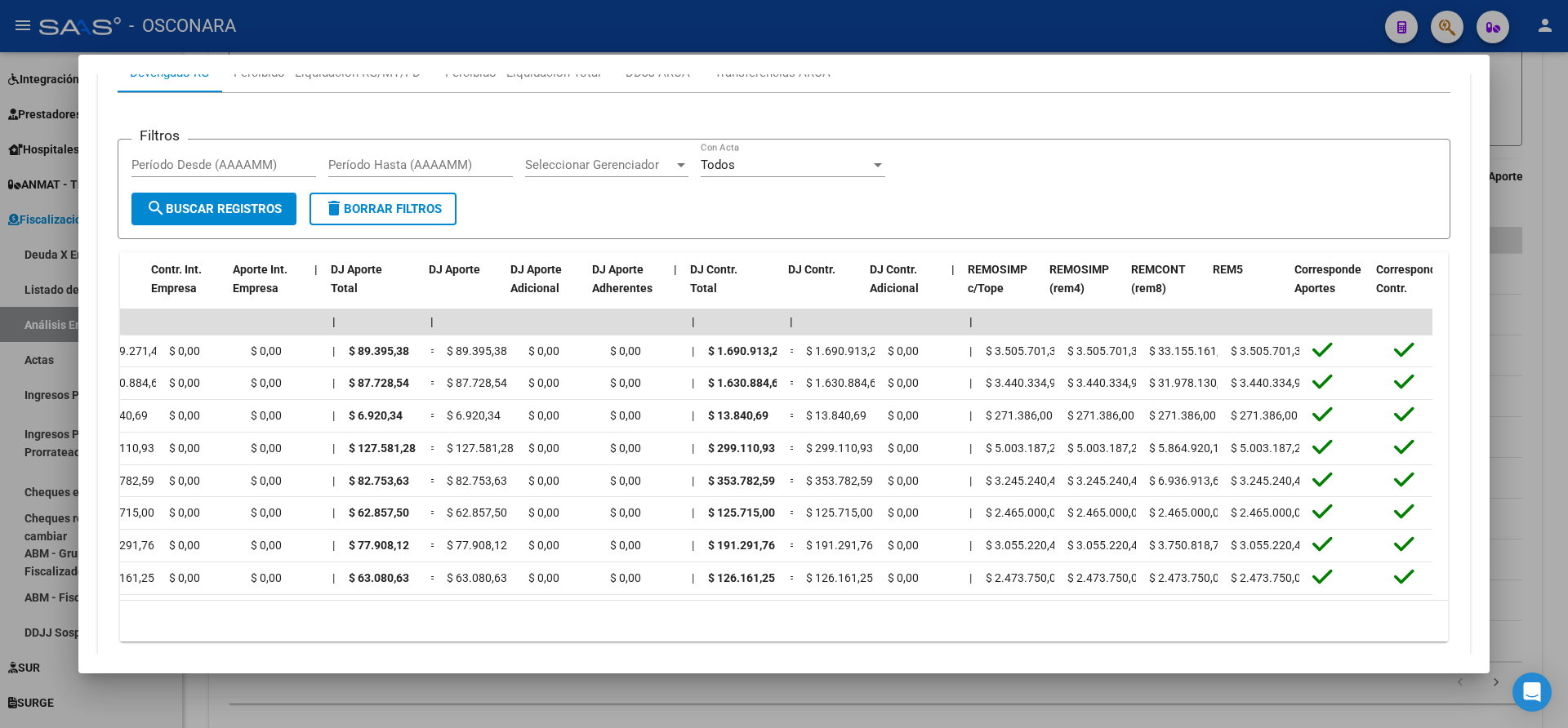
scroll to position [0, 1489]
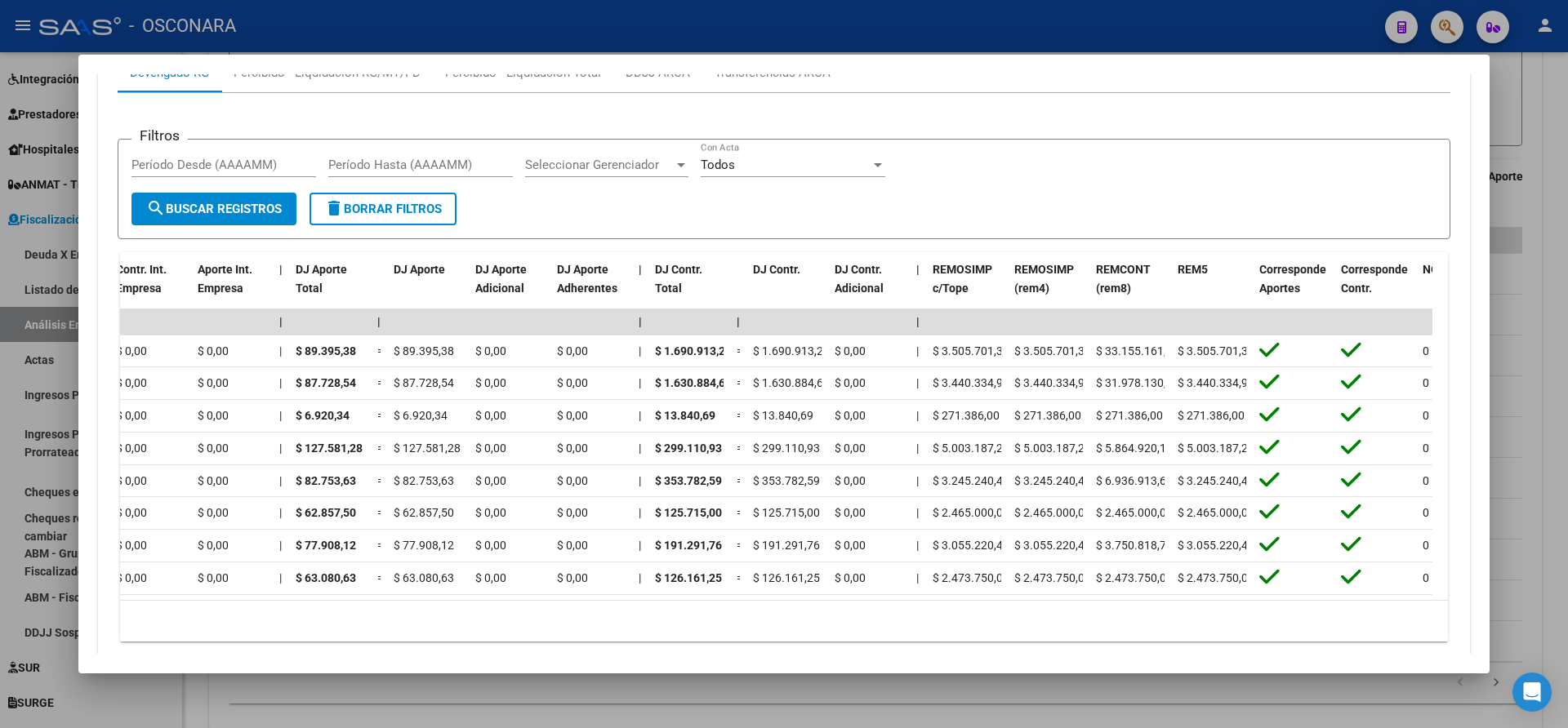
click at [1560, 311] on div at bounding box center [784, 364] width 1568 height 728
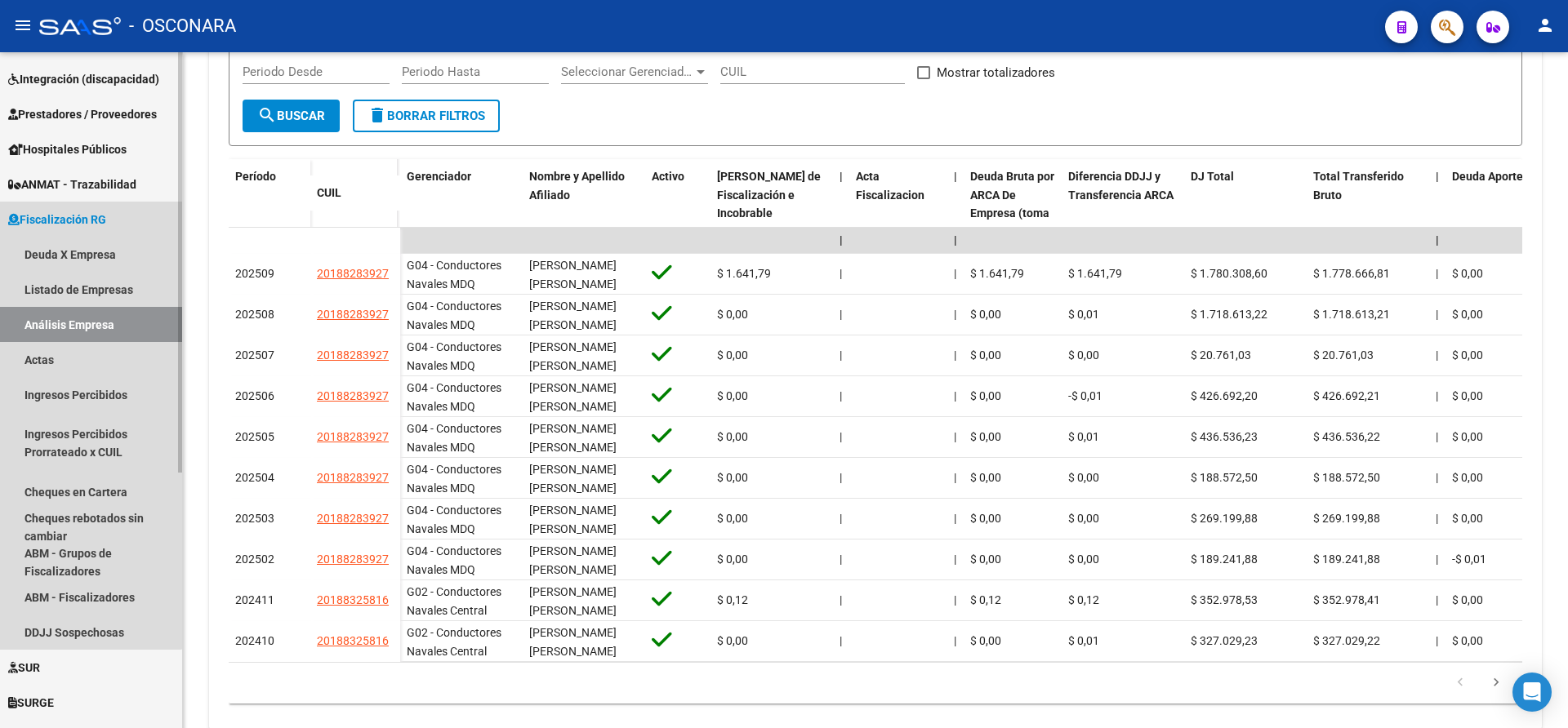
click at [52, 323] on link "Análisis Empresa" at bounding box center [91, 324] width 183 height 35
click at [61, 315] on link "Análisis Empresa" at bounding box center [91, 324] width 183 height 35
click at [48, 254] on link "Deuda X Empresa" at bounding box center [91, 254] width 183 height 35
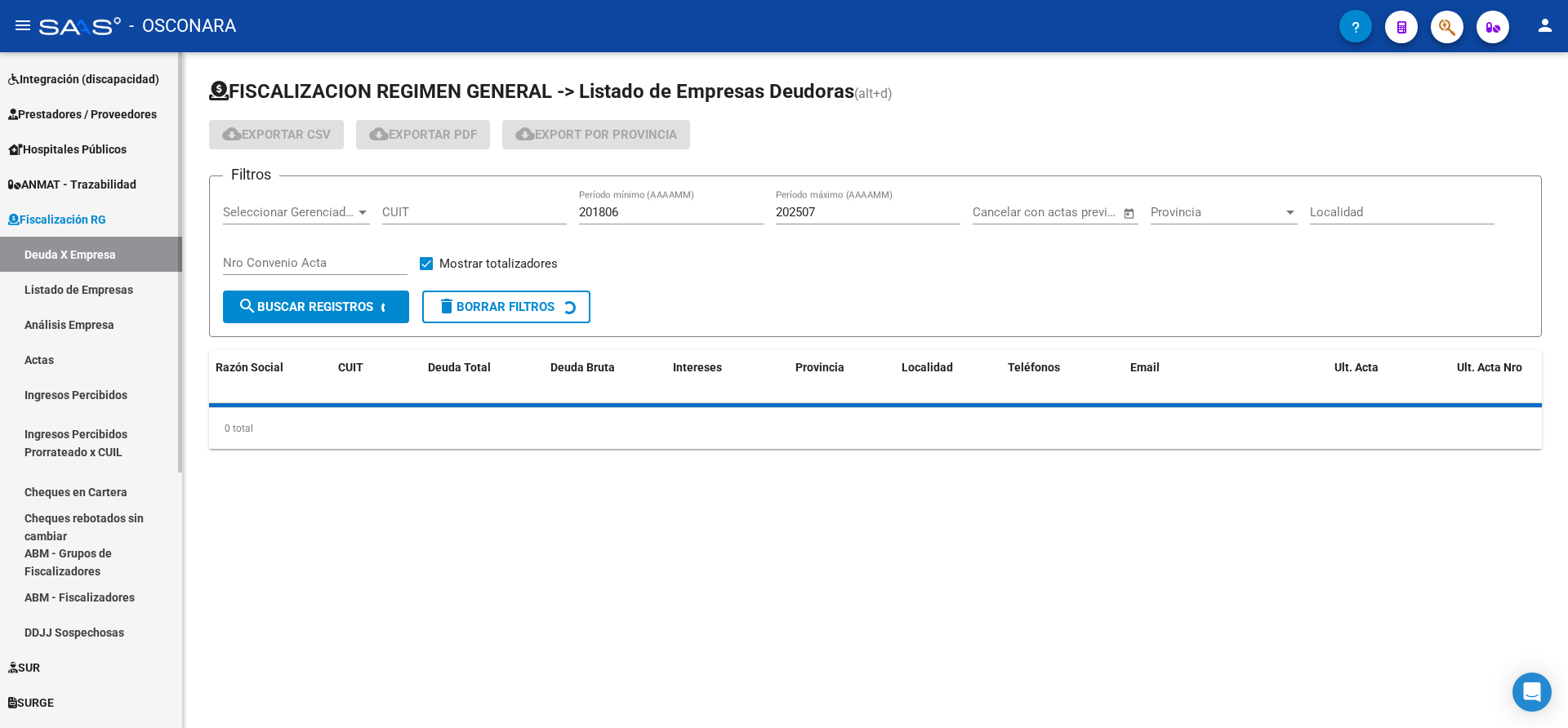
click at [46, 320] on link "Análisis Empresa" at bounding box center [91, 324] width 183 height 35
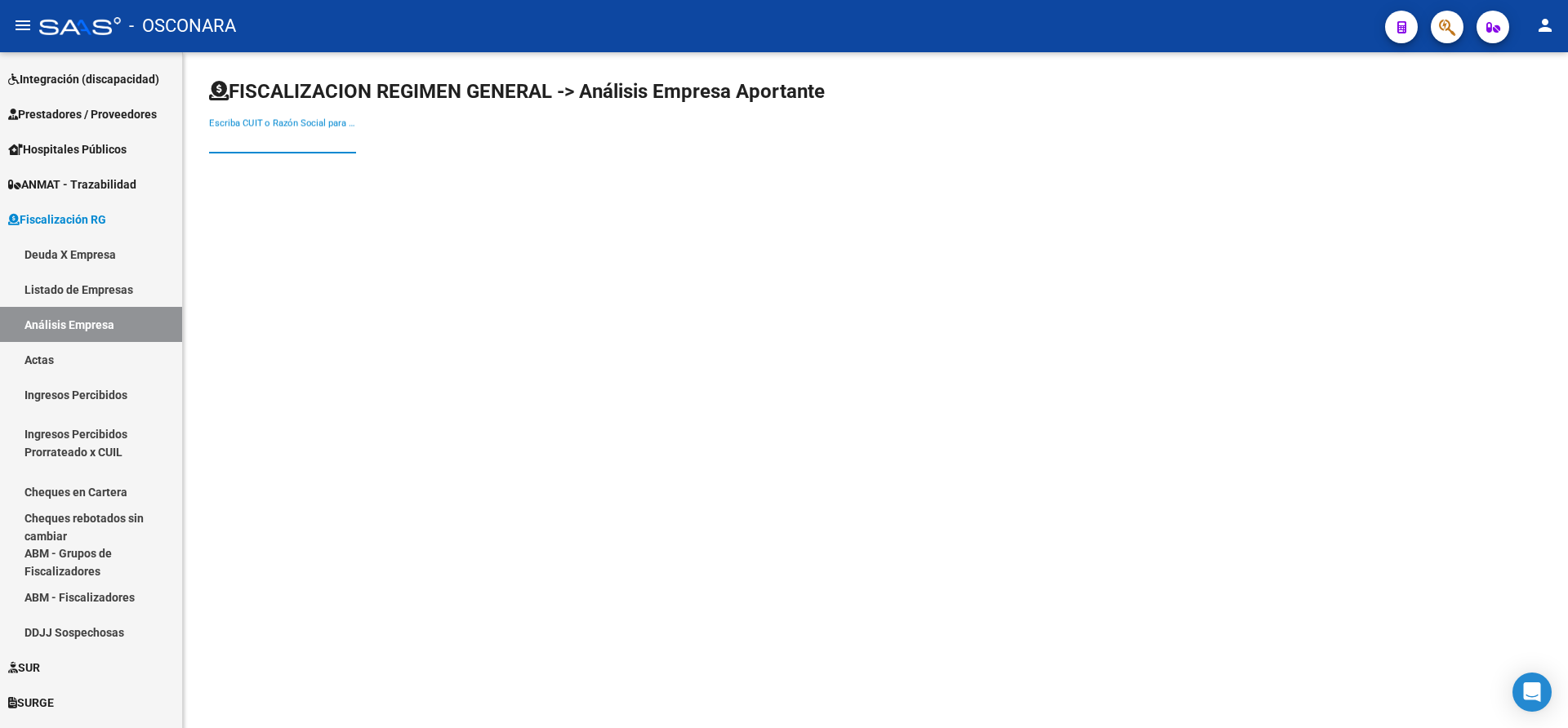
click at [218, 144] on input "Escriba CUIT o Razón Social para buscar" at bounding box center [282, 140] width 147 height 14
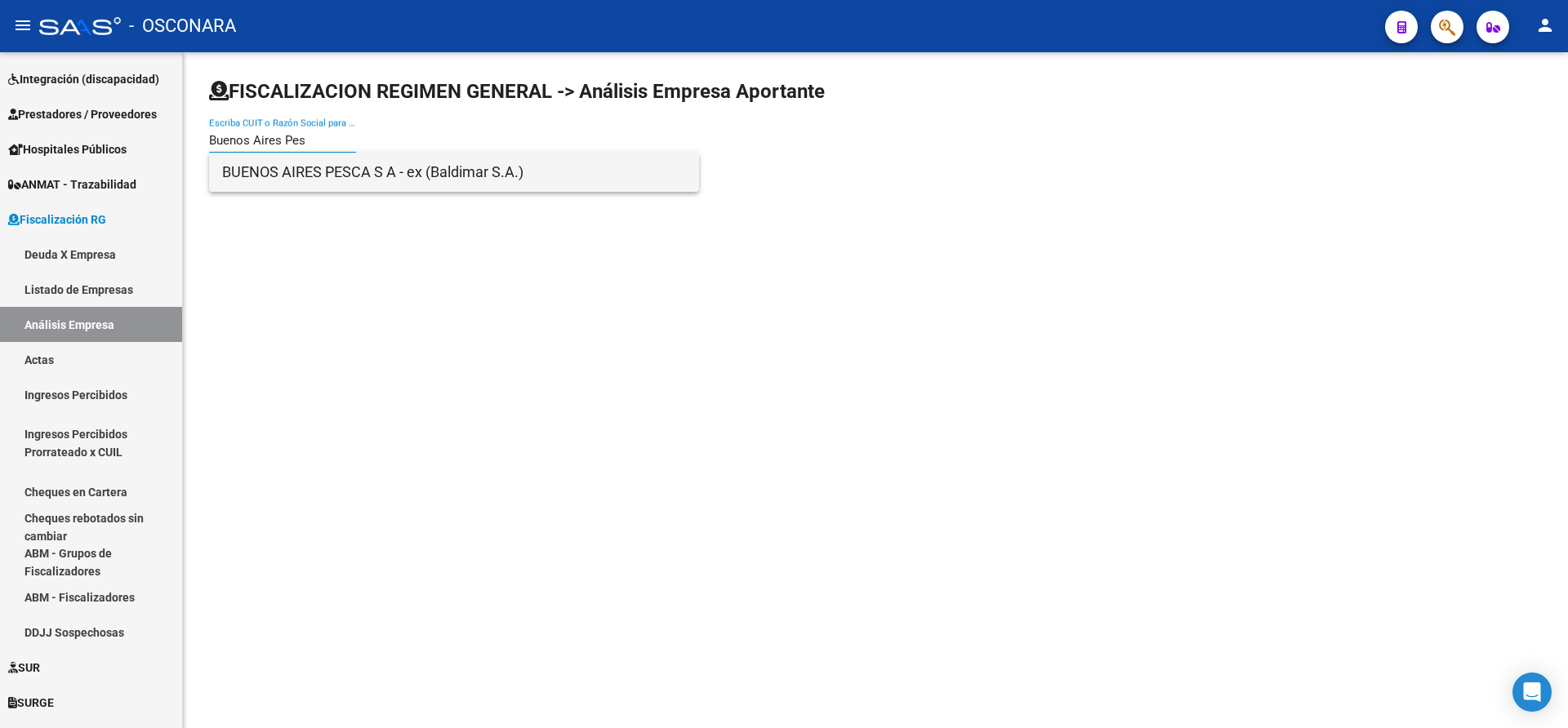
type input "Buenos Aires Pes"
click at [271, 172] on span "BUENOS AIRES PESCA S A - ex (Baldimar S.A.)" at bounding box center [454, 172] width 464 height 40
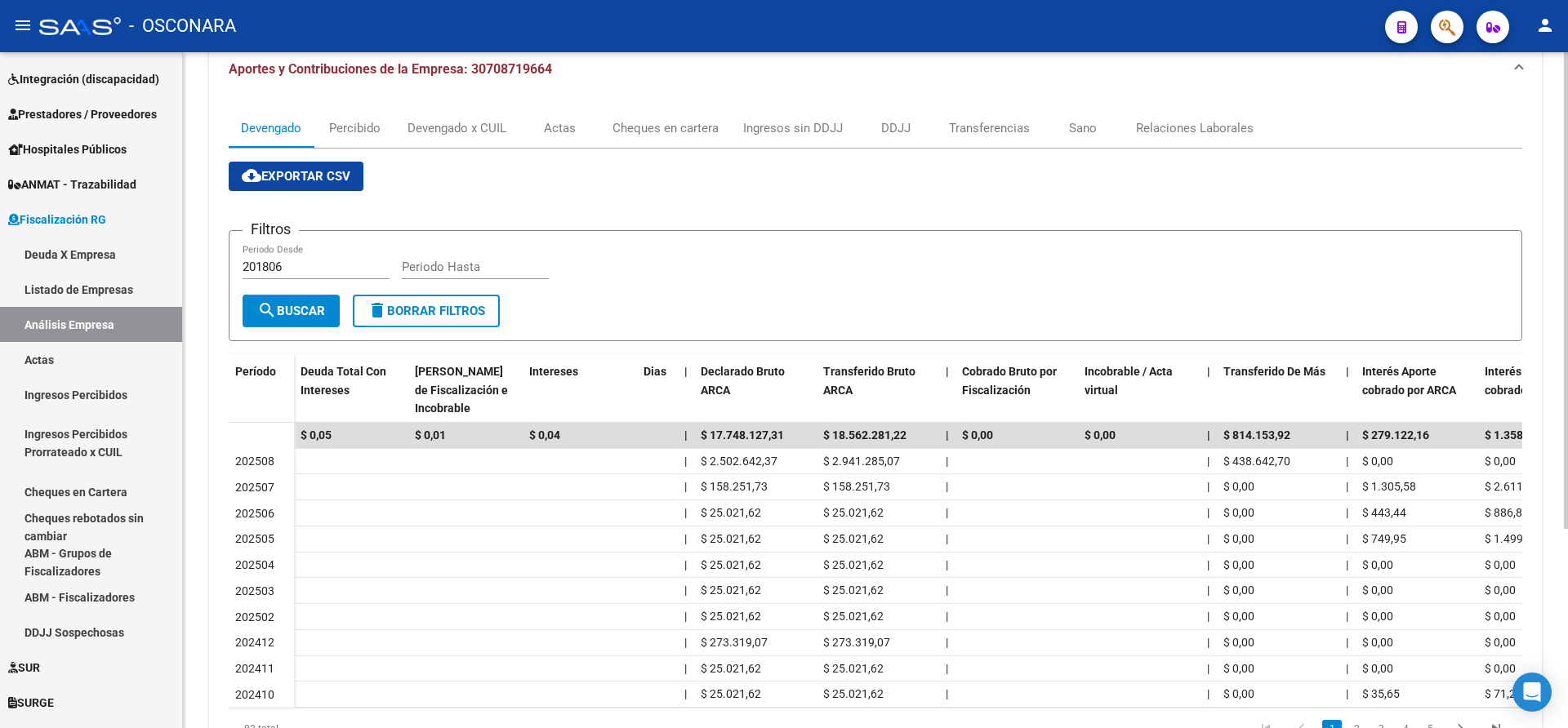
scroll to position [282, 0]
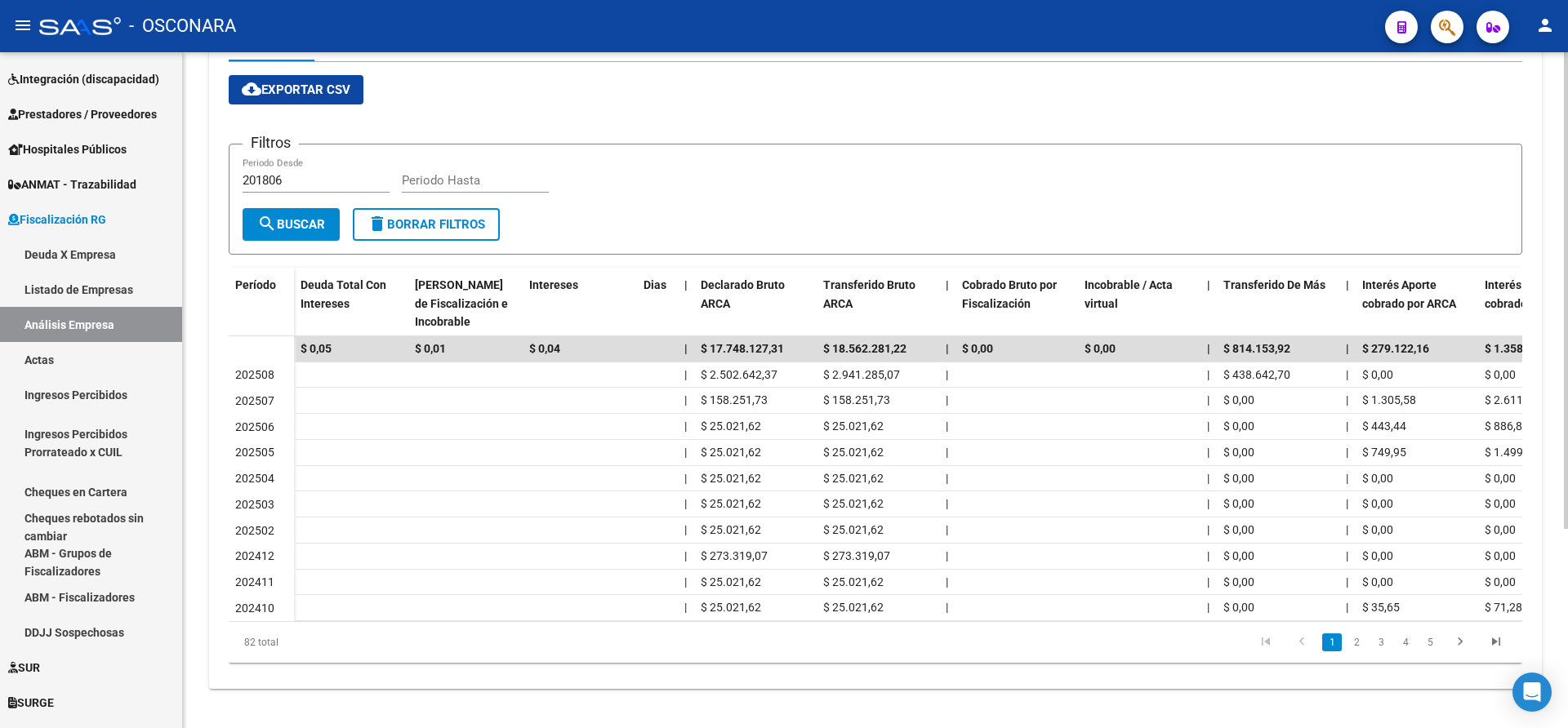
click at [1567, 405] on div at bounding box center [1566, 490] width 4 height 477
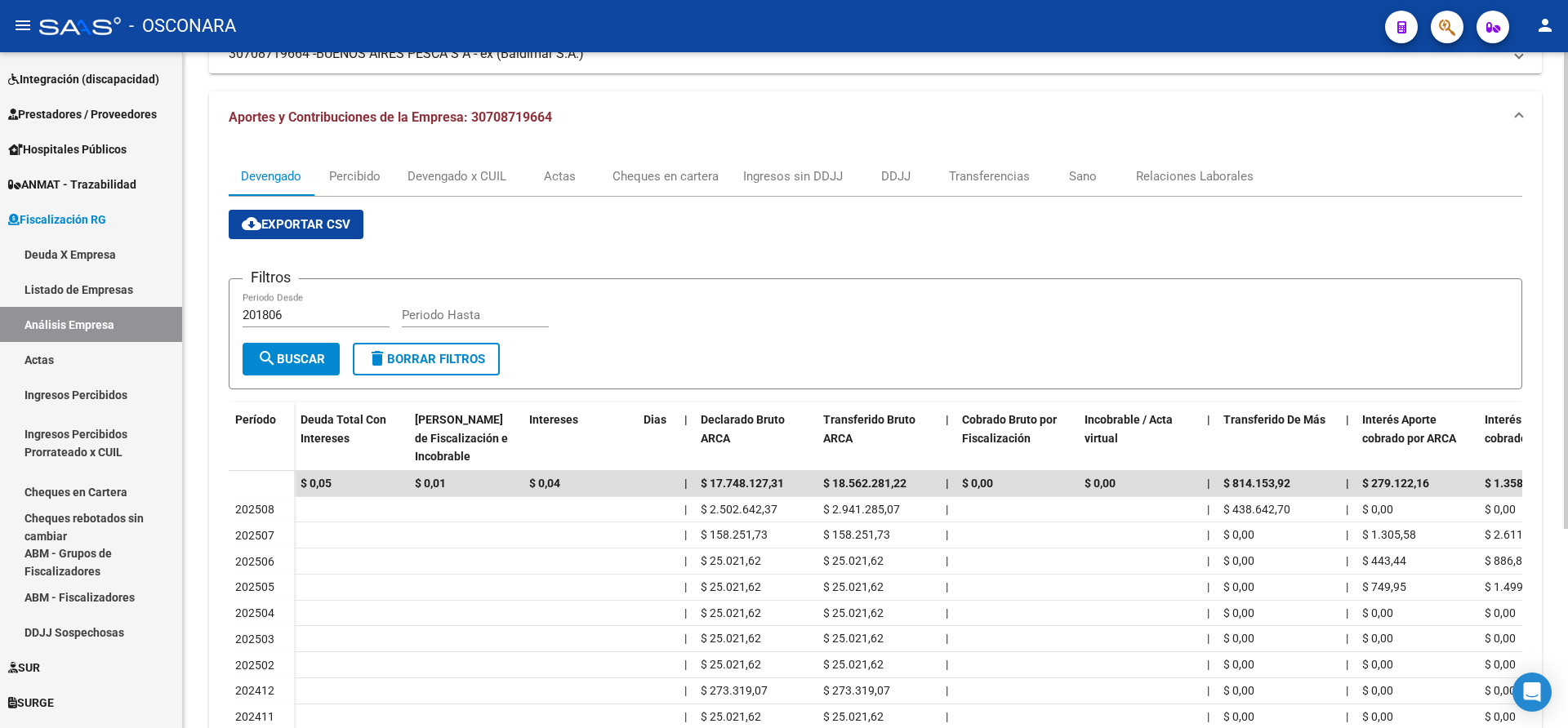
scroll to position [129, 0]
click at [1567, 243] on div at bounding box center [1566, 388] width 4 height 477
click at [444, 180] on div "Devengado x CUIL" at bounding box center [457, 178] width 99 height 18
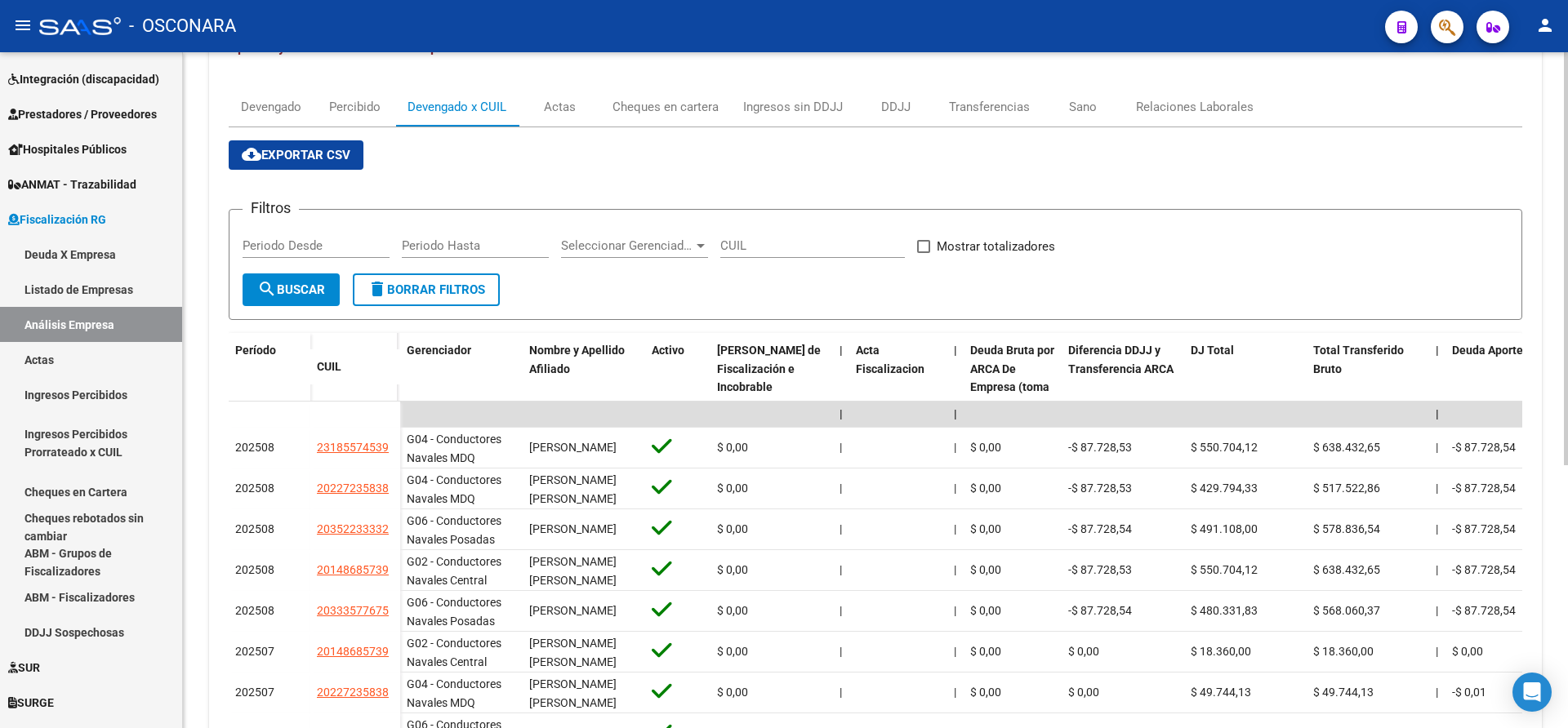
scroll to position [223, 0]
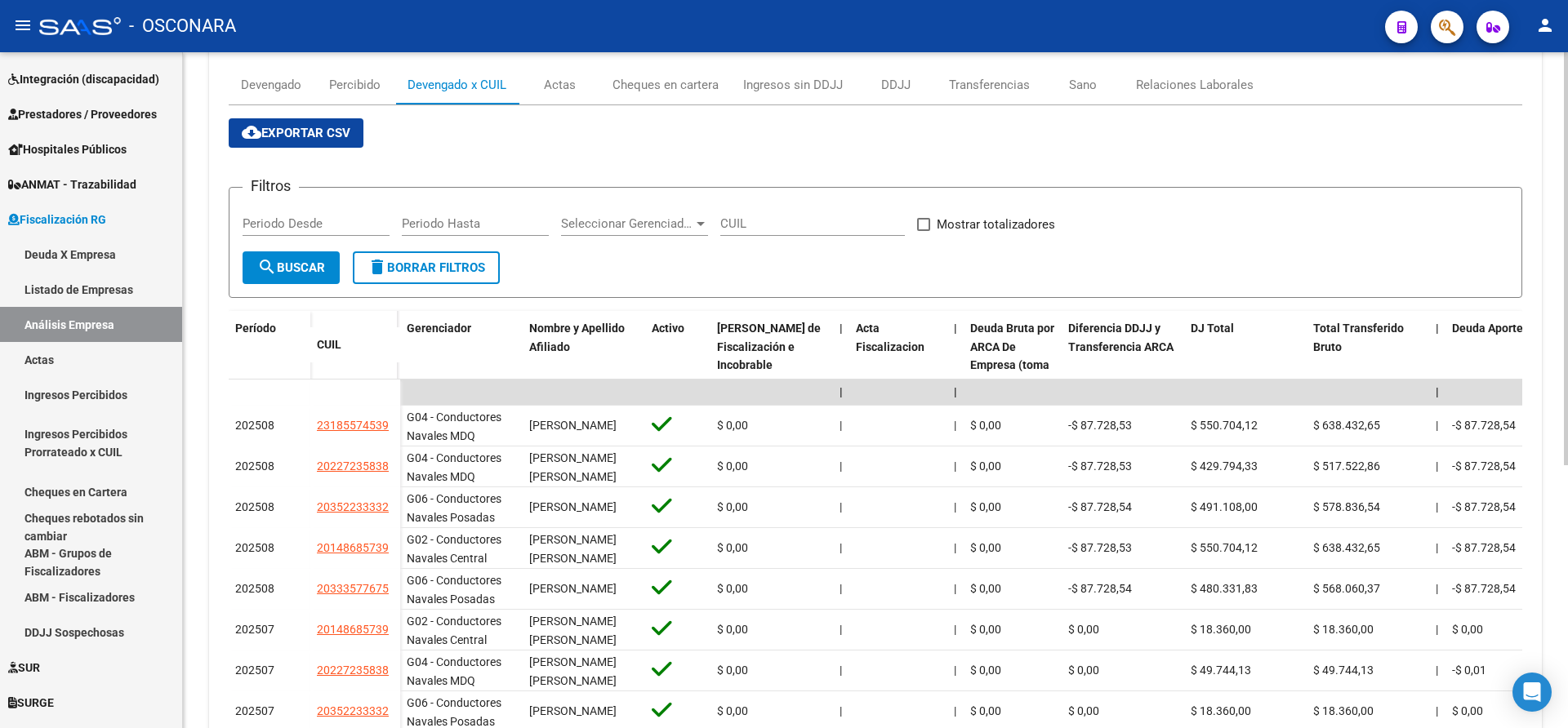
click at [1567, 394] on div at bounding box center [1566, 400] width 4 height 413
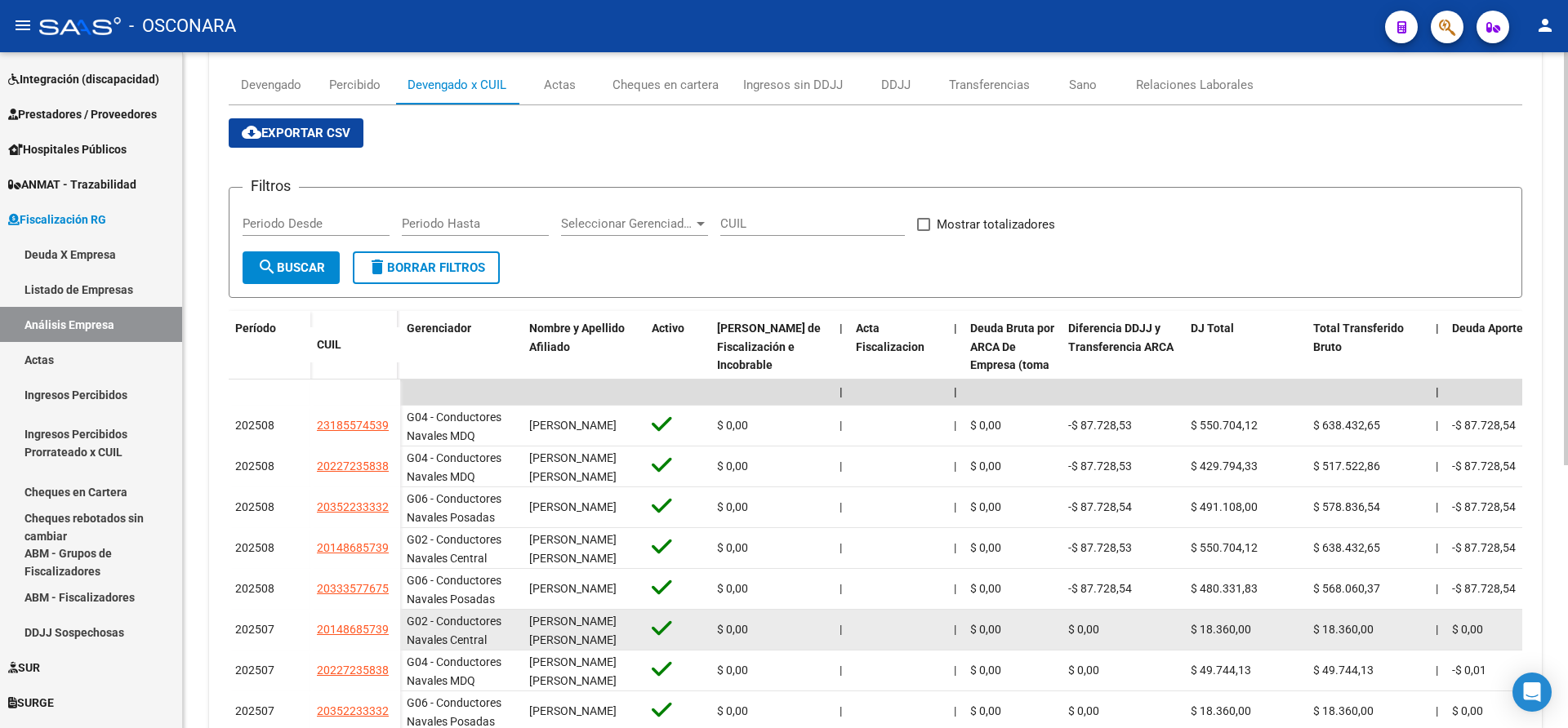
click at [920, 610] on datatable-body-cell at bounding box center [898, 630] width 98 height 40
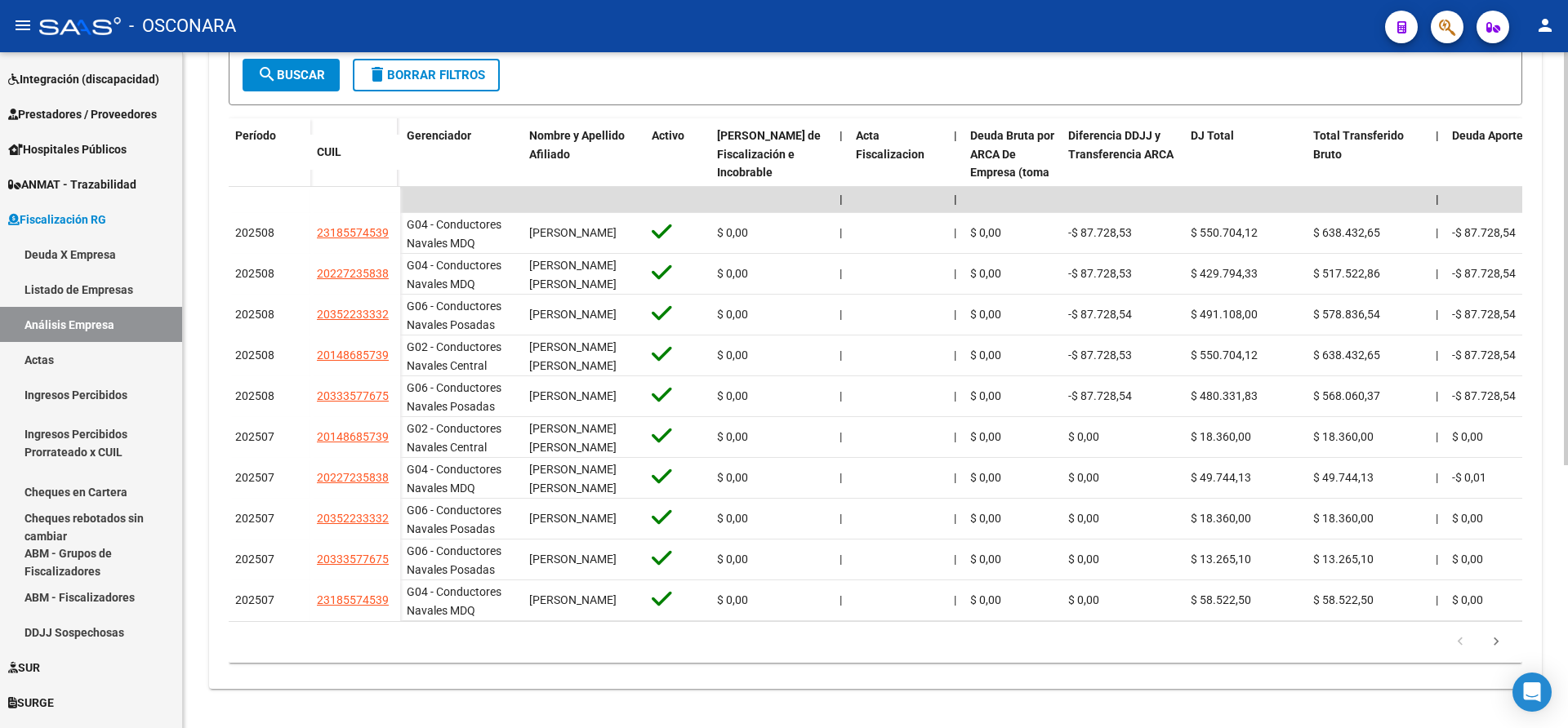
scroll to position [431, 0]
click at [1567, 410] on div at bounding box center [1566, 521] width 4 height 413
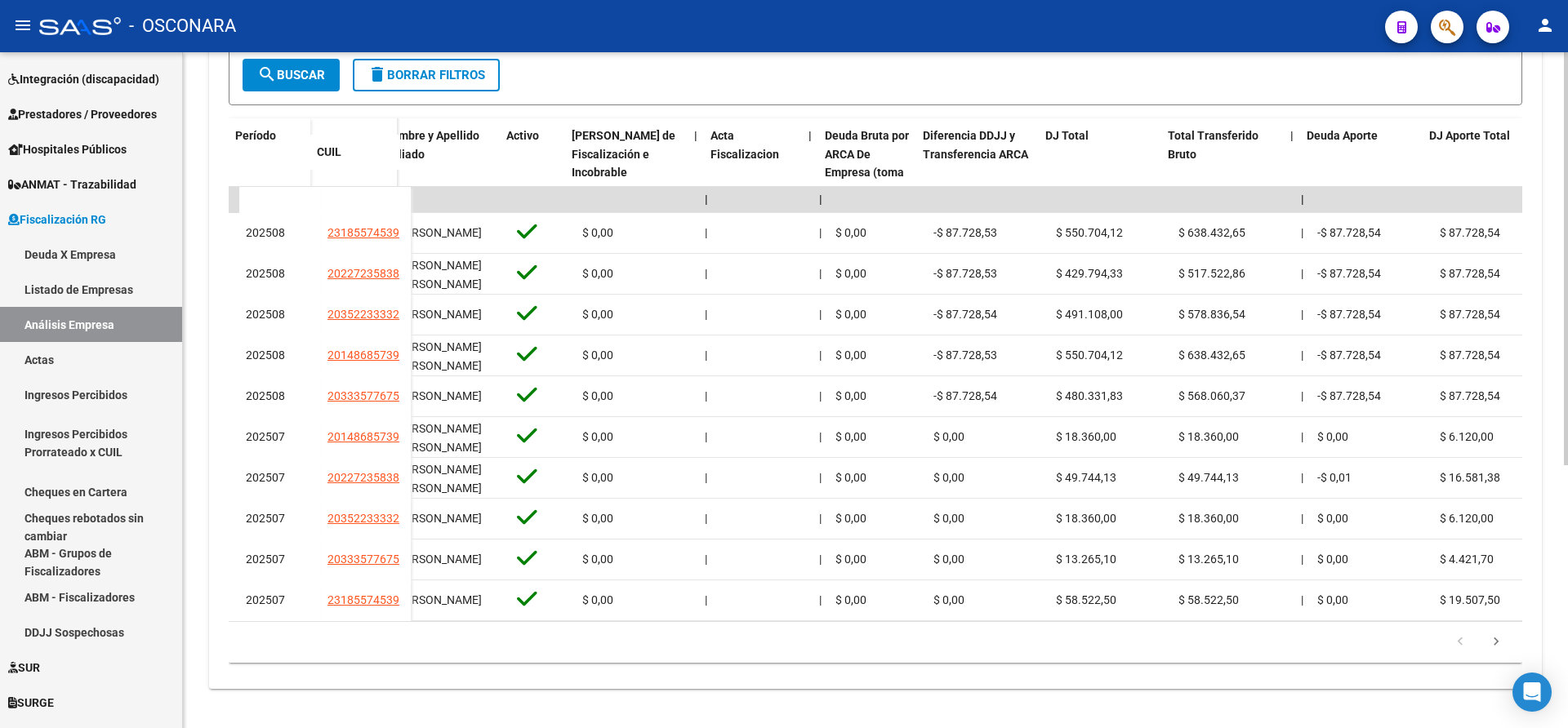
scroll to position [0, 0]
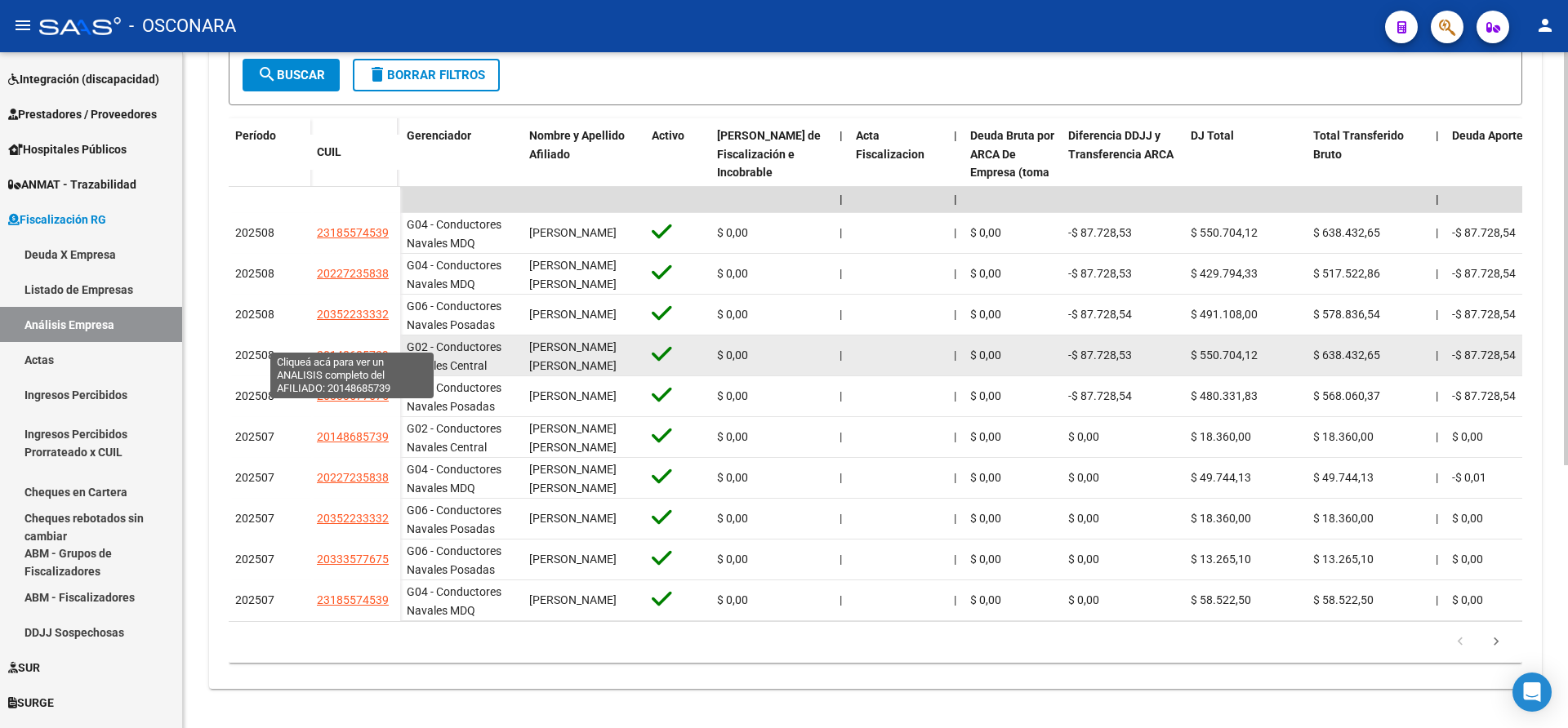
click at [347, 349] on span "20148685739" at bounding box center [353, 355] width 71 height 14
type textarea "20148685739"
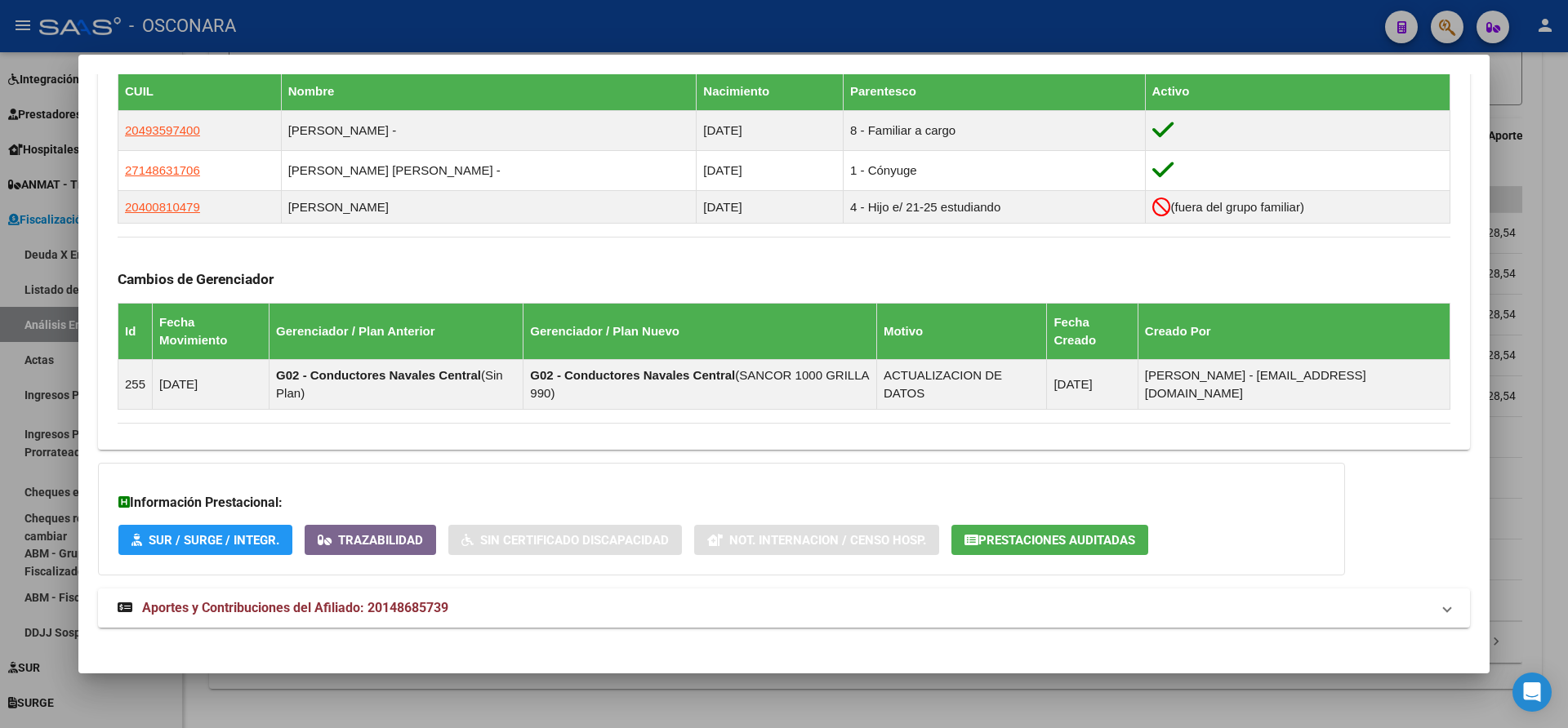
scroll to position [927, 0]
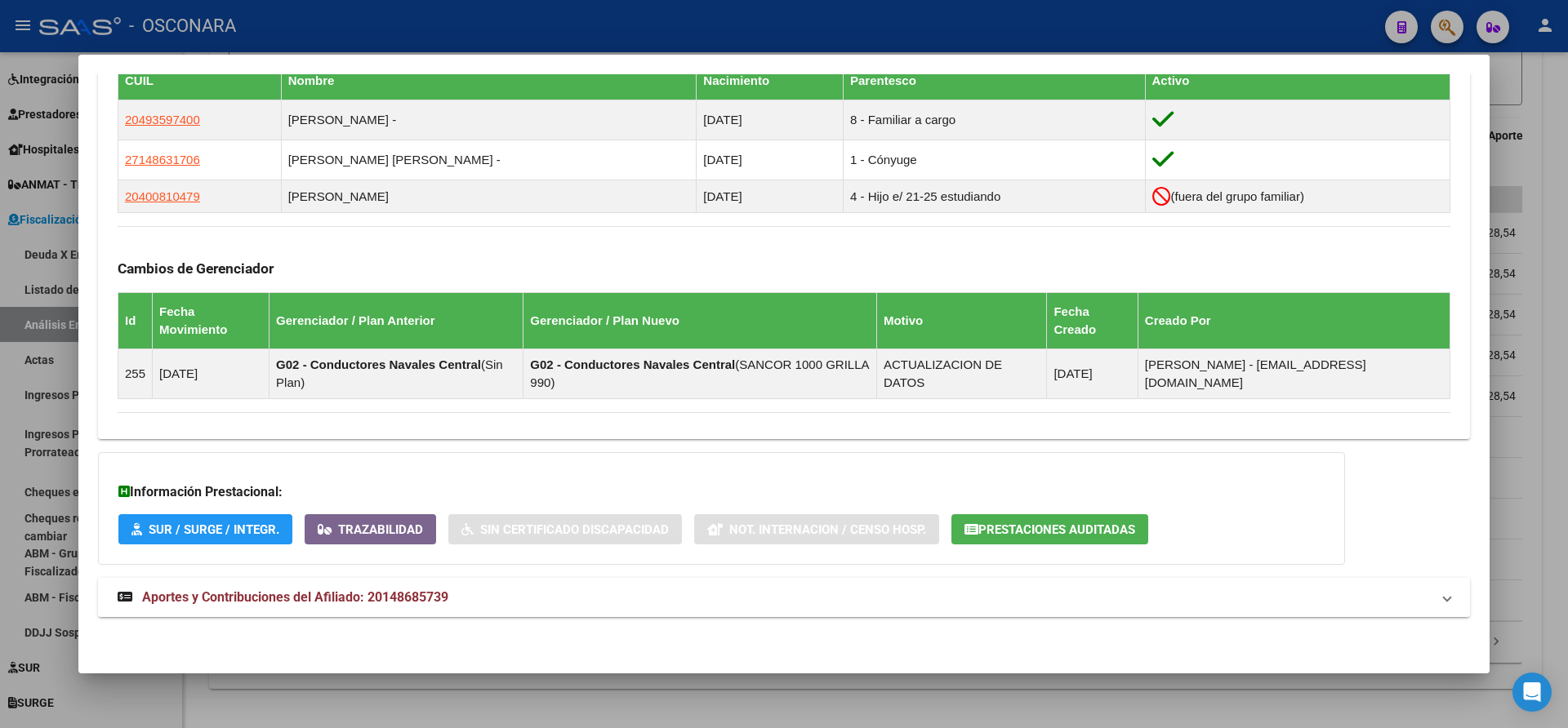
click at [1444, 598] on span at bounding box center [1447, 598] width 7 height 19
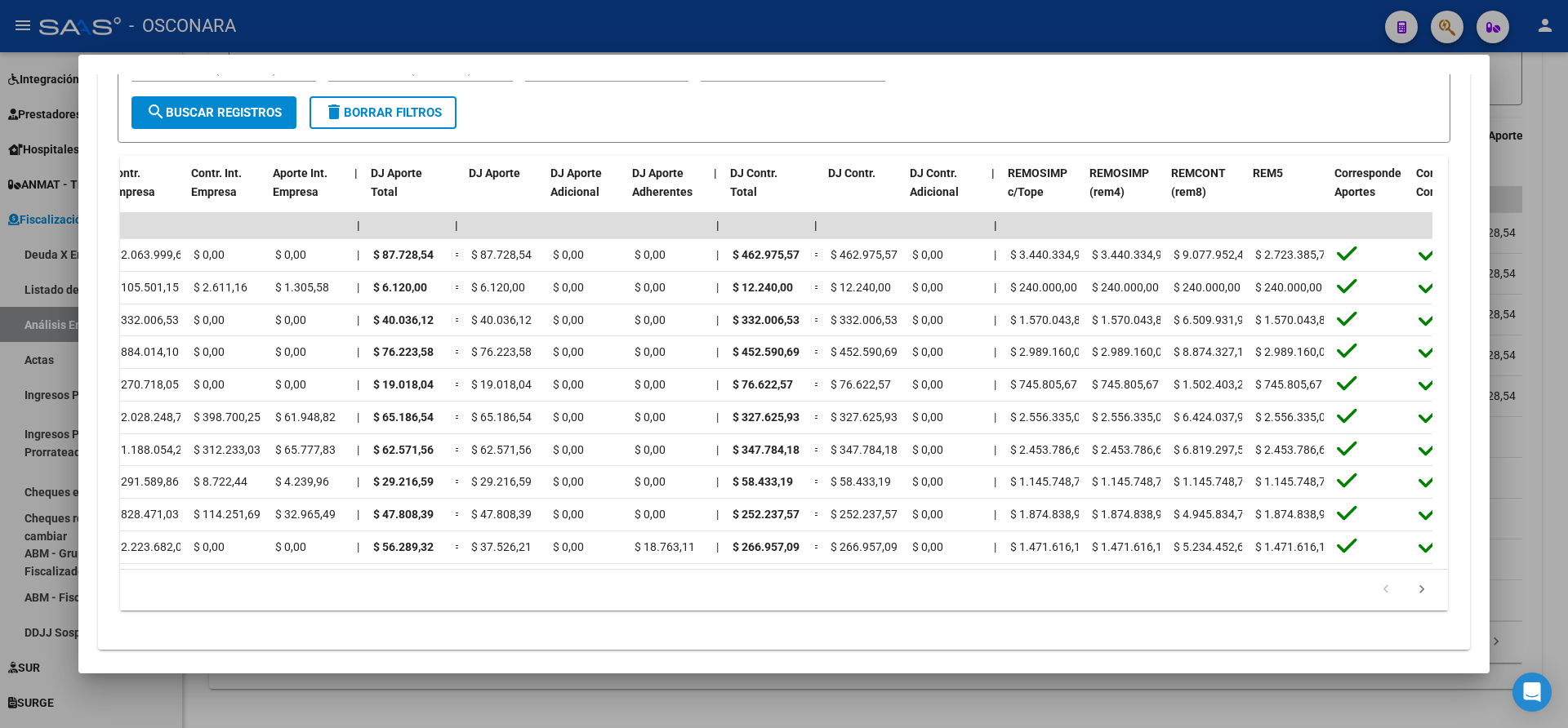
scroll to position [0, 1413]
click at [1551, 397] on div at bounding box center [784, 364] width 1568 height 728
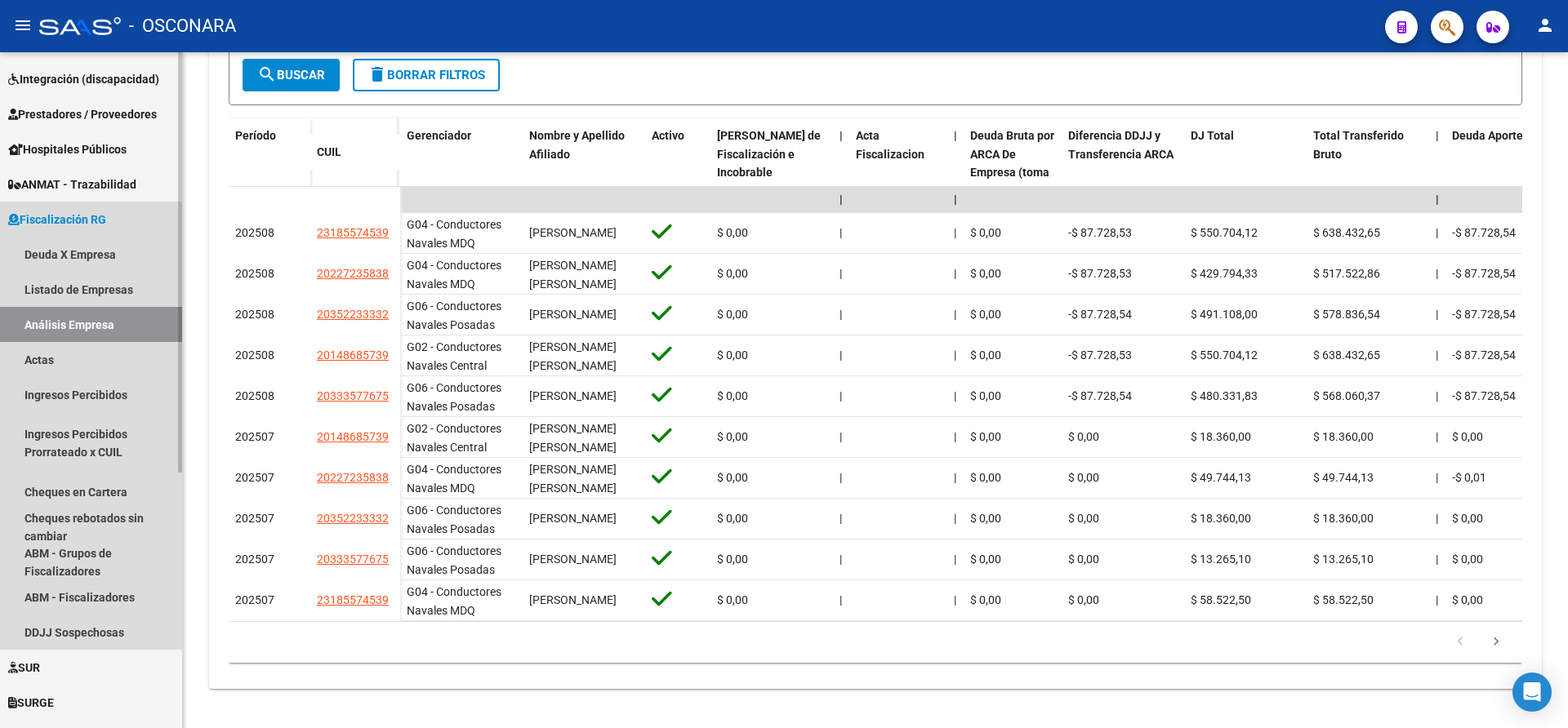
click at [55, 326] on link "Análisis Empresa" at bounding box center [91, 324] width 183 height 35
click at [39, 256] on link "Deuda X Empresa" at bounding box center [91, 254] width 183 height 35
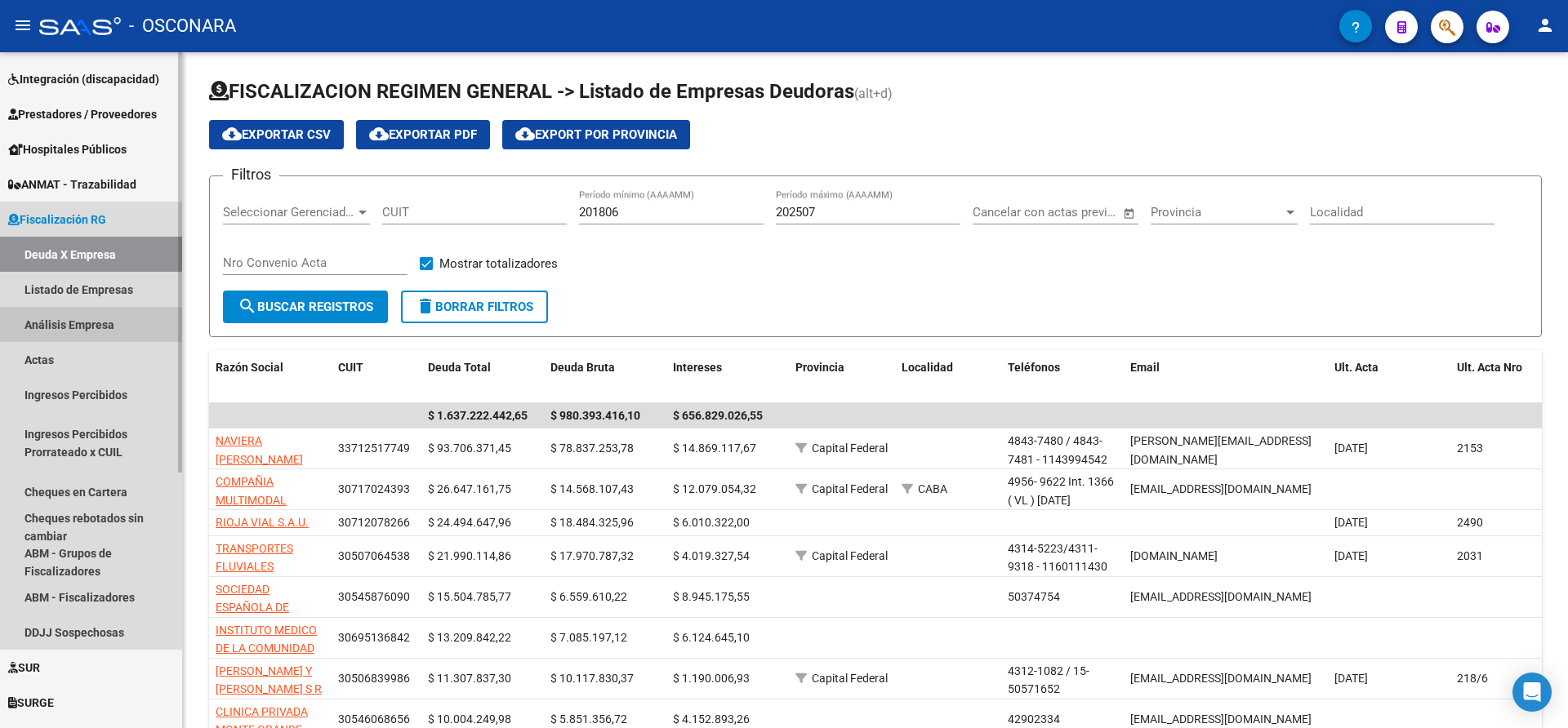
click at [60, 322] on link "Análisis Empresa" at bounding box center [91, 324] width 183 height 35
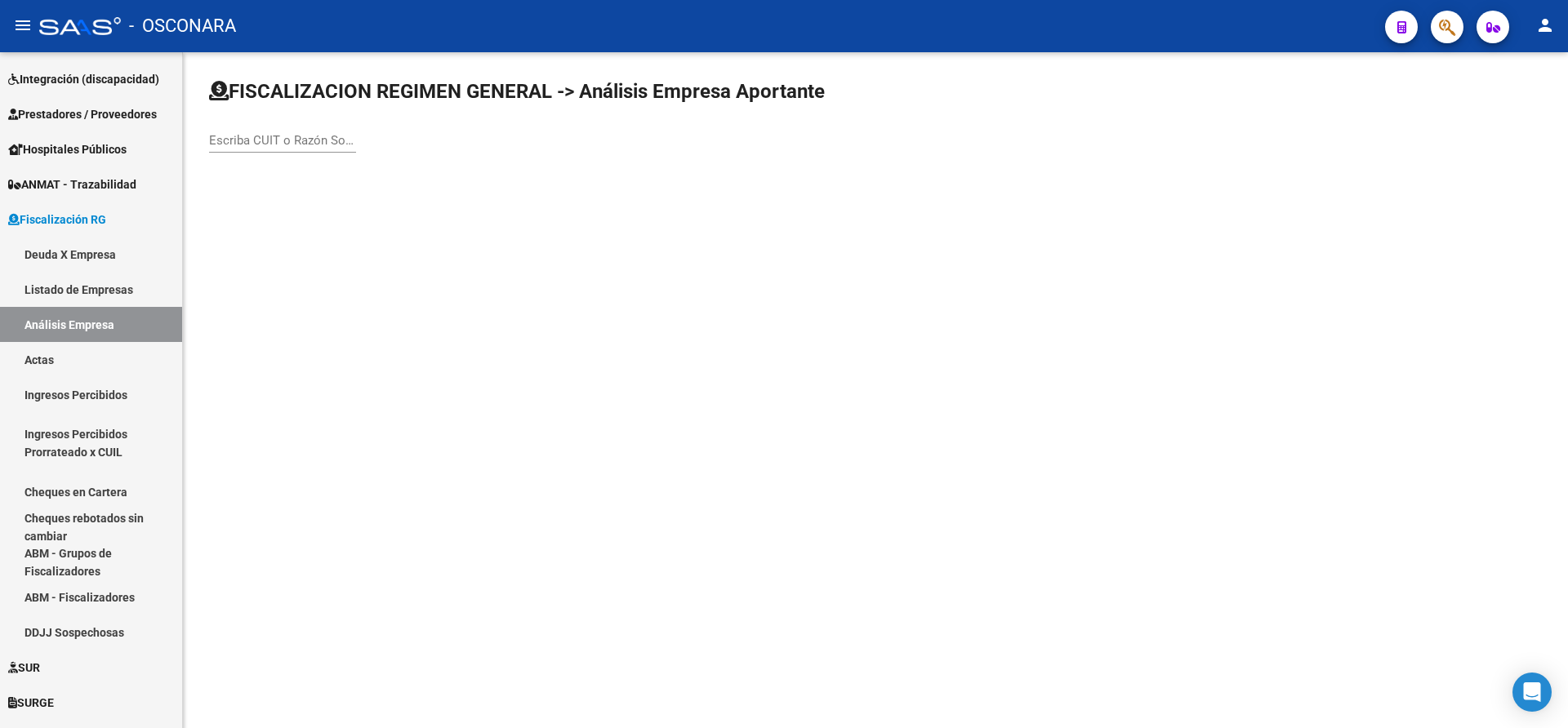
click at [238, 140] on input "Escriba CUIT o Razón Social para buscar" at bounding box center [282, 140] width 147 height 14
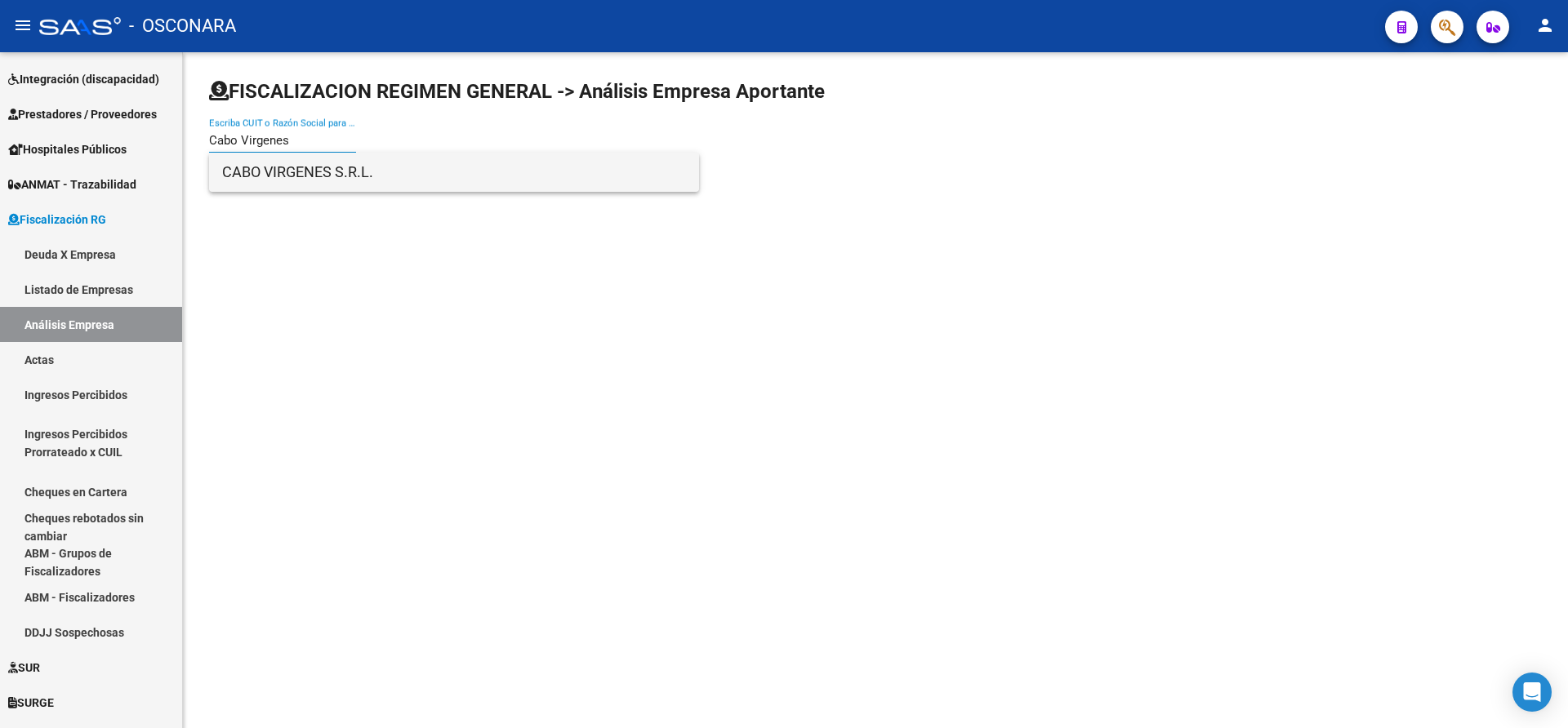
type input "Cabo Virgenes"
click at [309, 174] on span "CABO VIRGENES S.R.L." at bounding box center [454, 172] width 464 height 40
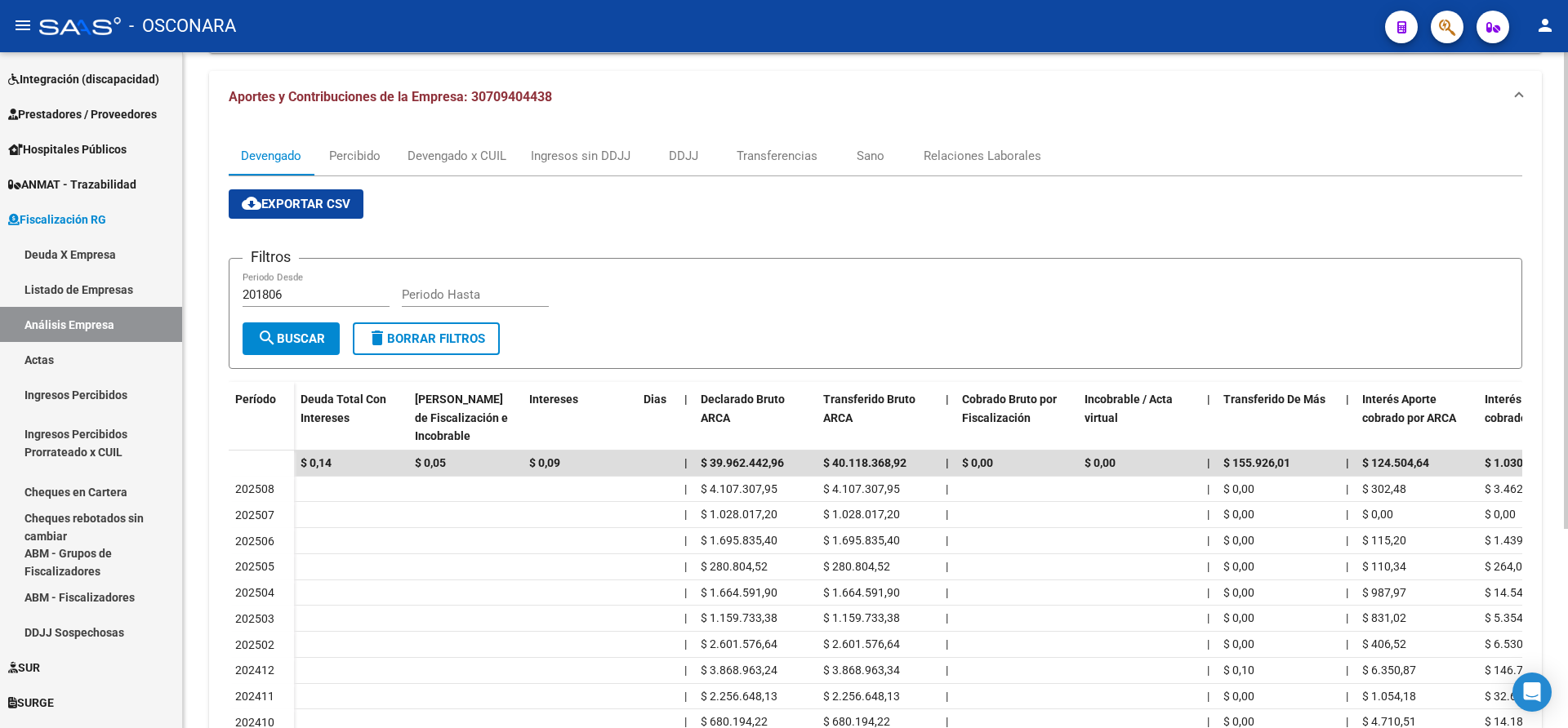
scroll to position [145, 0]
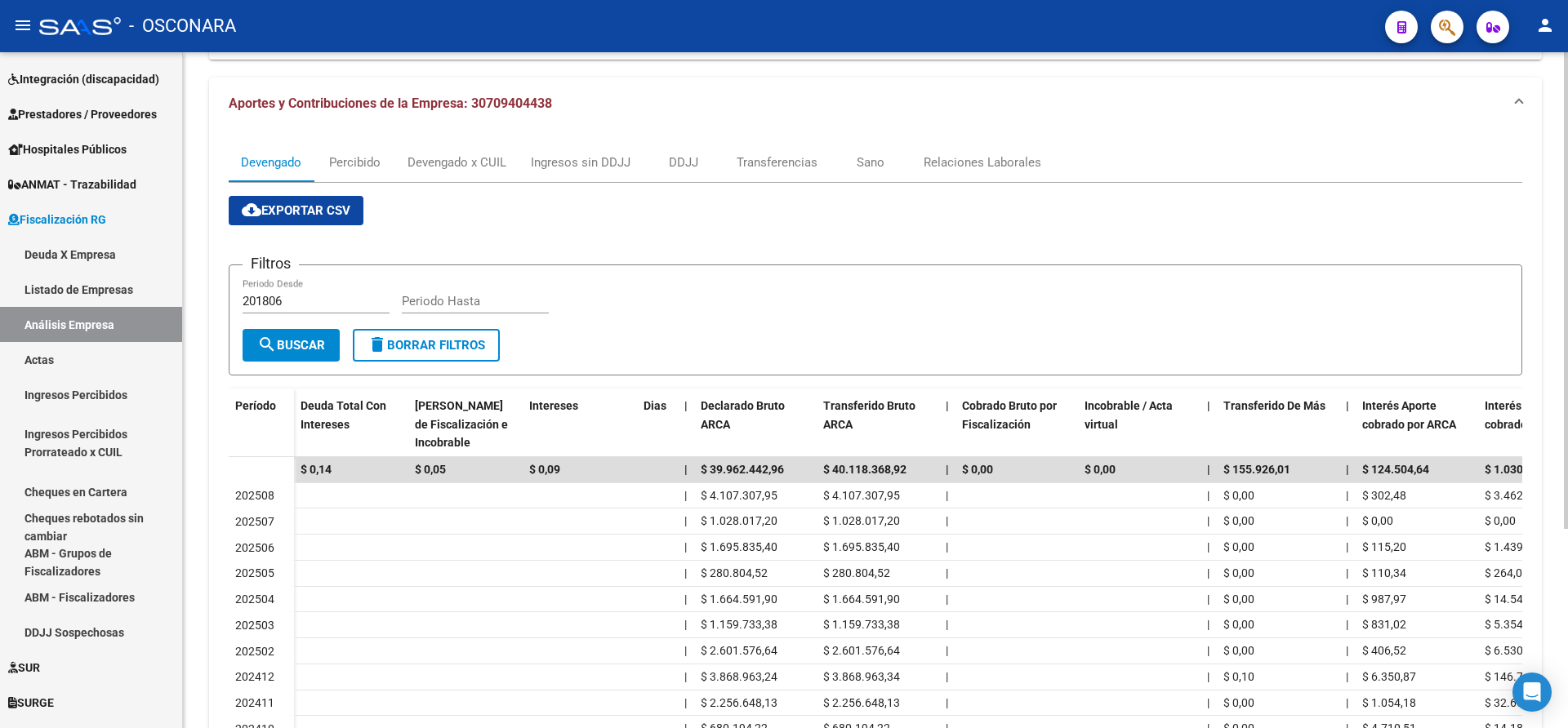
click at [1565, 203] on div at bounding box center [1566, 400] width 4 height 477
click at [429, 158] on div "Devengado x CUIL" at bounding box center [457, 162] width 99 height 18
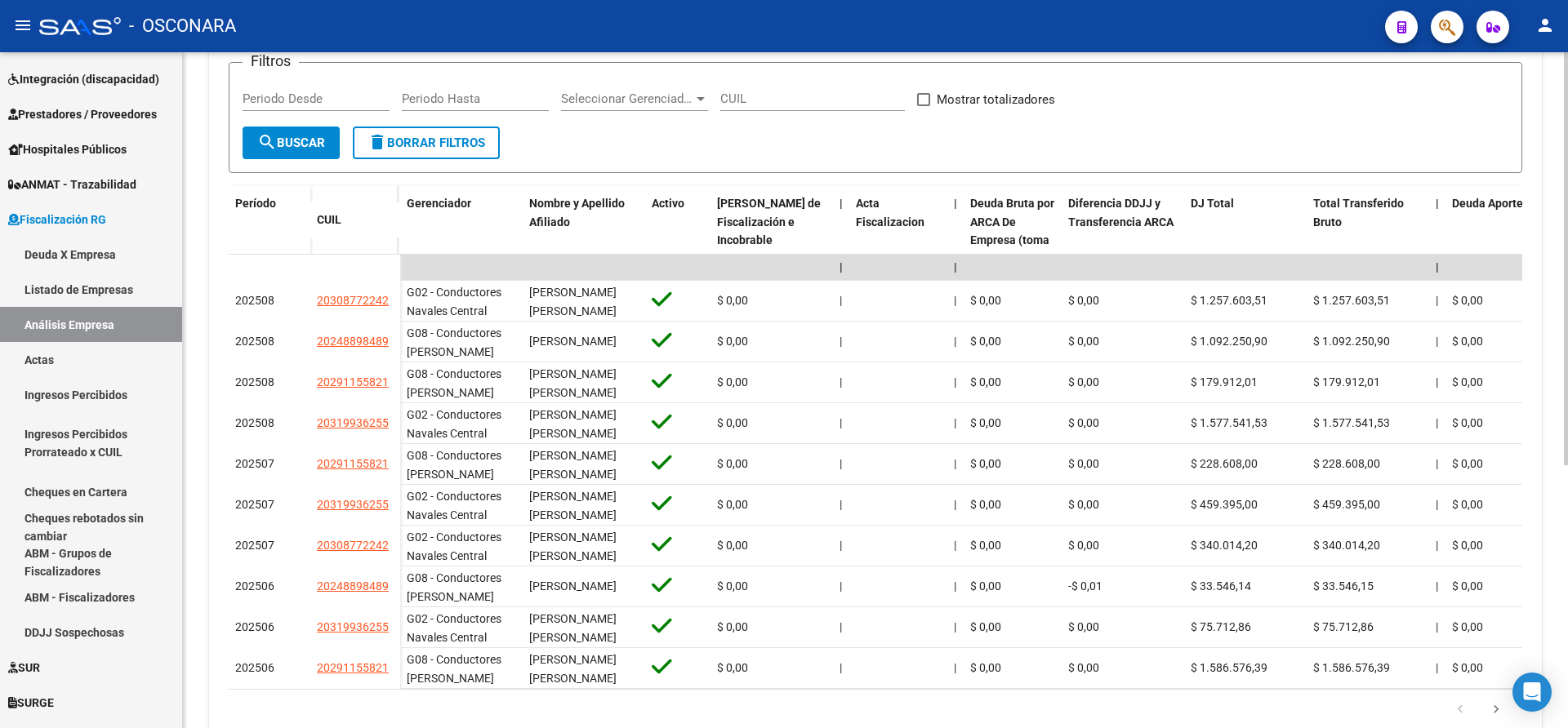
scroll to position [365, 0]
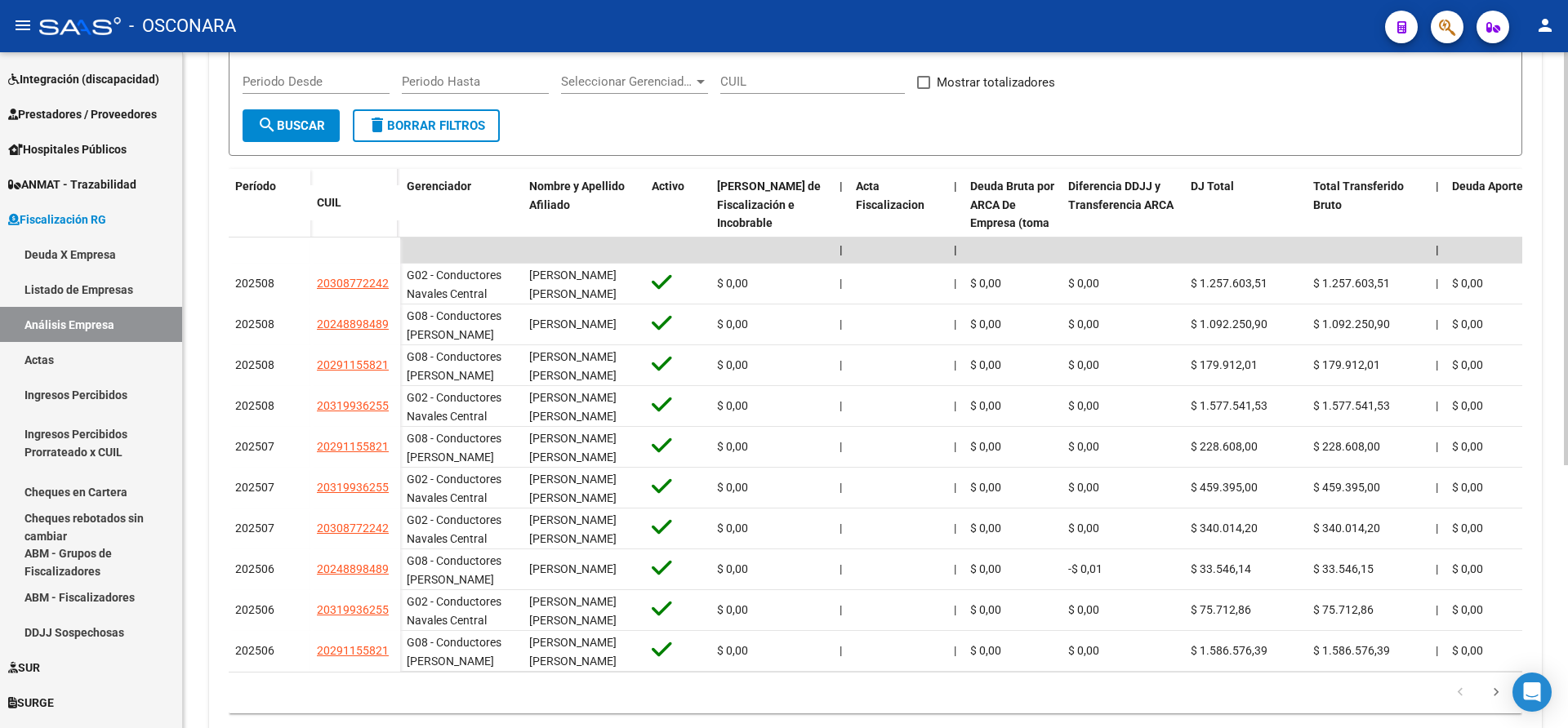
click at [1567, 414] on div at bounding box center [1566, 490] width 4 height 413
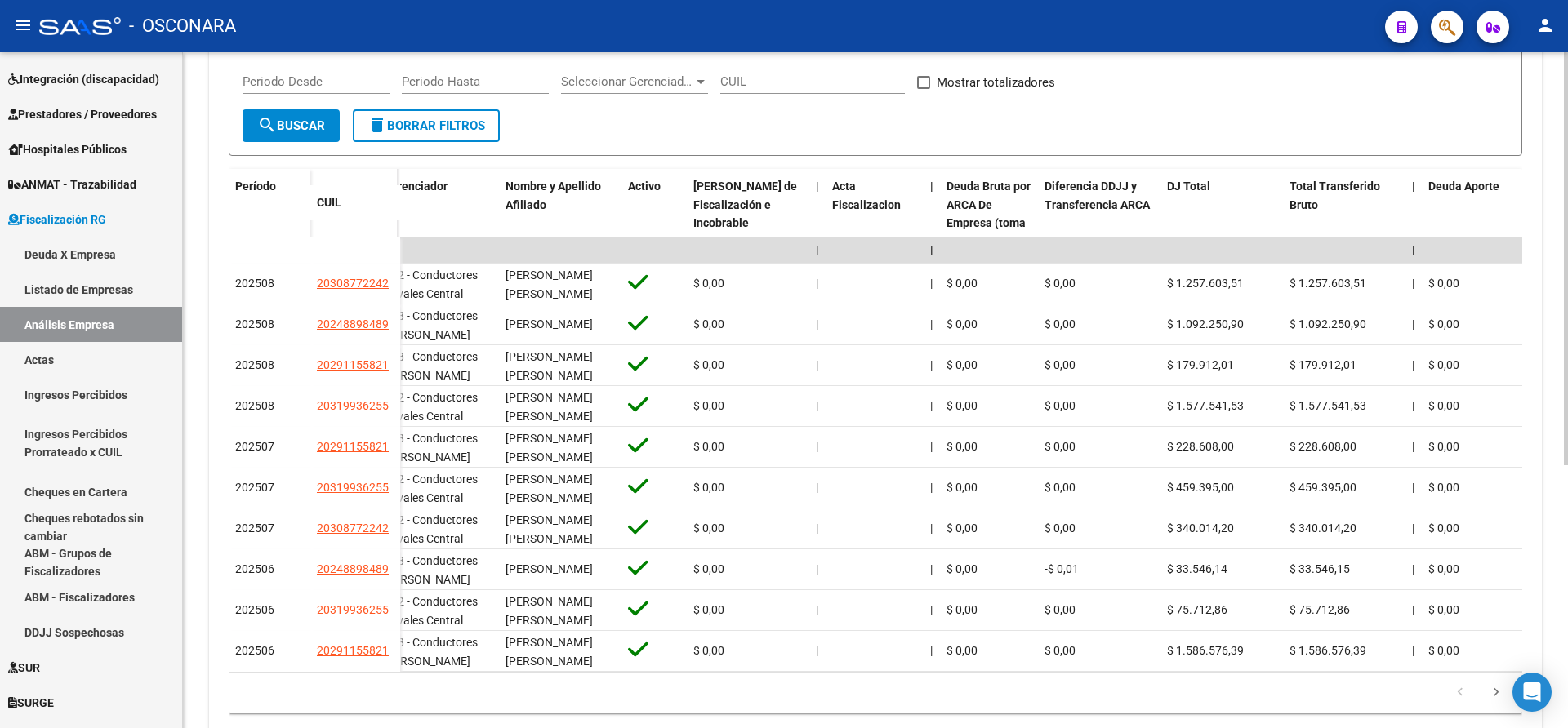
scroll to position [0, 0]
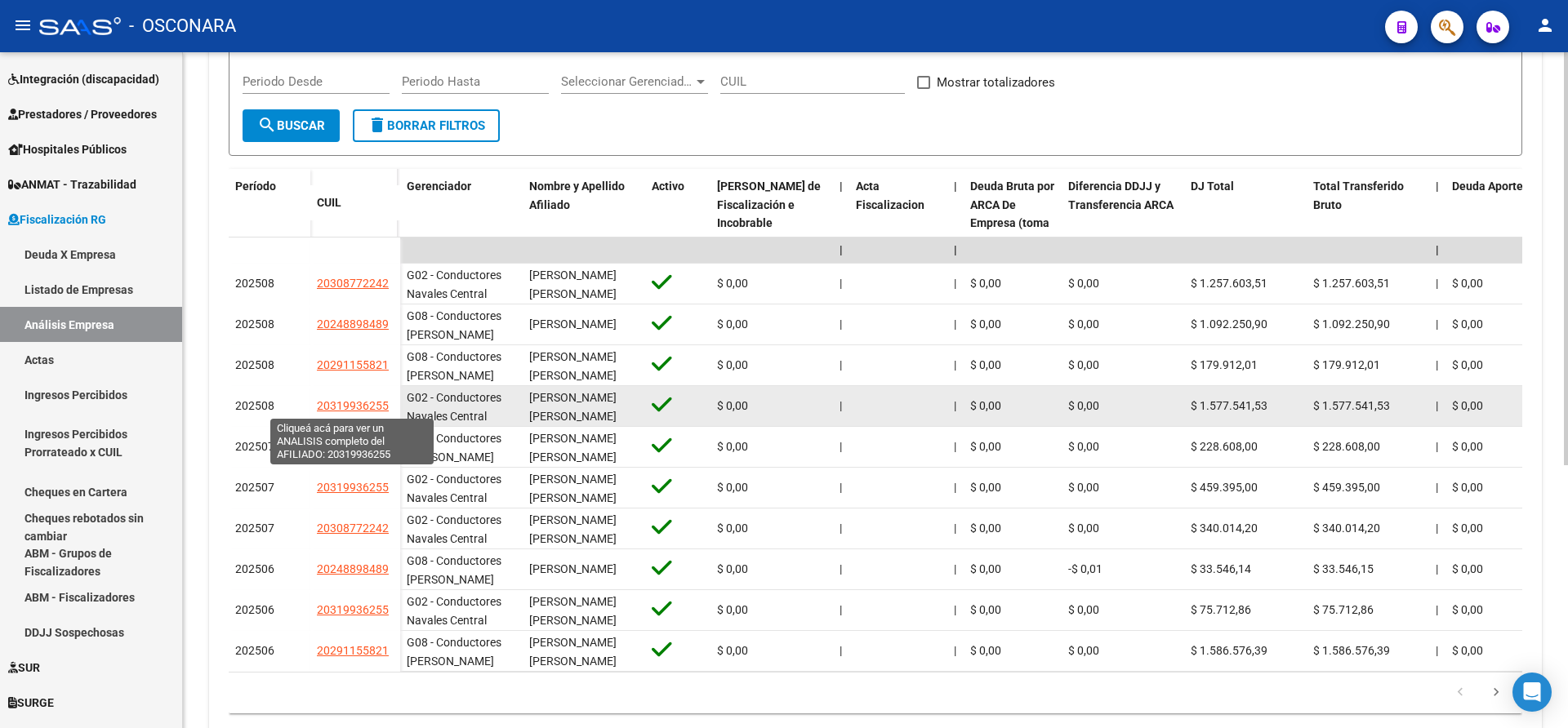
click at [353, 406] on span "20319936255" at bounding box center [353, 406] width 71 height 14
type textarea "20319936255"
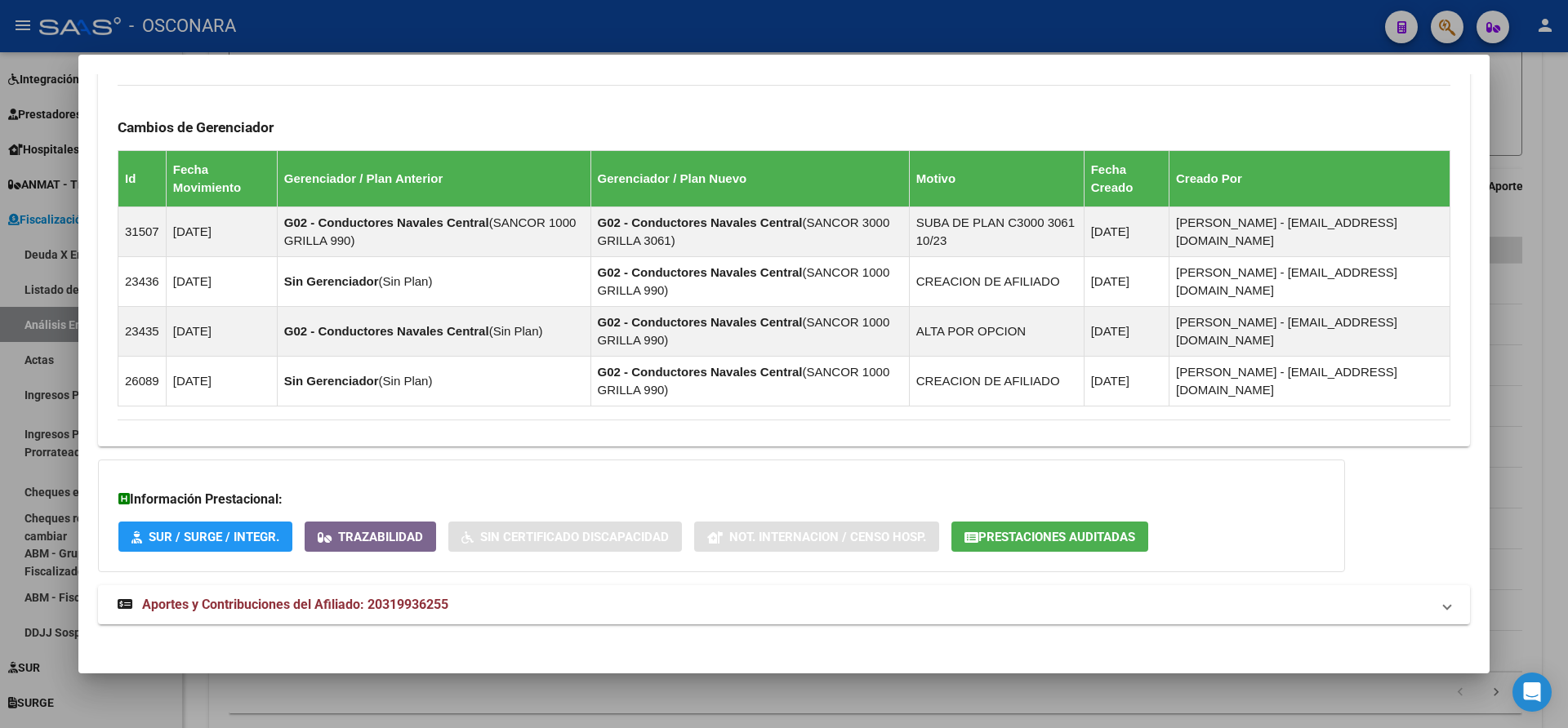
scroll to position [1162, 0]
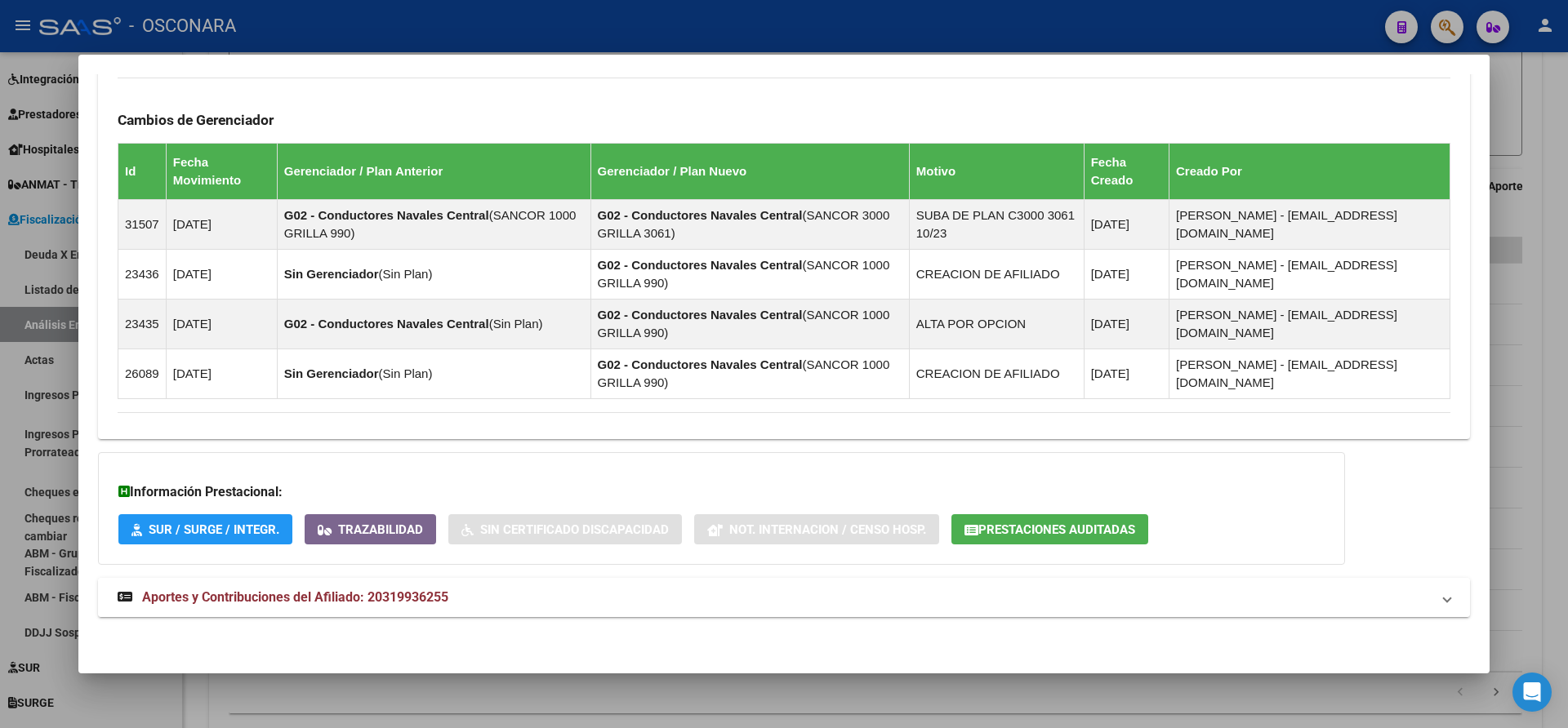
click at [1444, 601] on span at bounding box center [1447, 598] width 7 height 19
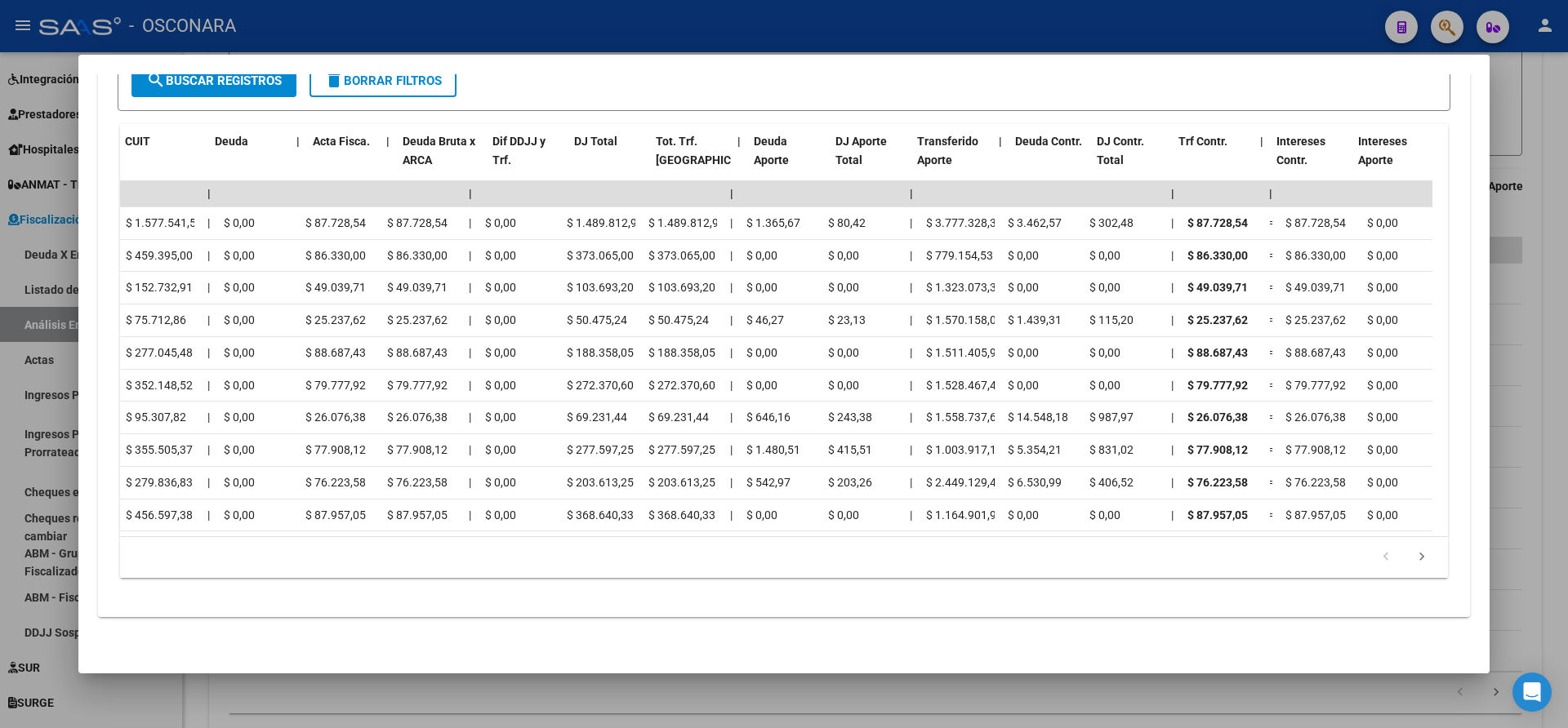
scroll to position [0, 0]
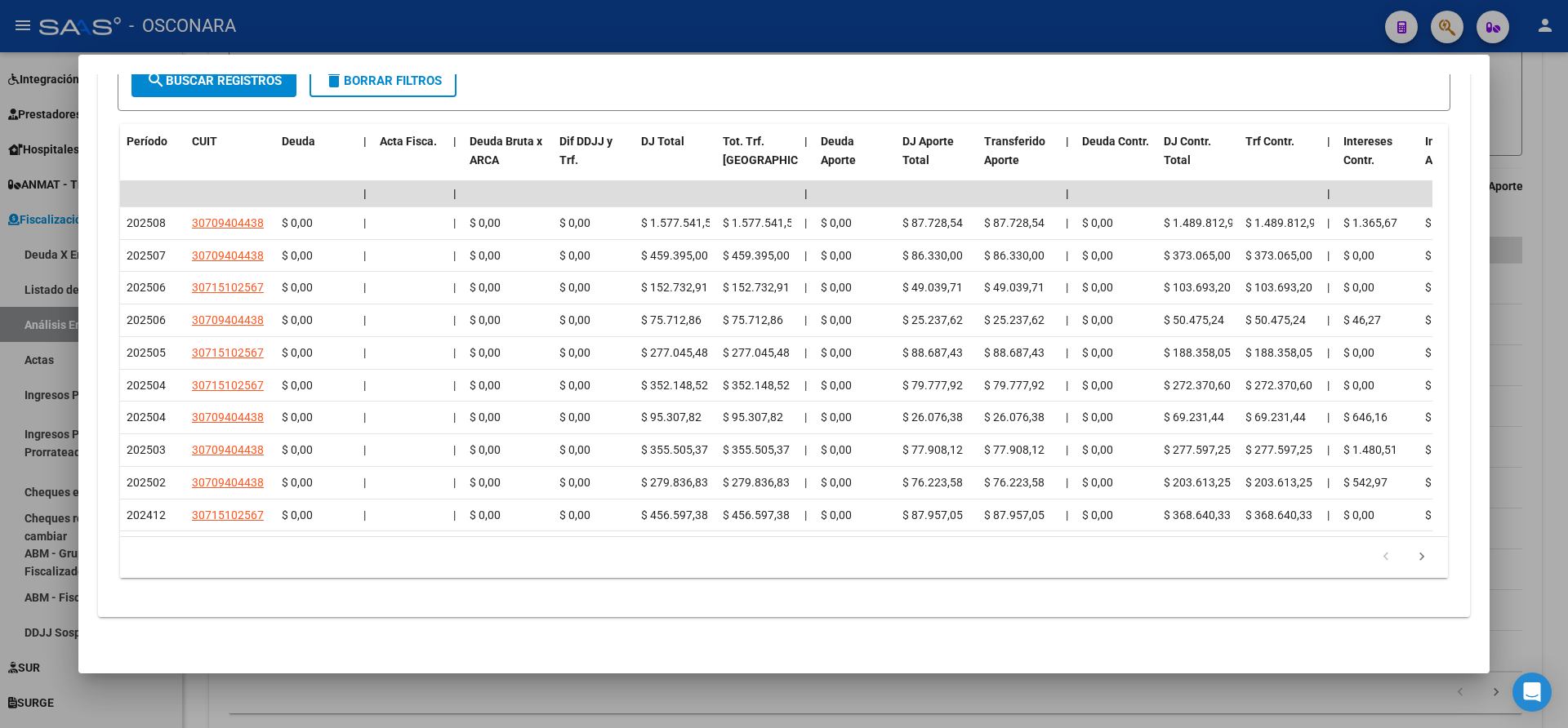
click at [1564, 361] on div at bounding box center [784, 364] width 1568 height 728
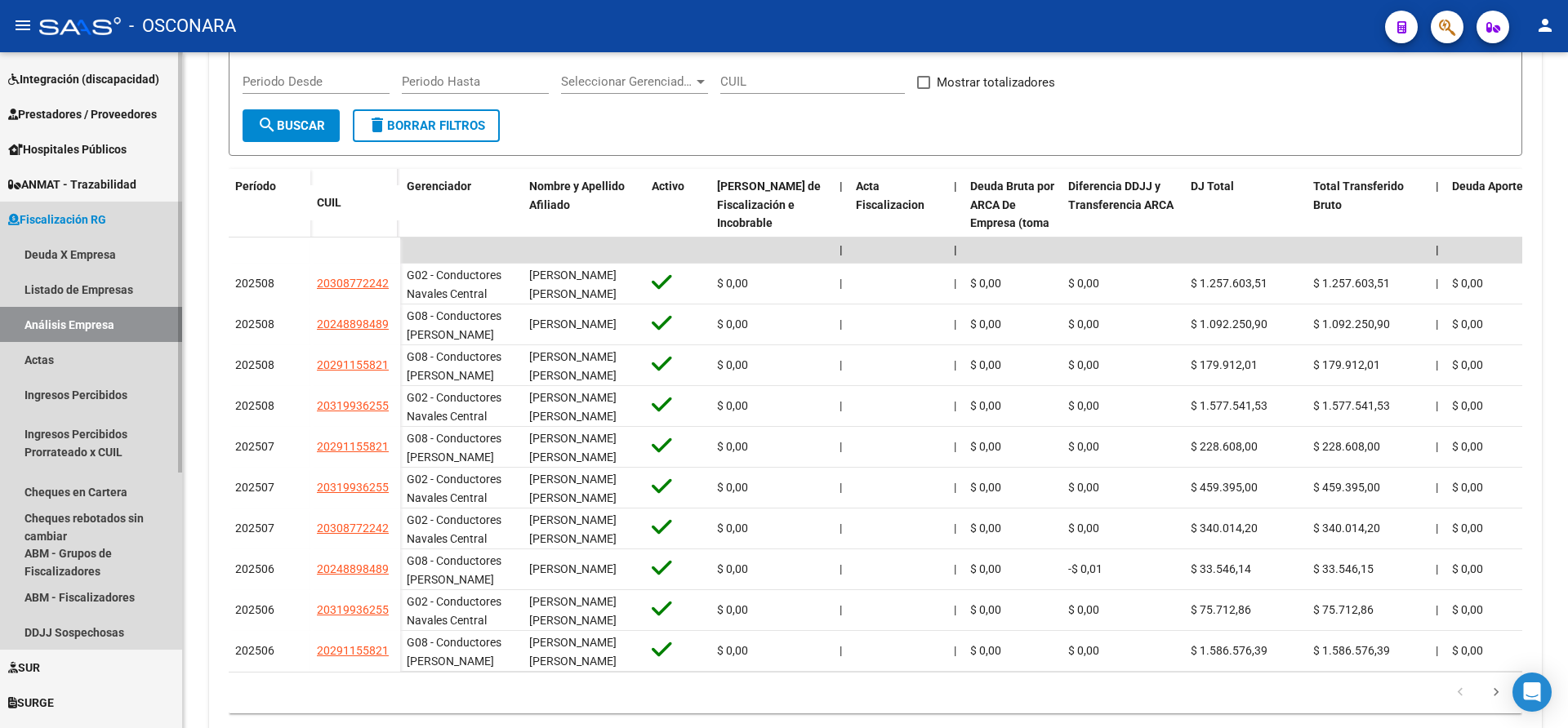
click at [40, 318] on link "Análisis Empresa" at bounding box center [91, 324] width 183 height 35
click at [54, 258] on link "Deuda X Empresa" at bounding box center [91, 254] width 183 height 35
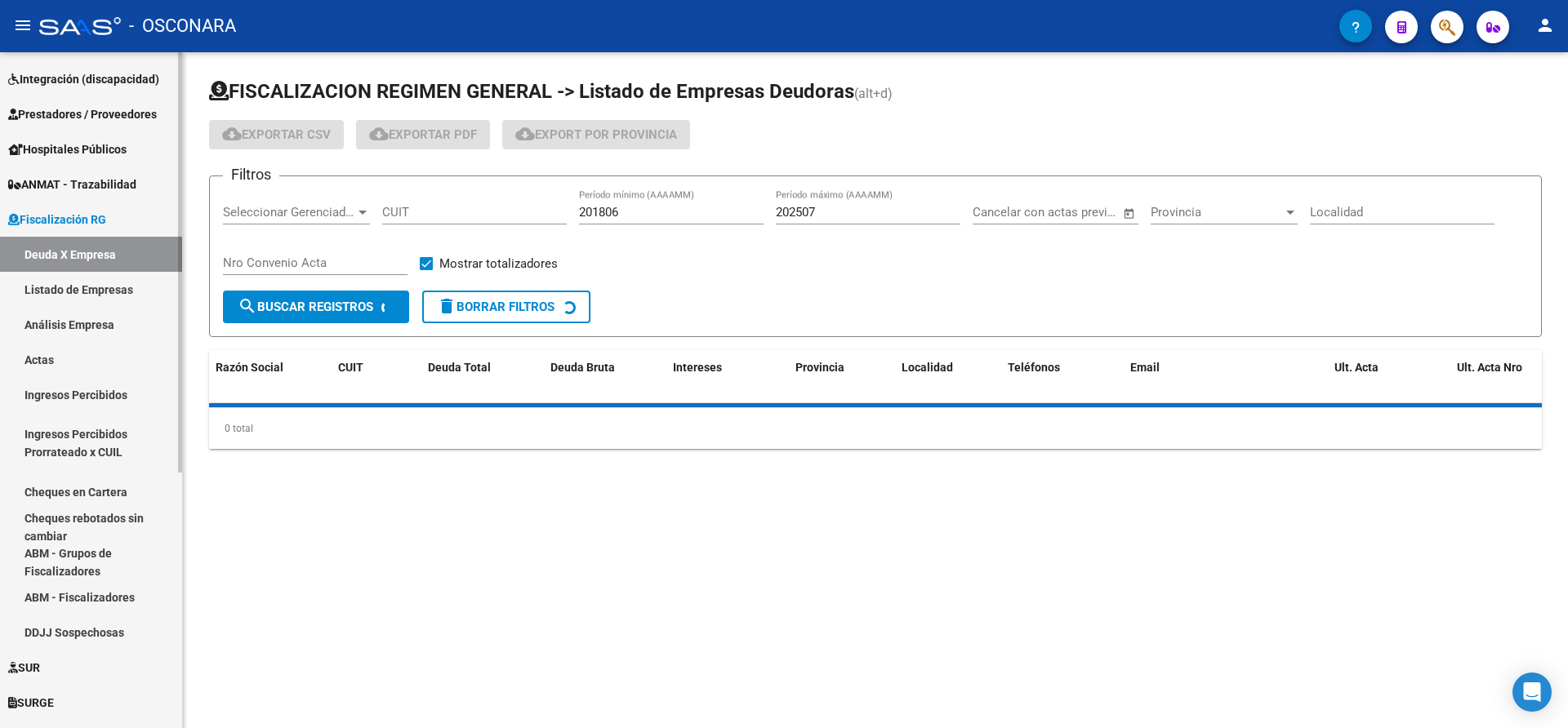
click at [42, 320] on link "Análisis Empresa" at bounding box center [91, 324] width 183 height 35
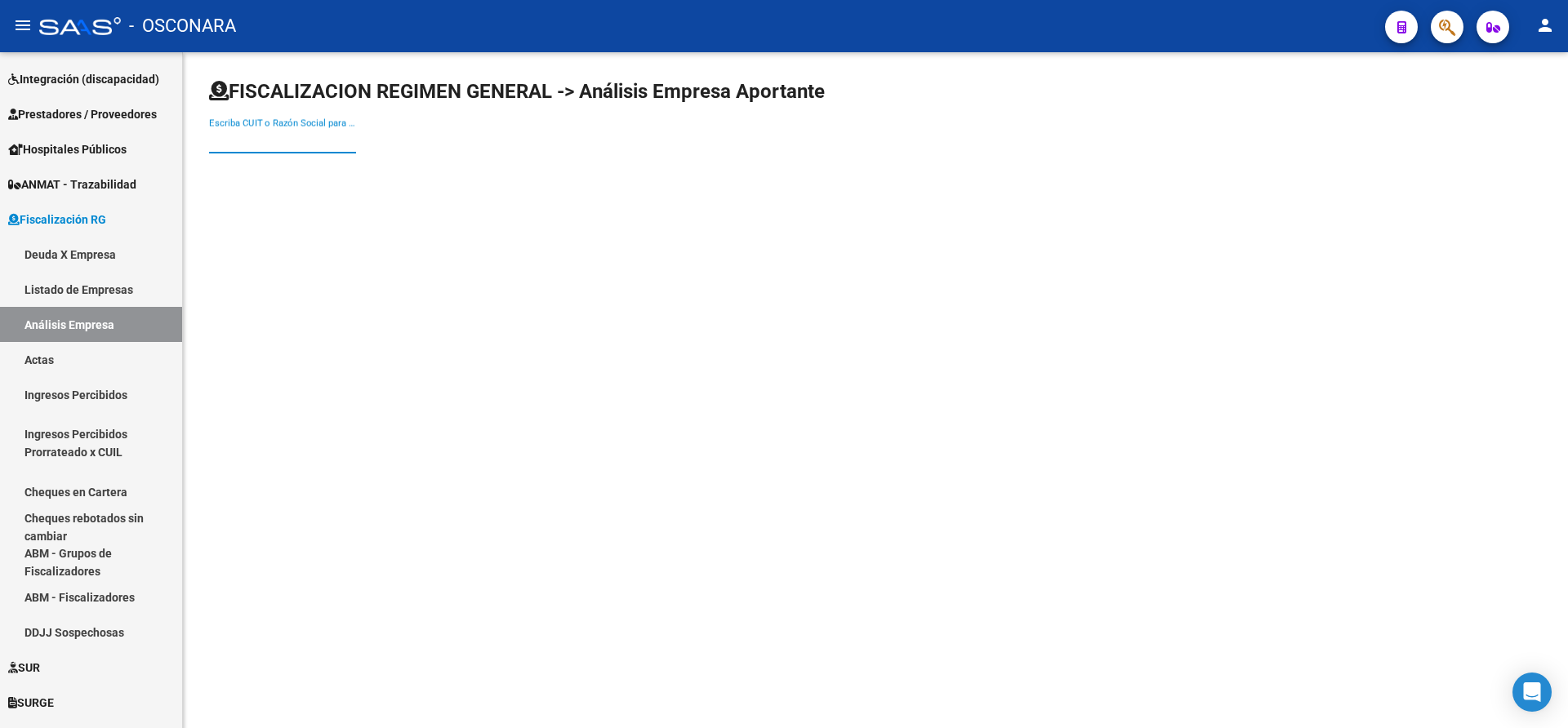
click at [225, 144] on input "Escriba CUIT o Razón Social para buscar" at bounding box center [282, 140] width 147 height 14
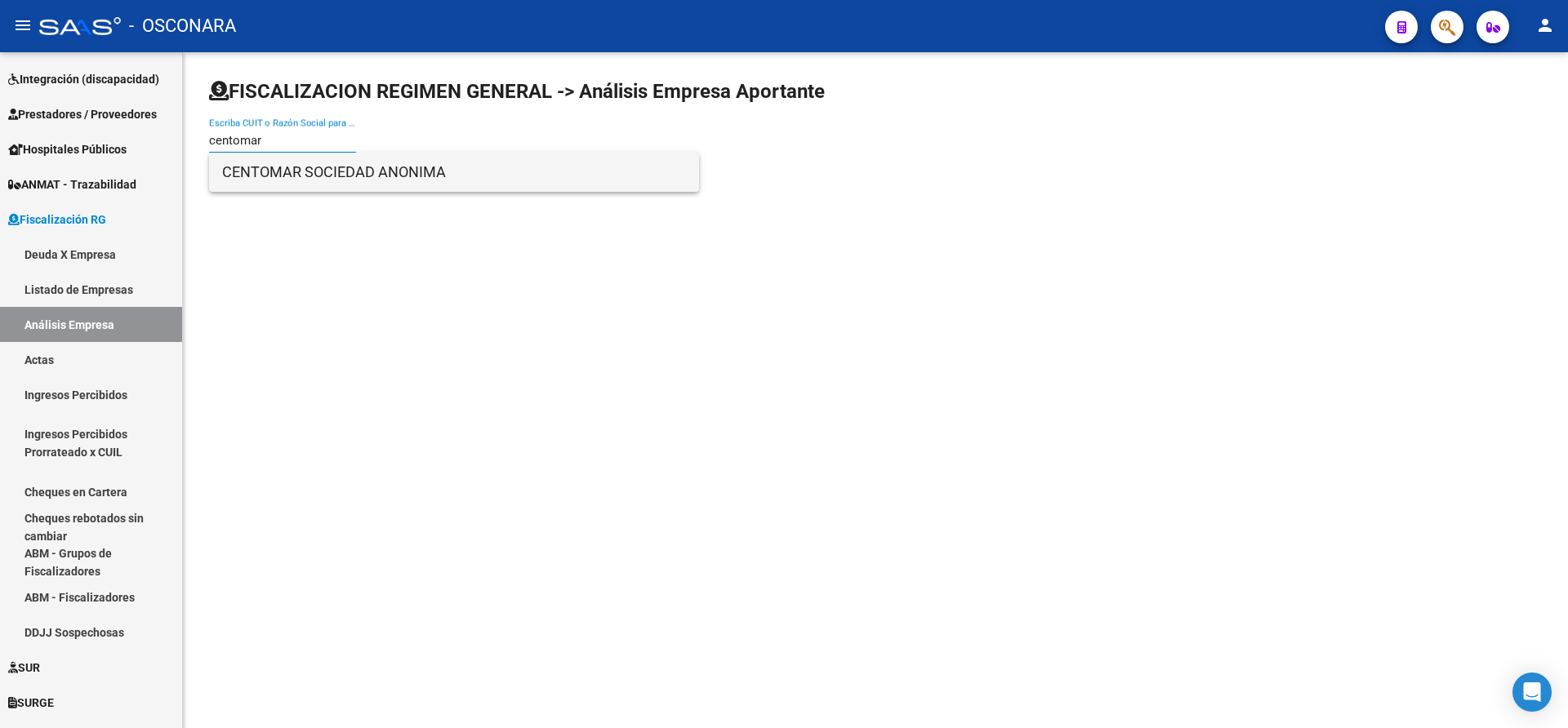
type input "centomar"
click at [300, 173] on span "CENTOMAR SOCIEDAD ANONIMA" at bounding box center [454, 172] width 464 height 40
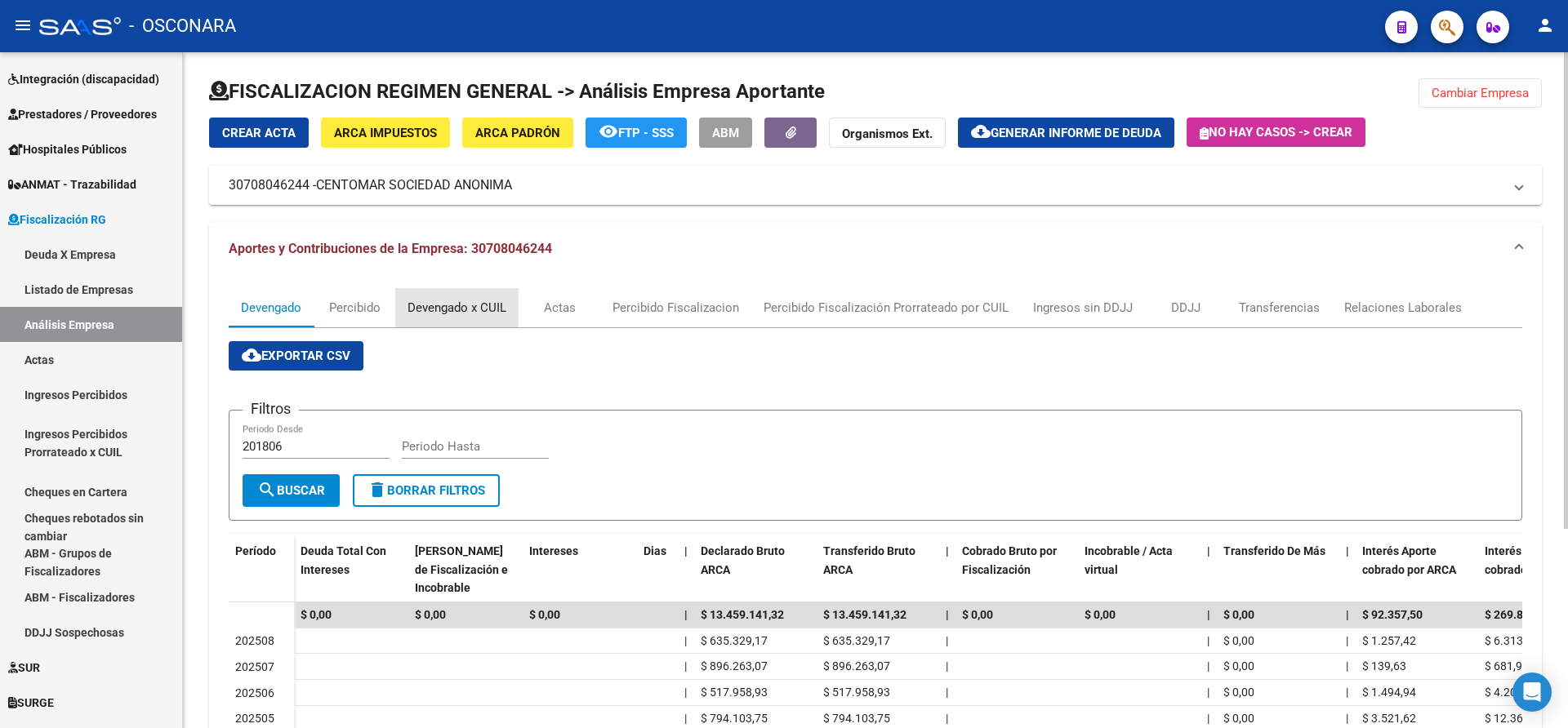
click at [446, 303] on div "Devengado x CUIL" at bounding box center [457, 307] width 99 height 18
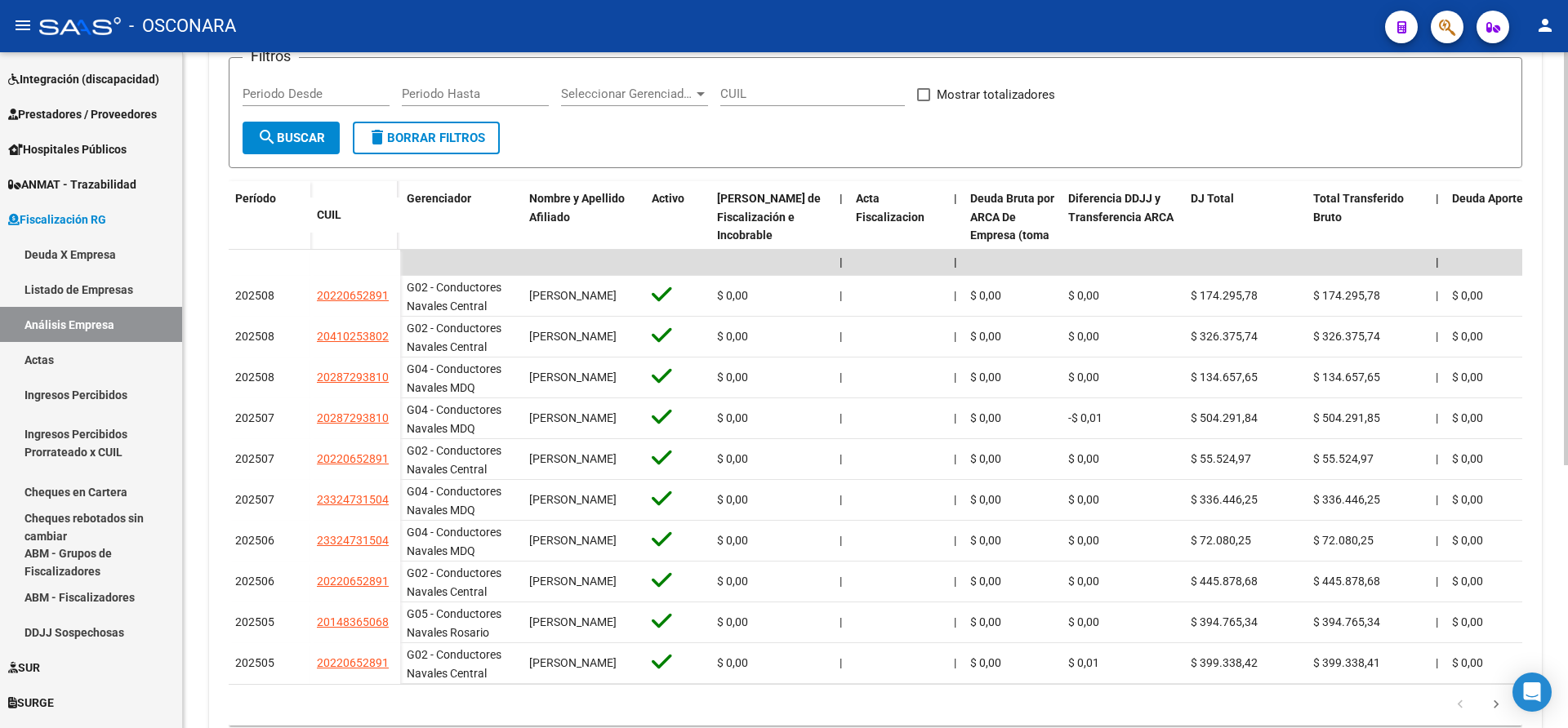
scroll to position [360, 0]
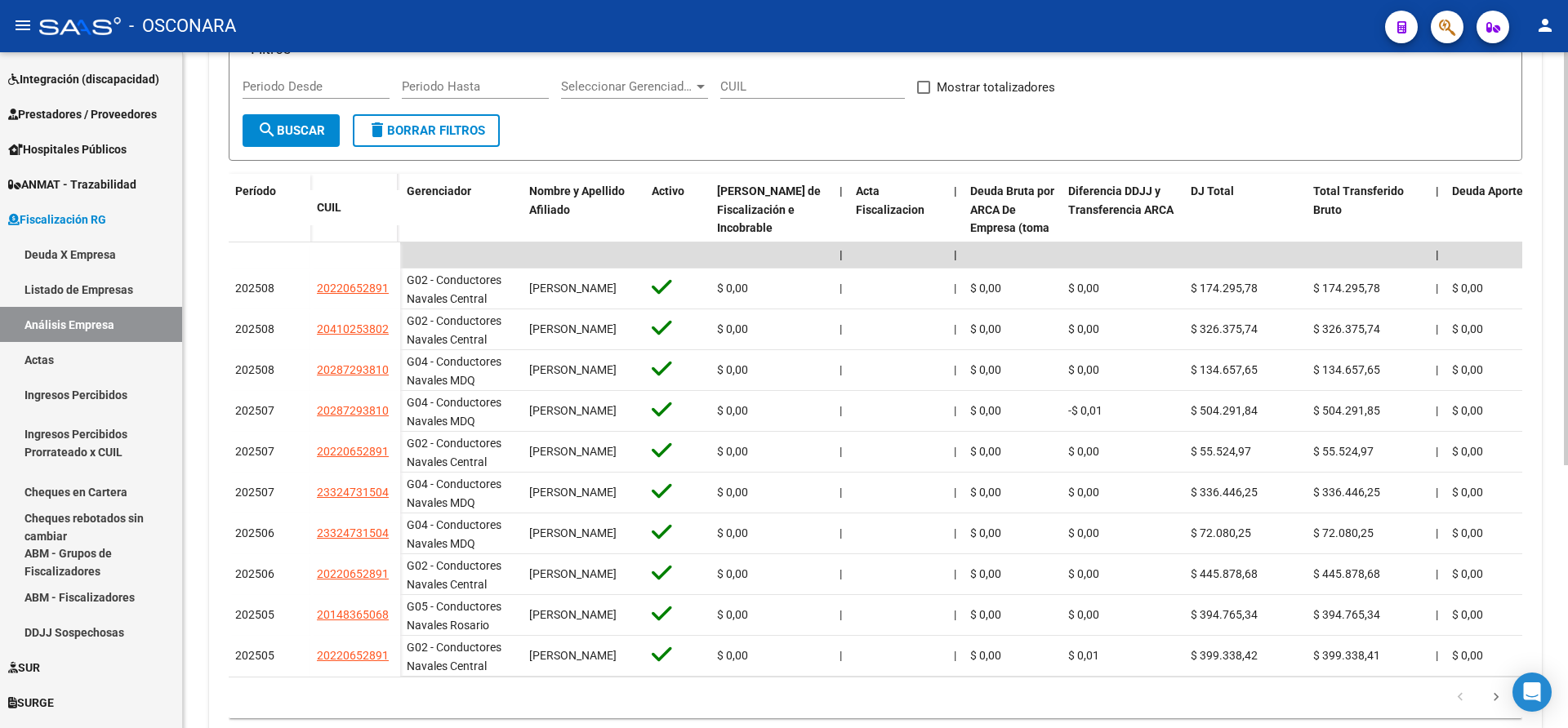
click at [1567, 402] on div at bounding box center [1566, 487] width 4 height 413
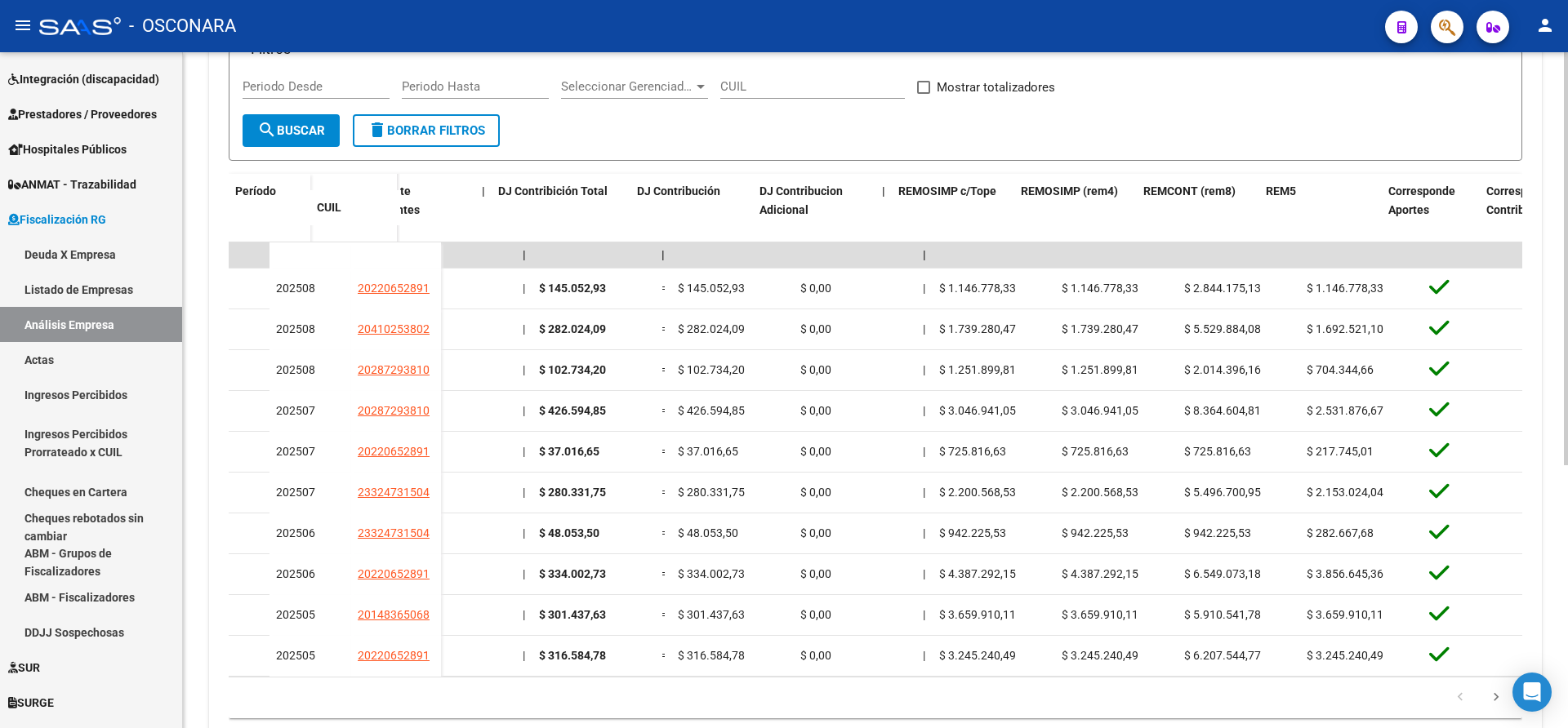
scroll to position [0, 2946]
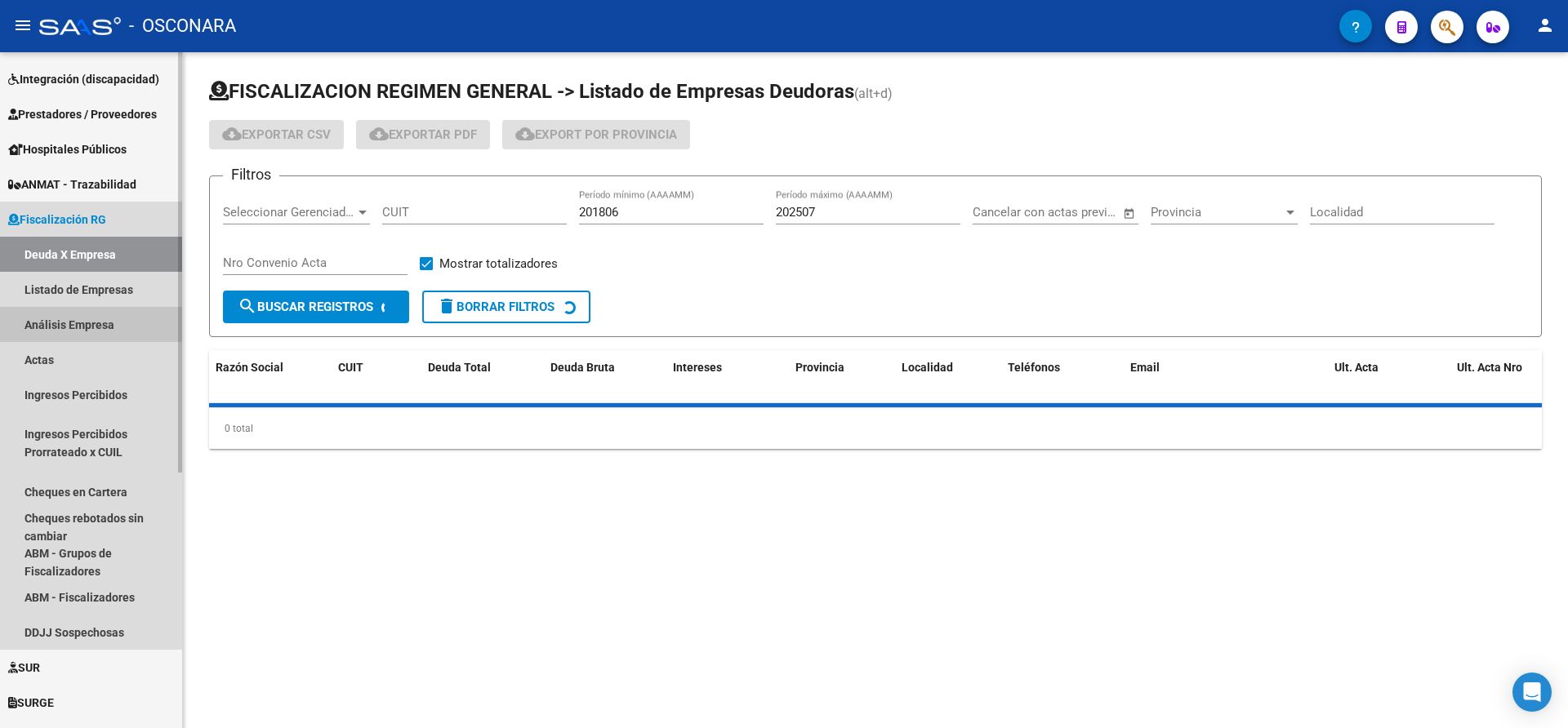
click at [50, 320] on link "Análisis Empresa" at bounding box center [91, 324] width 183 height 35
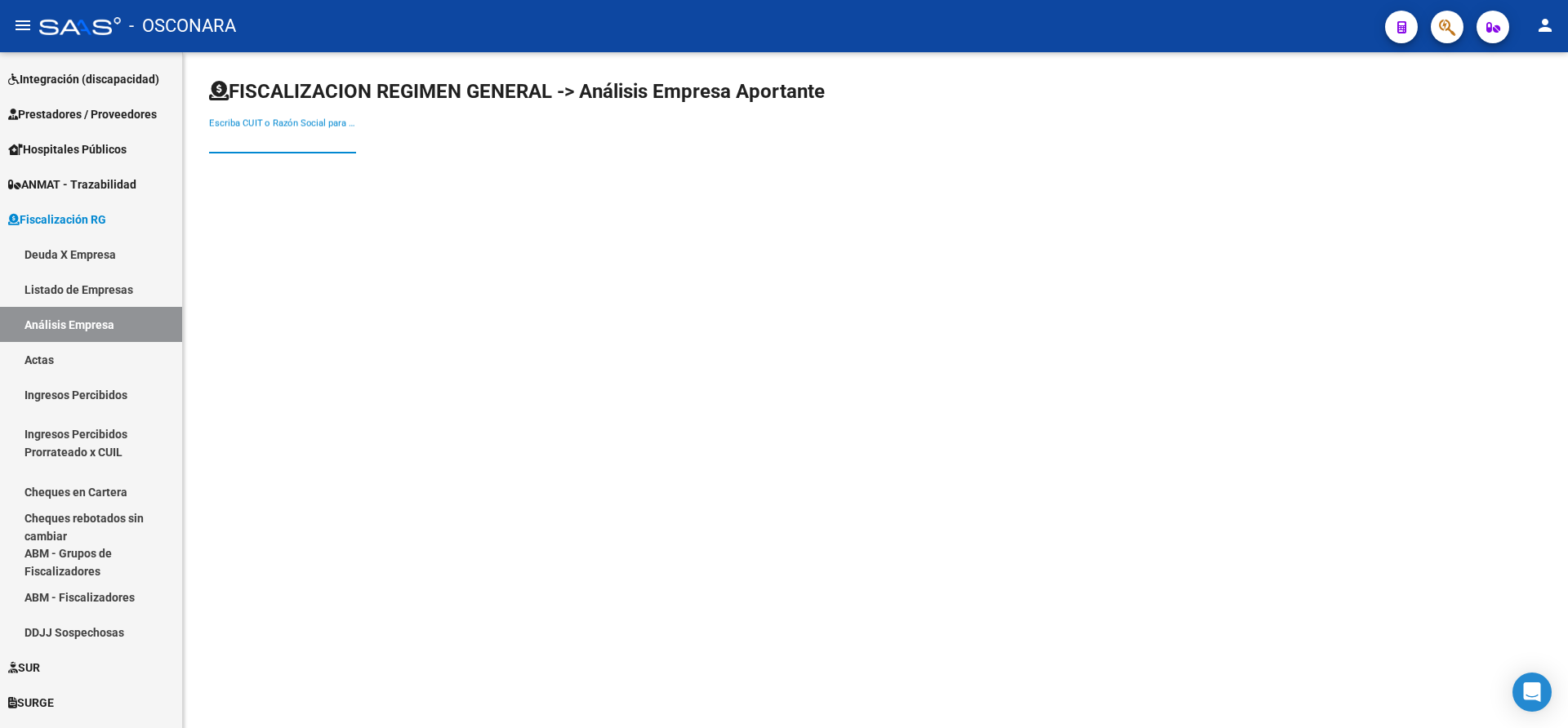
click at [212, 141] on input "Escriba CUIT o Razón Social para buscar" at bounding box center [282, 140] width 147 height 14
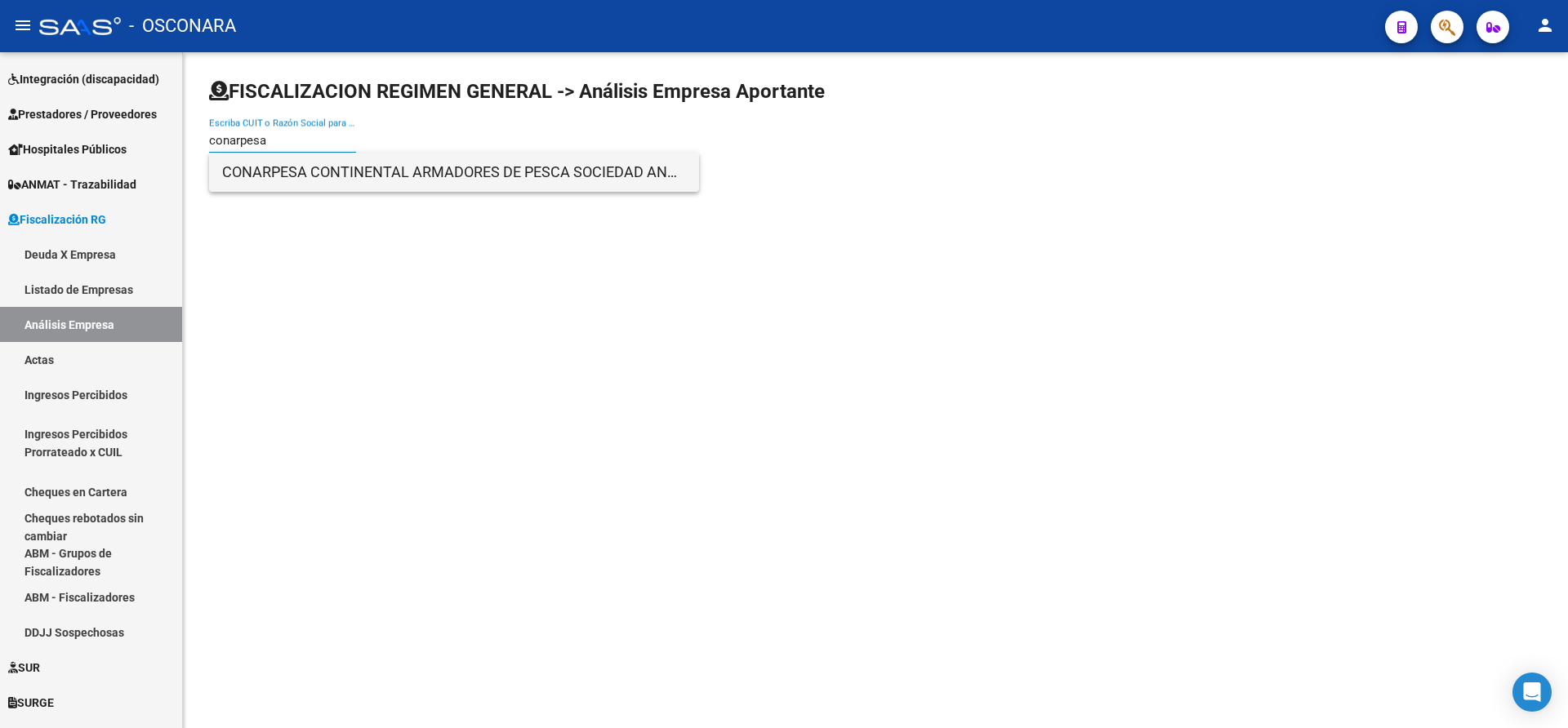
type input "conarpesa"
click at [269, 168] on span "CONARPESA CONTINENTAL ARMADORES DE PESCA SOCIEDAD ANONIMA" at bounding box center [454, 172] width 464 height 40
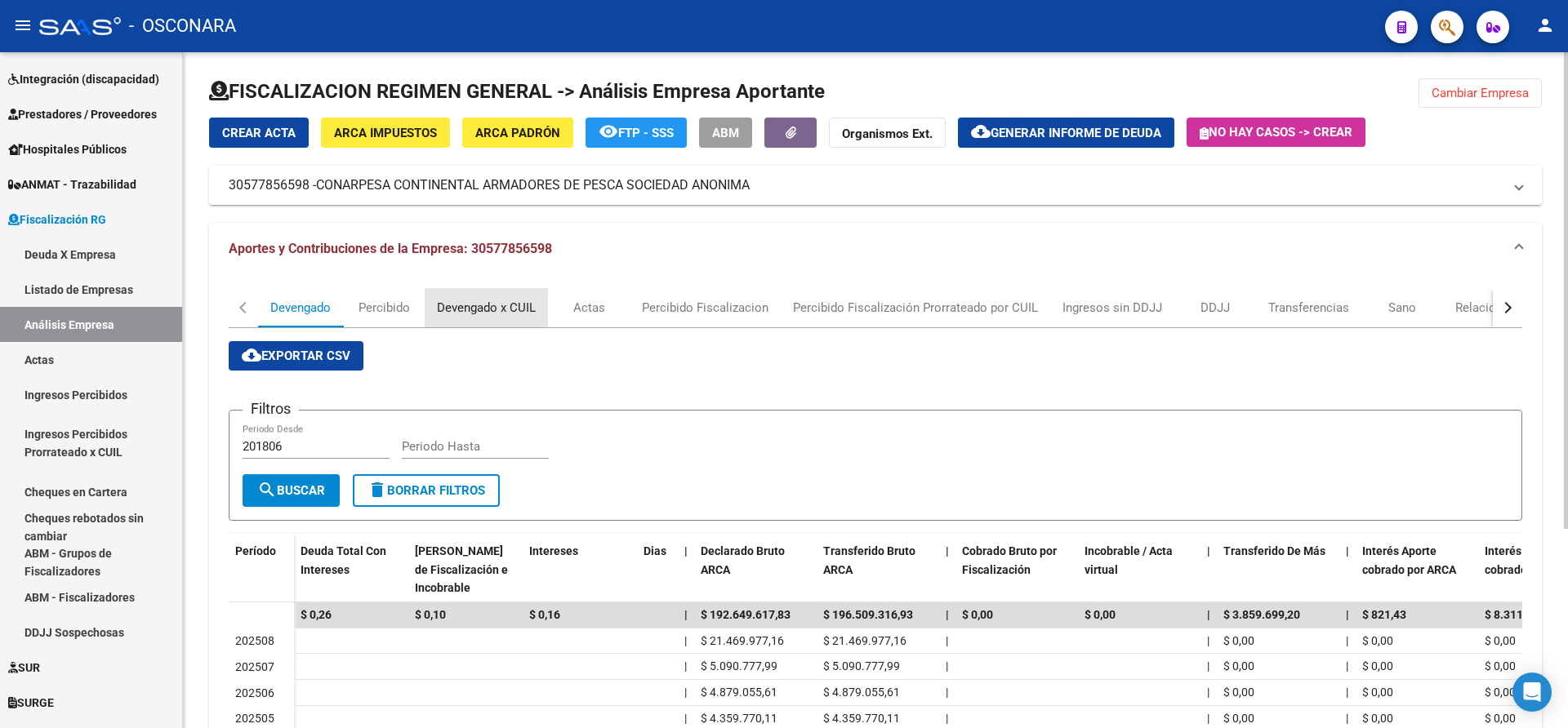
click at [473, 306] on div "Devengado x CUIL" at bounding box center [486, 307] width 99 height 18
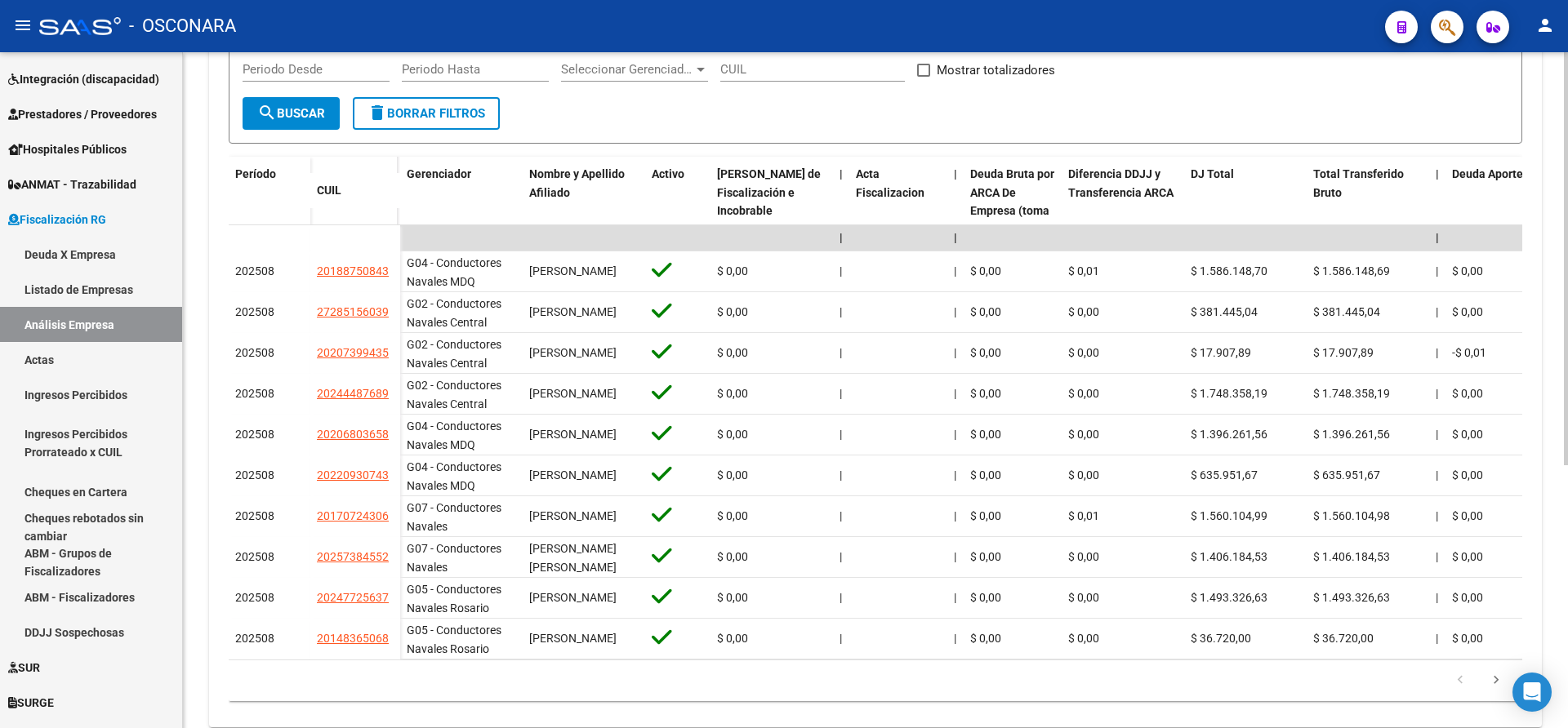
scroll to position [381, 0]
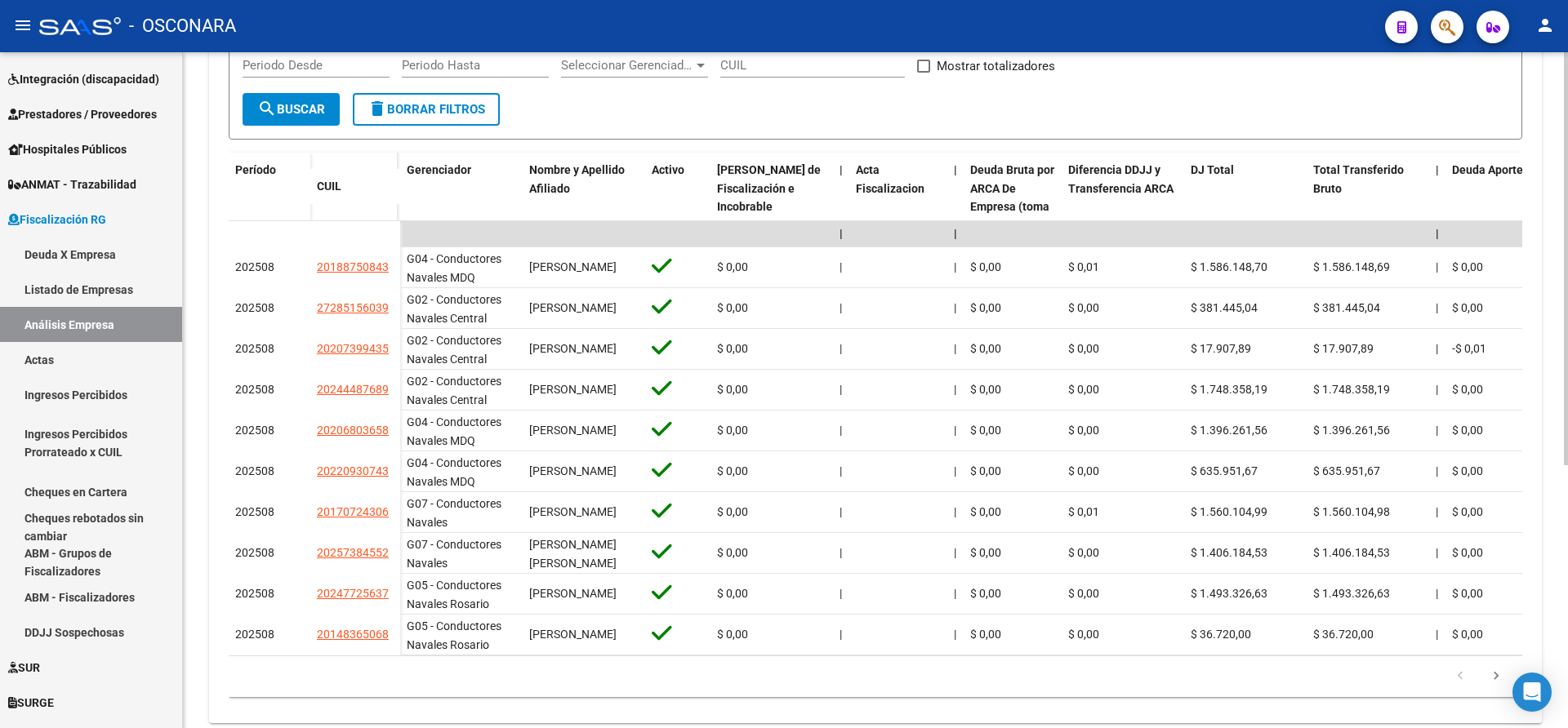
click at [1567, 425] on div at bounding box center [1566, 500] width 4 height 413
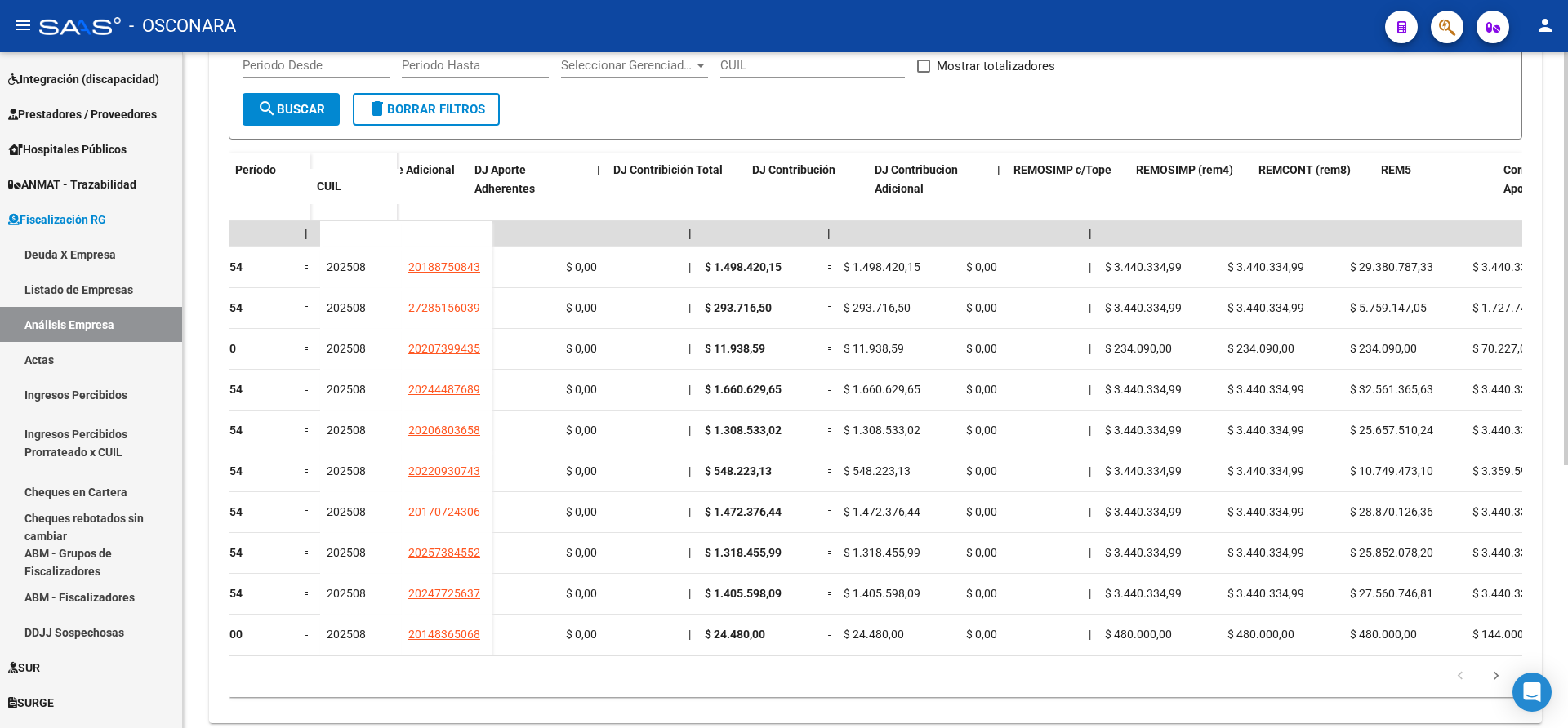
scroll to position [0, 2911]
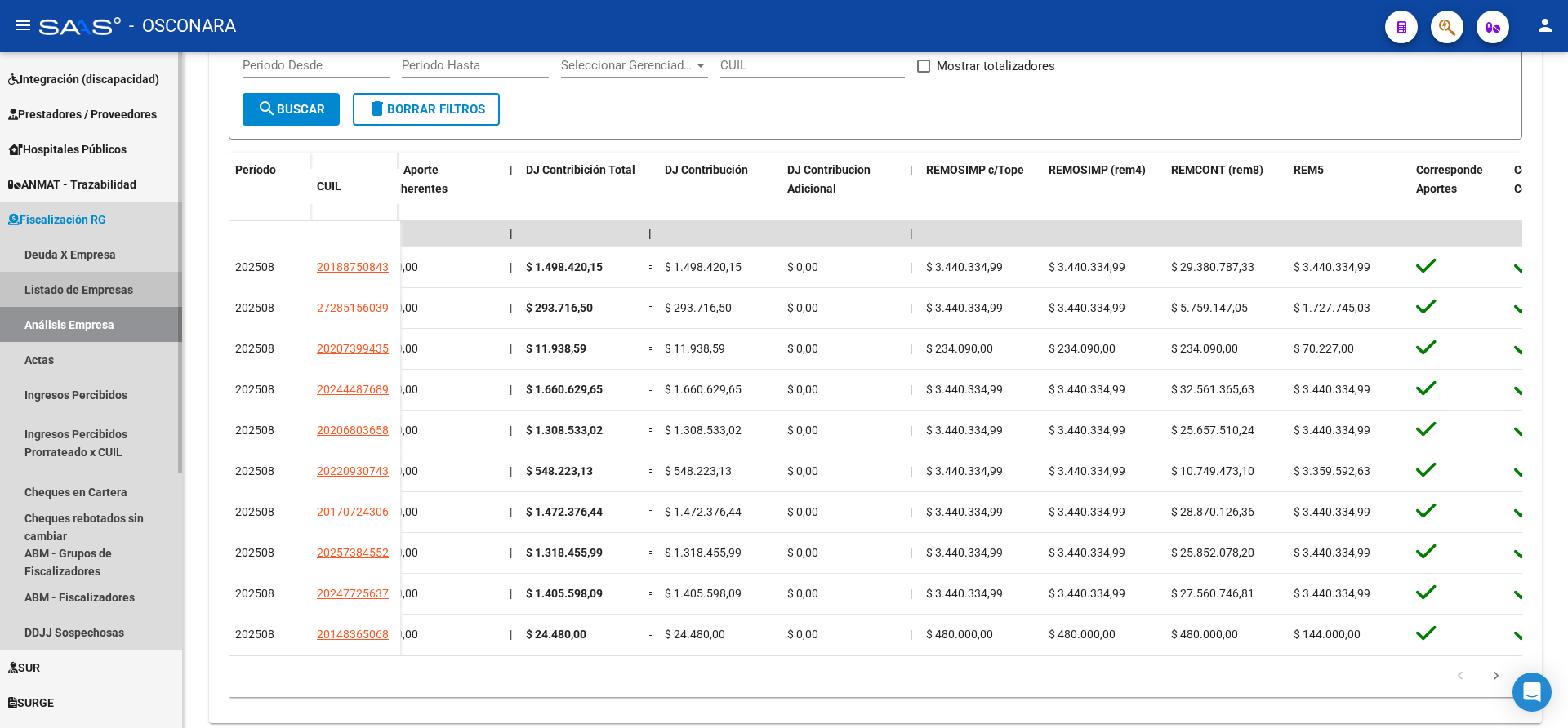
click at [47, 288] on link "Listado de Empresas" at bounding box center [91, 290] width 183 height 35
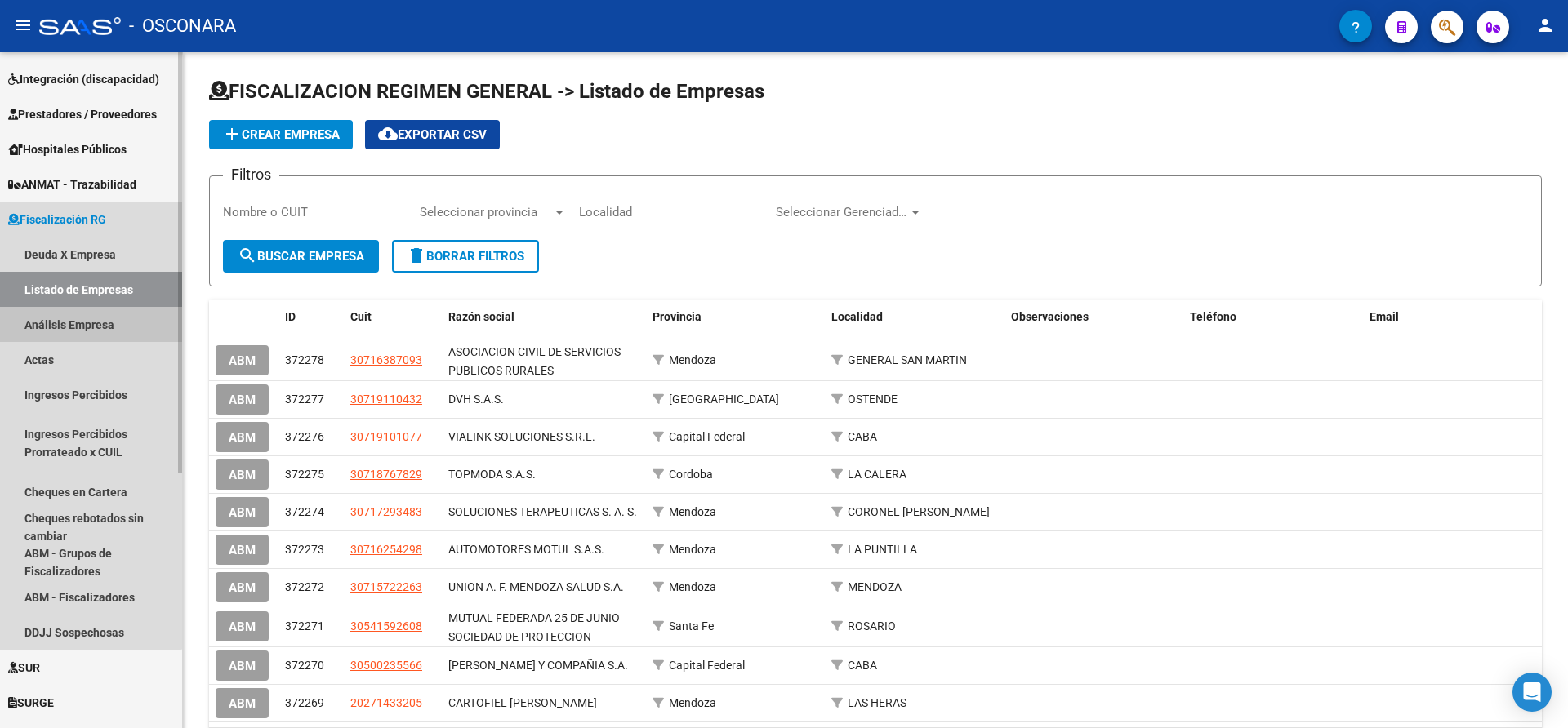
click at [42, 322] on link "Análisis Empresa" at bounding box center [91, 324] width 183 height 35
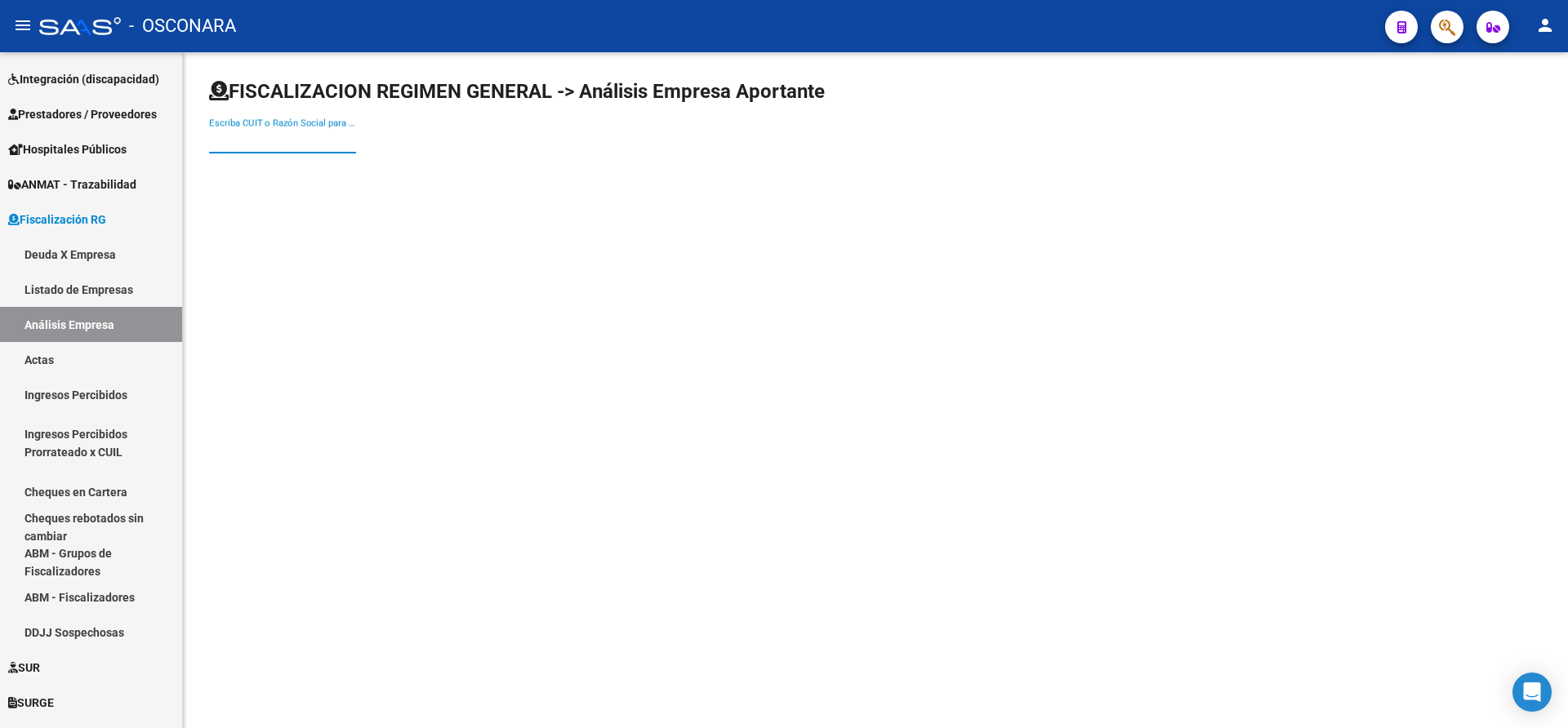
click at [220, 139] on input "Escriba CUIT o Razón Social para buscar" at bounding box center [282, 140] width 147 height 14
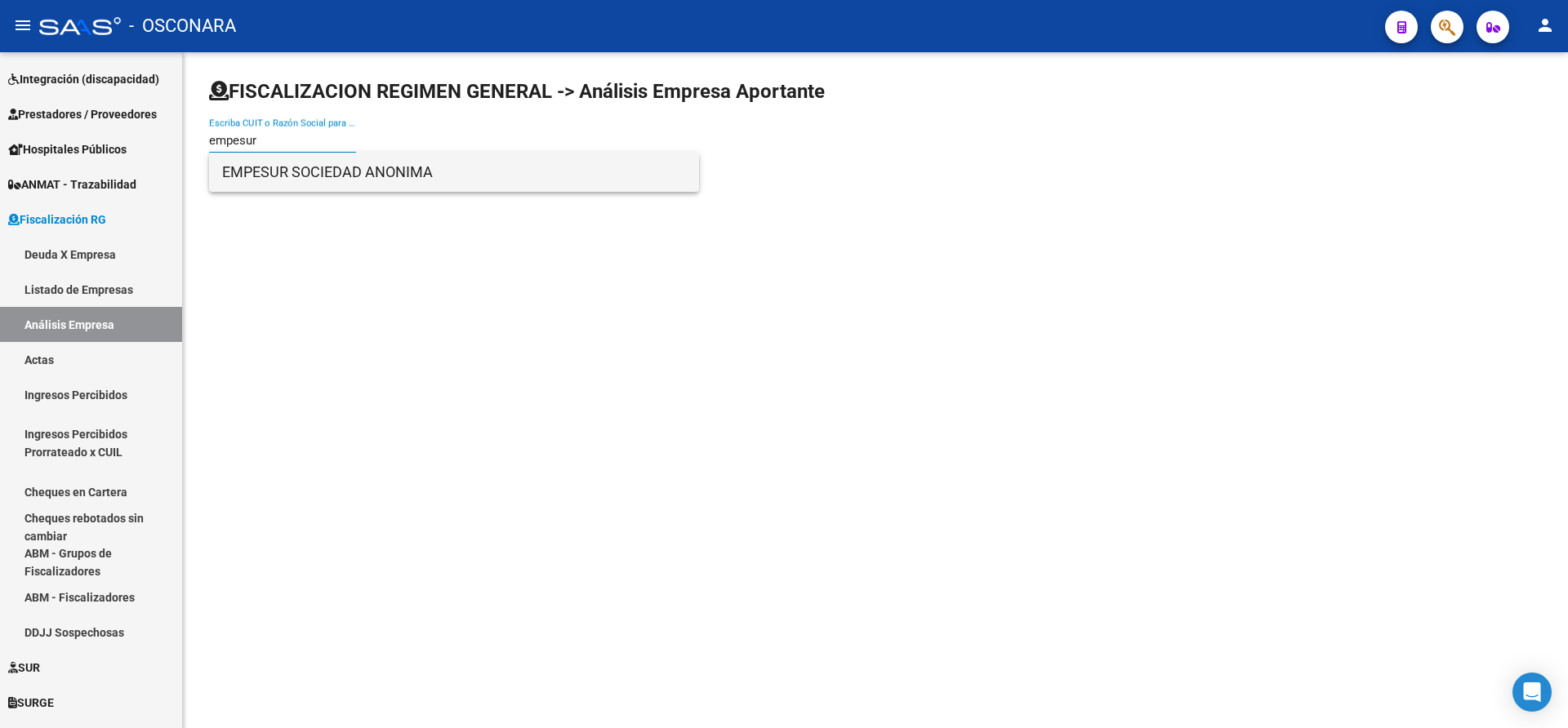
type input "empesur"
click at [304, 166] on span "EMPESUR SOCIEDAD ANONIMA" at bounding box center [454, 172] width 464 height 40
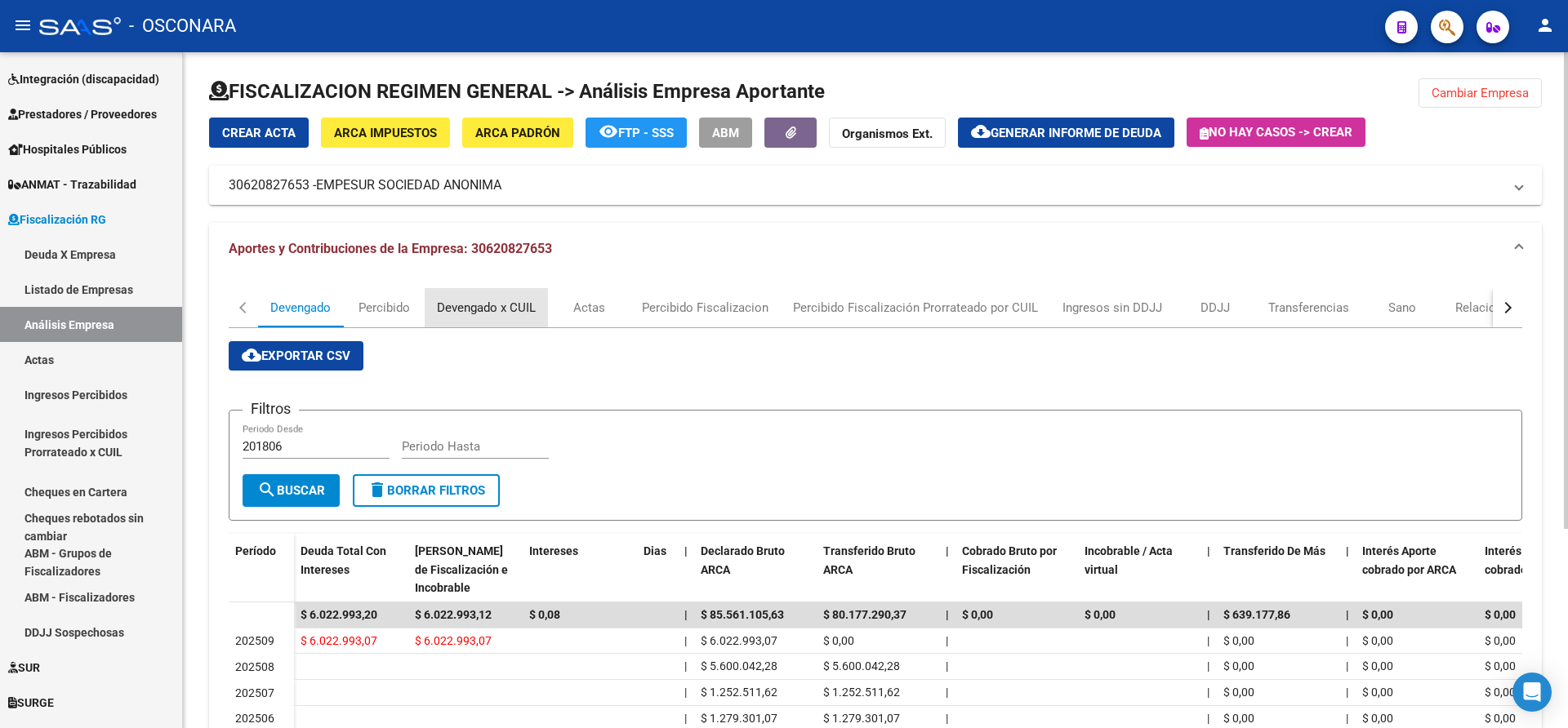
click at [473, 309] on div "Devengado x CUIL" at bounding box center [486, 307] width 99 height 18
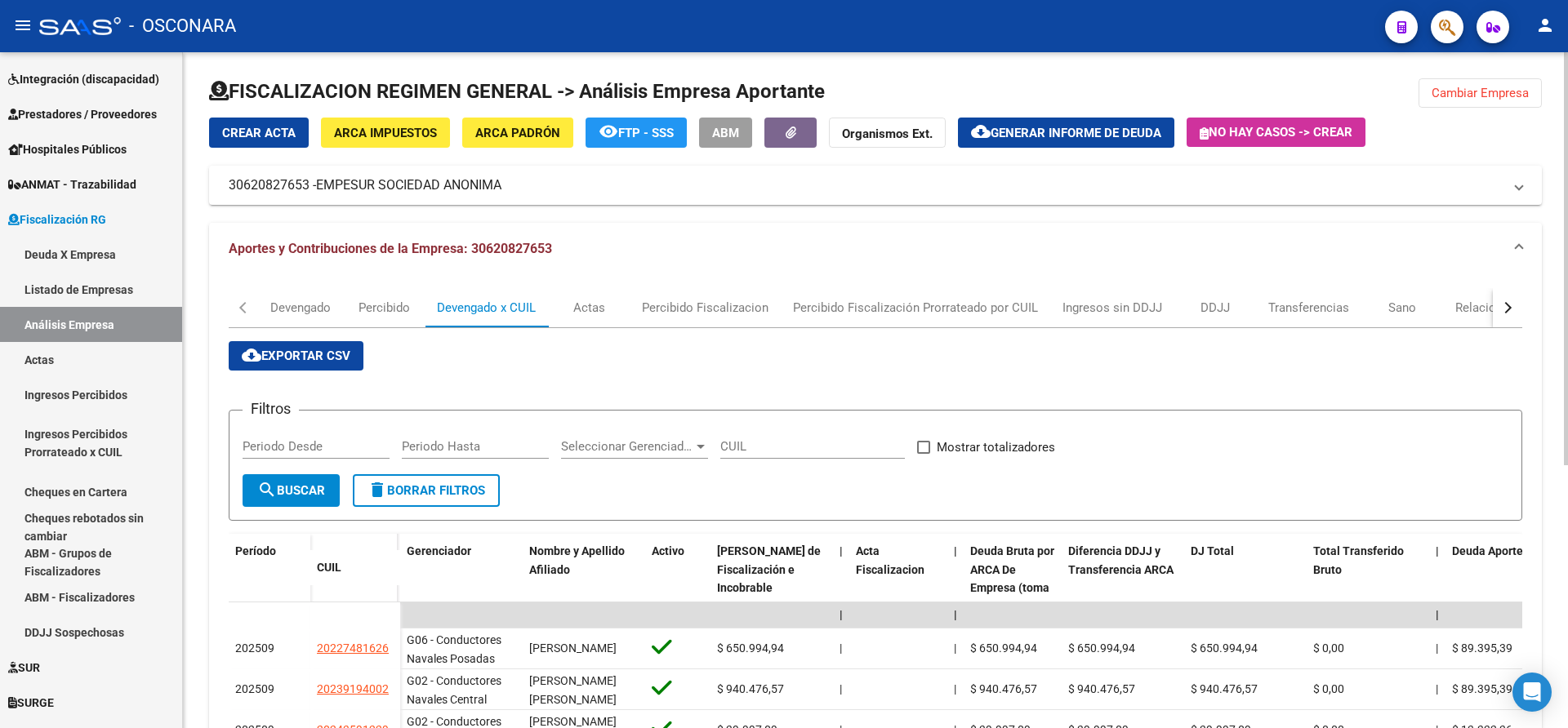
drag, startPoint x: 1563, startPoint y: 298, endPoint x: 1567, endPoint y: 350, distance: 52.2
click at [1567, 350] on div "FISCALIZACION REGIMEN GENERAL -> Análisis Empresa Aportante Cambiar Empresa Cre…" at bounding box center [877, 598] width 1389 height 1091
click at [1450, 140] on div "Crear Acta ARCA Impuestos ARCA Padrón remove_red_eye FTP - SSS ABM Organismos E…" at bounding box center [875, 161] width 1333 height 87
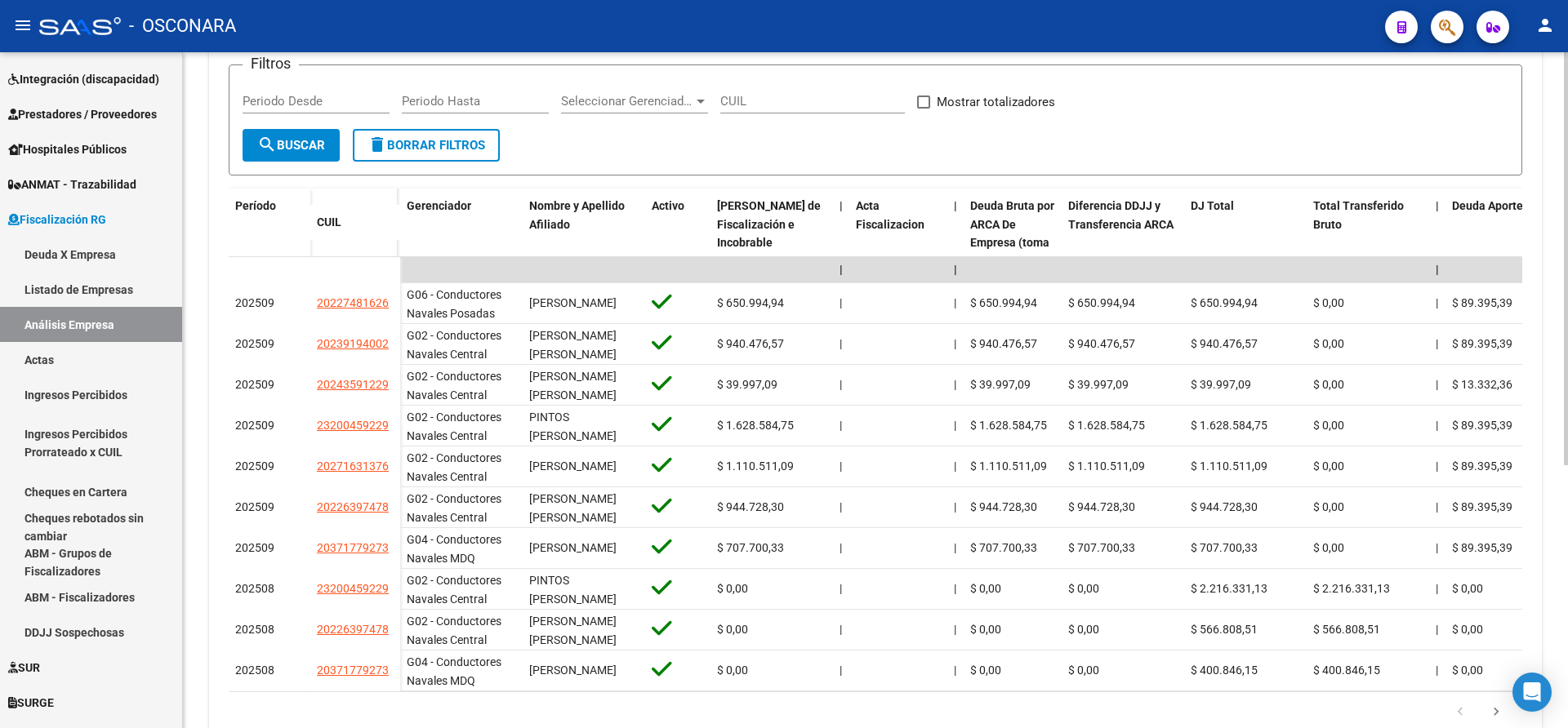
scroll to position [351, 0]
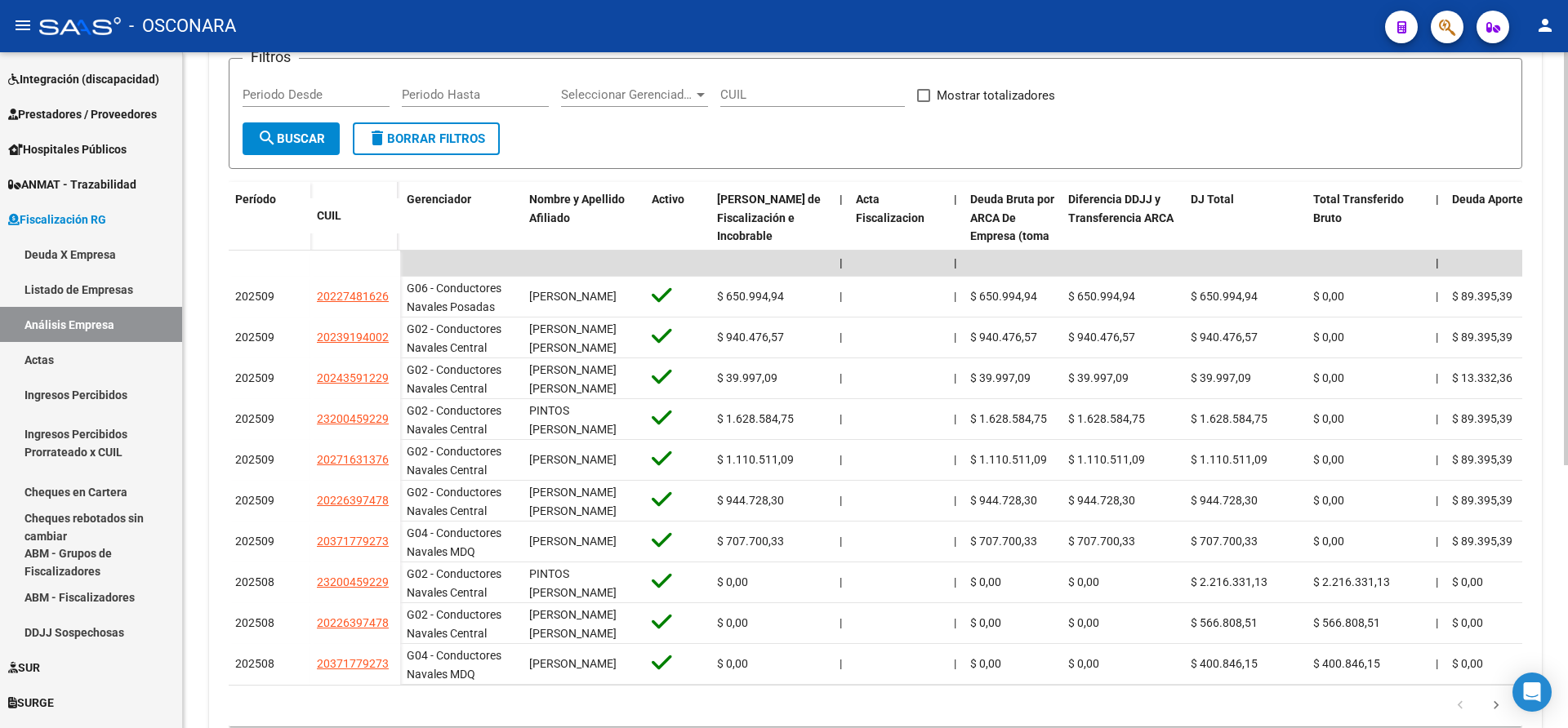
click at [1567, 417] on div at bounding box center [1566, 482] width 4 height 413
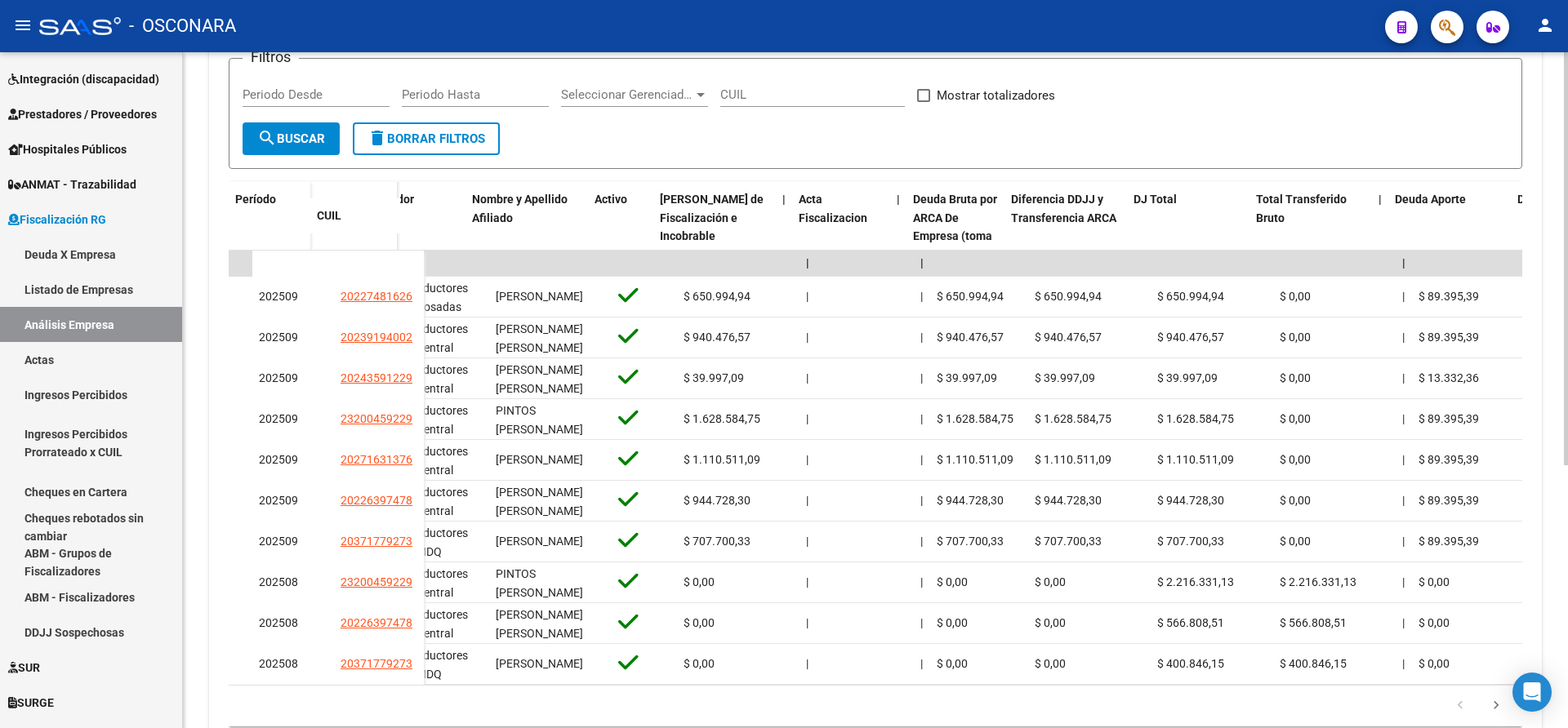
scroll to position [0, 0]
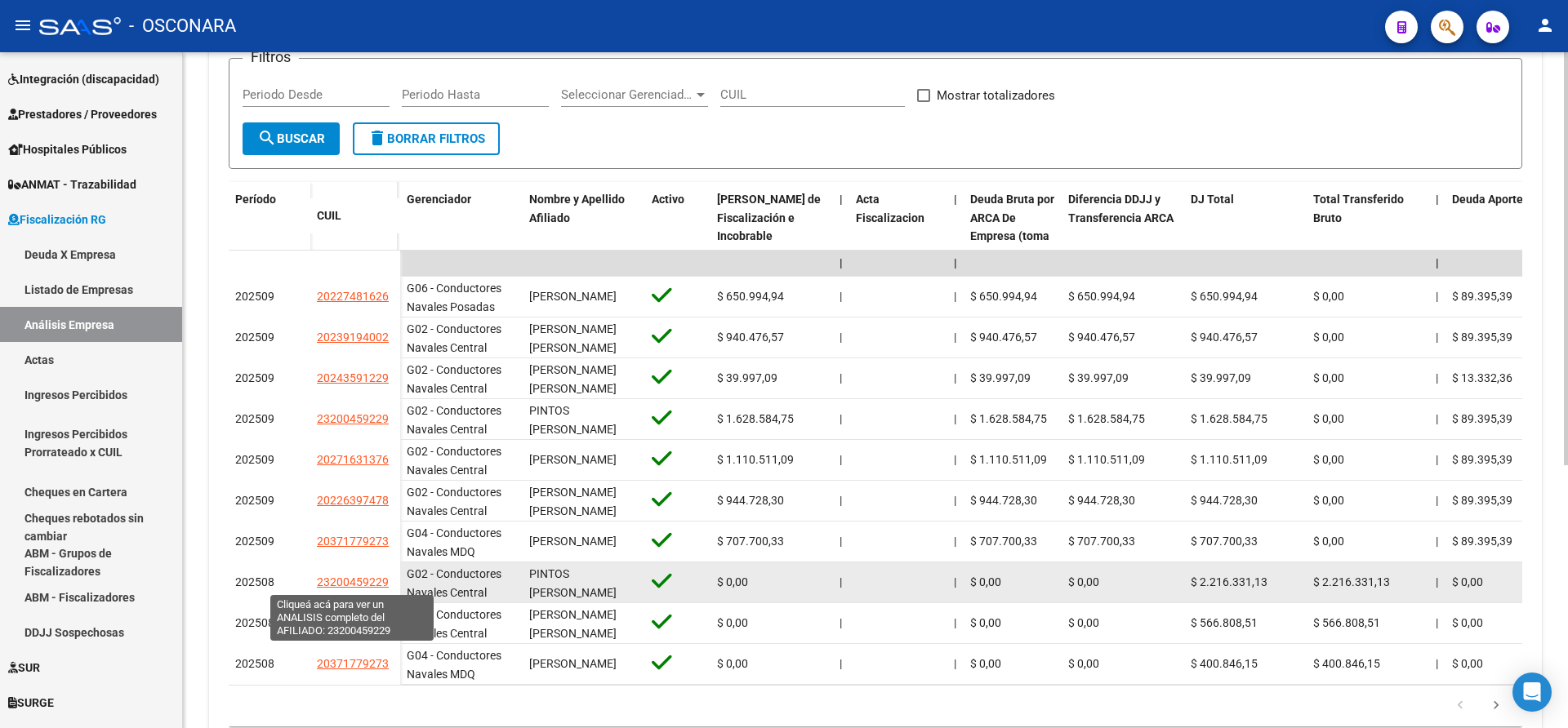
click at [350, 586] on span "23200459229" at bounding box center [353, 582] width 71 height 14
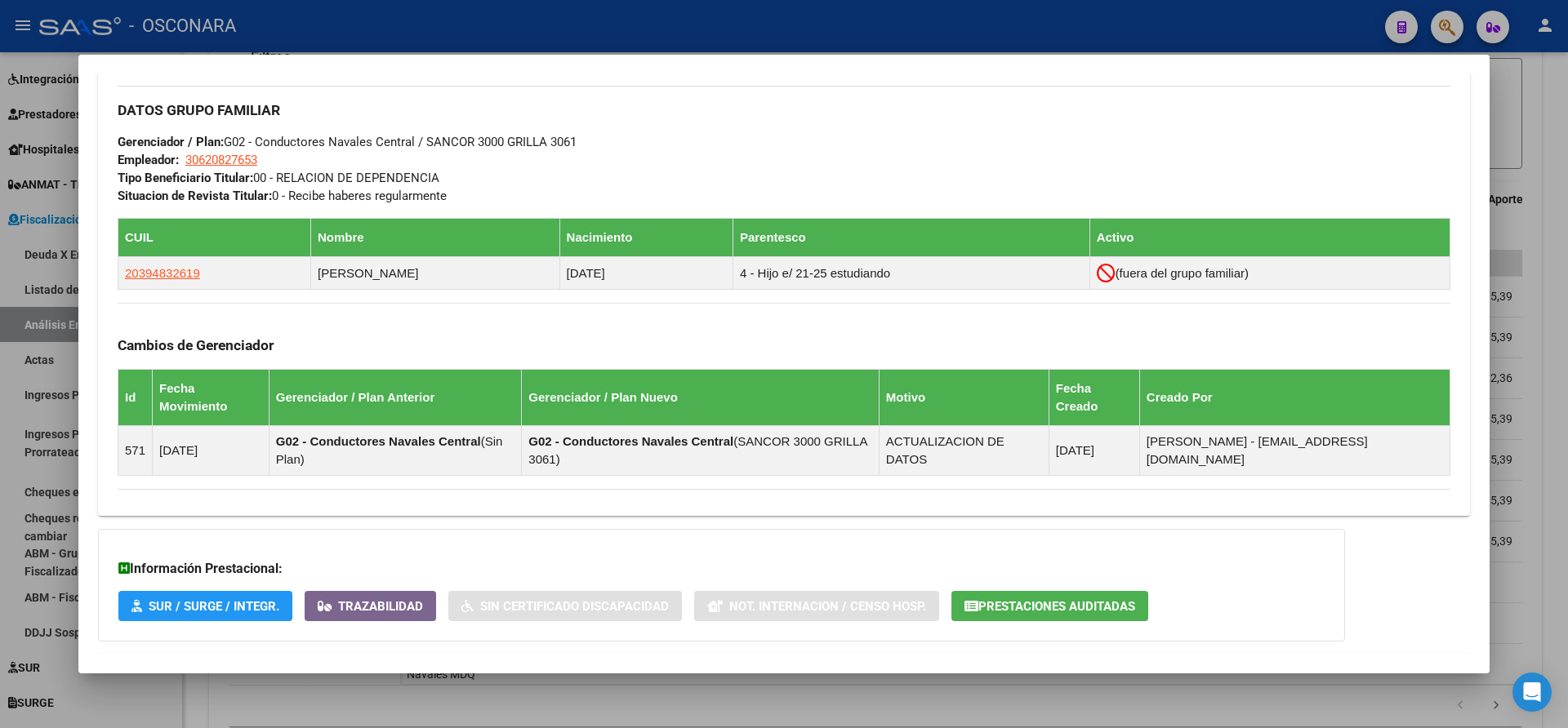
scroll to position [847, 0]
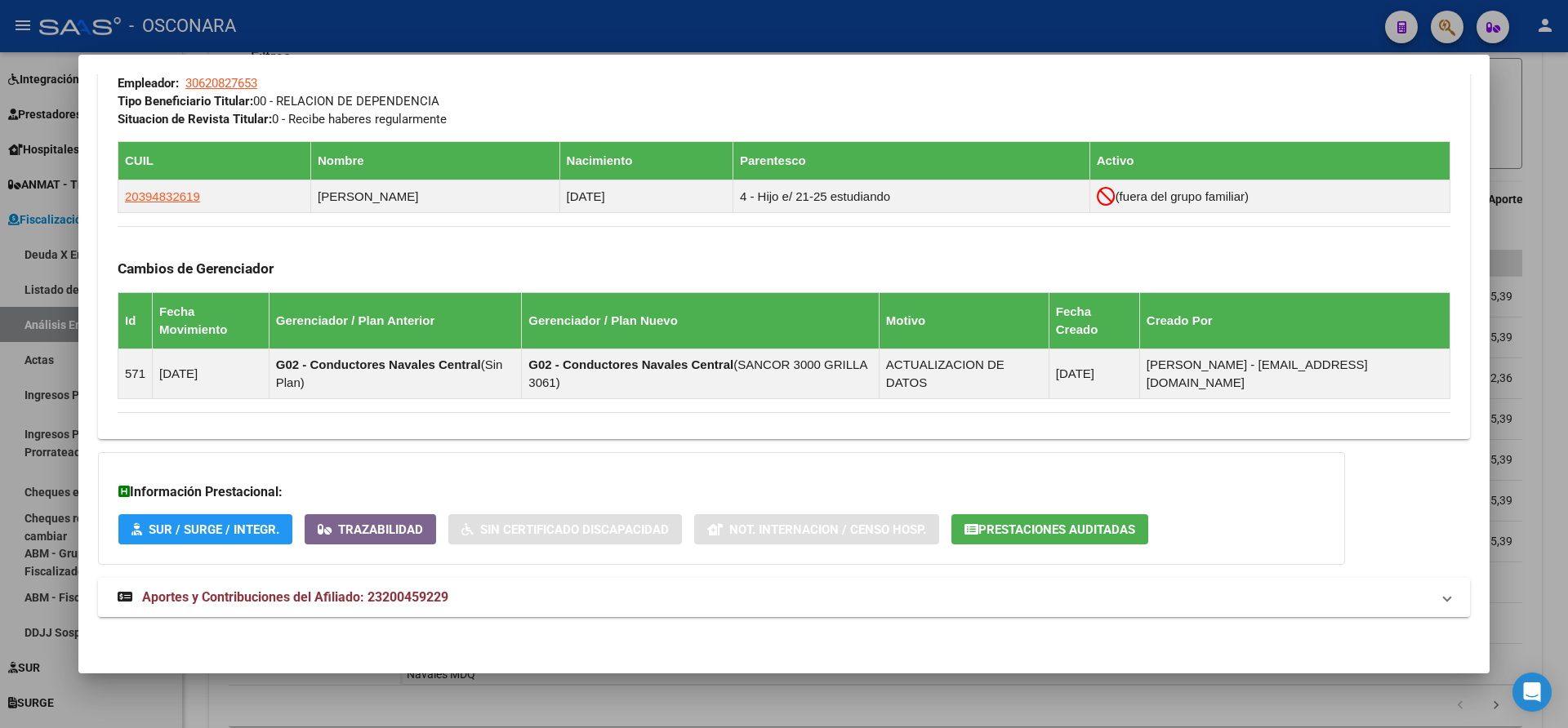
click at [1444, 596] on span at bounding box center [1447, 598] width 7 height 19
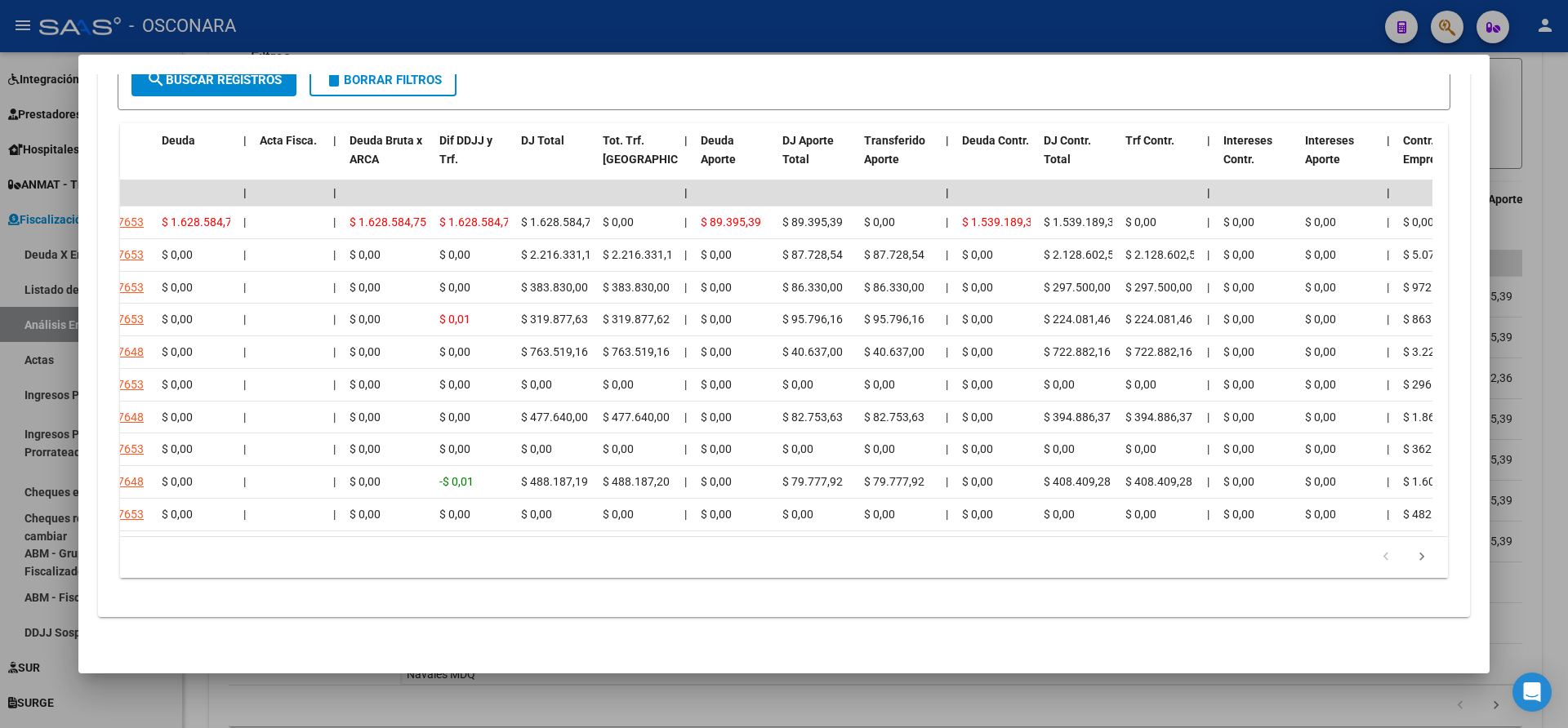
scroll to position [0, 0]
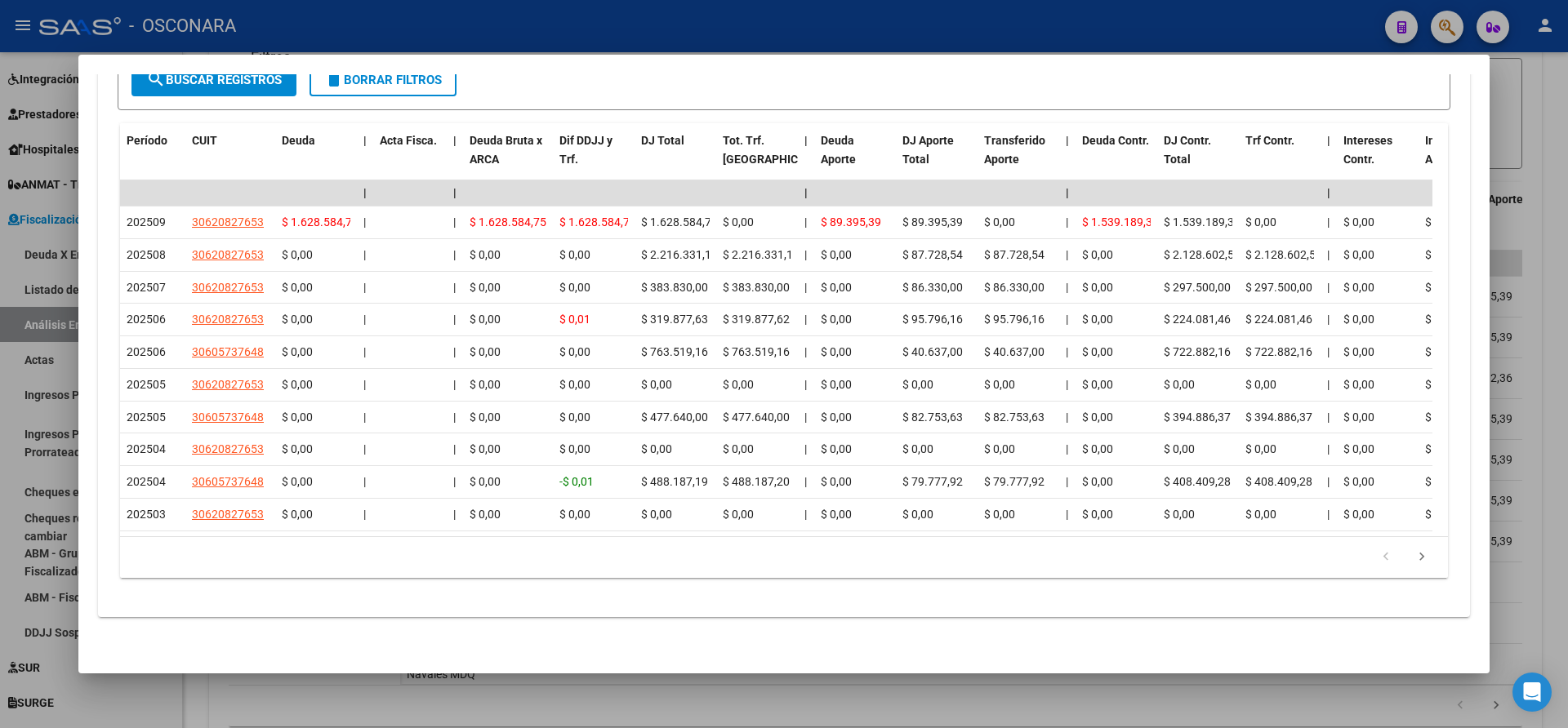
click at [1560, 325] on div at bounding box center [784, 364] width 1568 height 728
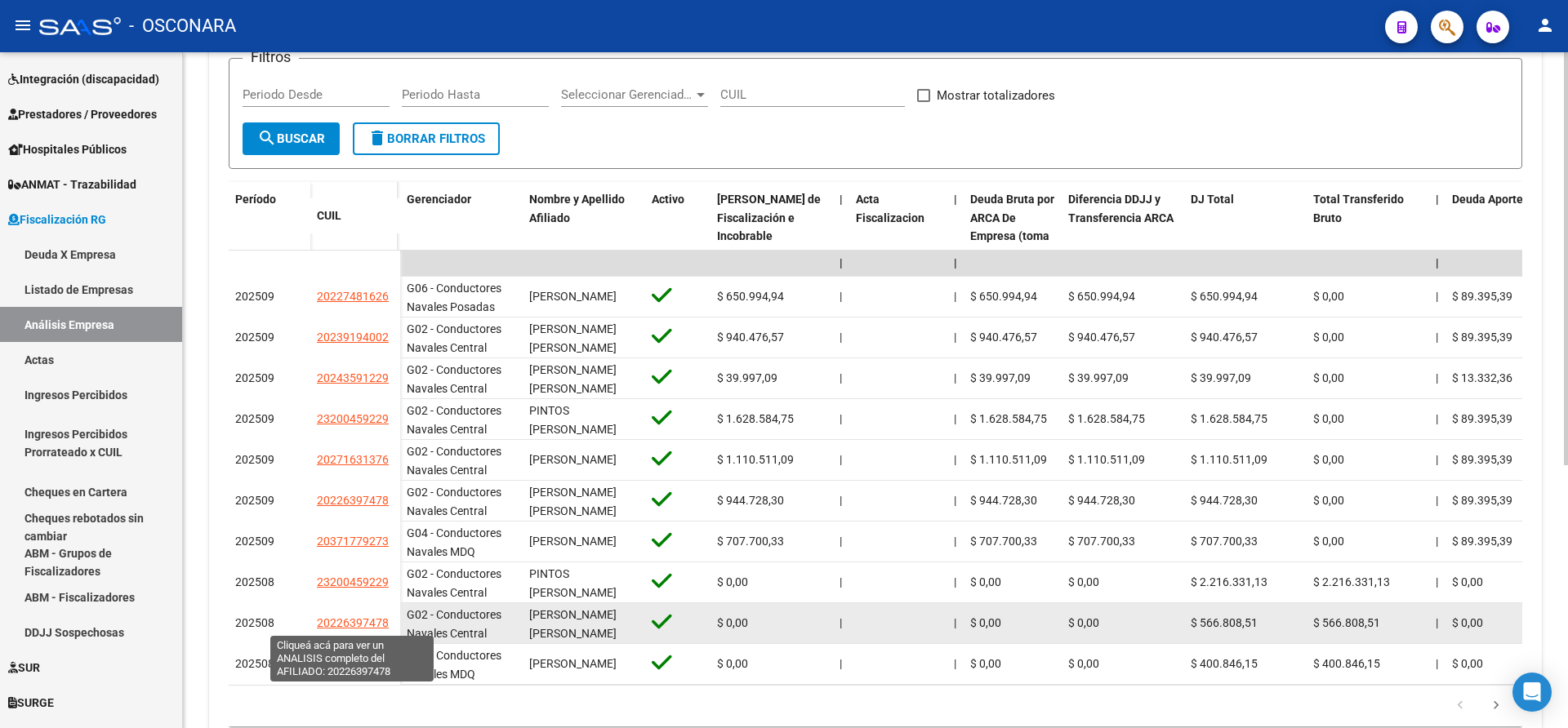
click at [334, 625] on span "20226397478" at bounding box center [353, 623] width 71 height 14
type textarea "20226397478"
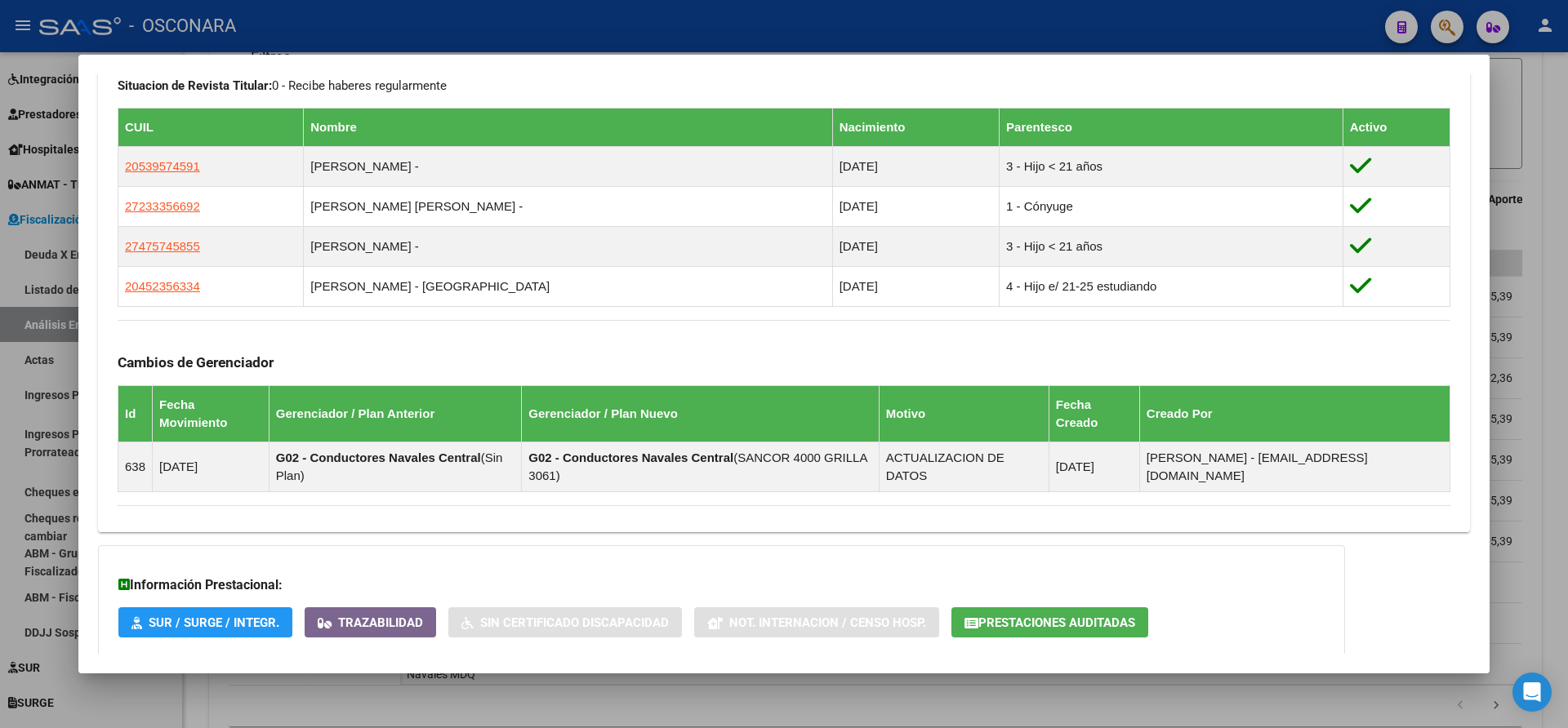
scroll to position [973, 0]
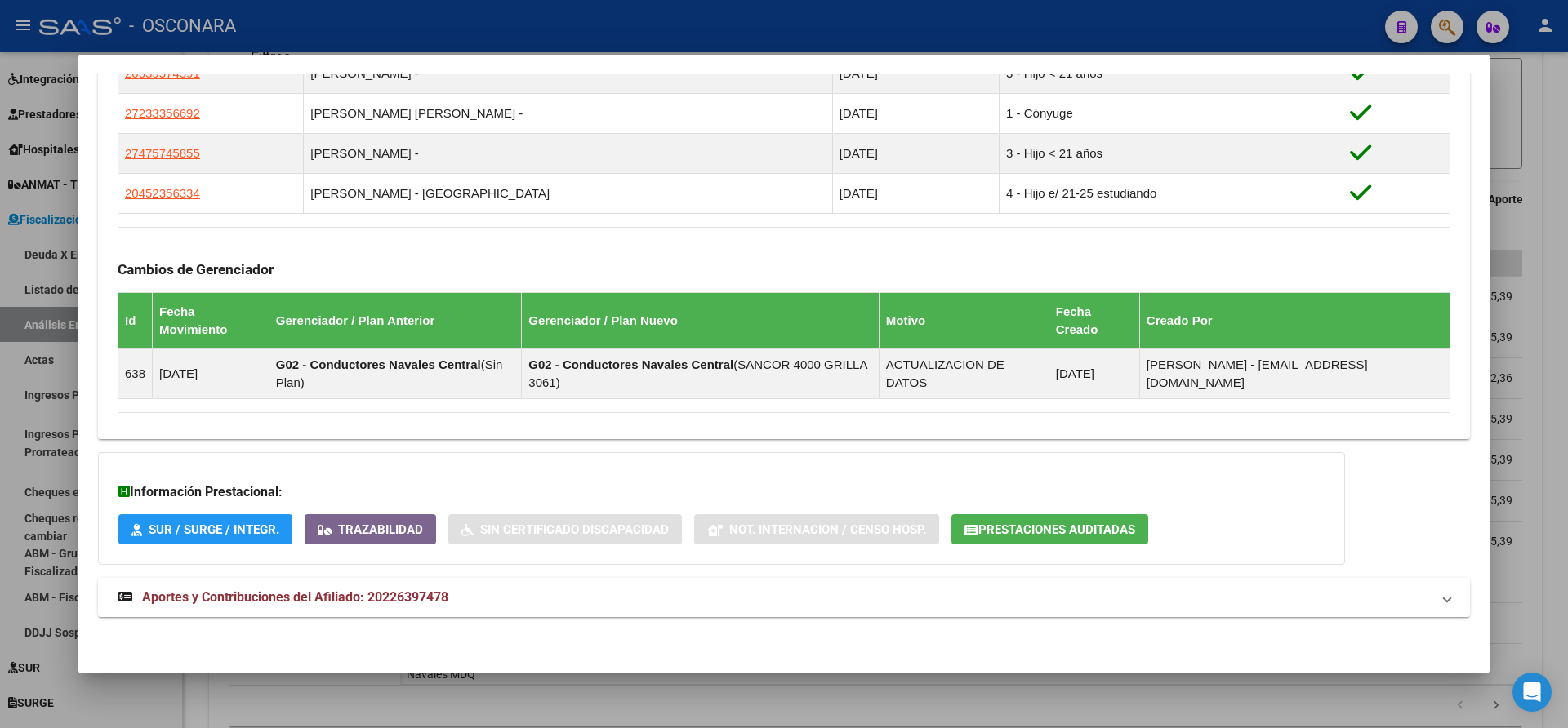
click at [1428, 603] on span "Aportes y Contribuciones del Afiliado: 20226397478" at bounding box center [781, 598] width 1326 height 19
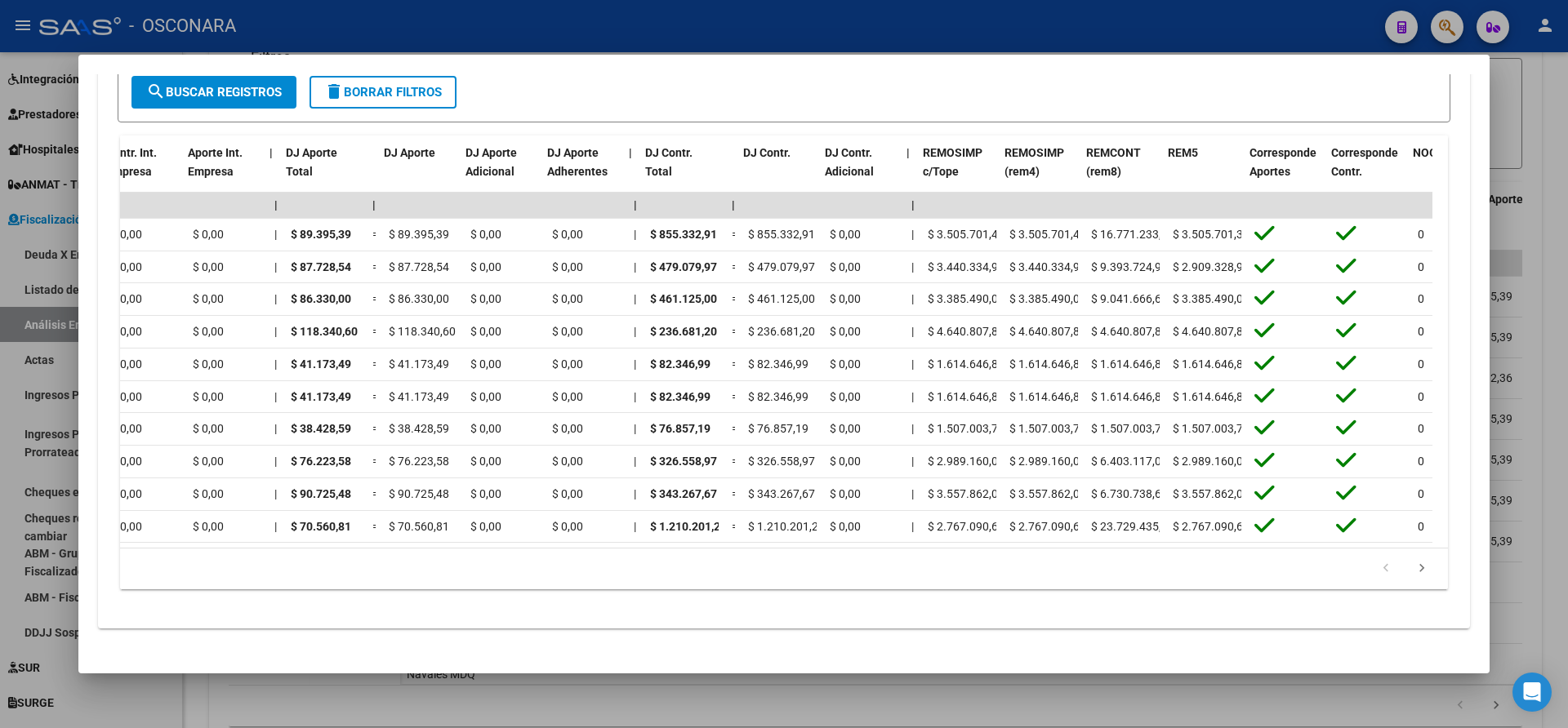
scroll to position [0, 1498]
click at [1556, 344] on div at bounding box center [784, 364] width 1568 height 728
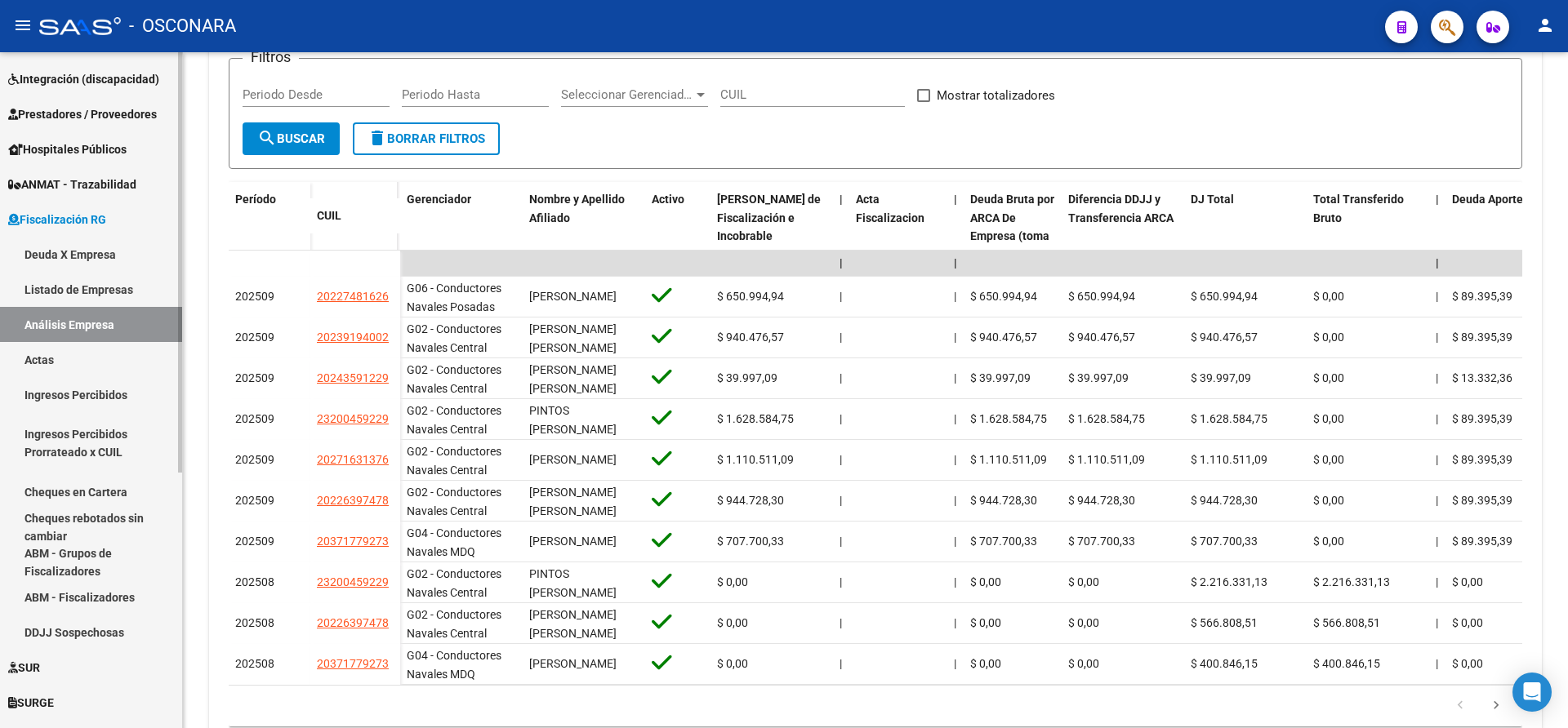
click at [36, 323] on link "Análisis Empresa" at bounding box center [91, 324] width 183 height 35
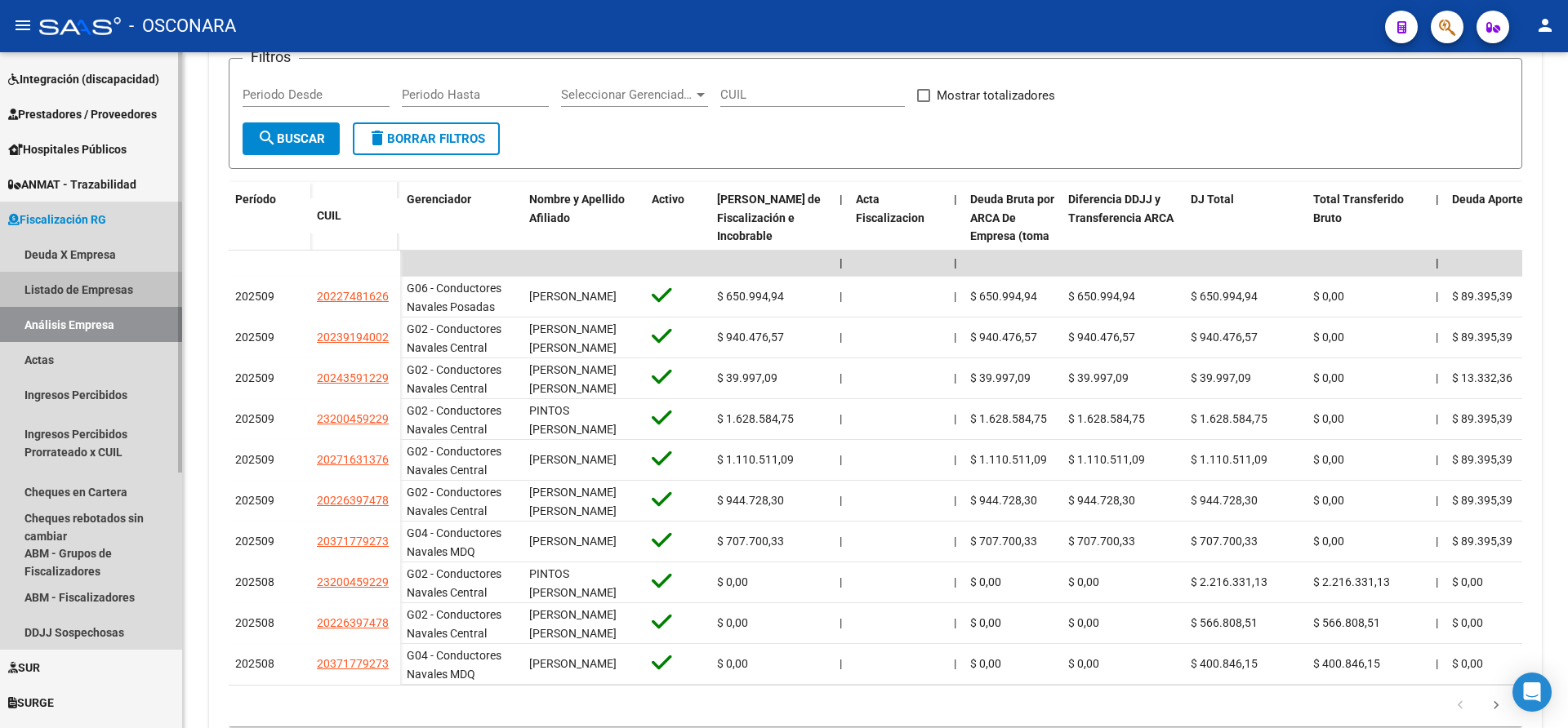
click at [40, 277] on link "Listado de Empresas" at bounding box center [91, 290] width 183 height 35
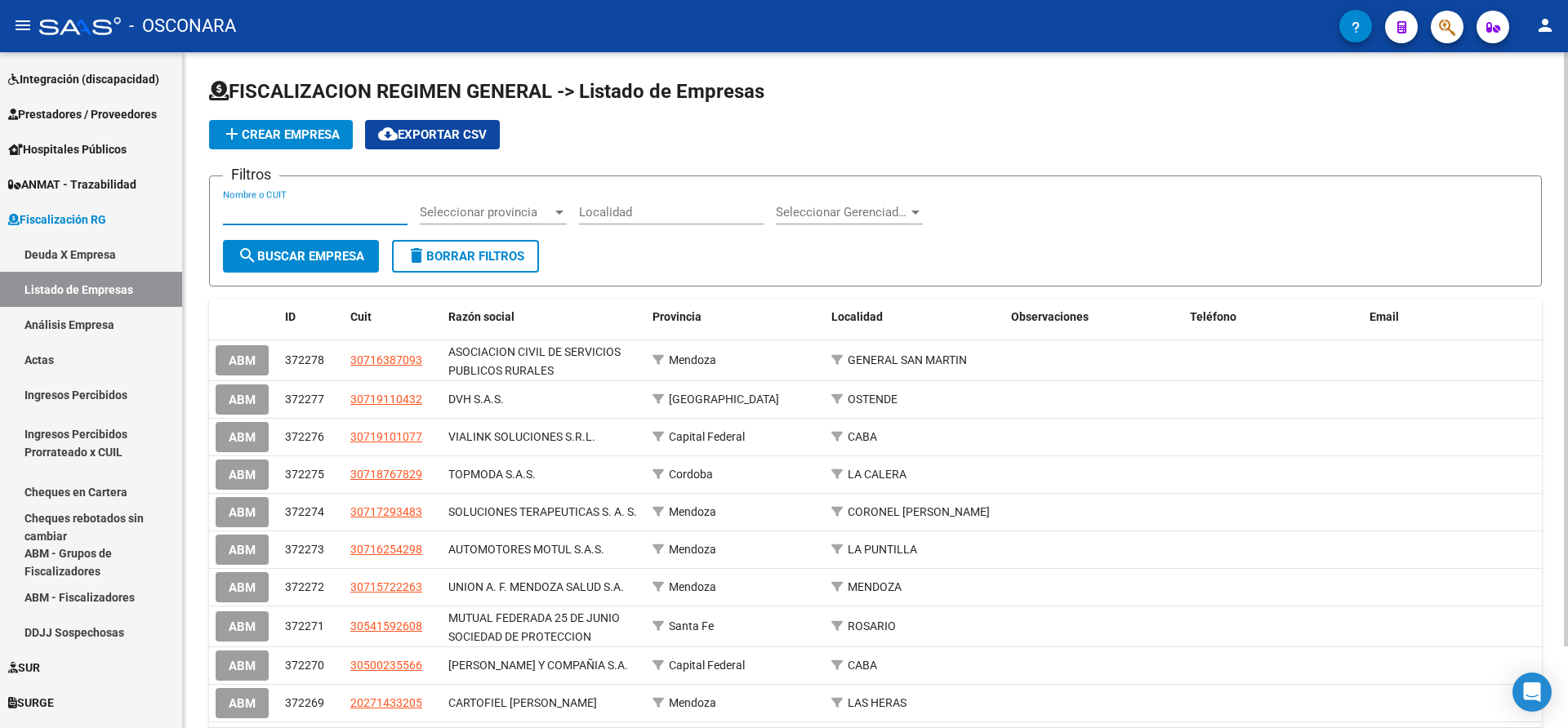
click at [238, 206] on input "Nombre o CUIT" at bounding box center [315, 211] width 185 height 14
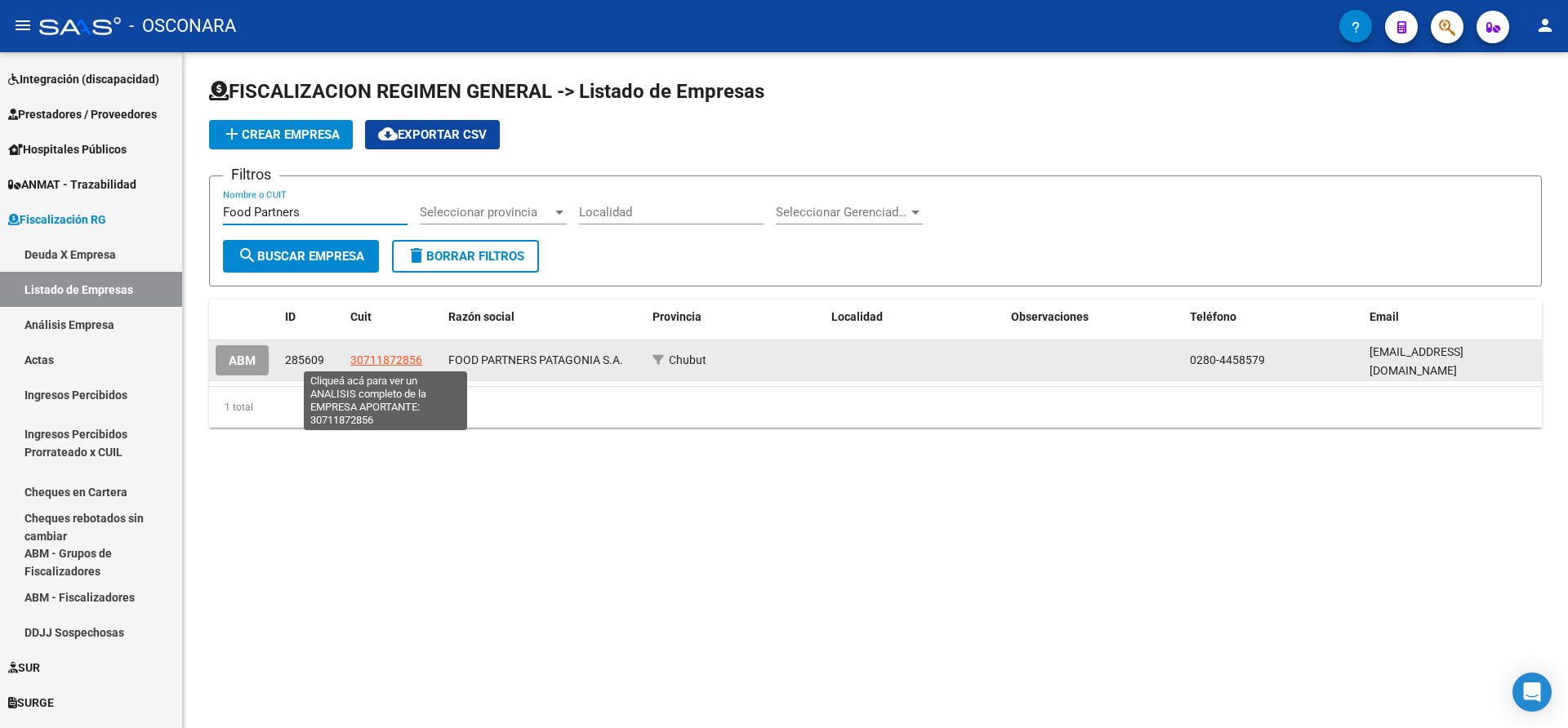
type input "Food Partners"
click at [388, 354] on span "30711872856" at bounding box center [386, 360] width 71 height 14
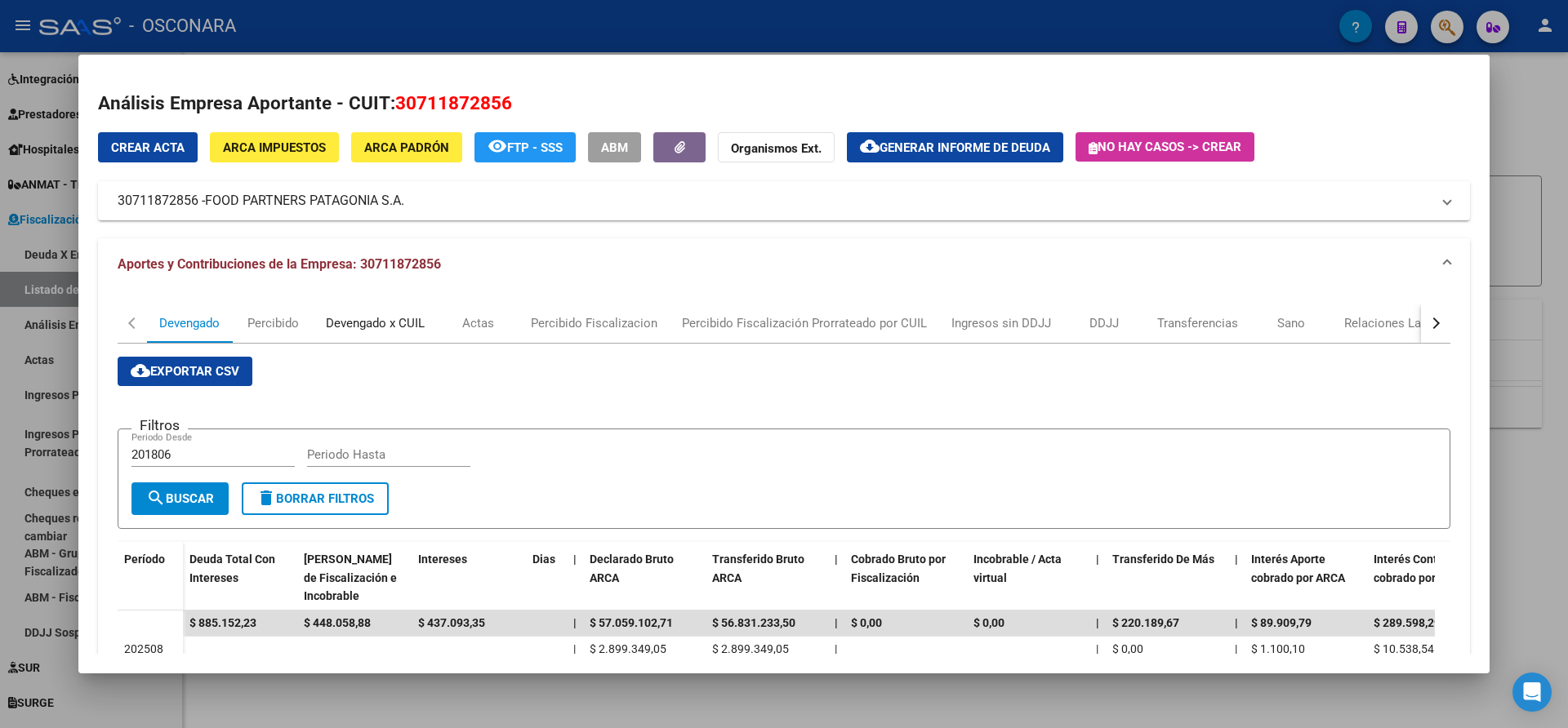
click at [380, 320] on div "Devengado x CUIL" at bounding box center [375, 322] width 99 height 18
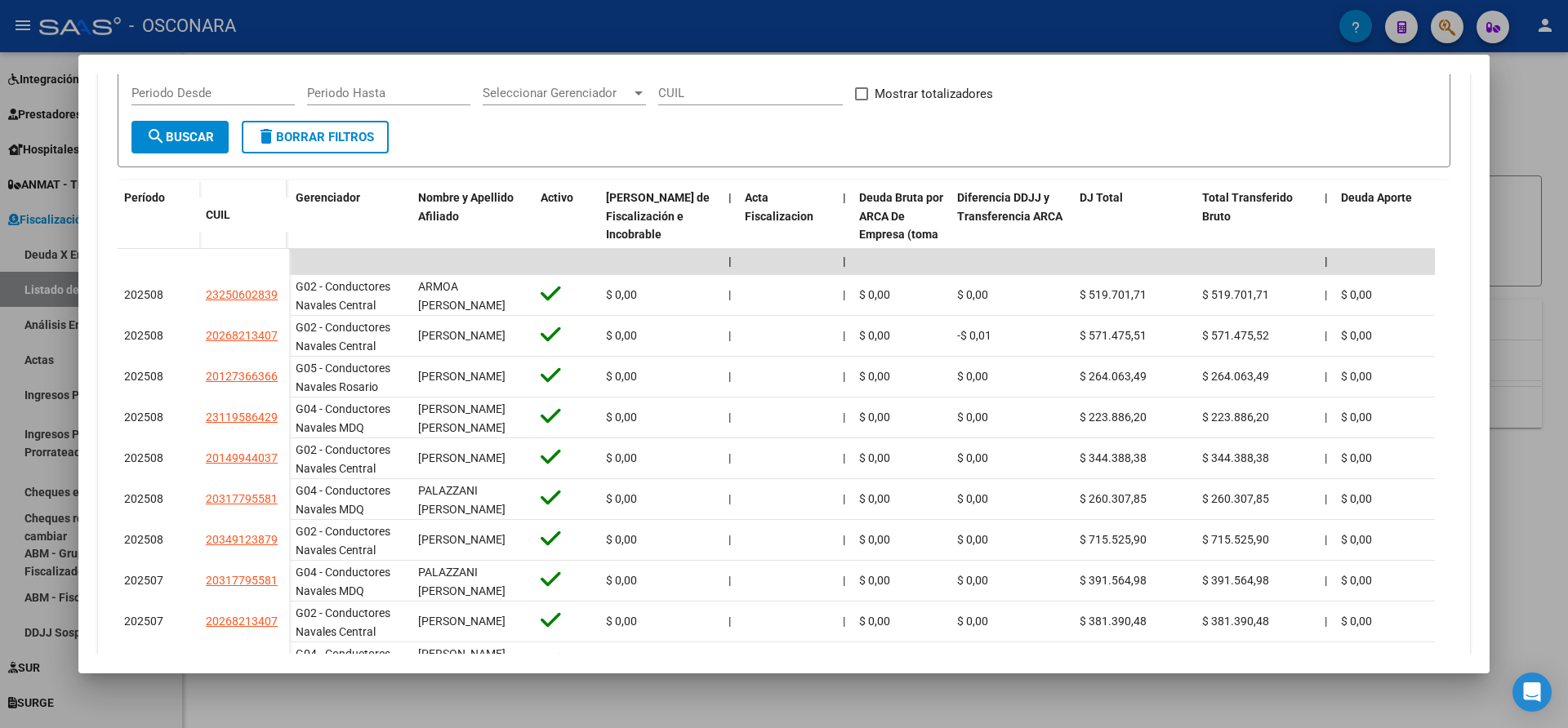
scroll to position [363, 0]
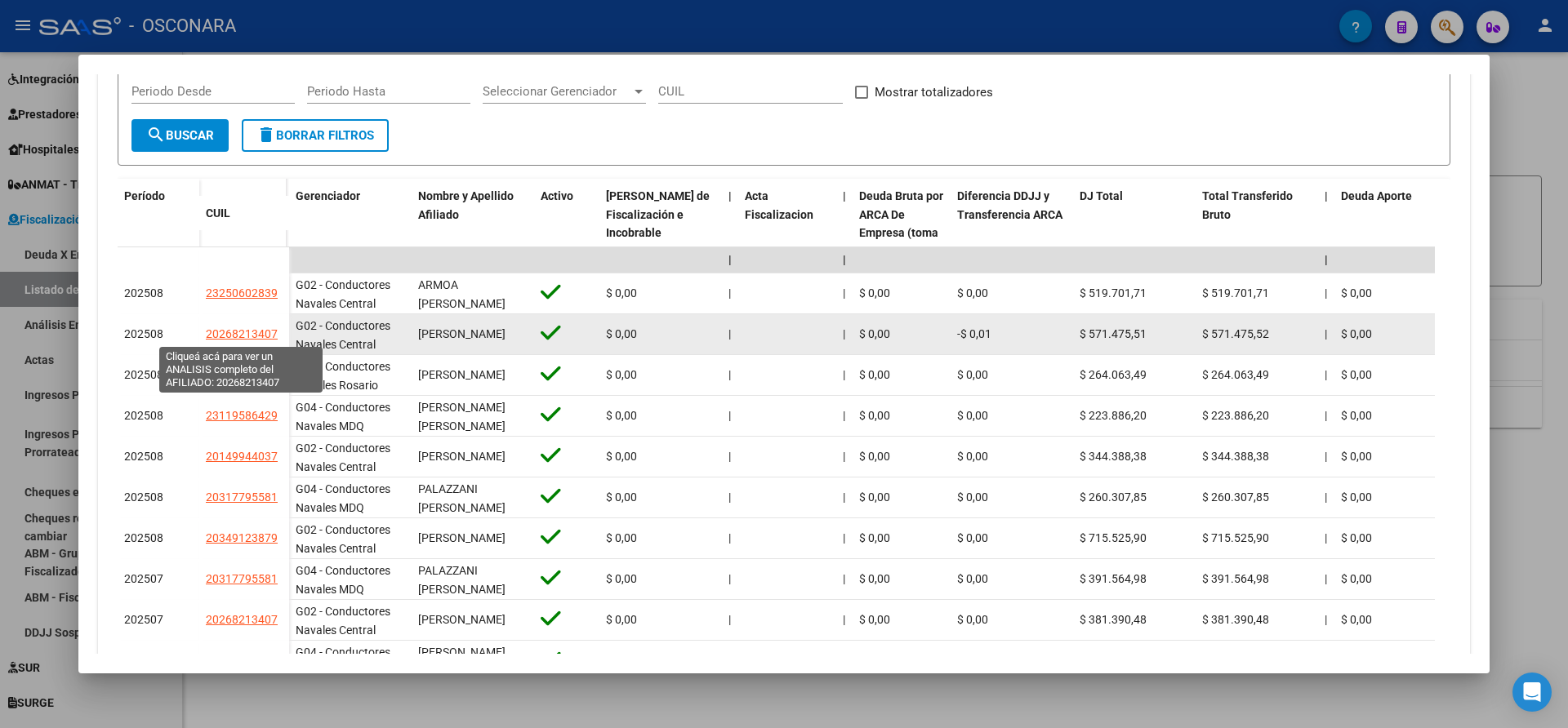
click at [239, 335] on span "20268213407" at bounding box center [242, 334] width 71 height 14
type textarea "20268213407"
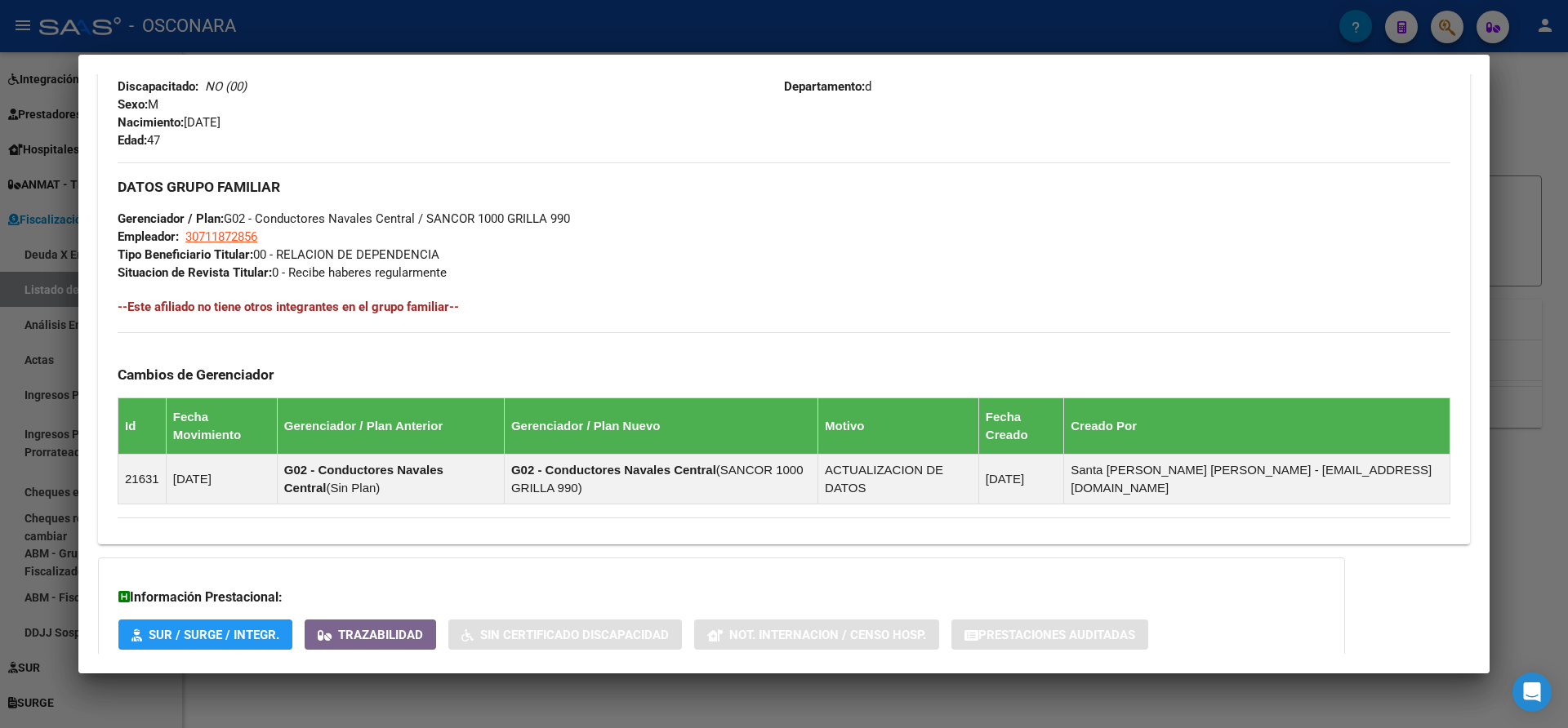
scroll to position [798, 0]
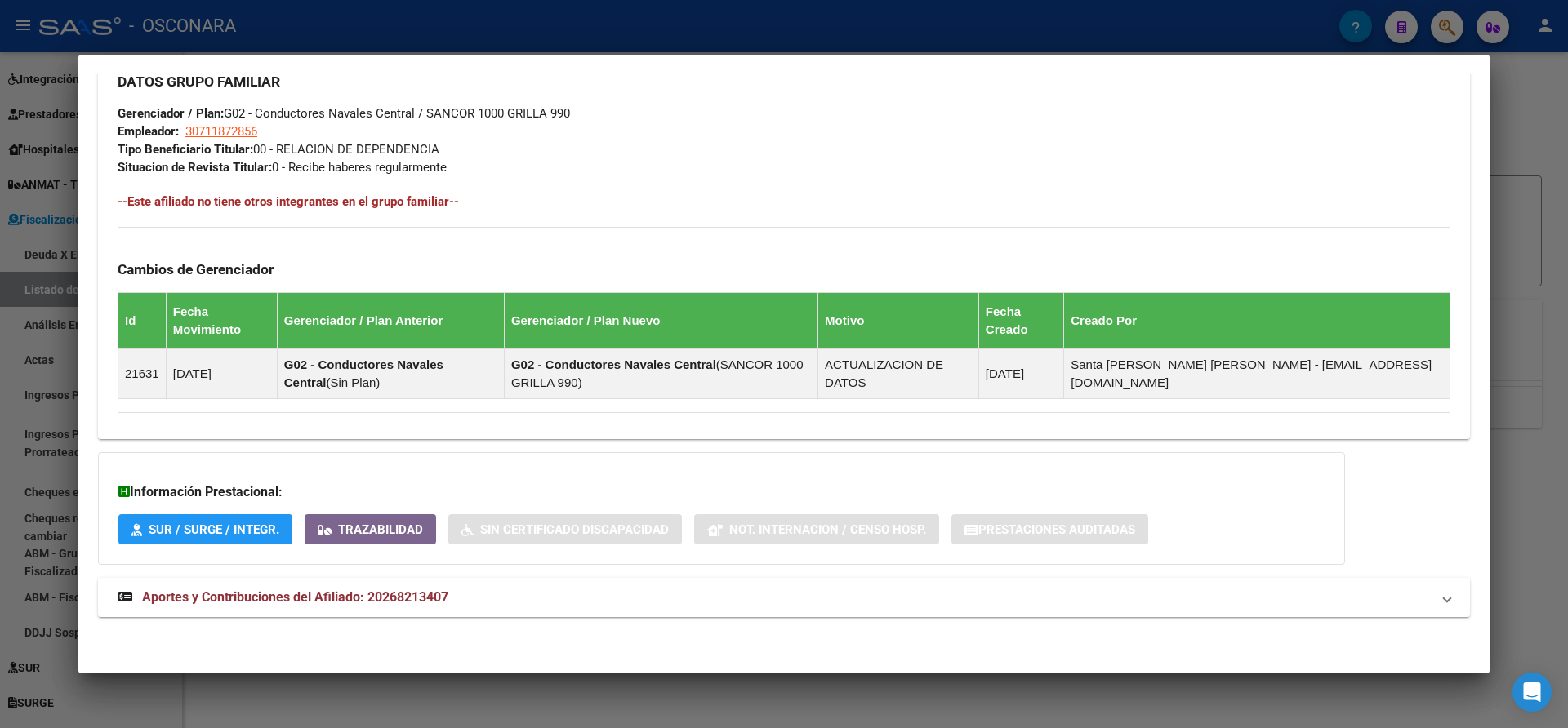
click at [1444, 596] on span at bounding box center [1447, 598] width 7 height 19
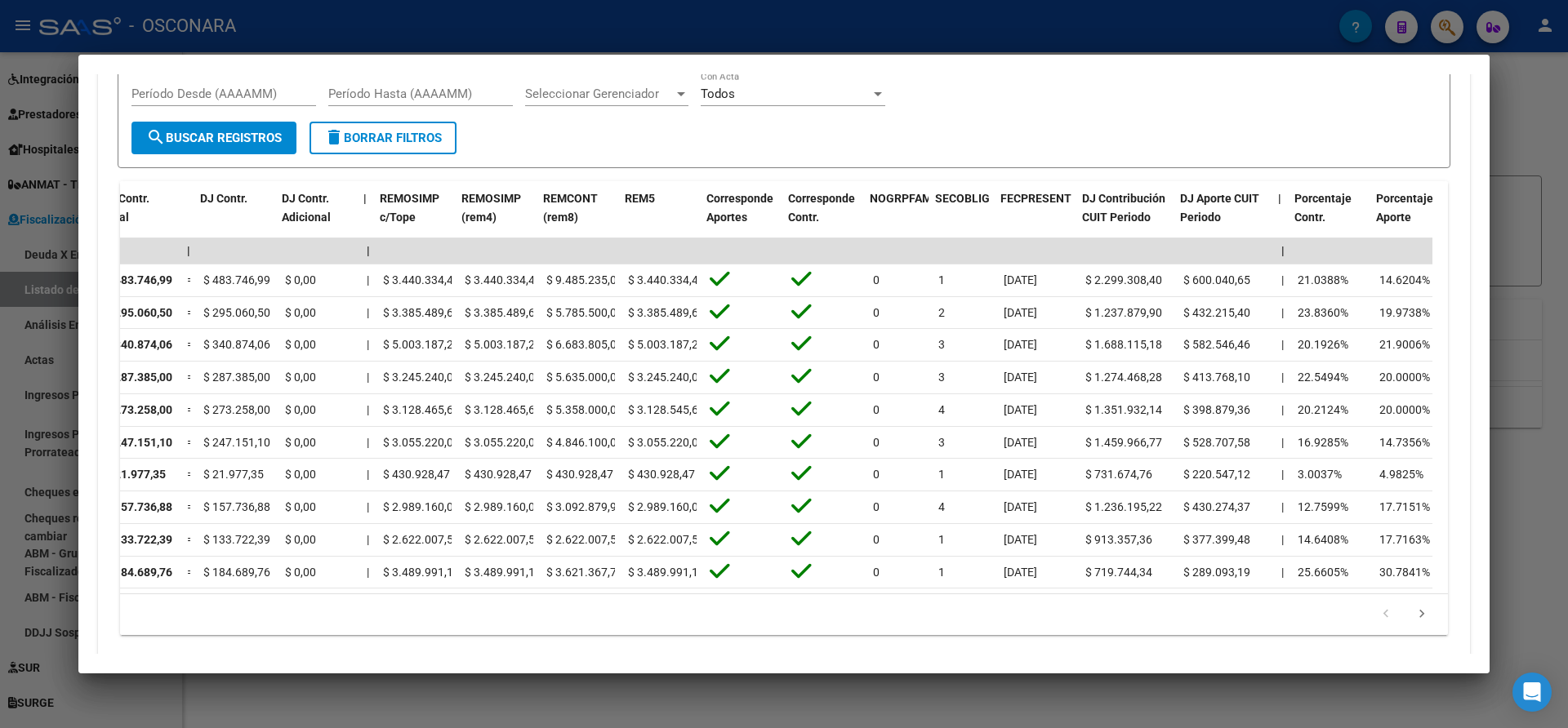
scroll to position [0, 2042]
click at [1541, 154] on div at bounding box center [784, 364] width 1568 height 728
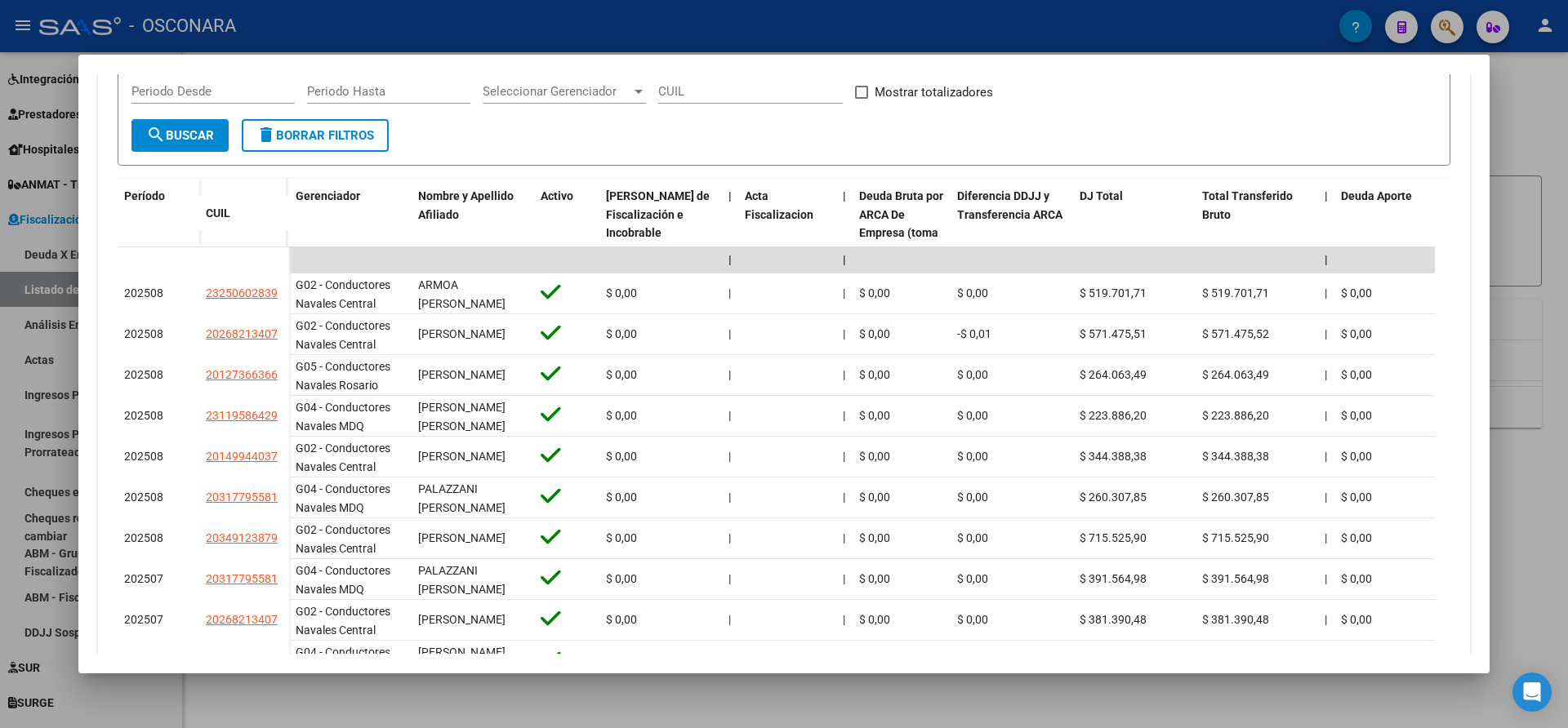
click at [1541, 154] on div at bounding box center [784, 364] width 1568 height 728
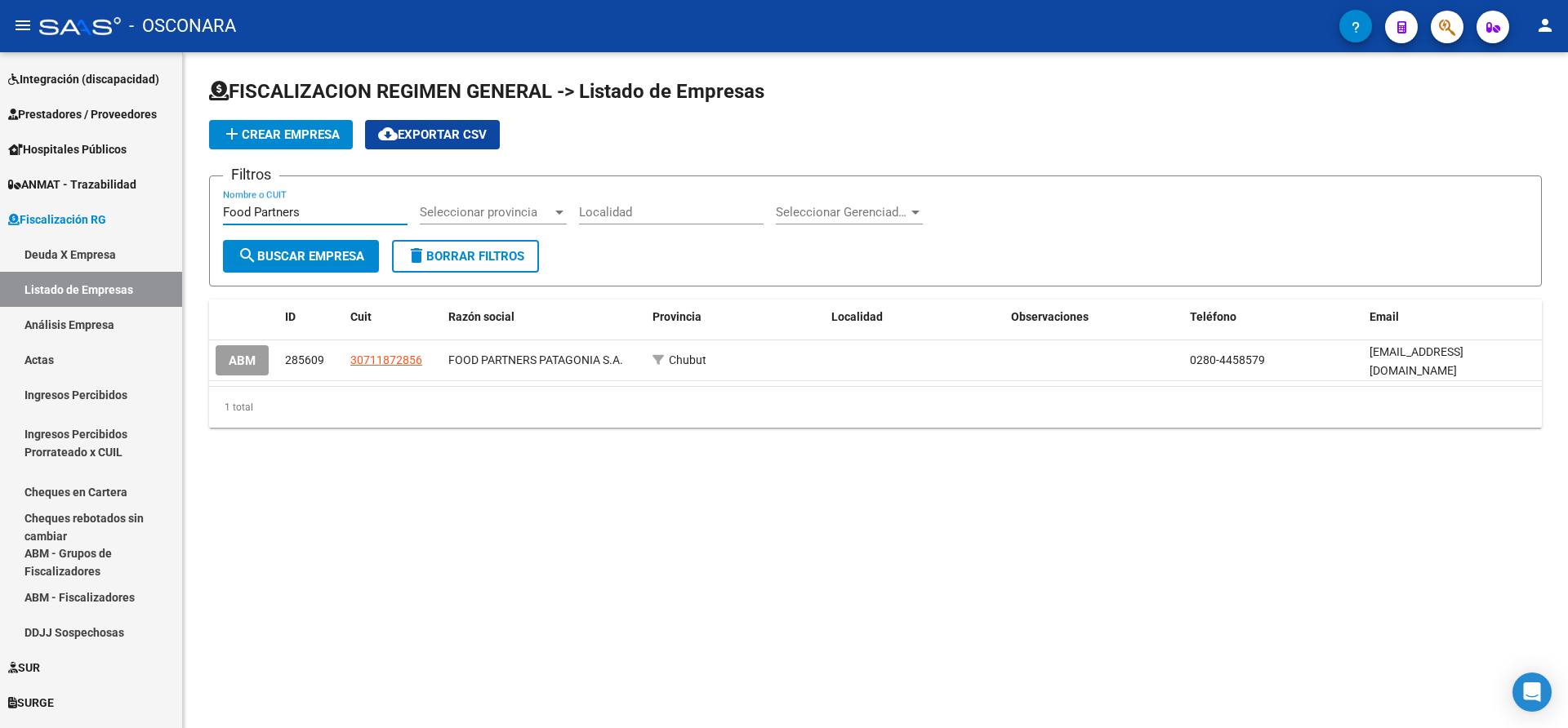
click at [319, 214] on input "Food Partners" at bounding box center [315, 211] width 185 height 14
type input "F"
type input "Golfo de la Patagonia"
click at [349, 256] on span "search Buscar Empresa" at bounding box center [300, 256] width 127 height 14
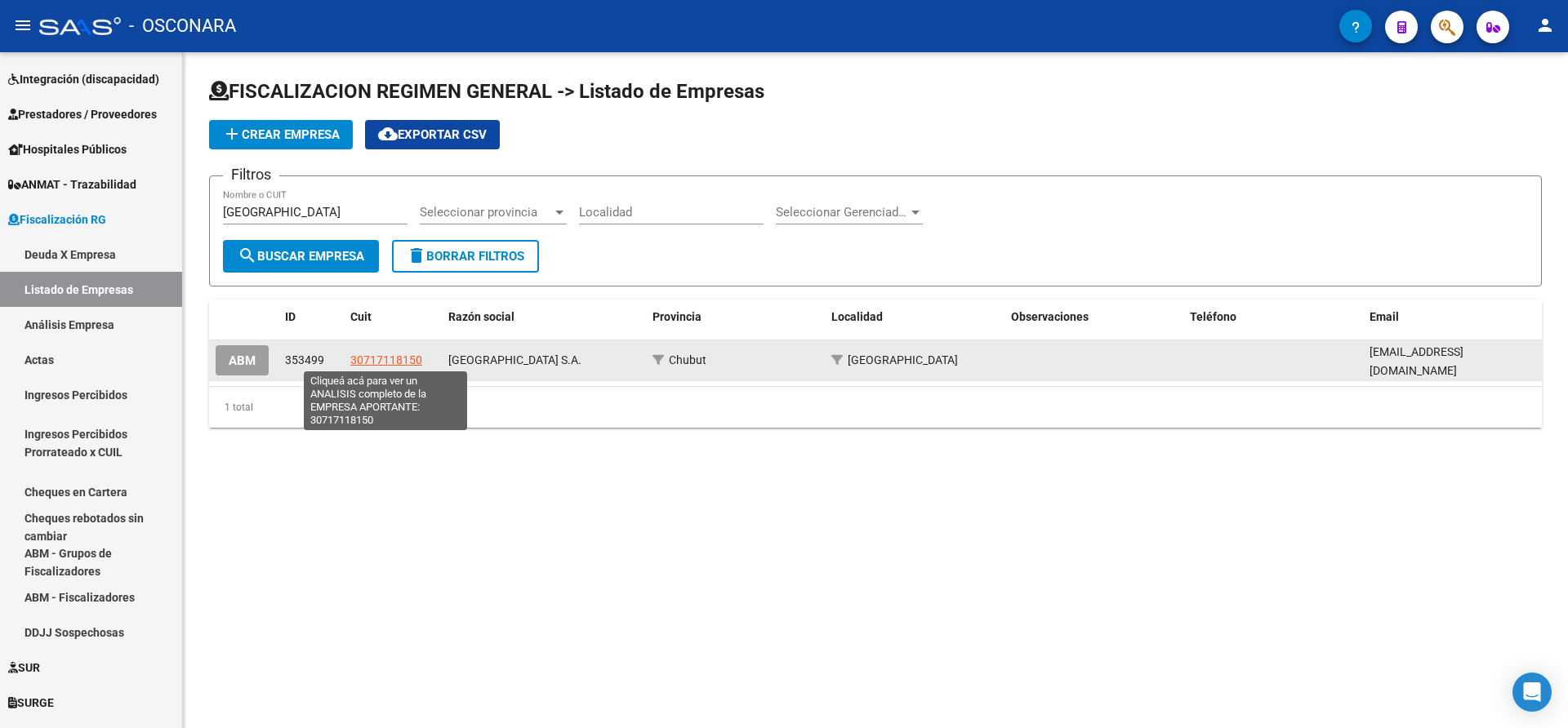
click at [366, 353] on span "30717118150" at bounding box center [386, 360] width 71 height 14
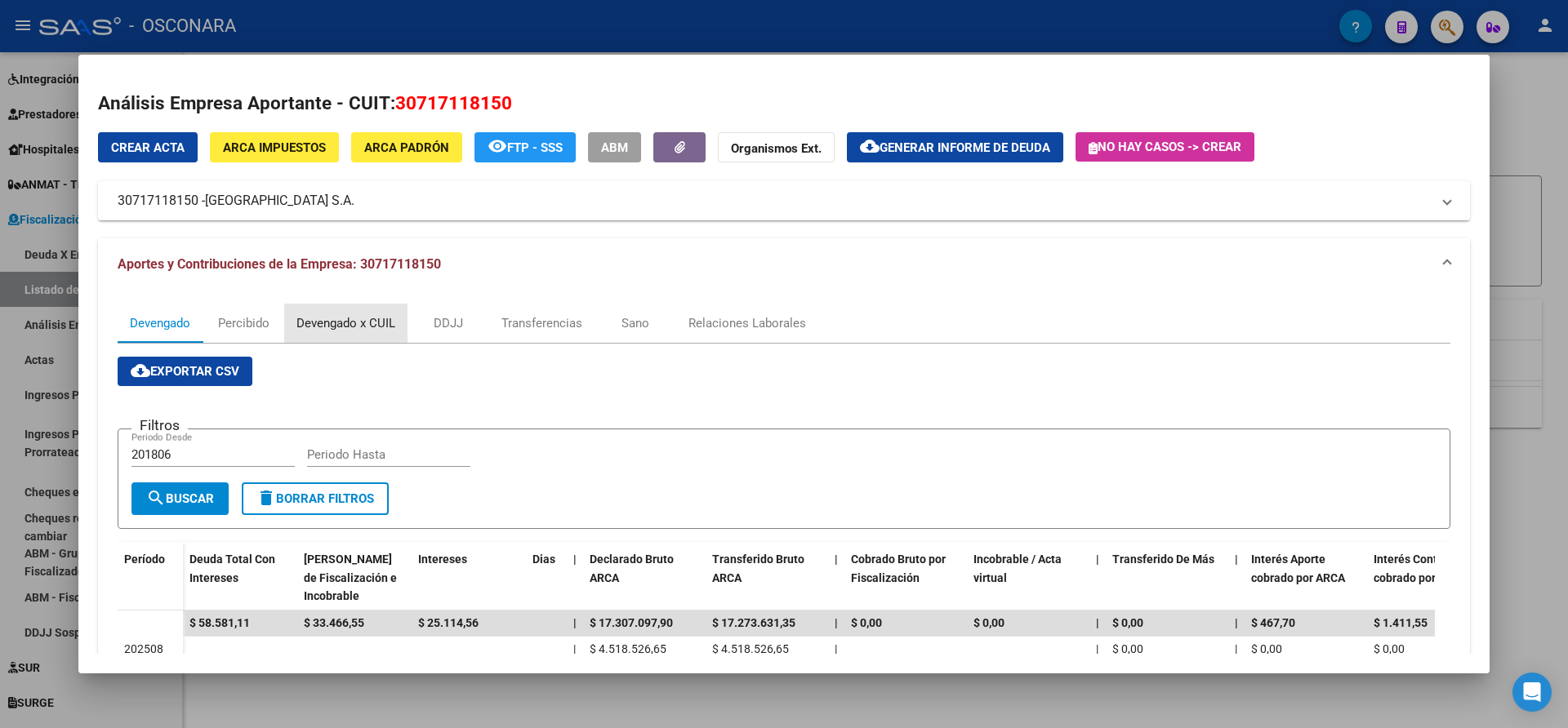
click at [328, 318] on div "Devengado x CUIL" at bounding box center [346, 322] width 99 height 18
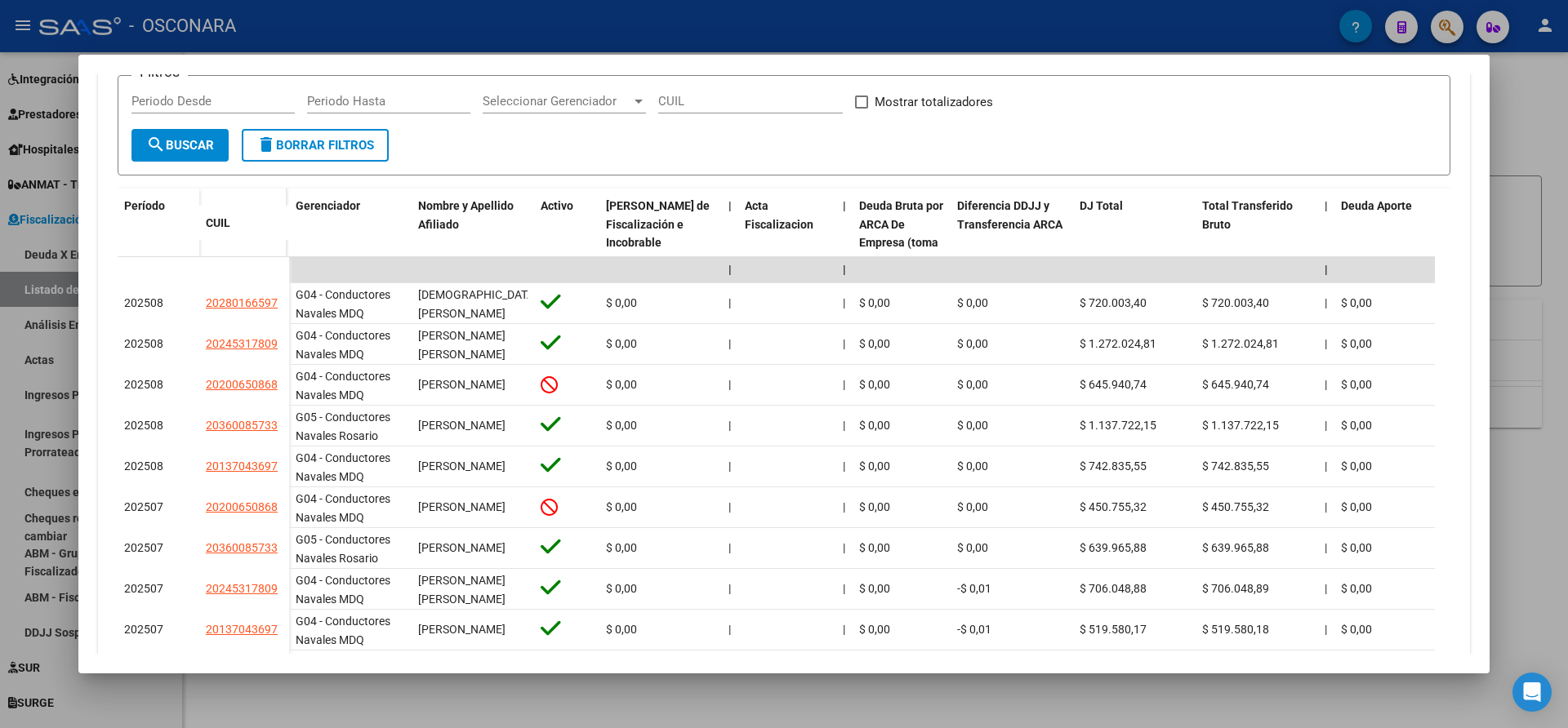
scroll to position [367, 0]
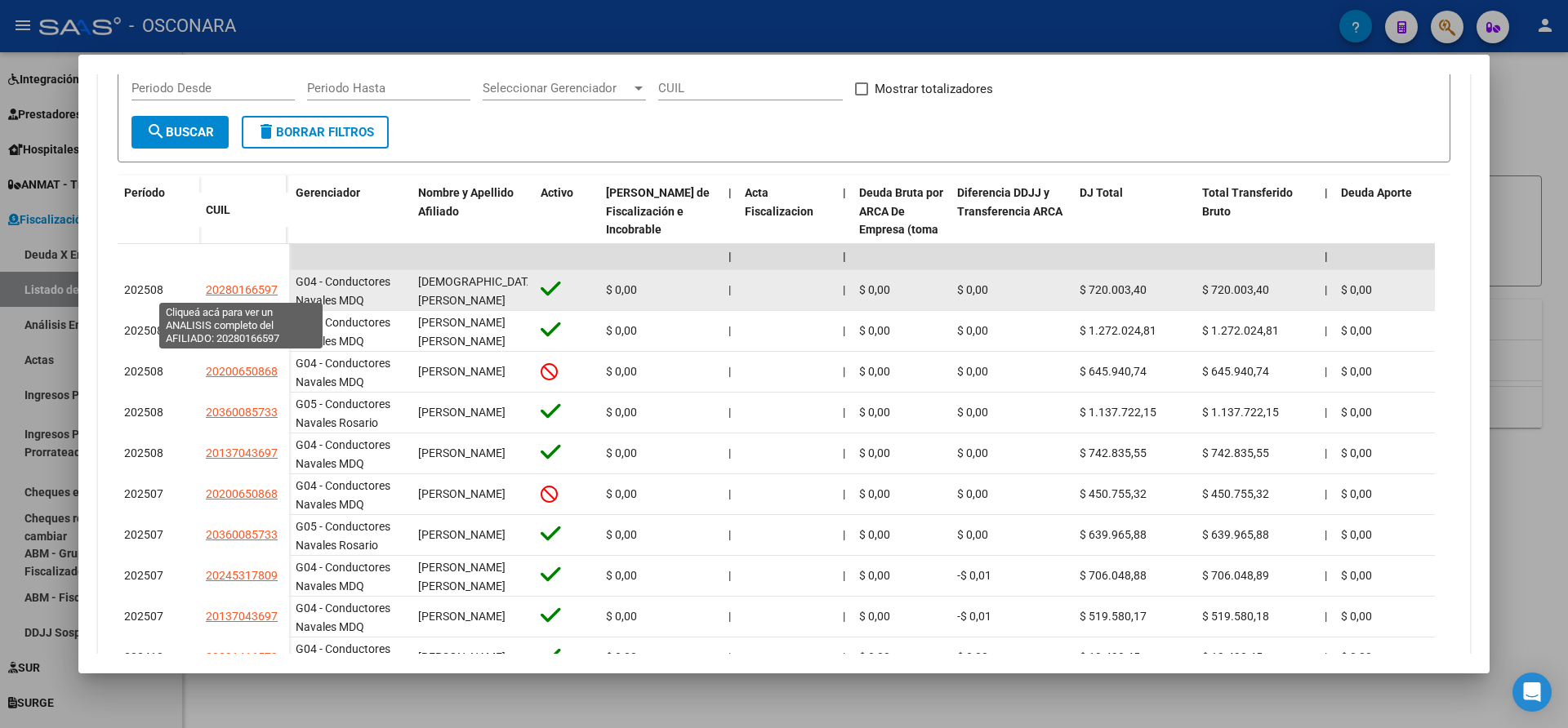
click at [223, 288] on span "20280166597" at bounding box center [242, 290] width 71 height 14
type textarea "20280166597"
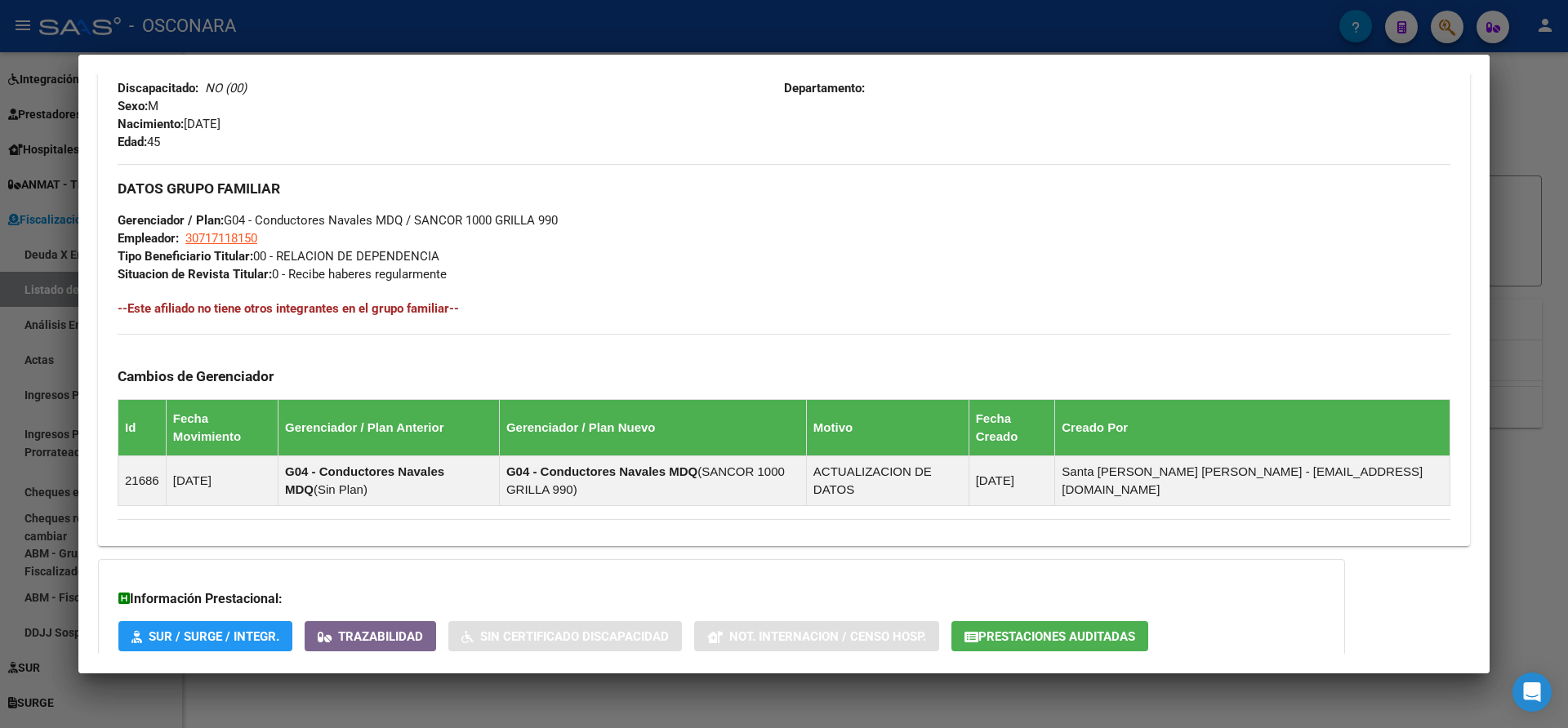
scroll to position [798, 0]
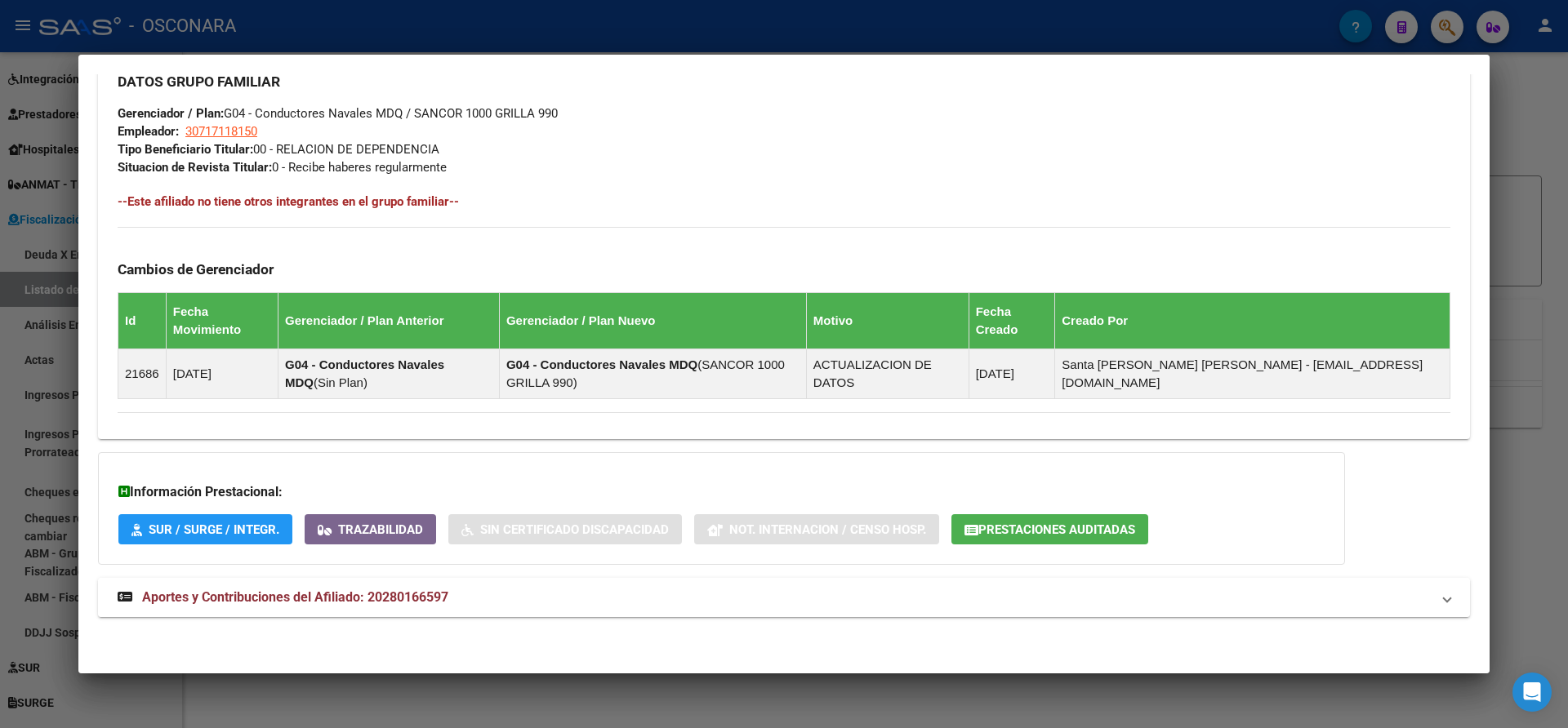
click at [1437, 600] on mat-expansion-panel-header "Aportes y Contribuciones del Afiliado: 20280166597" at bounding box center [784, 598] width 1372 height 40
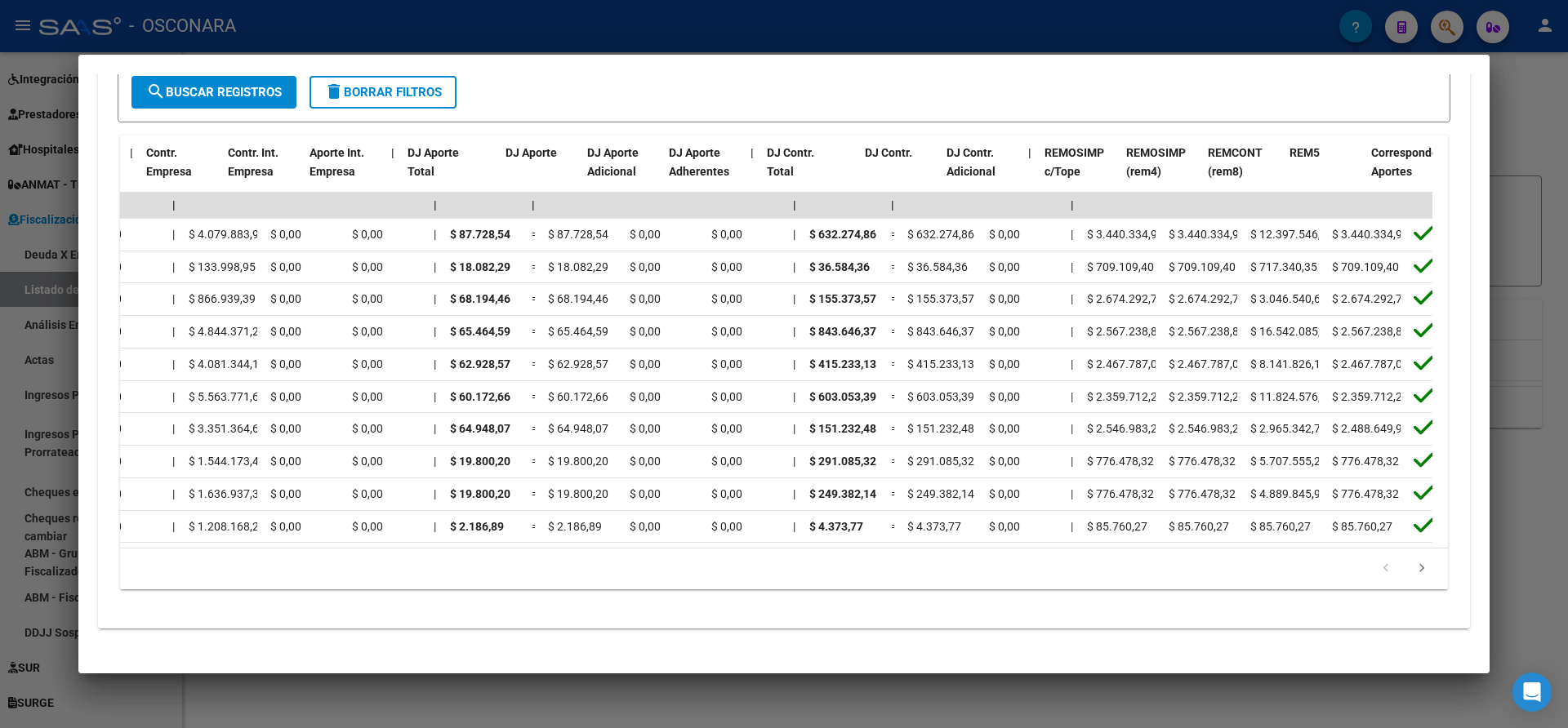
scroll to position [0, 1403]
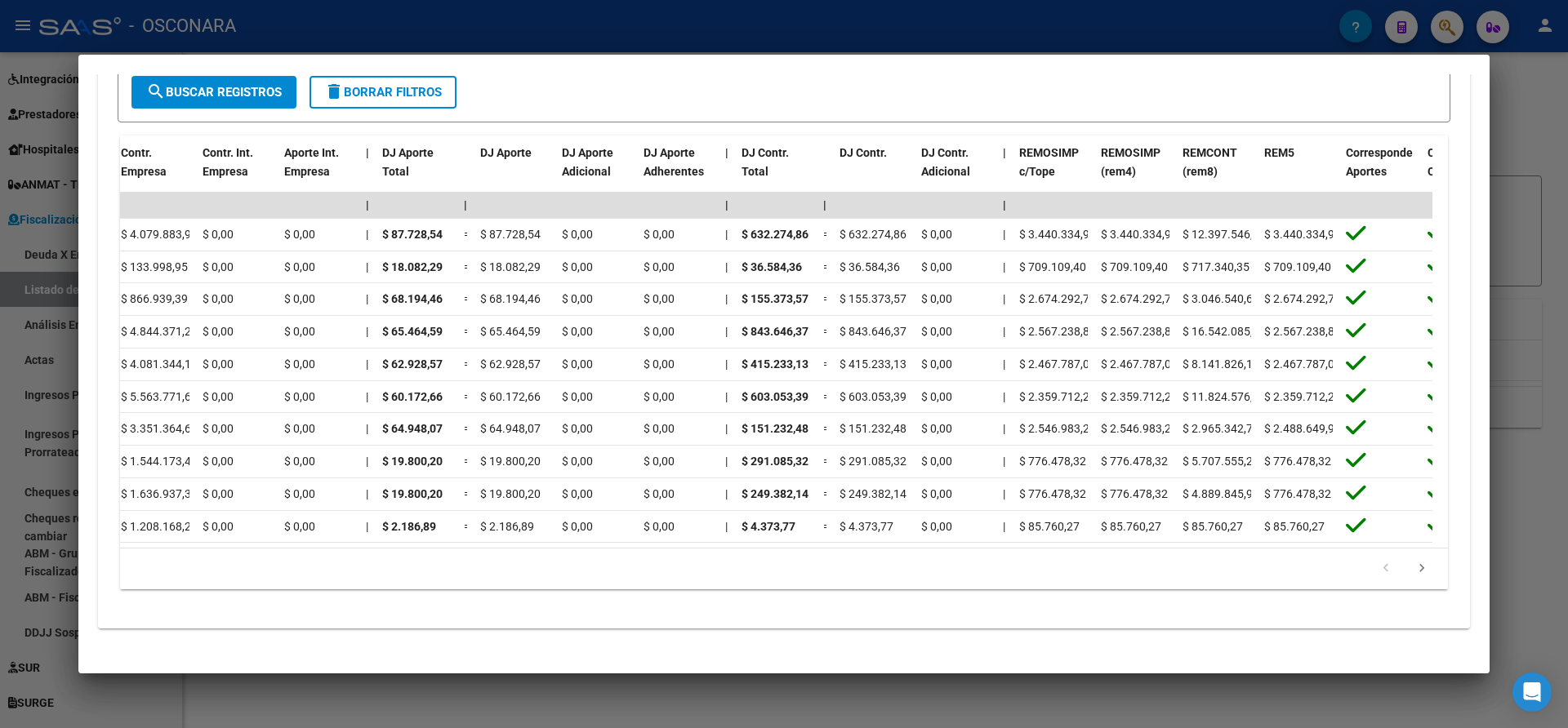
click at [1534, 122] on div at bounding box center [784, 364] width 1568 height 728
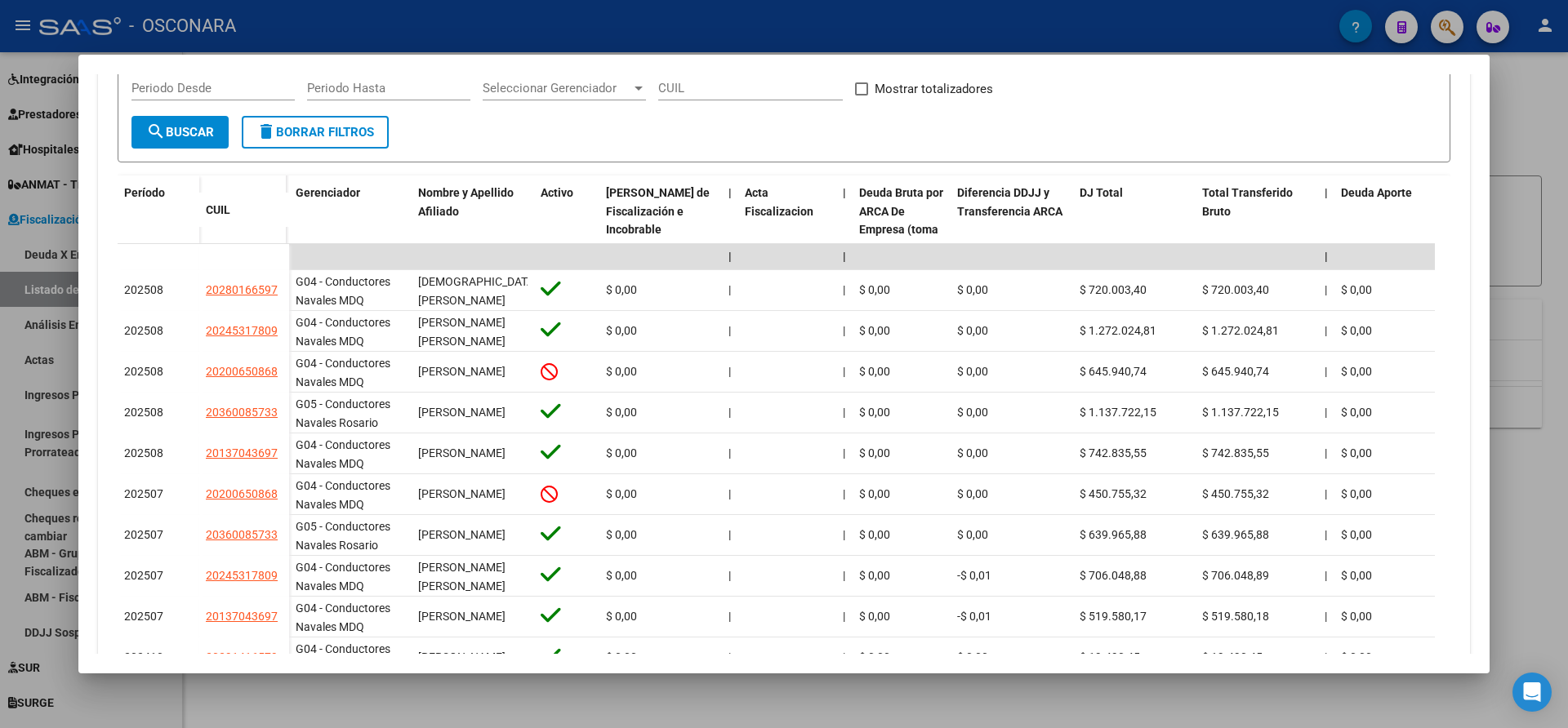
click at [1515, 76] on div at bounding box center [784, 364] width 1568 height 728
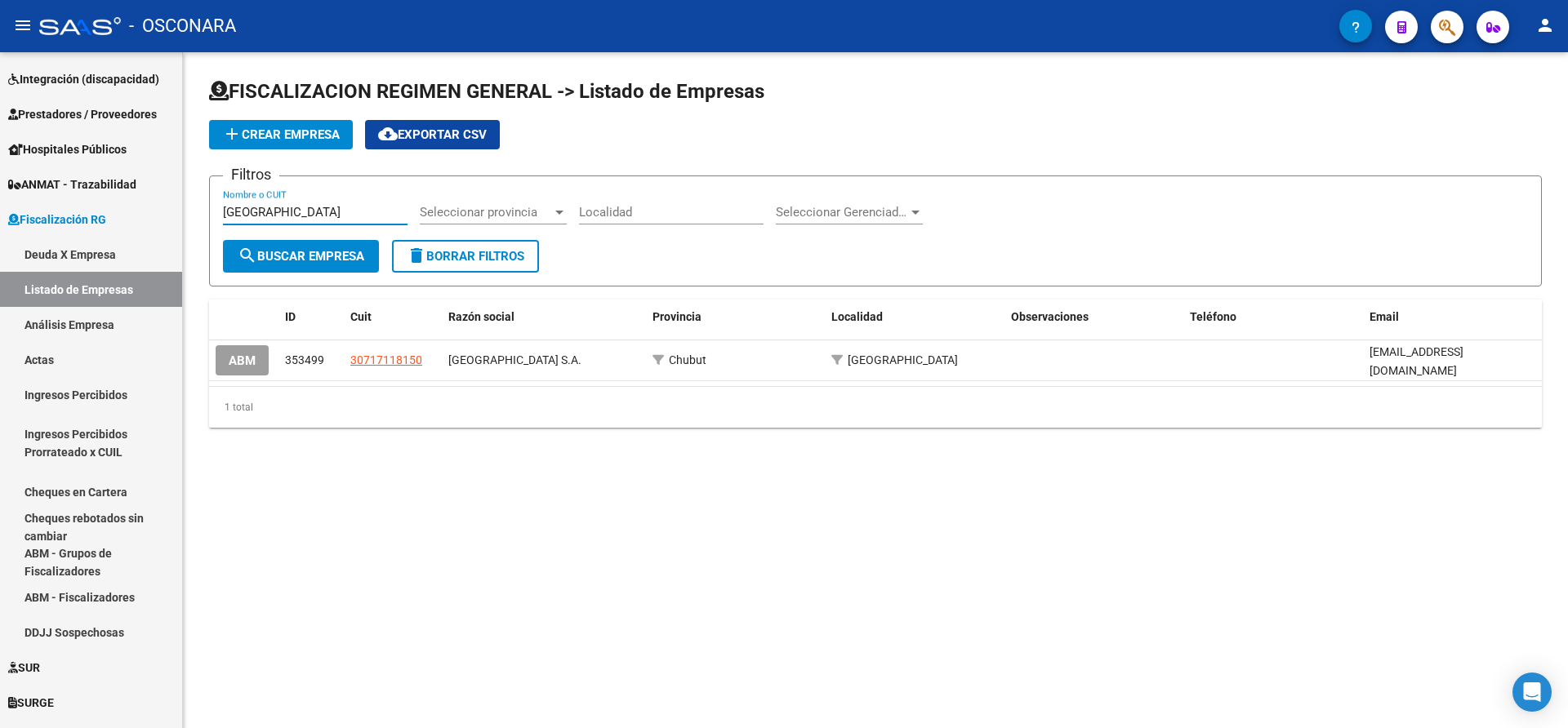
click at [358, 210] on input "Golfo de la Patagonia" at bounding box center [315, 211] width 185 height 14
type input "G"
click at [274, 212] on input "pesquera del atlantico" at bounding box center [315, 211] width 185 height 14
type input "pesqueria del atlantico"
click at [325, 252] on span "search Buscar Empresa" at bounding box center [300, 256] width 127 height 14
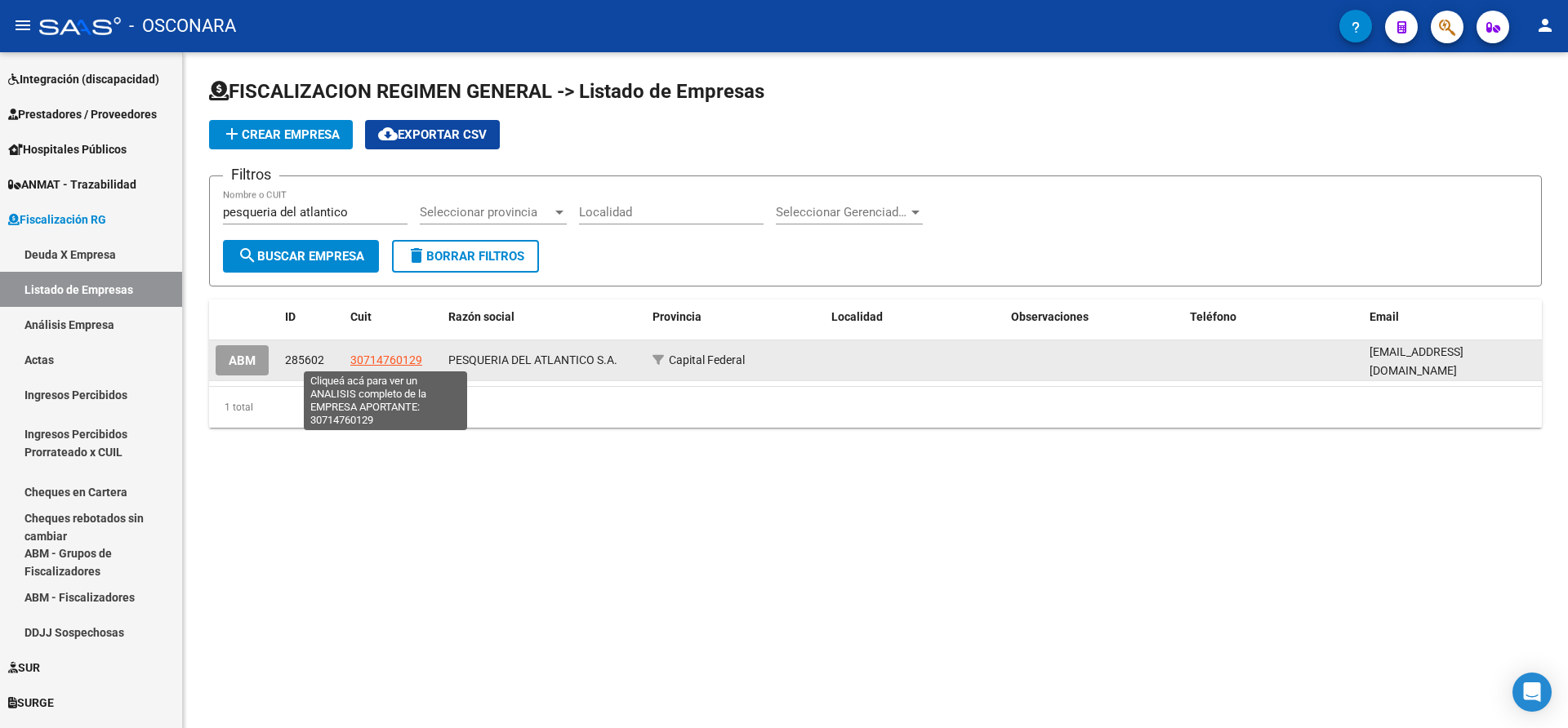
click at [381, 358] on span "30714760129" at bounding box center [386, 360] width 71 height 14
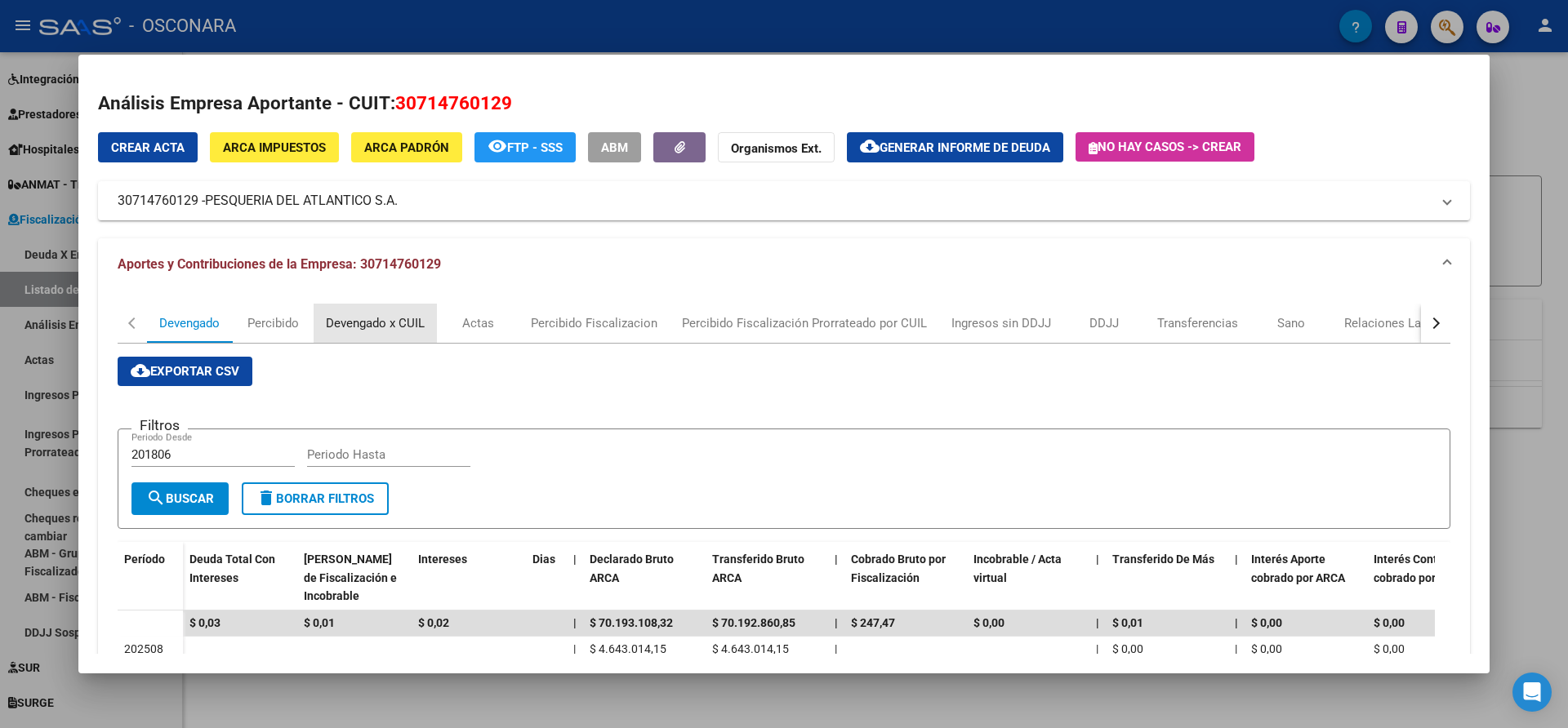
click at [341, 319] on div "Devengado x CUIL" at bounding box center [375, 322] width 99 height 18
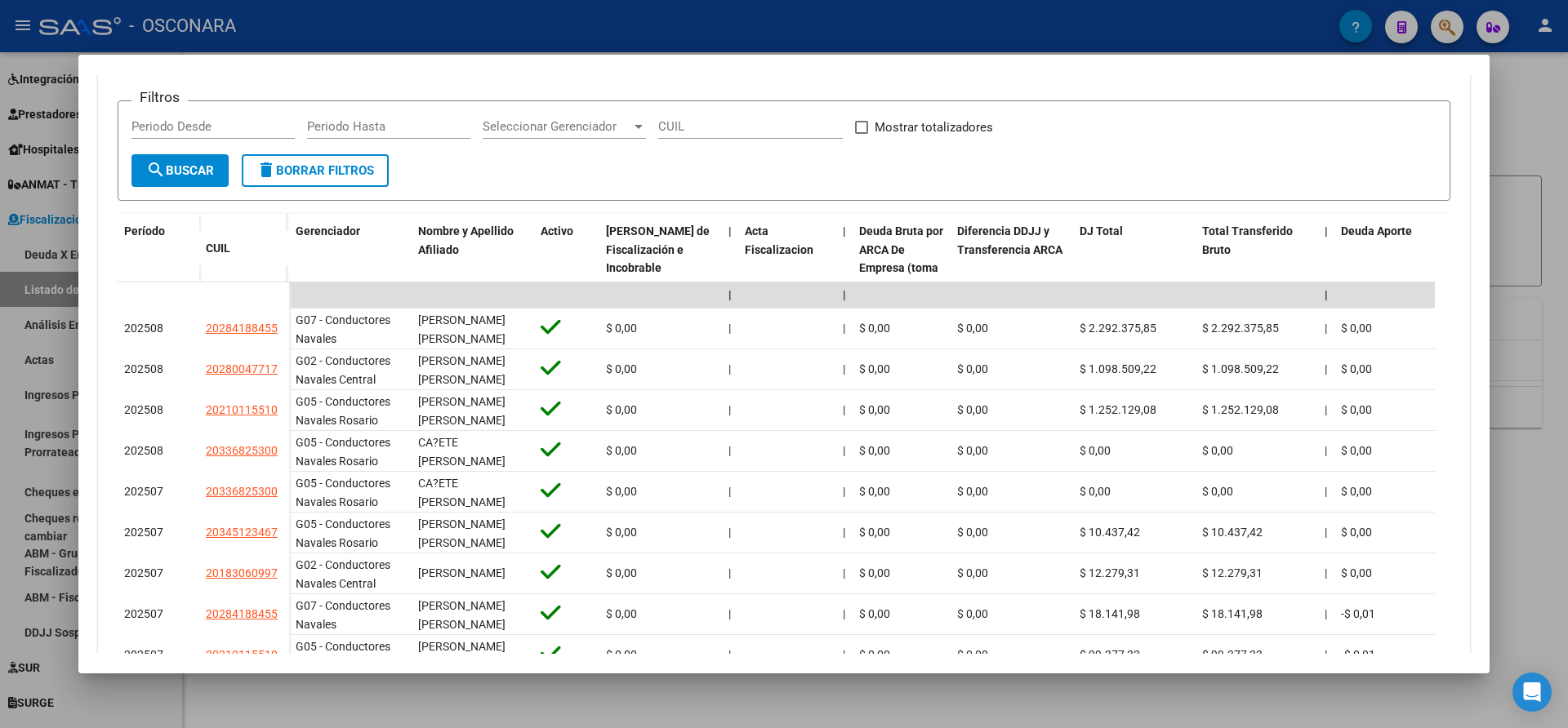
scroll to position [372, 0]
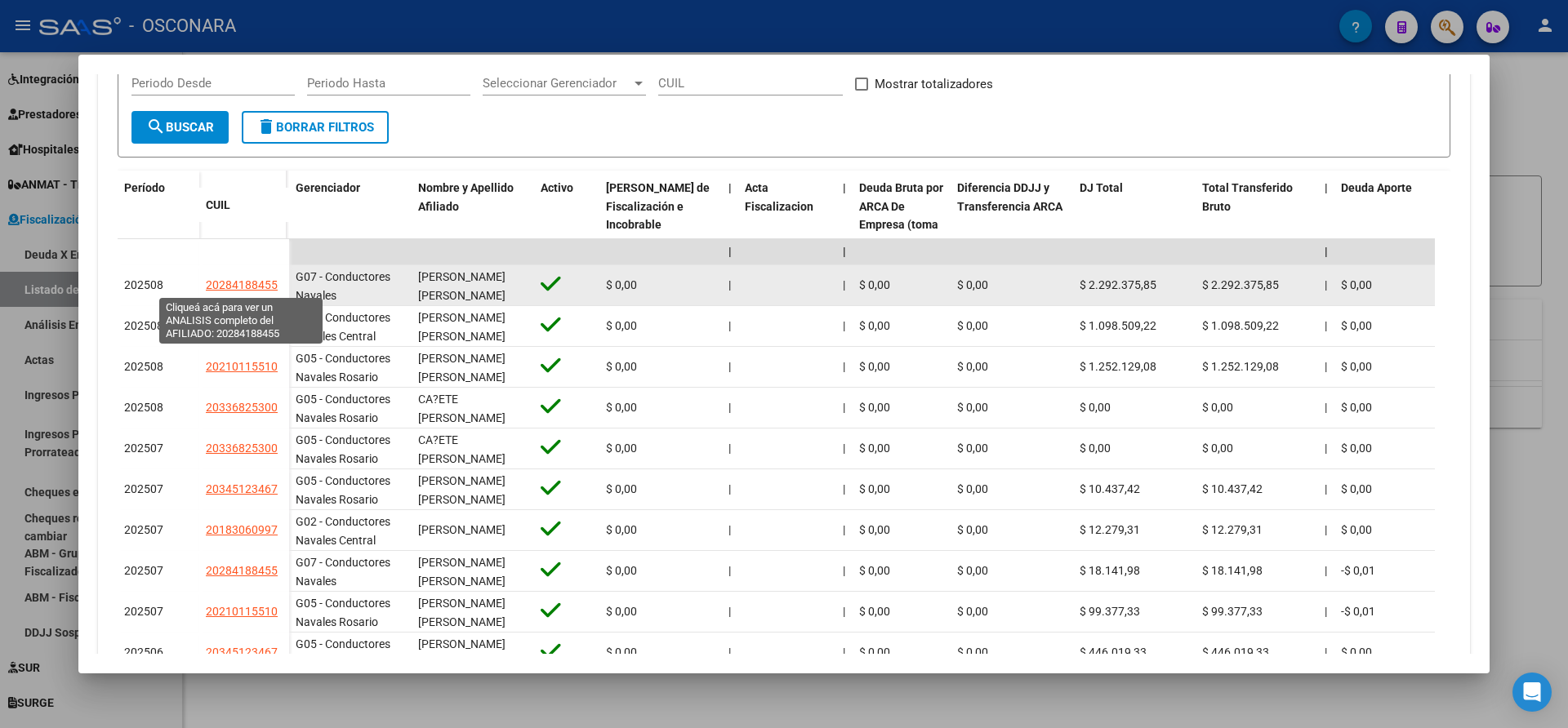
click at [220, 284] on span "20284188455" at bounding box center [242, 285] width 71 height 14
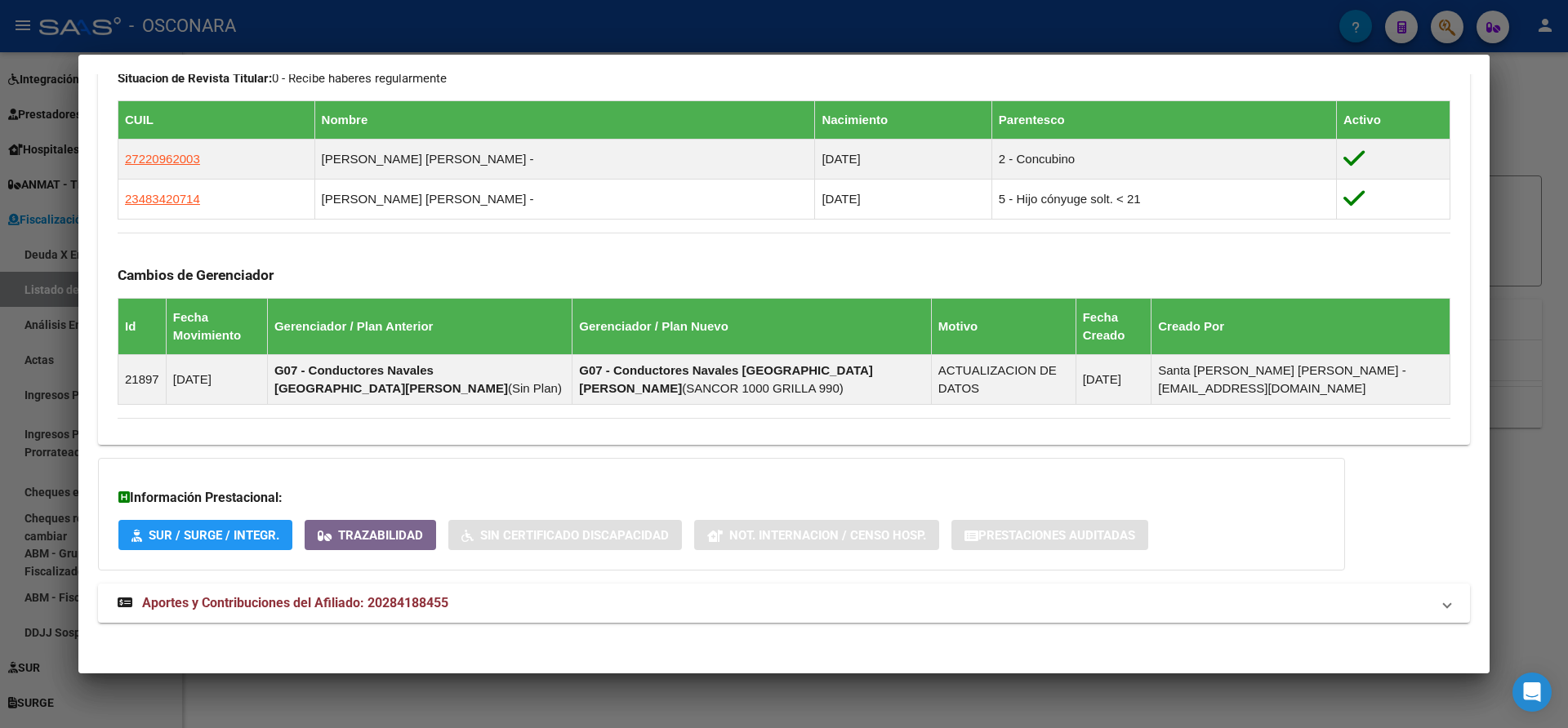
scroll to position [893, 0]
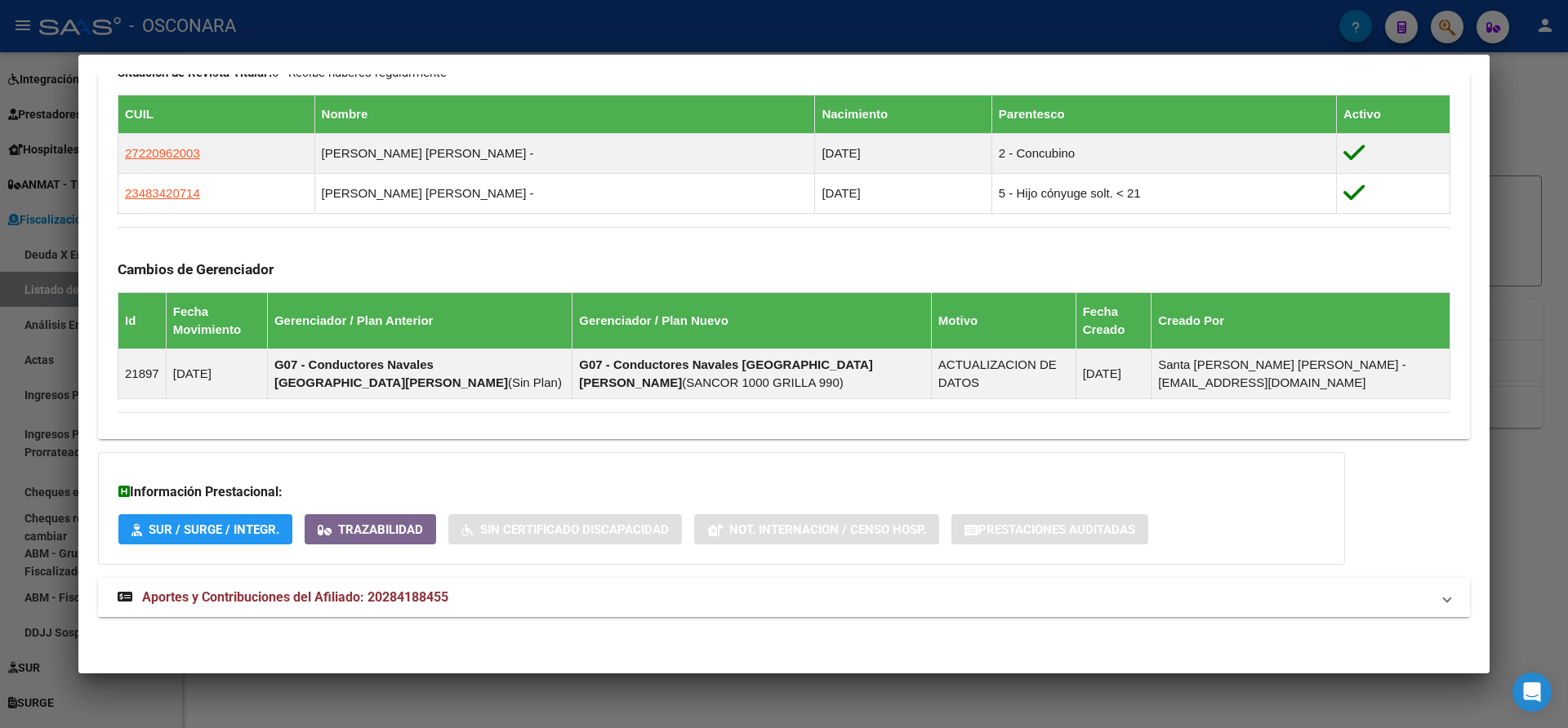
click at [1444, 602] on span at bounding box center [1447, 598] width 7 height 19
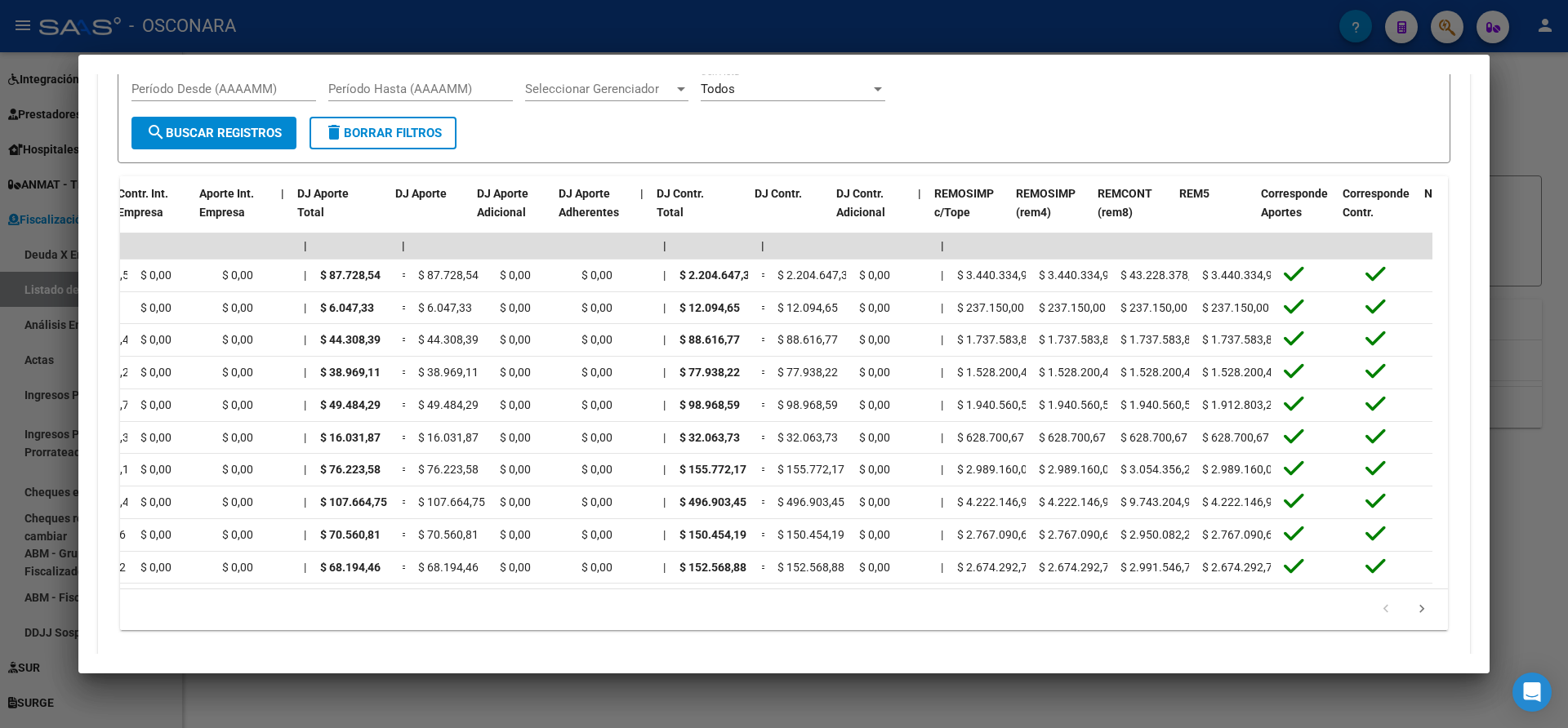
scroll to position [0, 1496]
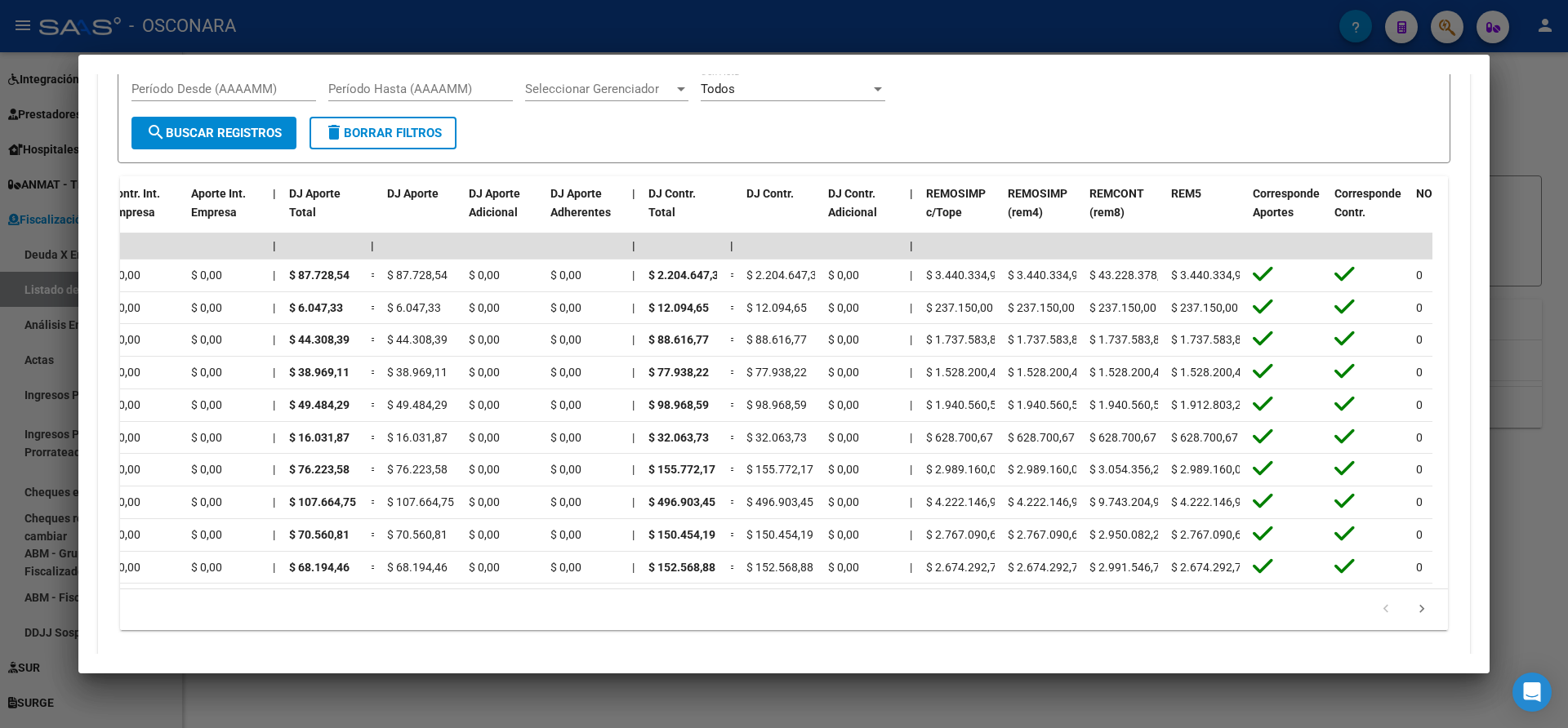
click at [1545, 141] on div at bounding box center [784, 364] width 1568 height 728
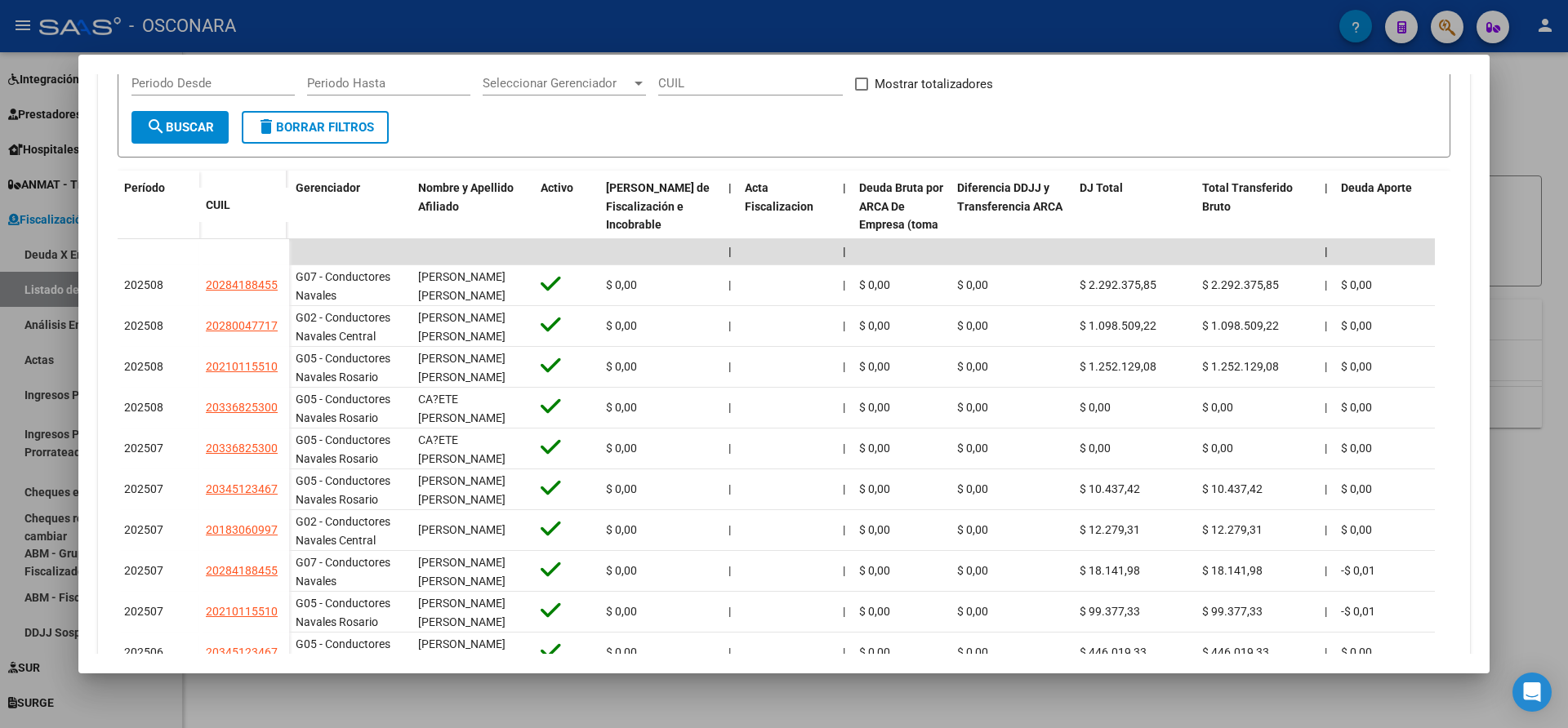
click at [1545, 141] on div at bounding box center [784, 364] width 1568 height 728
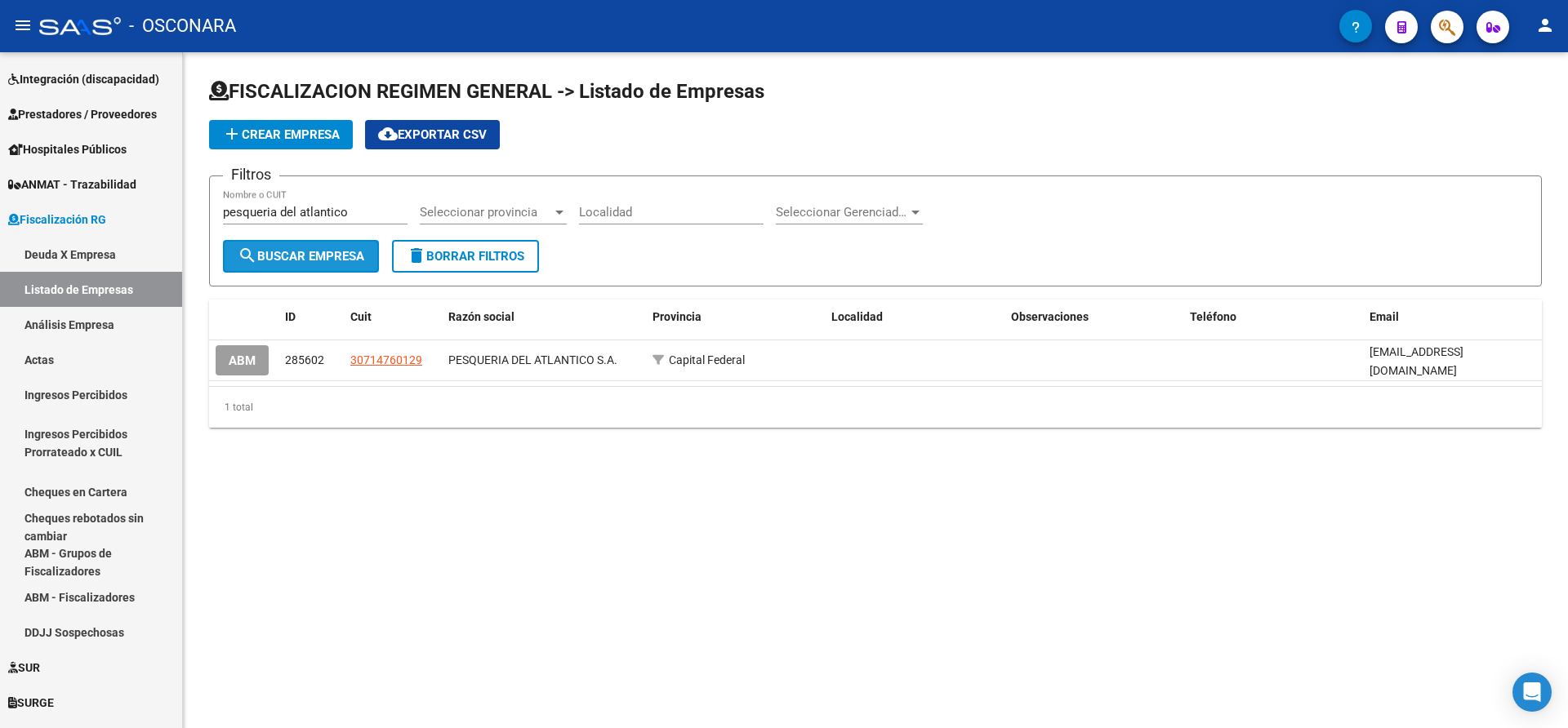
click at [318, 262] on span "search Buscar Empresa" at bounding box center [300, 256] width 127 height 14
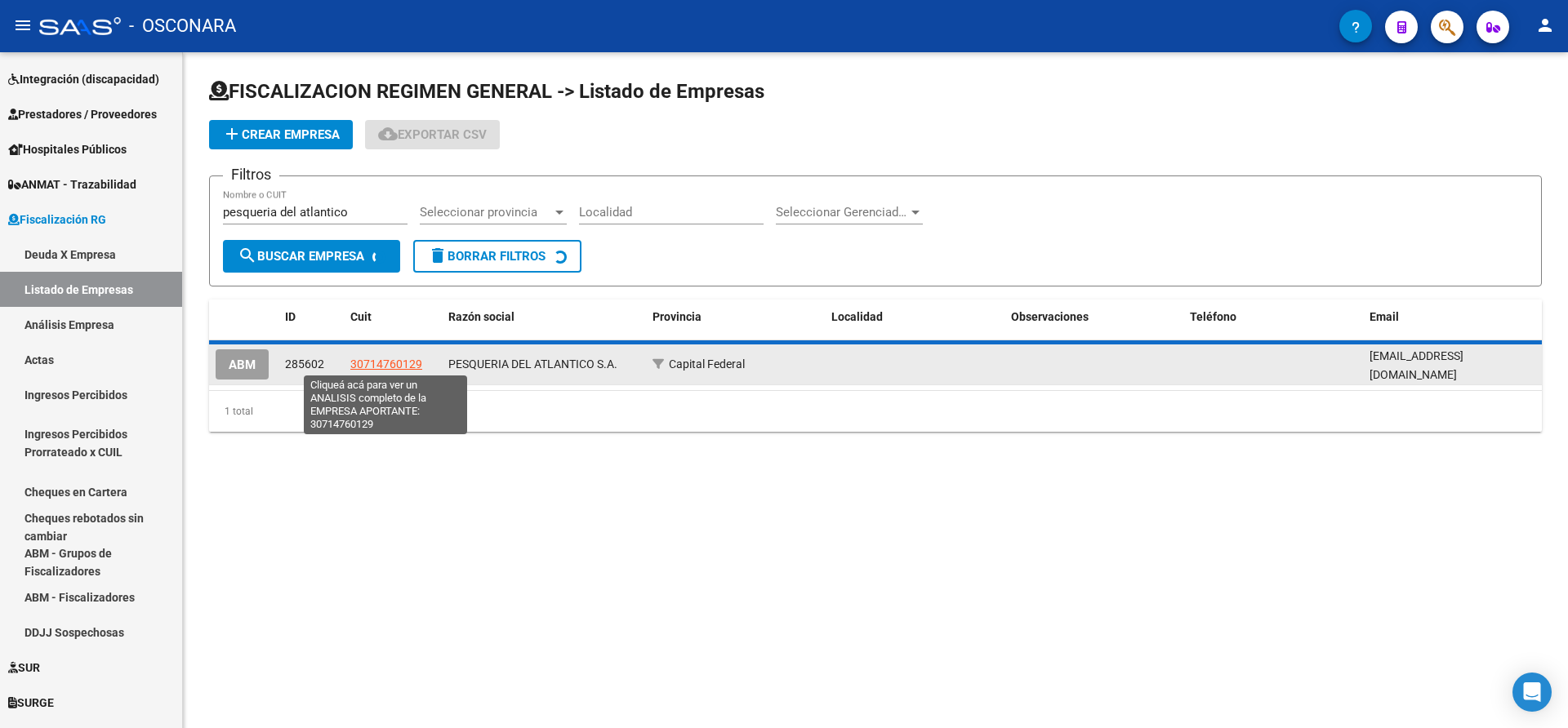
click at [391, 357] on span "30714760129" at bounding box center [386, 364] width 71 height 14
type textarea "30714760129"
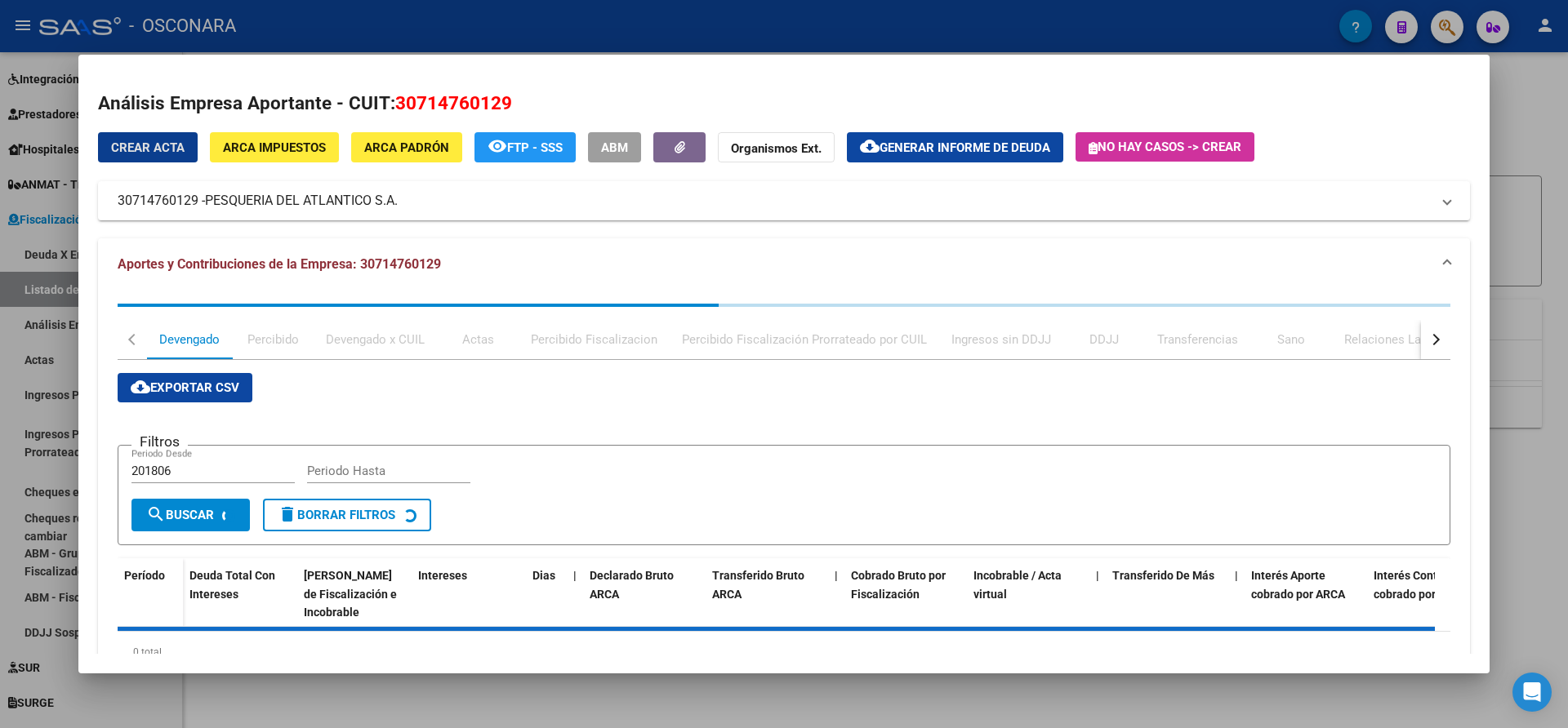
click at [1514, 125] on div at bounding box center [784, 364] width 1568 height 728
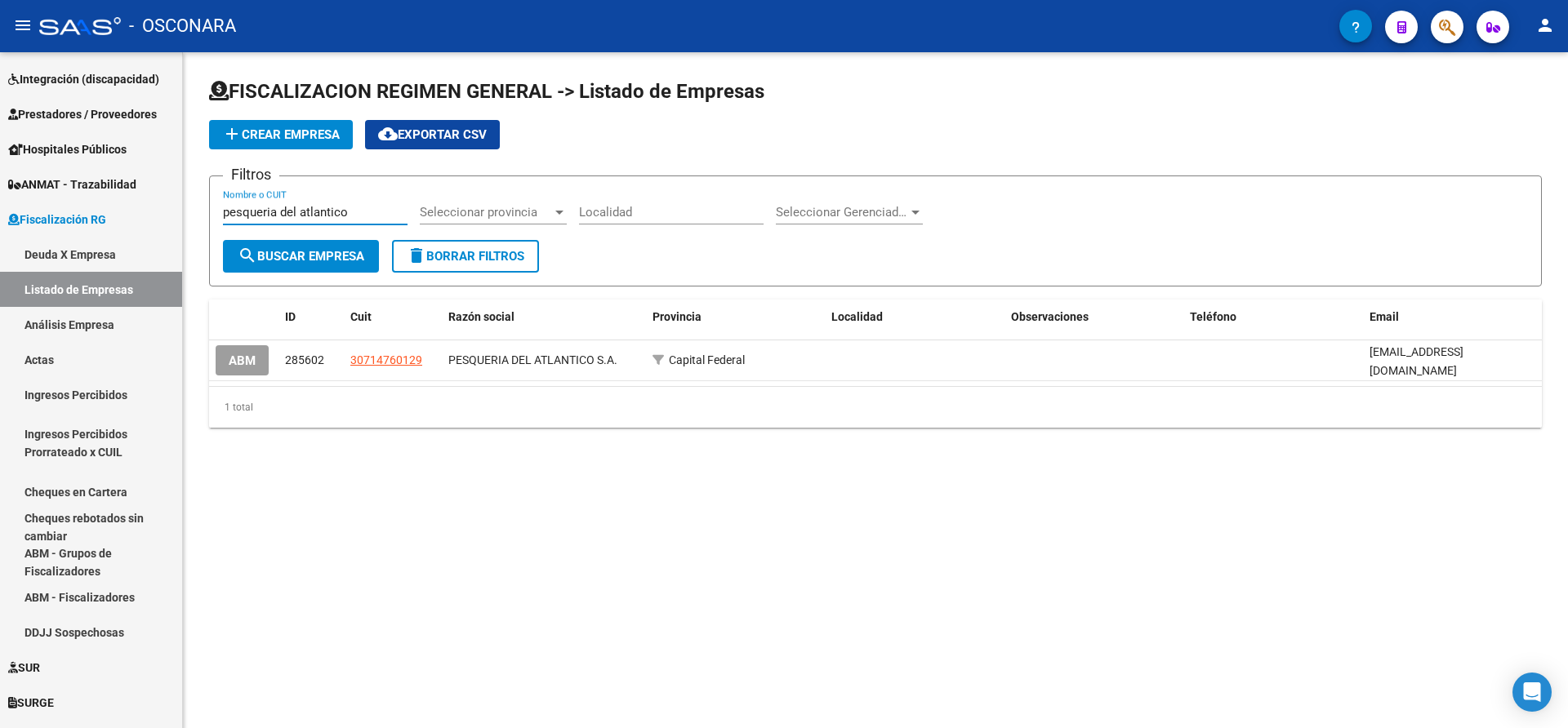
click at [350, 213] on input "pesqueria del atlantico" at bounding box center [315, 211] width 185 height 14
type input "pesquera santa cruz"
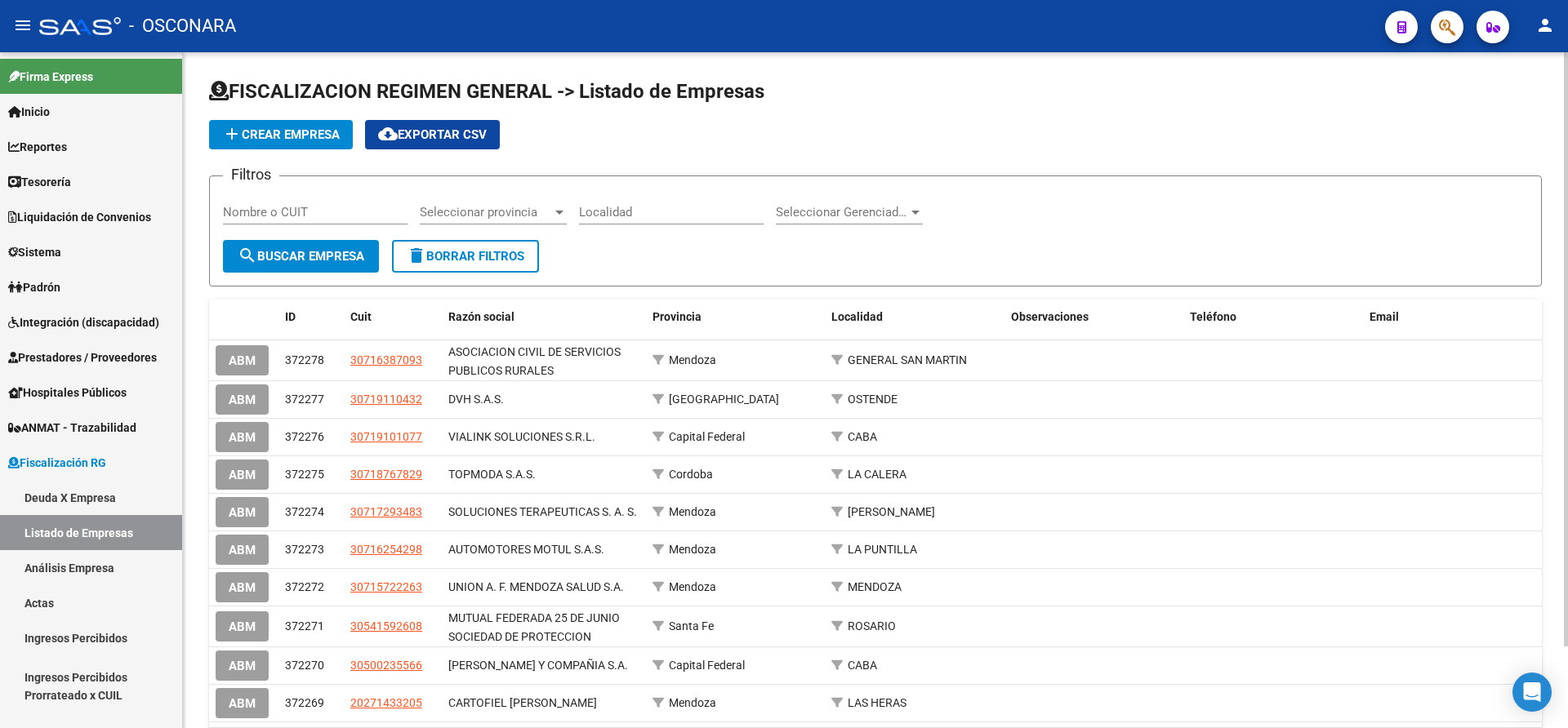
click at [271, 210] on input "Nombre o CUIT" at bounding box center [315, 211] width 185 height 14
type input "pesquera santa cruz"
click at [290, 252] on span "search Buscar Empresa" at bounding box center [300, 256] width 127 height 14
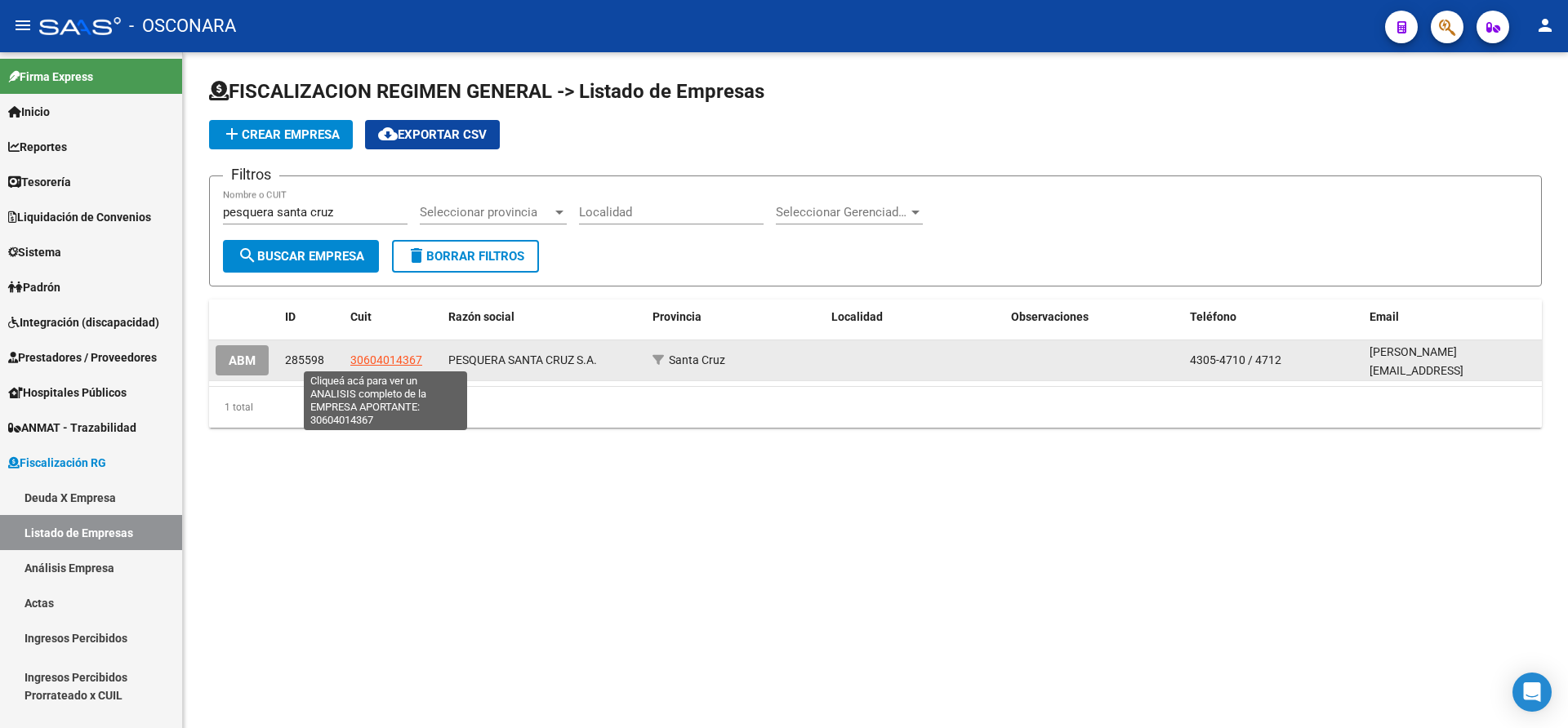
click at [390, 356] on span "30604014367" at bounding box center [386, 360] width 71 height 14
